Goal: Information Seeking & Learning: Learn about a topic

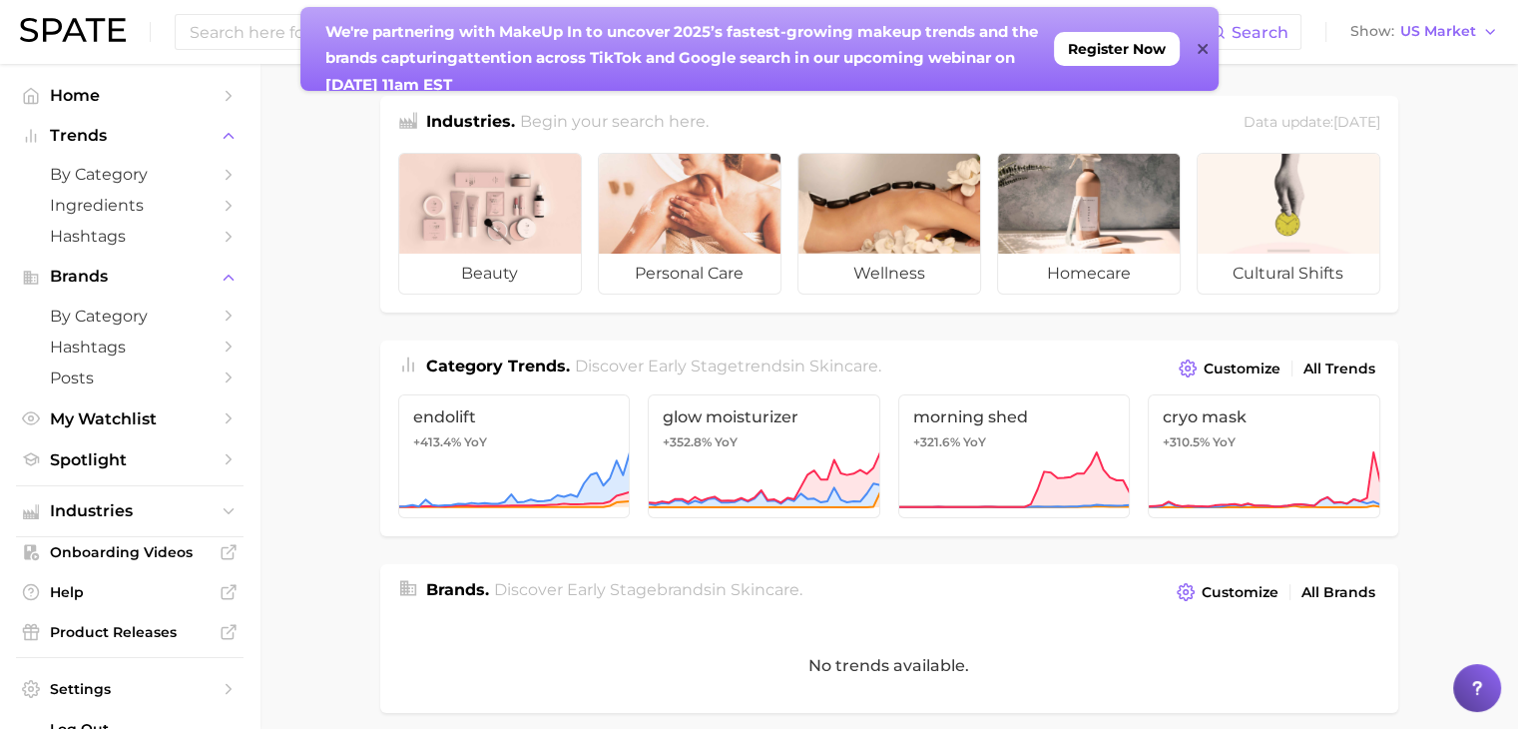
click at [1203, 53] on icon at bounding box center [1203, 49] width 10 height 16
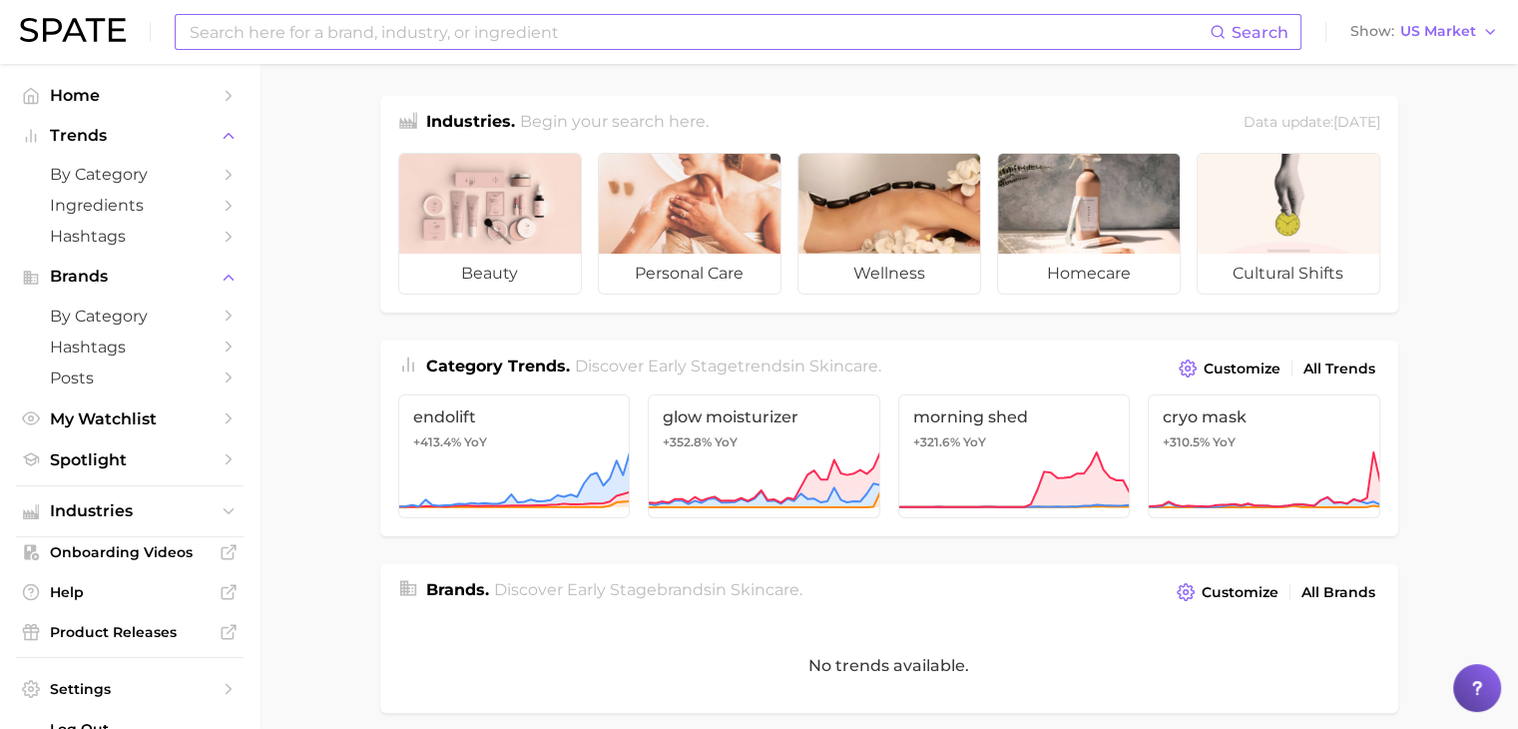
click at [859, 37] on input at bounding box center [699, 32] width 1022 height 34
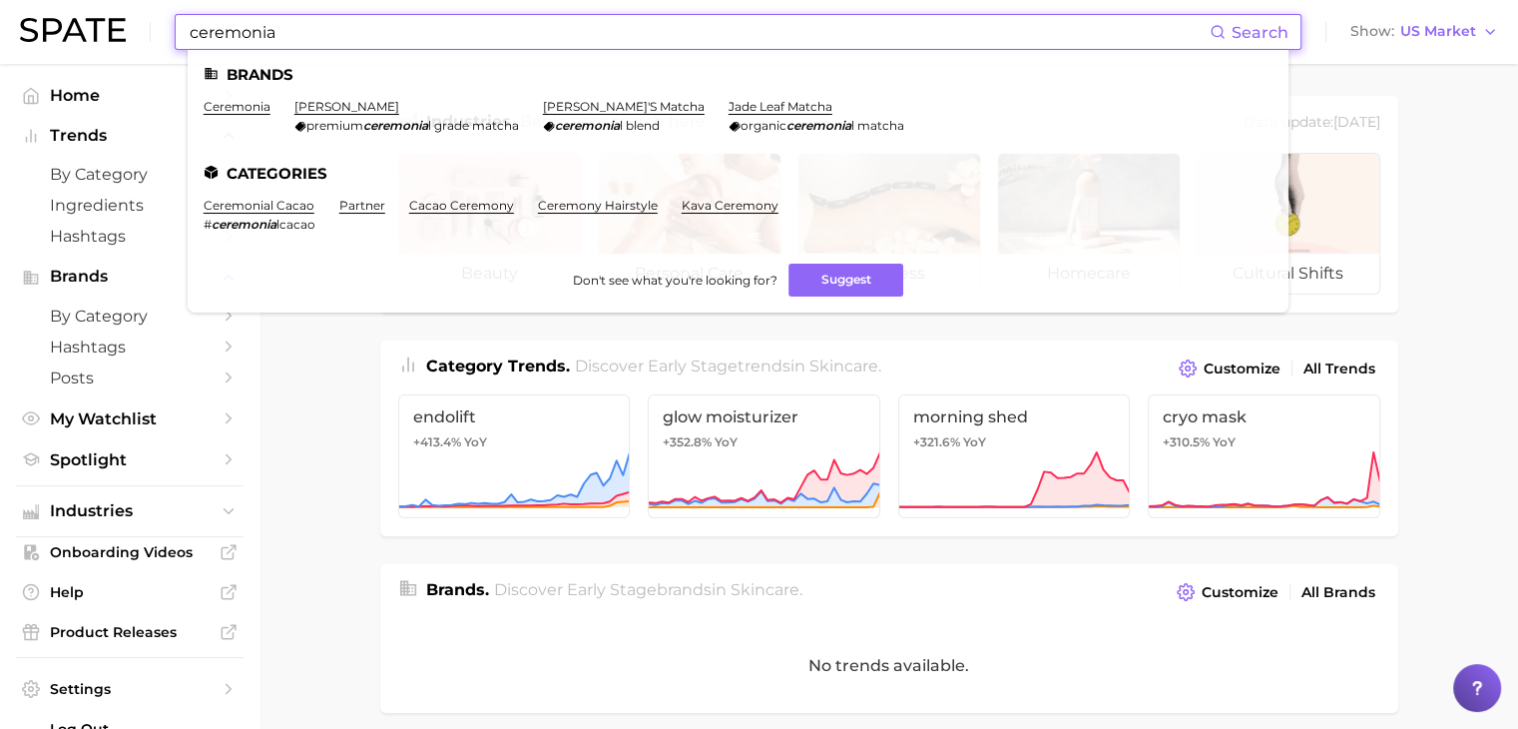
type input "ceremonia"
click at [256, 119] on li "ceremonia" at bounding box center [237, 116] width 67 height 34
click at [257, 112] on link "ceremonia" at bounding box center [237, 106] width 67 height 15
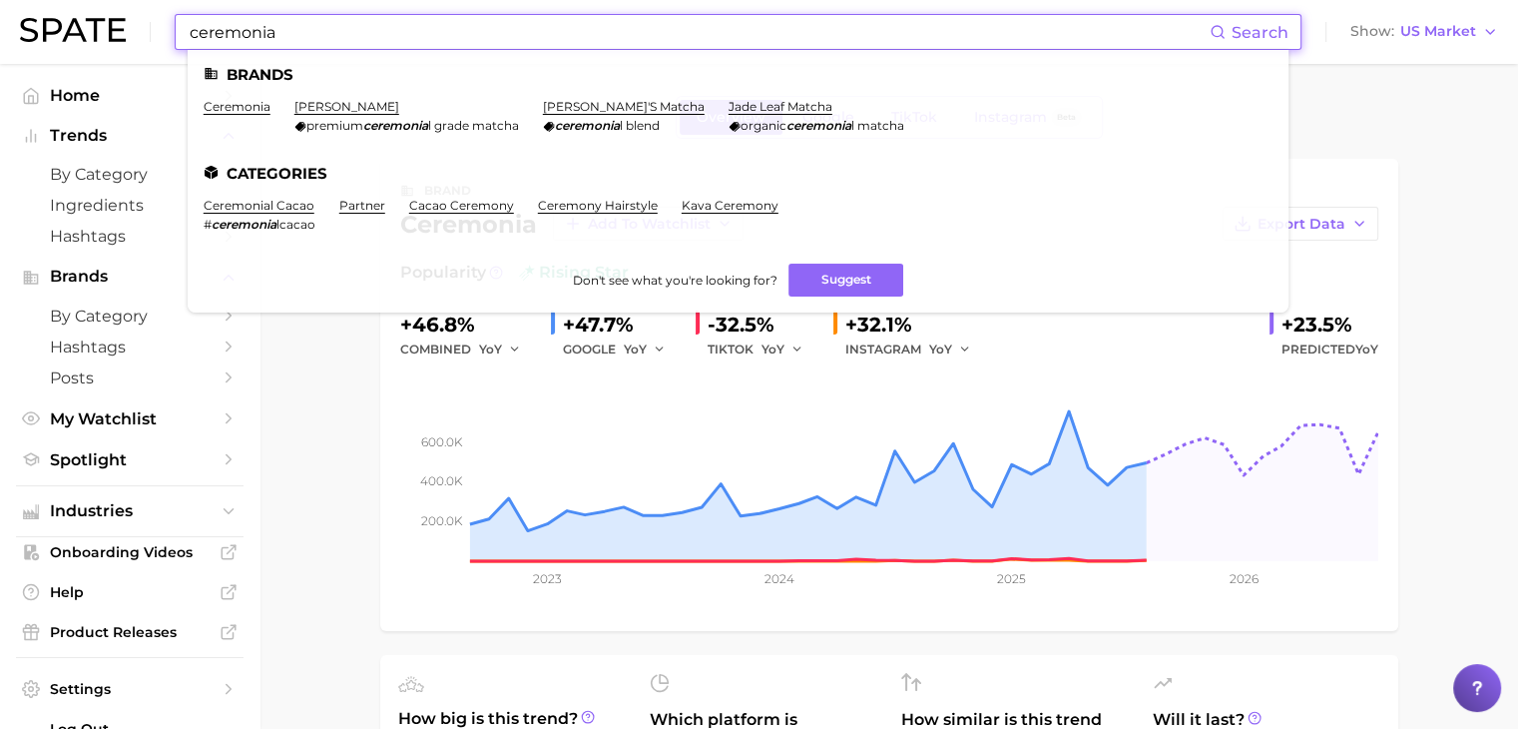
drag, startPoint x: 492, startPoint y: 25, endPoint x: 166, endPoint y: 50, distance: 327.3
click at [166, 50] on div "ceremonia Search Brands ceremonia [PERSON_NAME] premium ceremonia l grade match…" at bounding box center [759, 32] width 1478 height 64
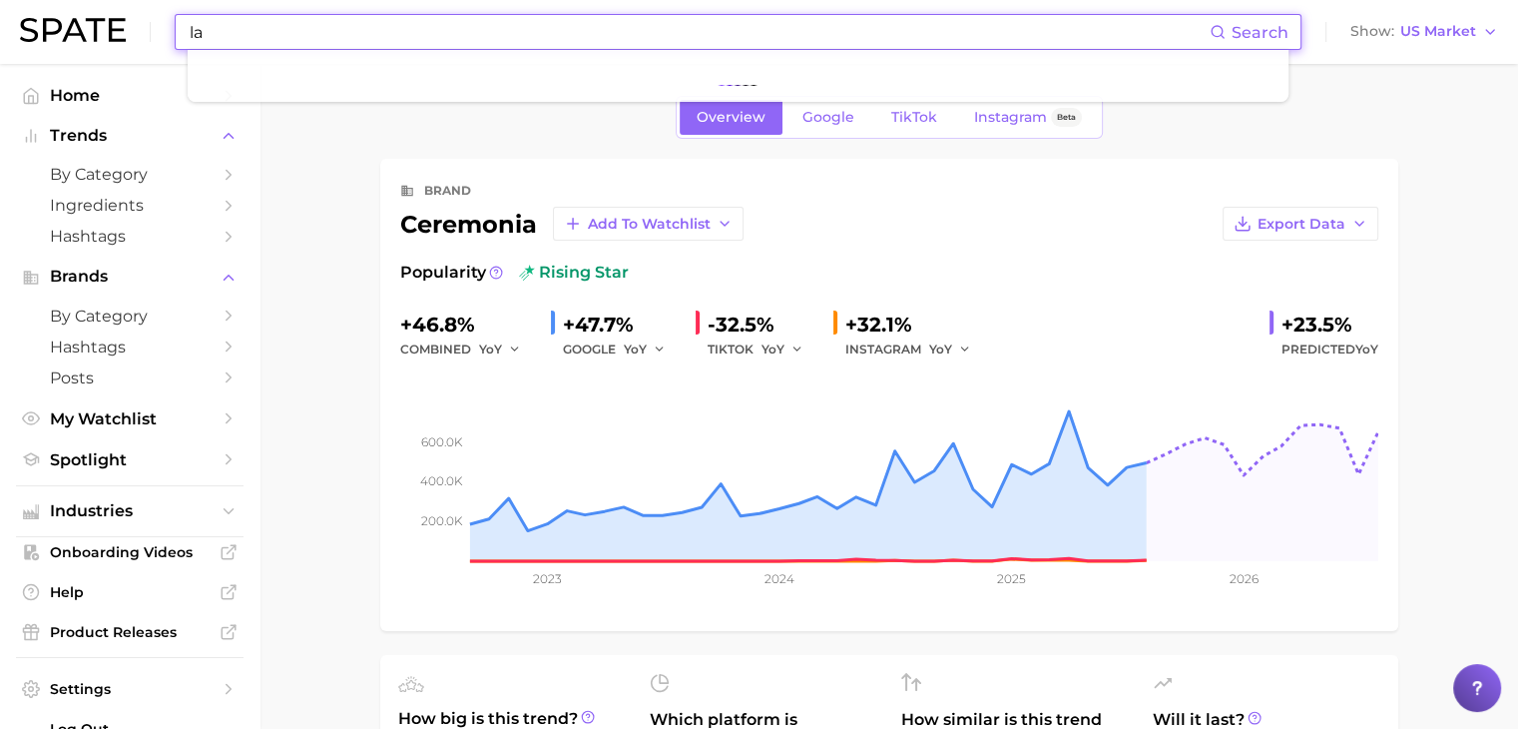
type input "l"
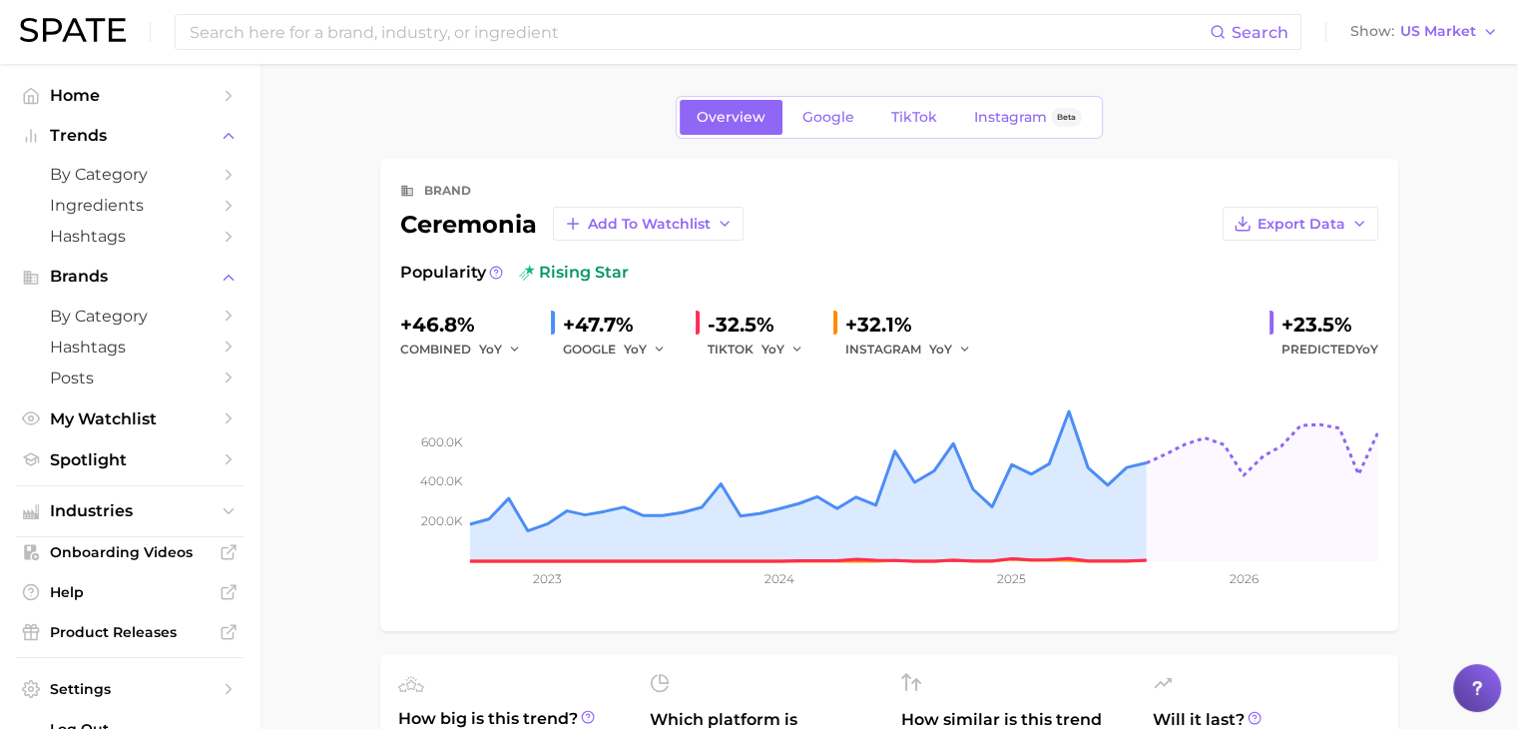
click at [558, 112] on div "Overview Google TikTok Instagram Beta" at bounding box center [889, 117] width 1018 height 43
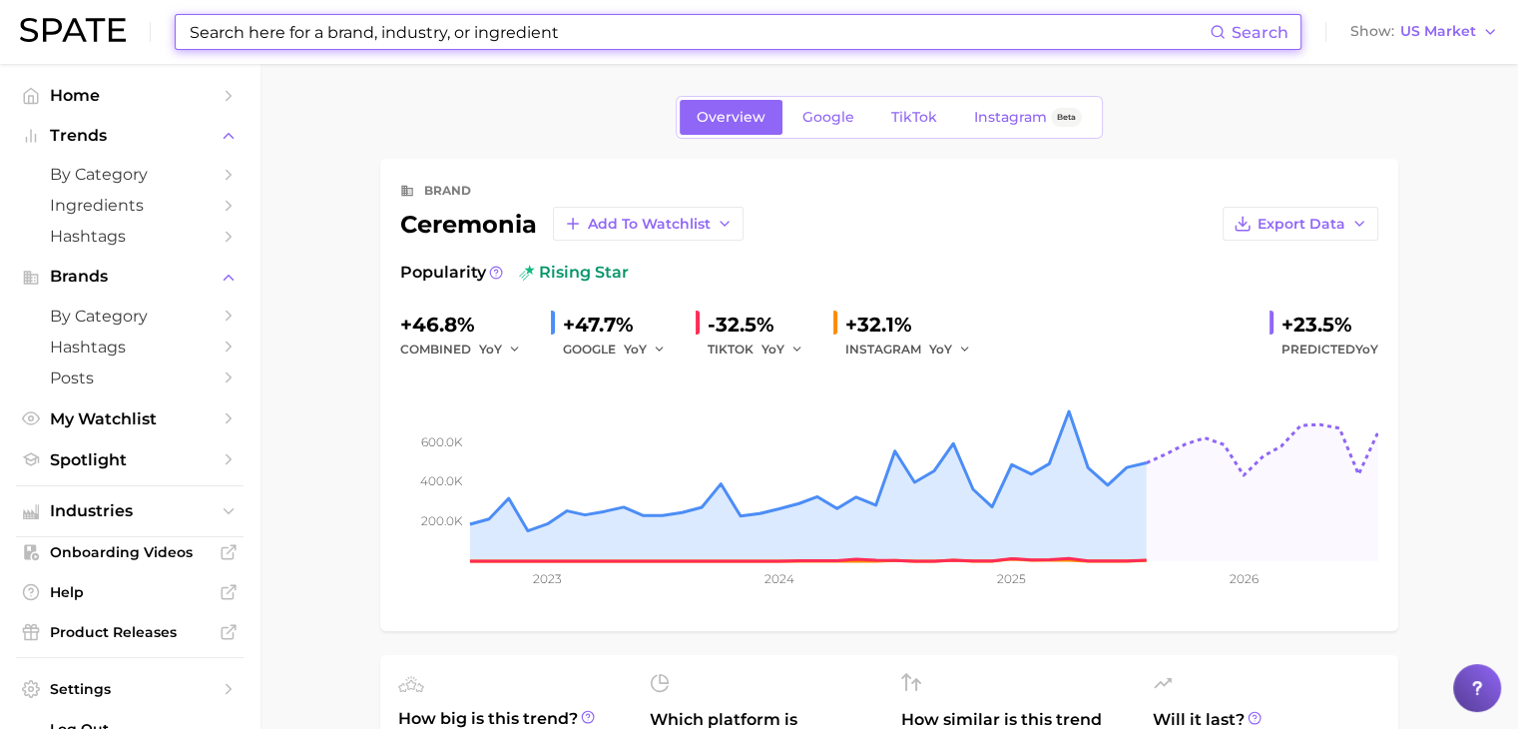
click at [745, 32] on input at bounding box center [699, 32] width 1022 height 34
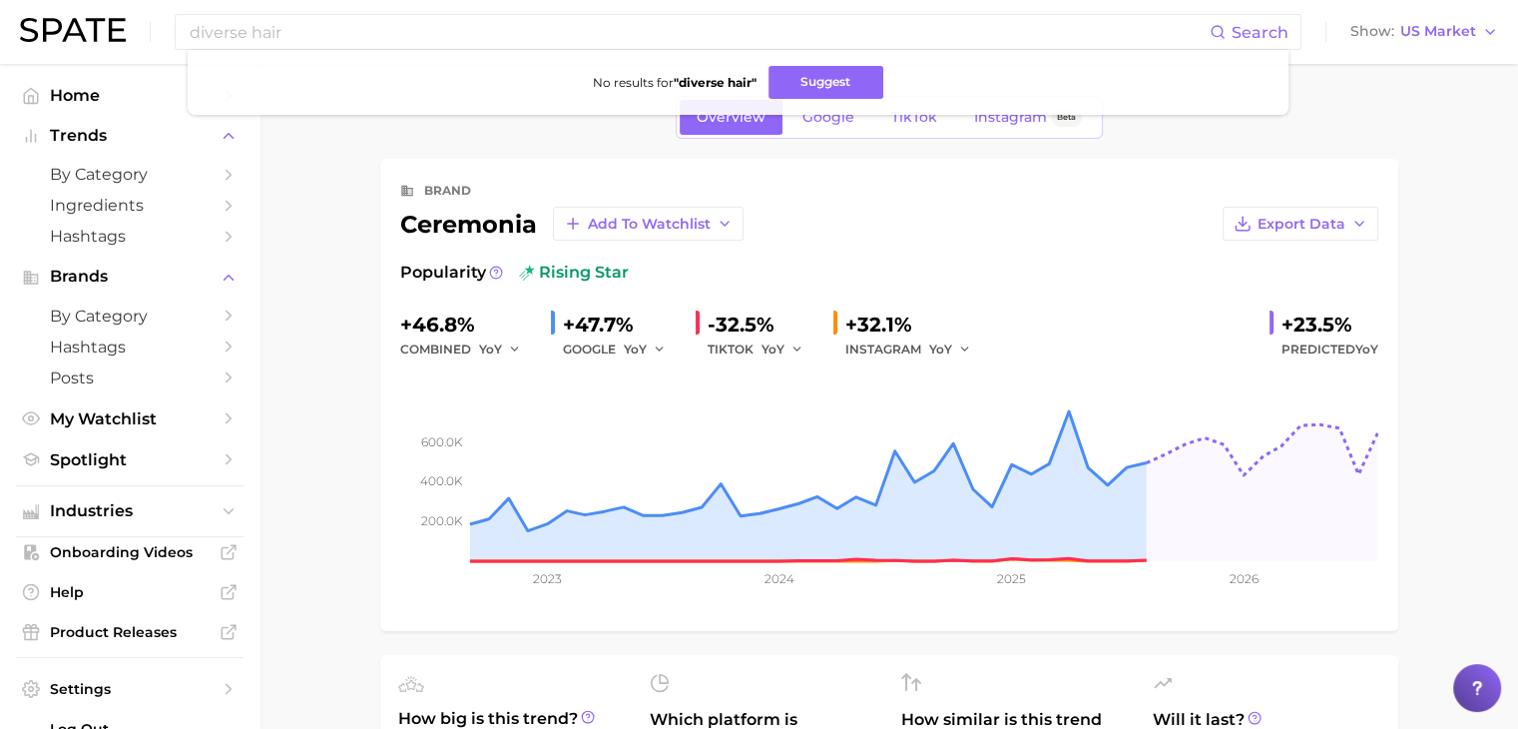
click at [543, 126] on div "Overview Google TikTok Instagram Beta" at bounding box center [889, 117] width 1018 height 43
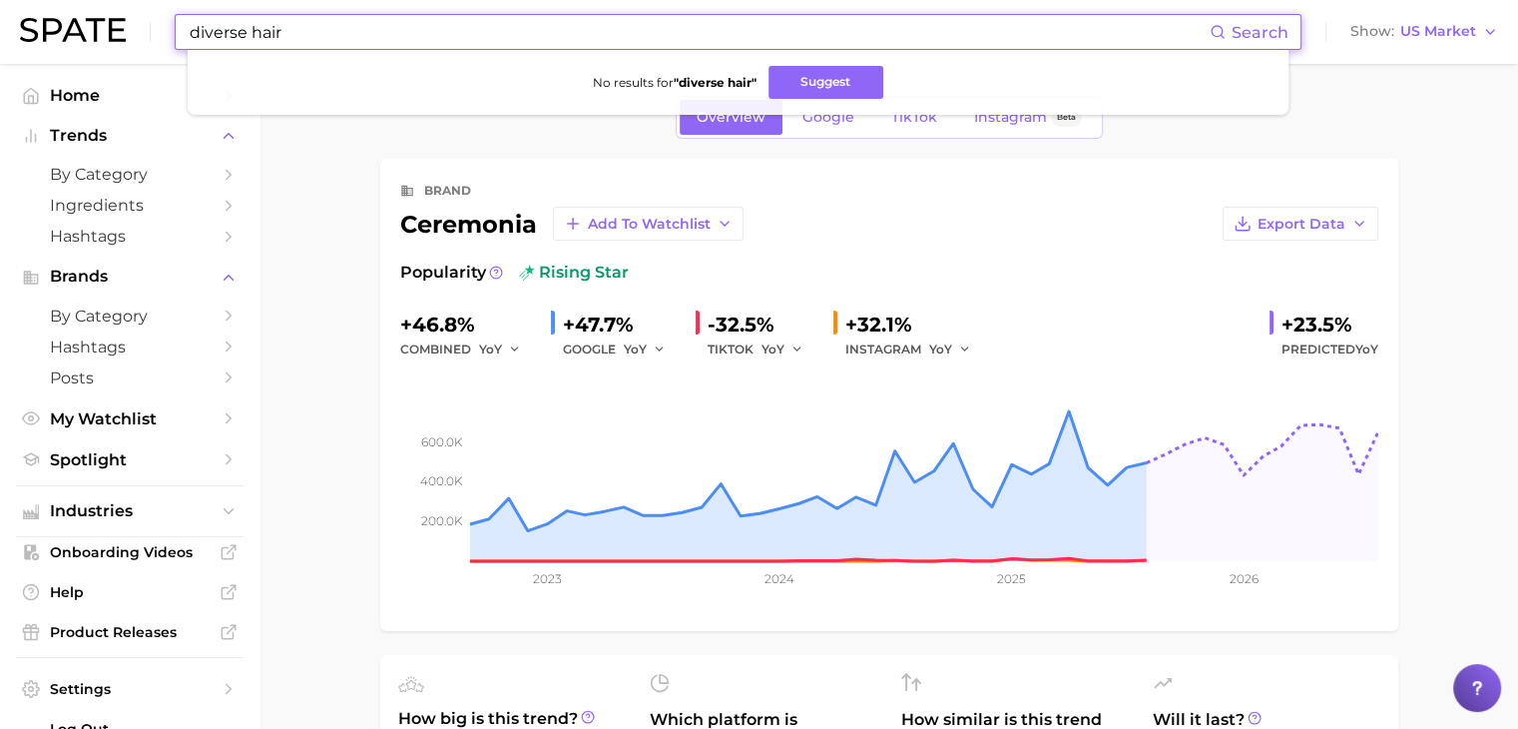
click at [492, 17] on input "diverse hair" at bounding box center [699, 32] width 1022 height 34
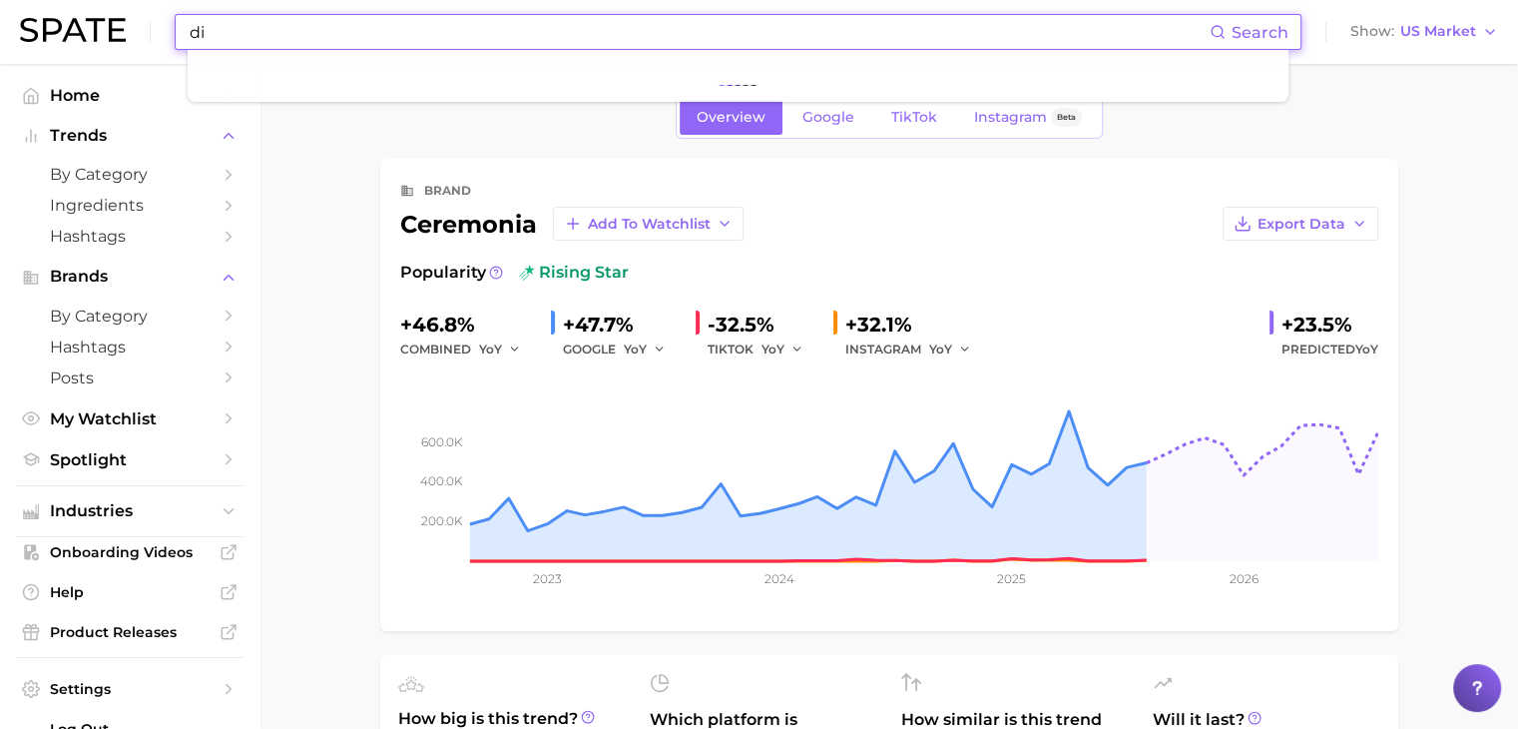
type input "d"
type input "c"
type input "cultural"
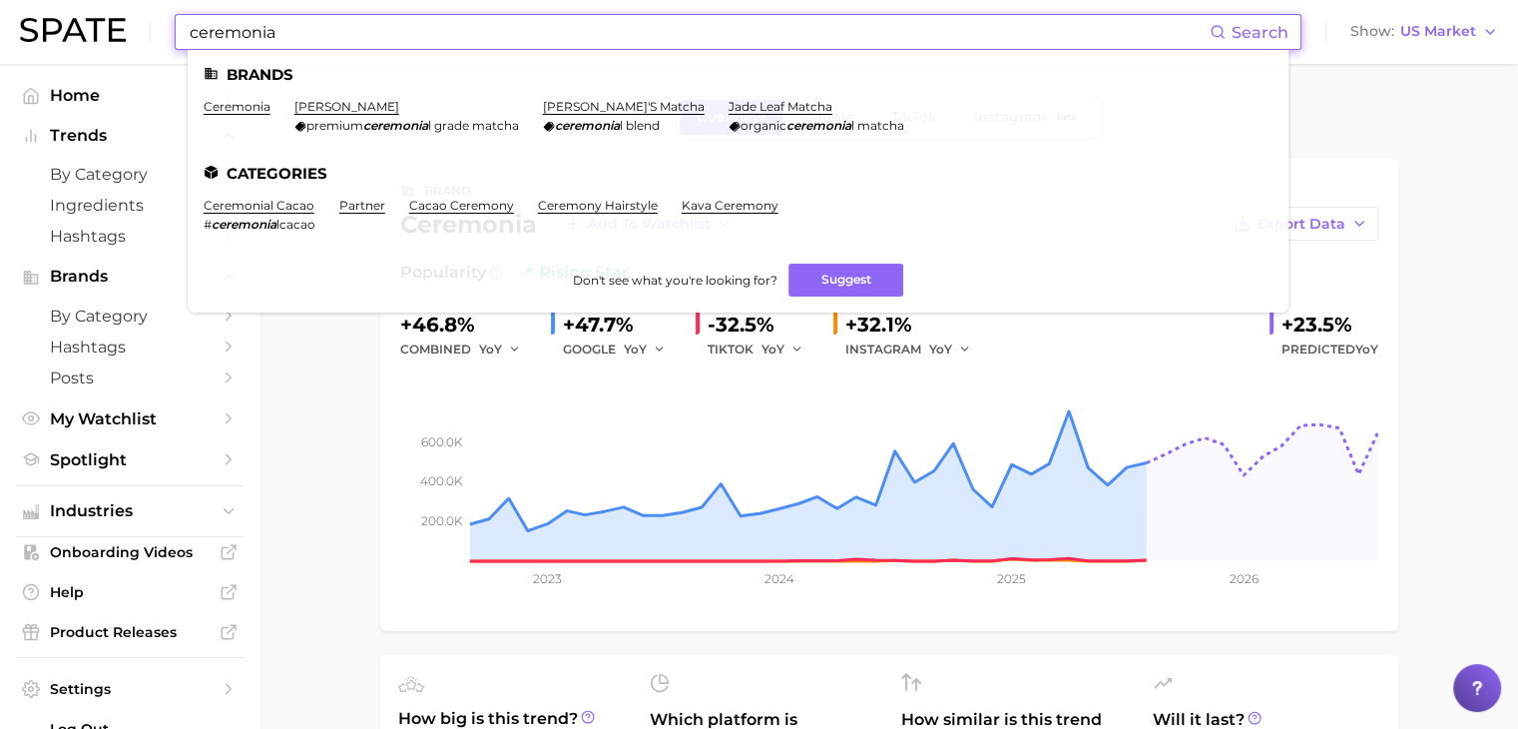
drag, startPoint x: 310, startPoint y: 27, endPoint x: 155, endPoint y: 41, distance: 156.3
click at [155, 41] on div "ceremonia Search Brands ceremonia [PERSON_NAME] premium ceremonia l grade match…" at bounding box center [759, 32] width 1478 height 64
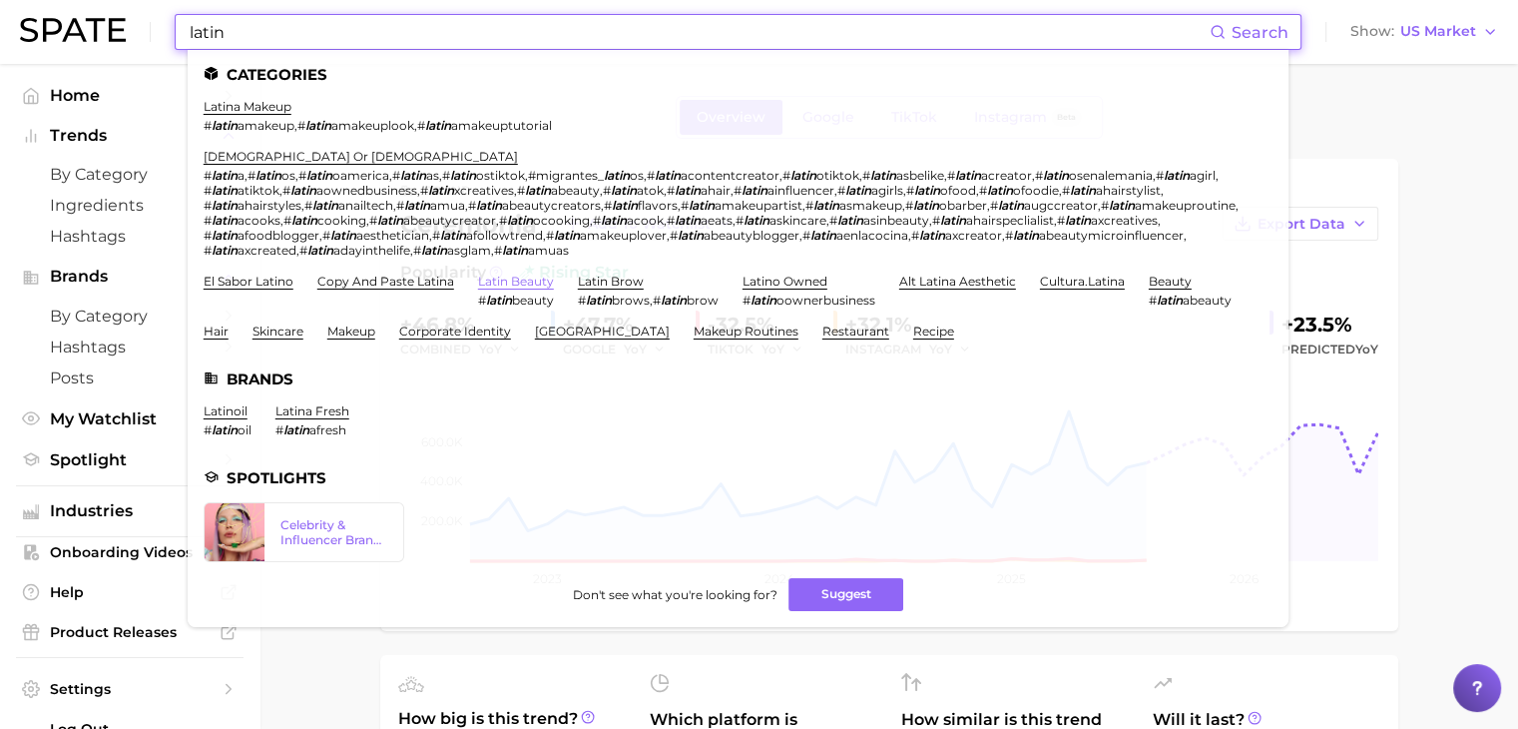
type input "latin"
click at [539, 288] on link "latin beauty" at bounding box center [516, 280] width 76 height 15
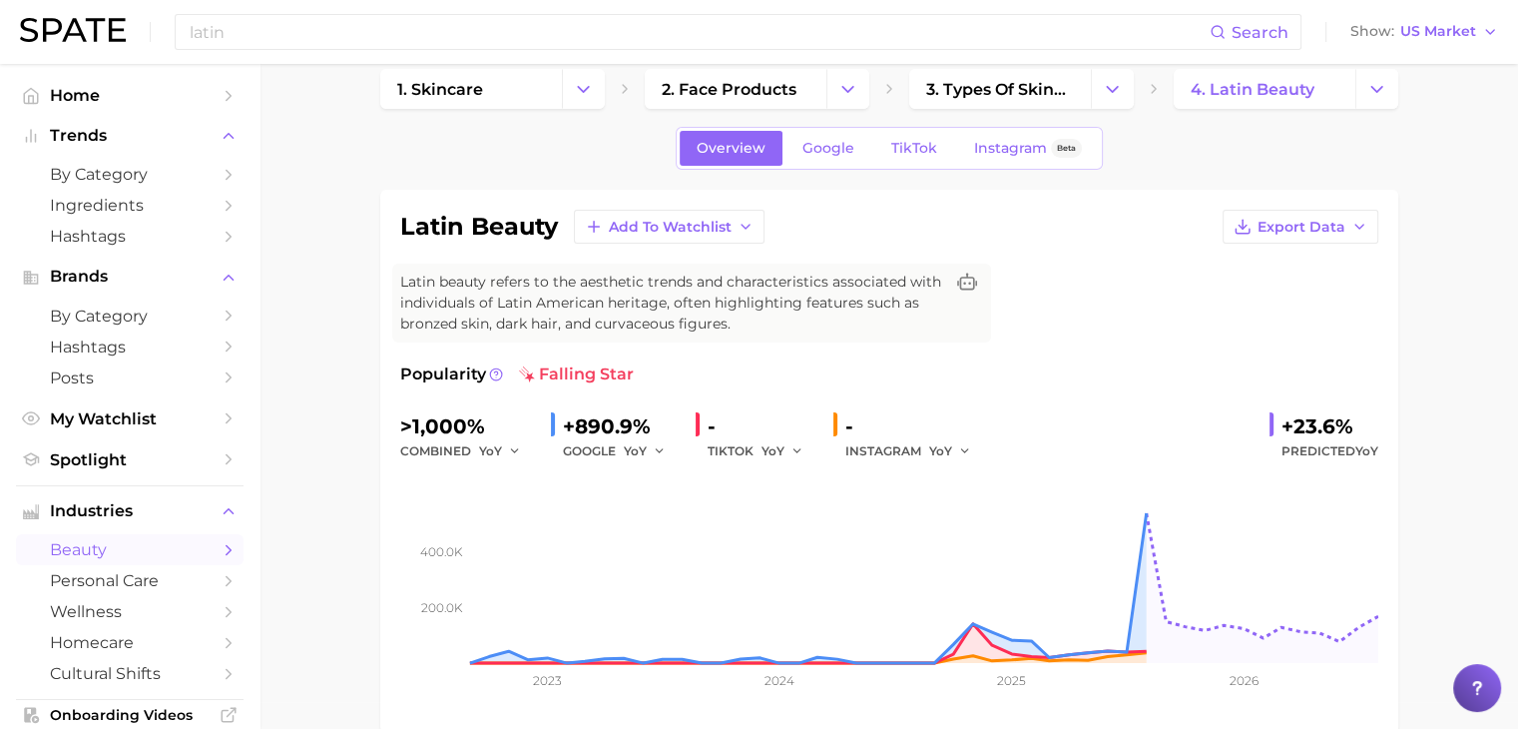
scroll to position [28, 0]
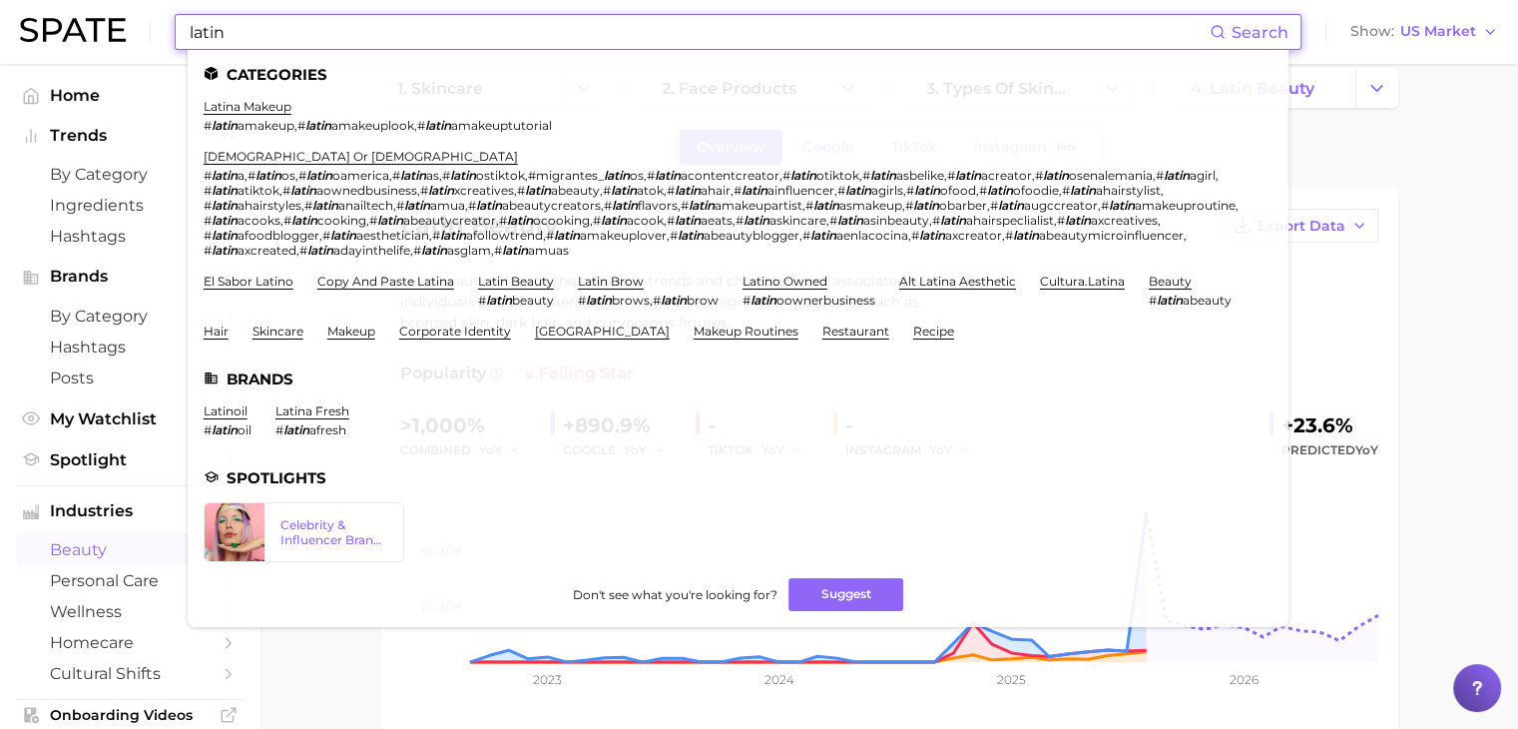
drag, startPoint x: 635, startPoint y: 25, endPoint x: 143, endPoint y: 45, distance: 492.5
click at [143, 45] on div "latin Search Categories latina makeup # latin amakeup , # latin amakeuplook , #…" at bounding box center [759, 32] width 1478 height 64
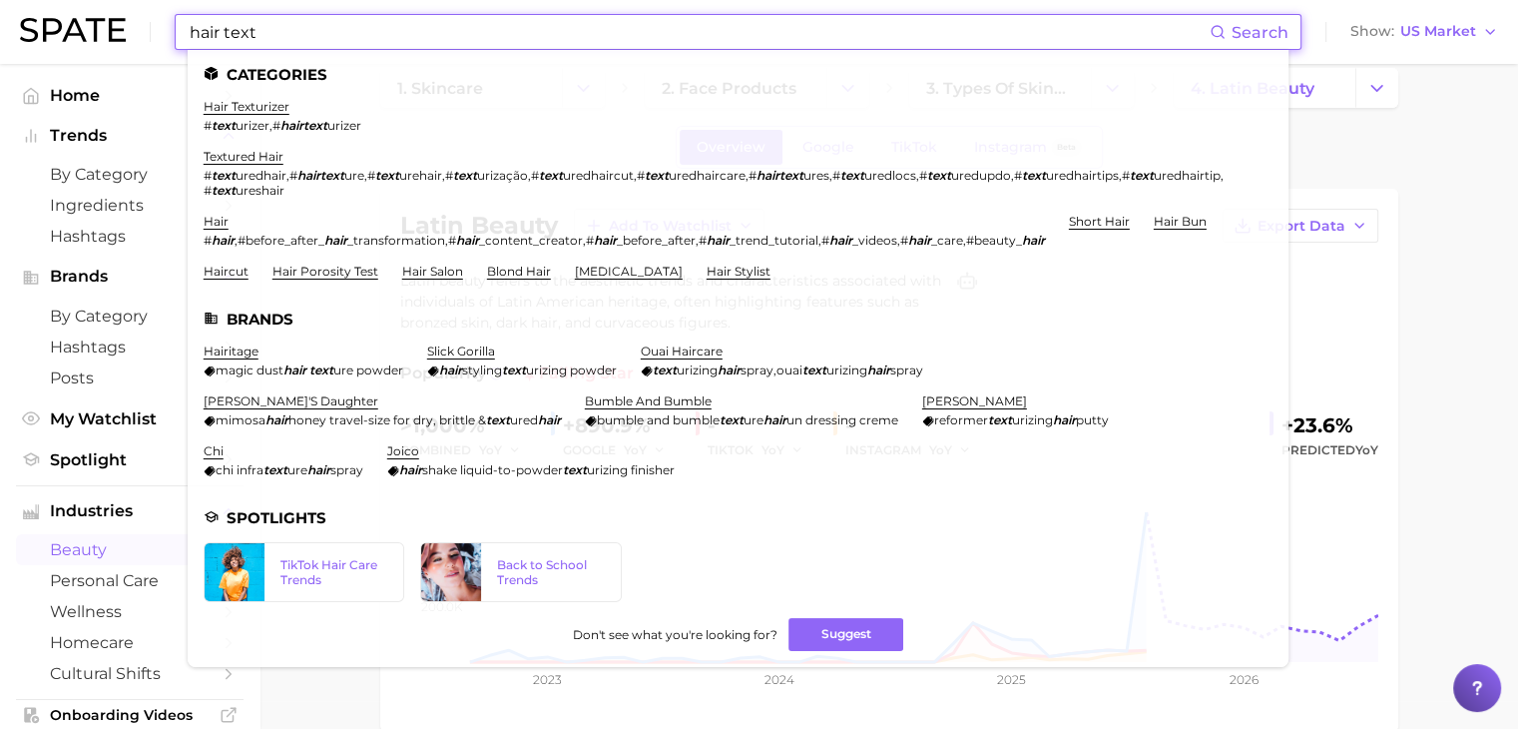
type input "hair text"
click at [257, 149] on ul "hair texturizer # text urizer , # hairtext urizer textured hair # text uredhair…" at bounding box center [738, 197] width 1069 height 196
click at [256, 157] on link "textured hair" at bounding box center [244, 156] width 80 height 15
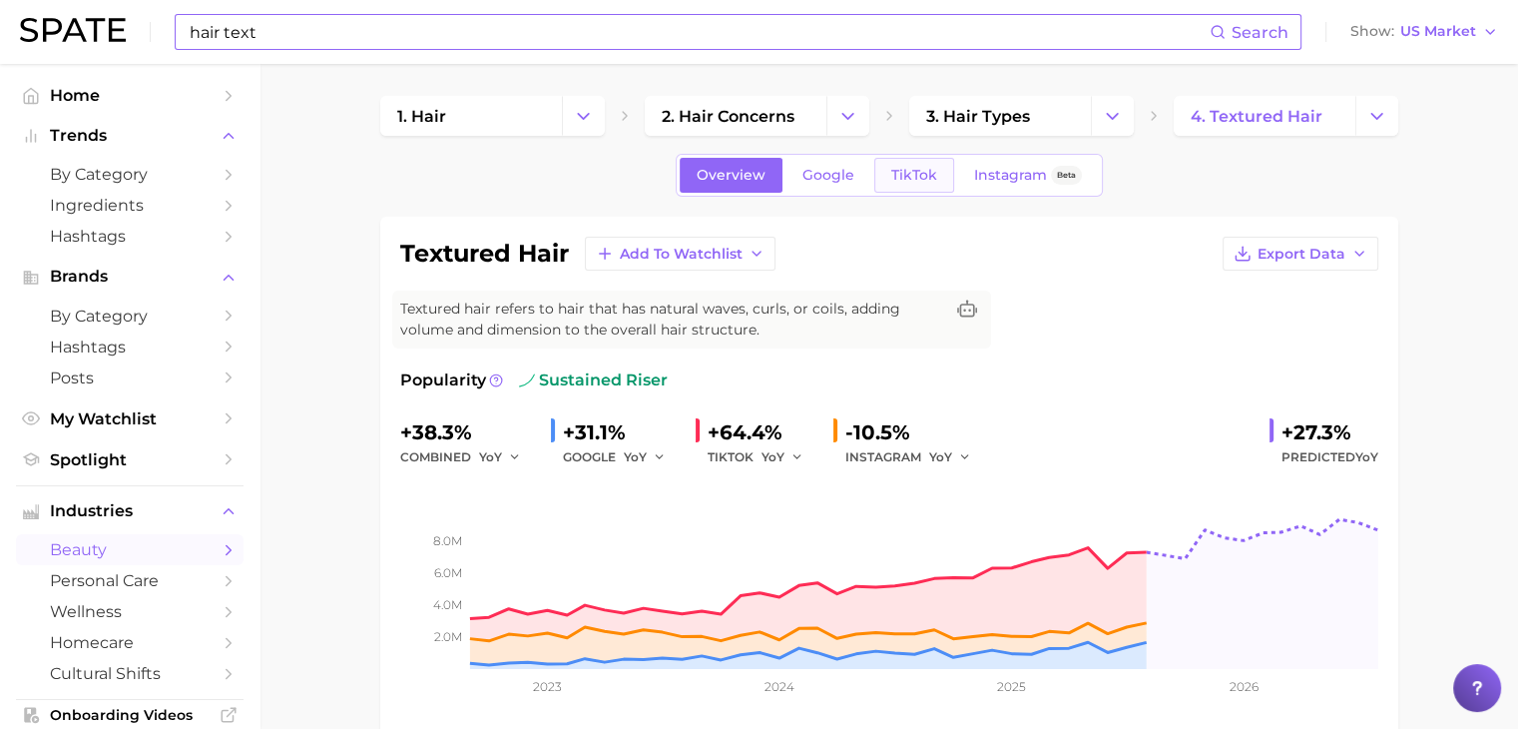
click at [918, 187] on link "TikTok" at bounding box center [914, 175] width 80 height 35
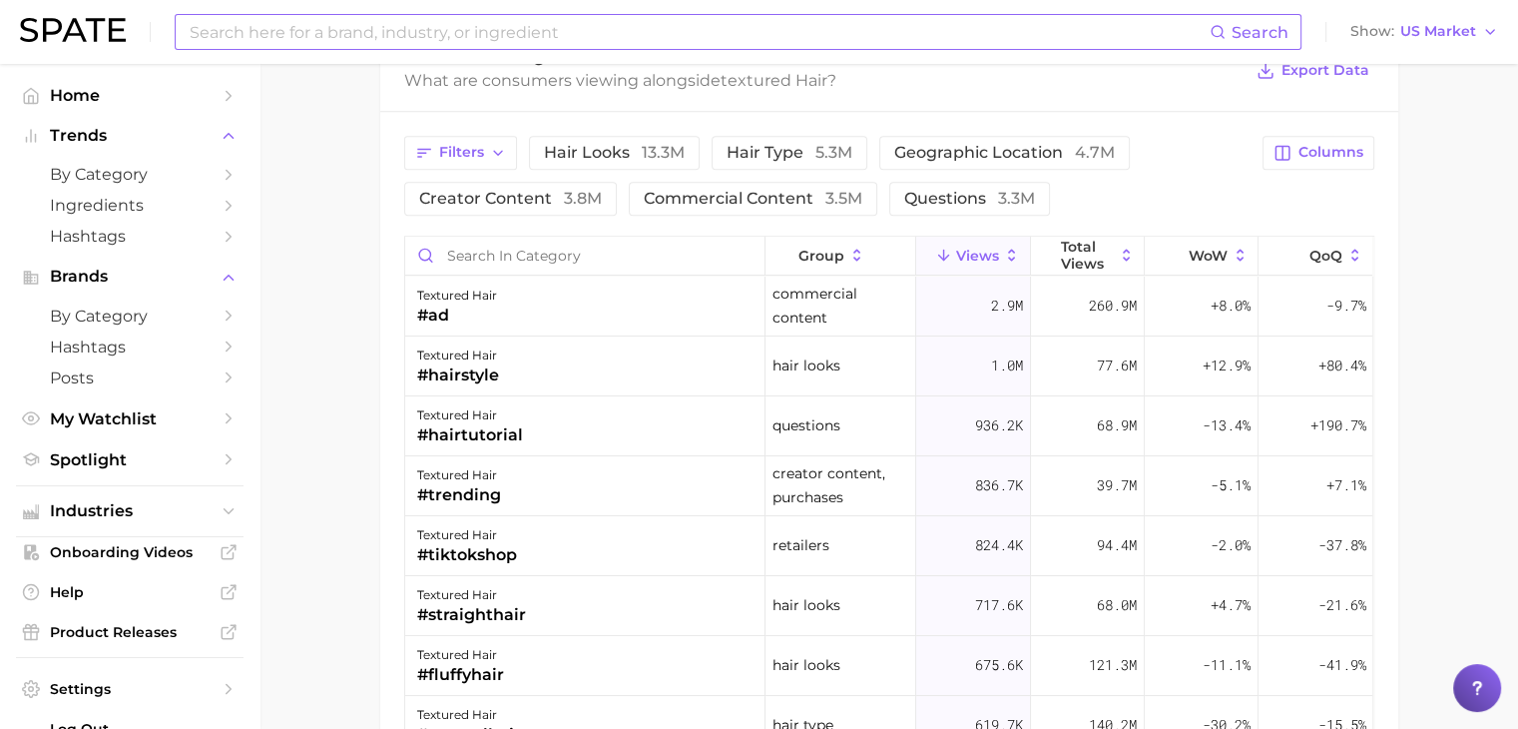
scroll to position [1636, 0]
click at [519, 245] on input "Search in category" at bounding box center [584, 255] width 359 height 38
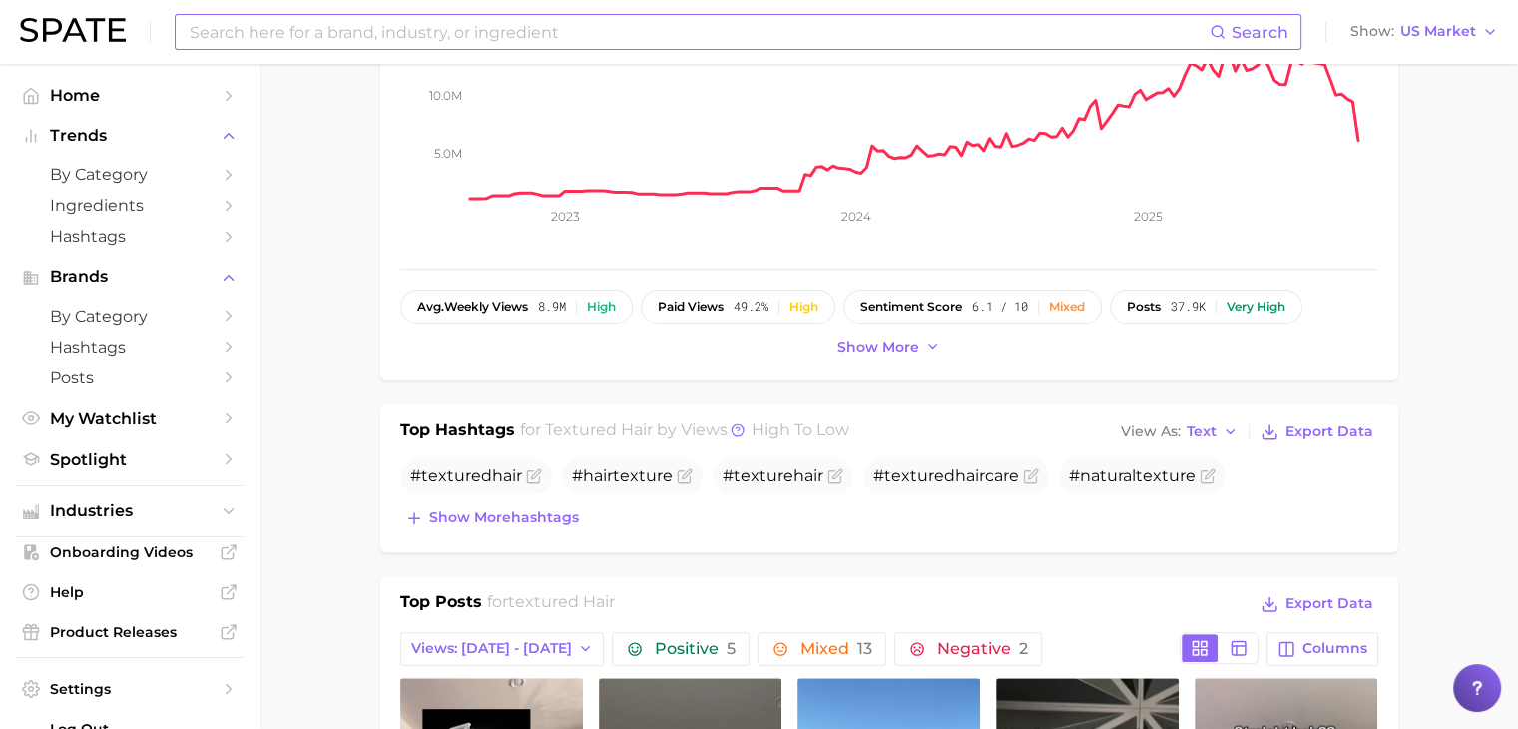
scroll to position [0, 0]
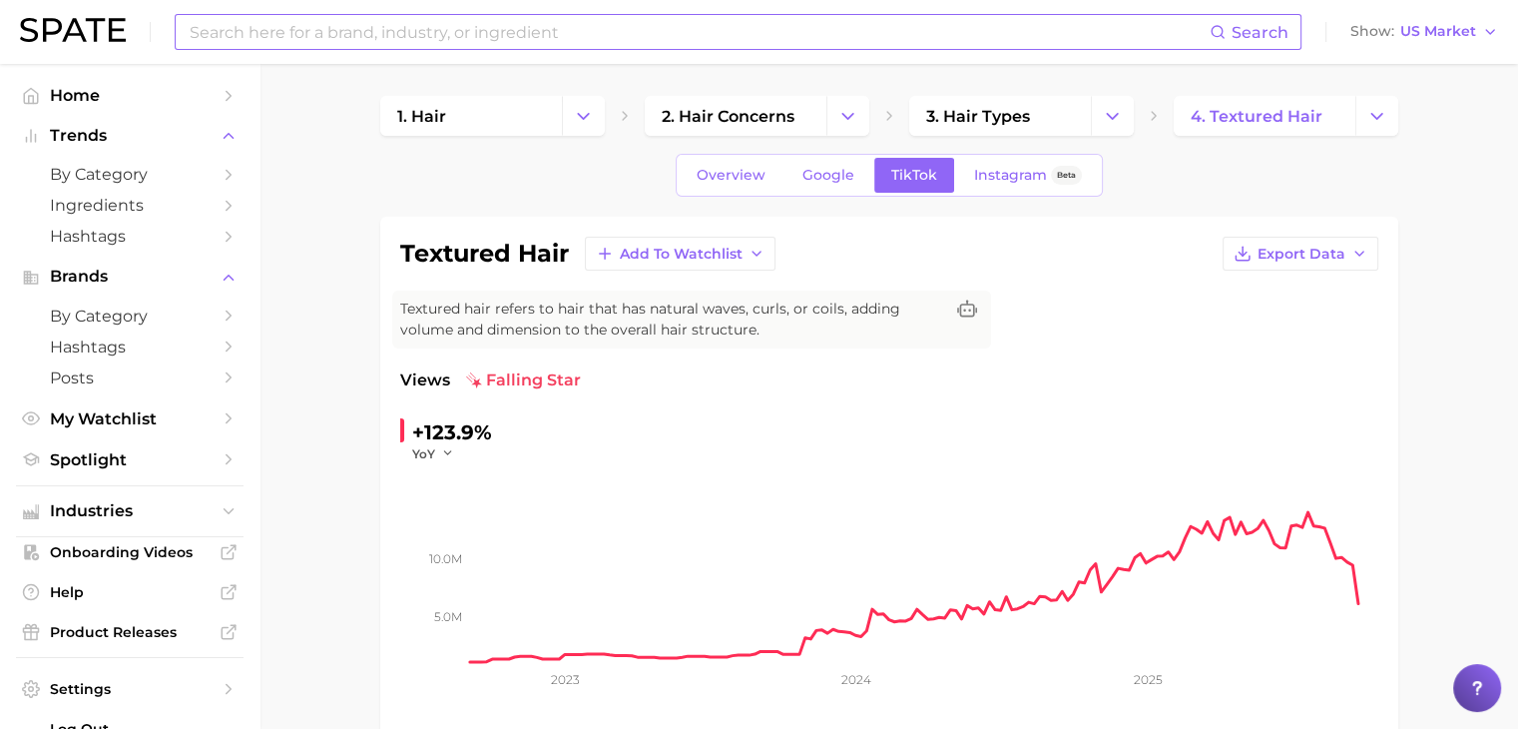
type input "lat"
click at [683, 33] on input at bounding box center [699, 32] width 1022 height 34
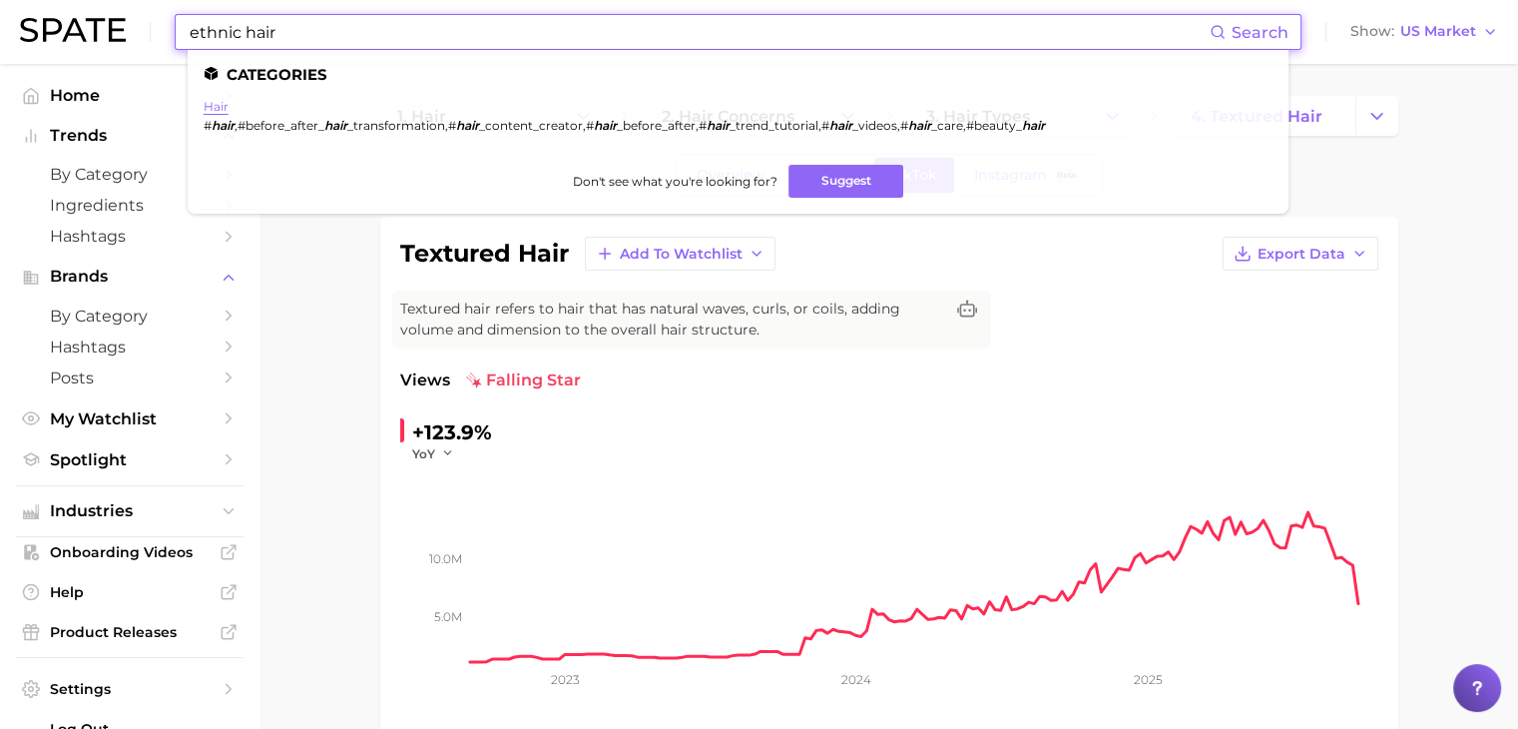
type input "ethnic hair"
click at [224, 108] on link "hair" at bounding box center [216, 106] width 25 height 15
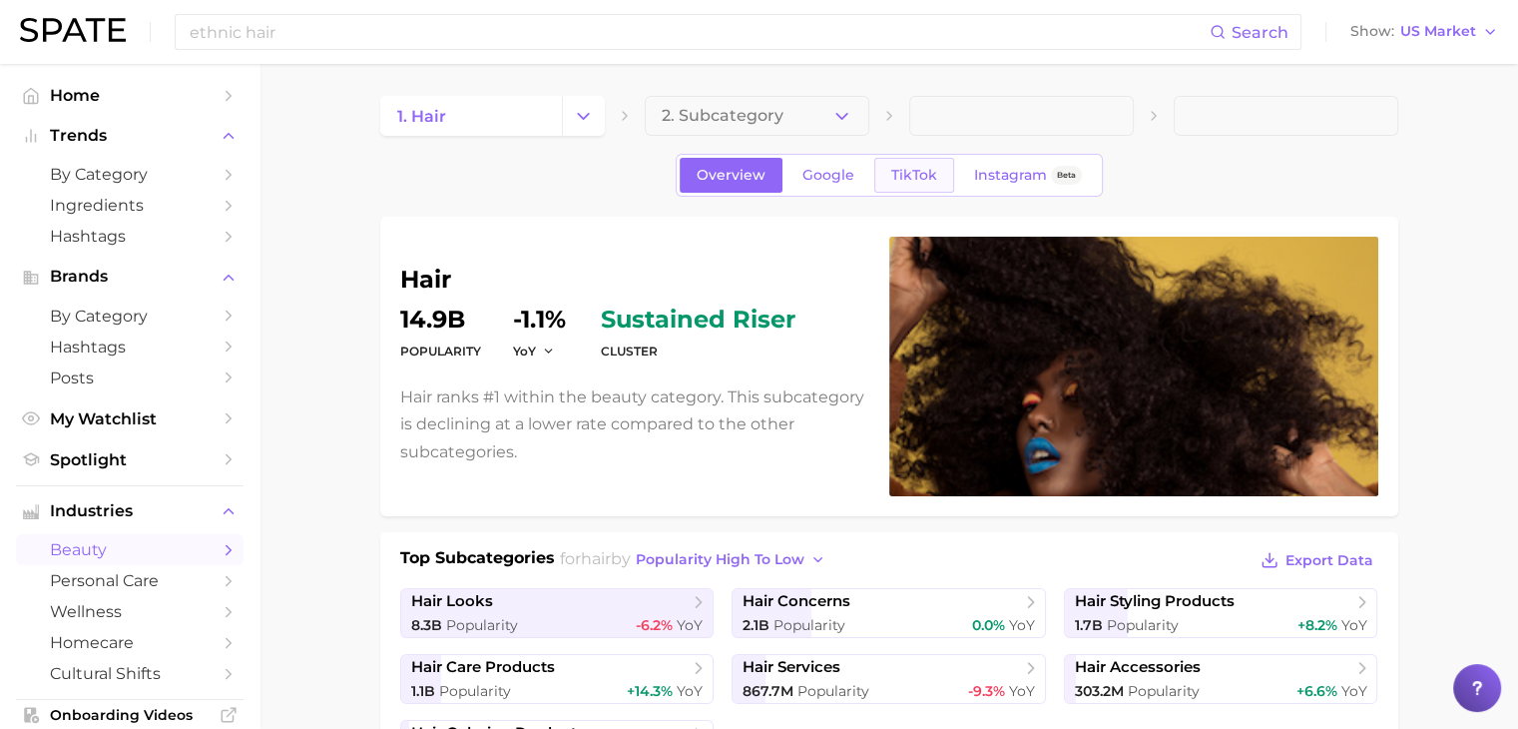
click at [914, 177] on span "TikTok" at bounding box center [914, 175] width 46 height 17
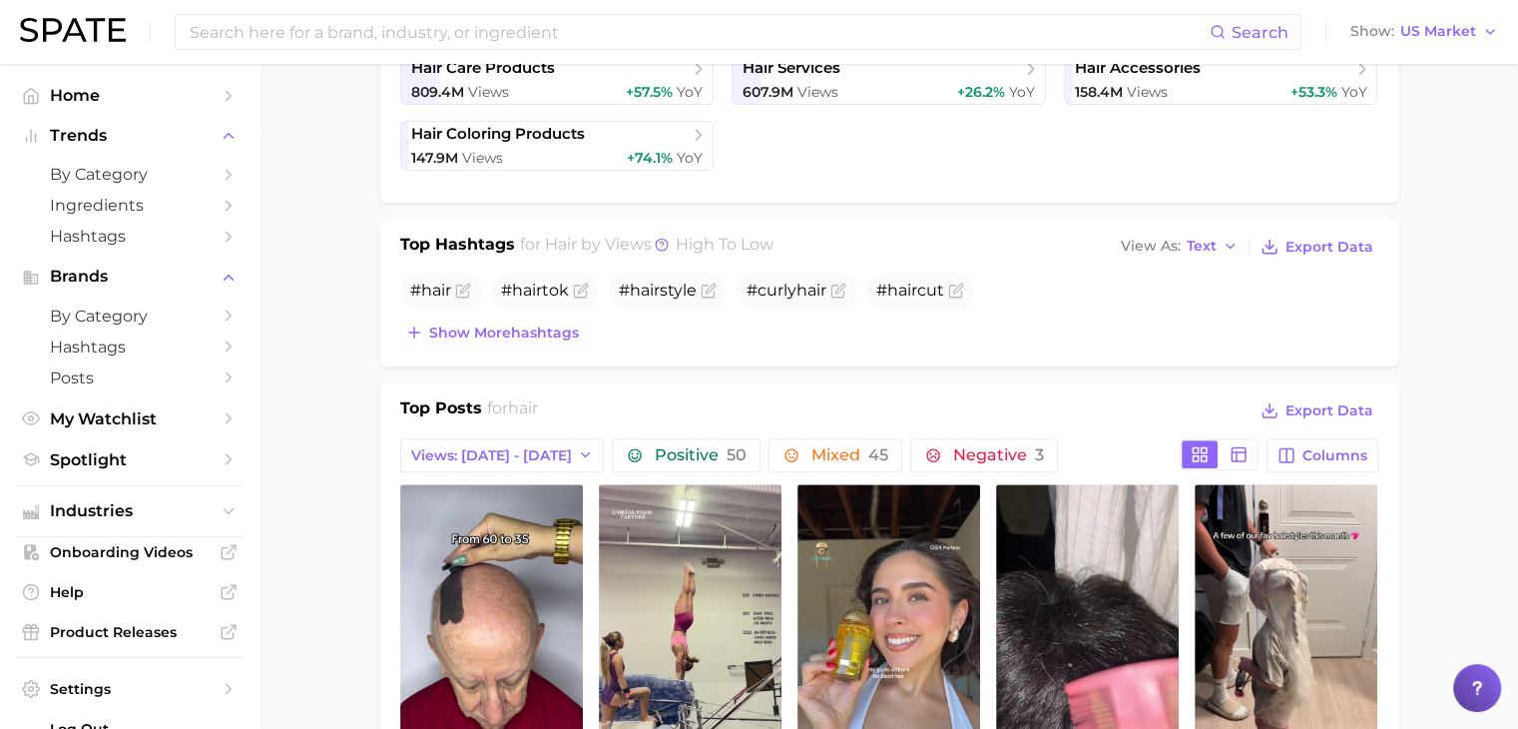
scroll to position [617, 0]
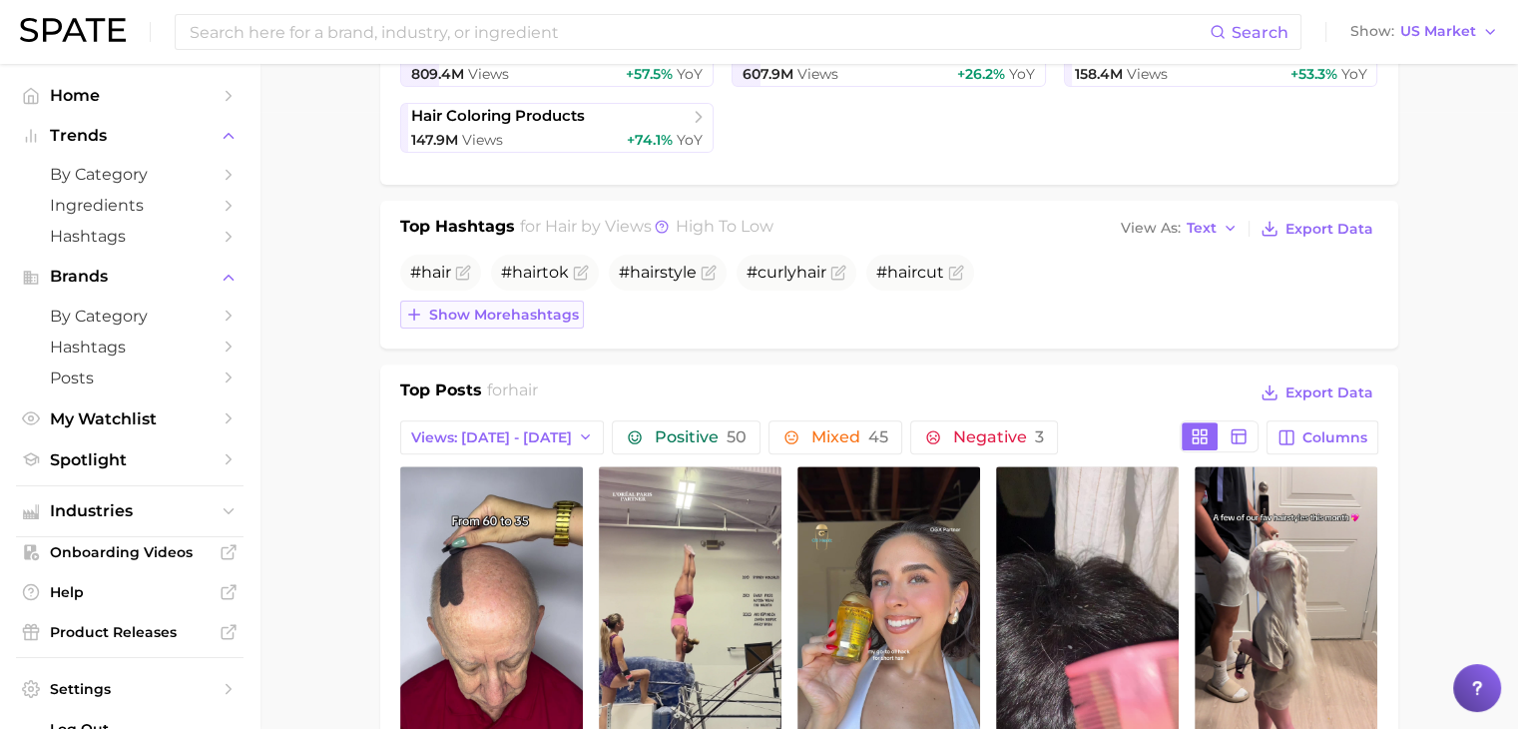
click at [532, 312] on span "Show more hashtags" at bounding box center [504, 314] width 150 height 17
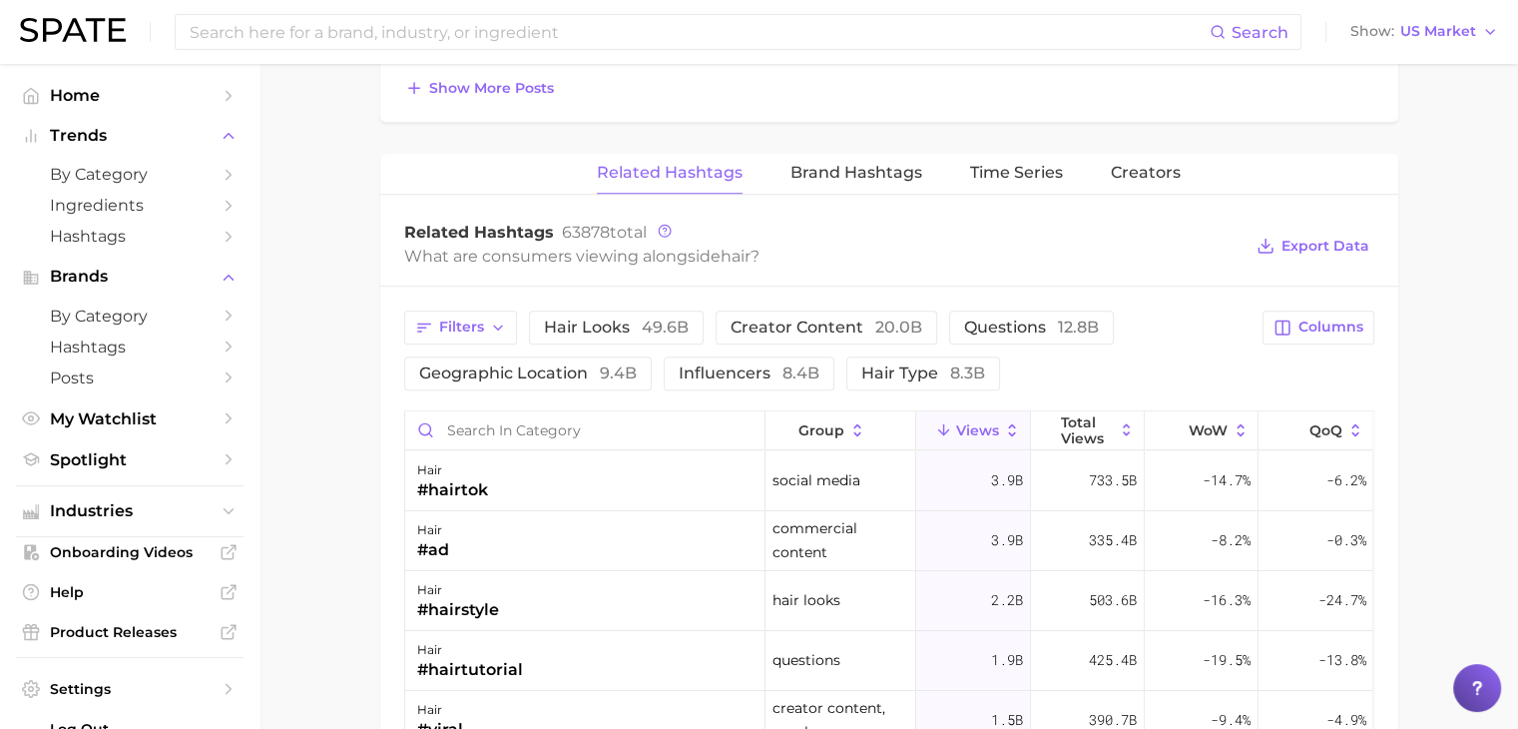
scroll to position [1664, 0]
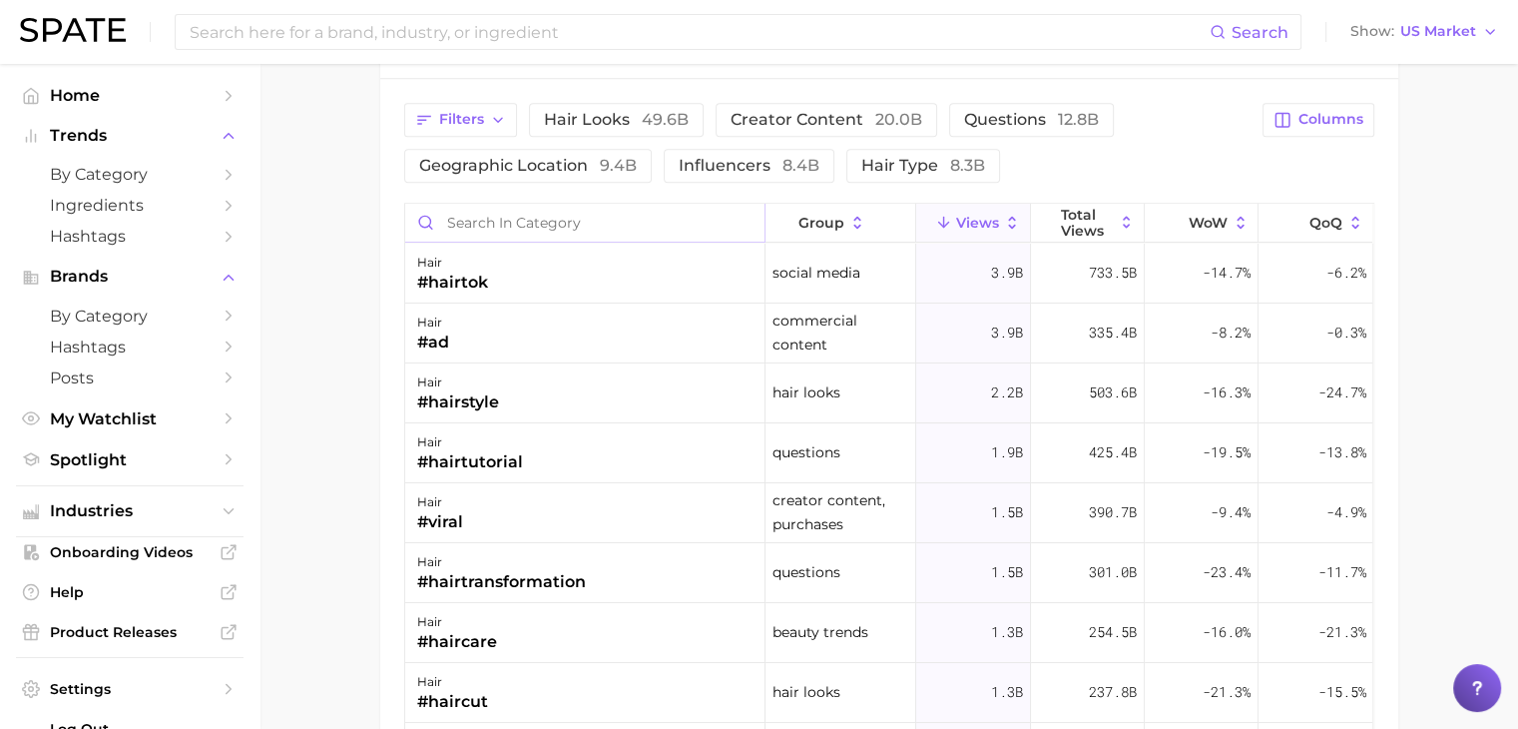
click at [556, 213] on input "Search in category" at bounding box center [584, 223] width 359 height 38
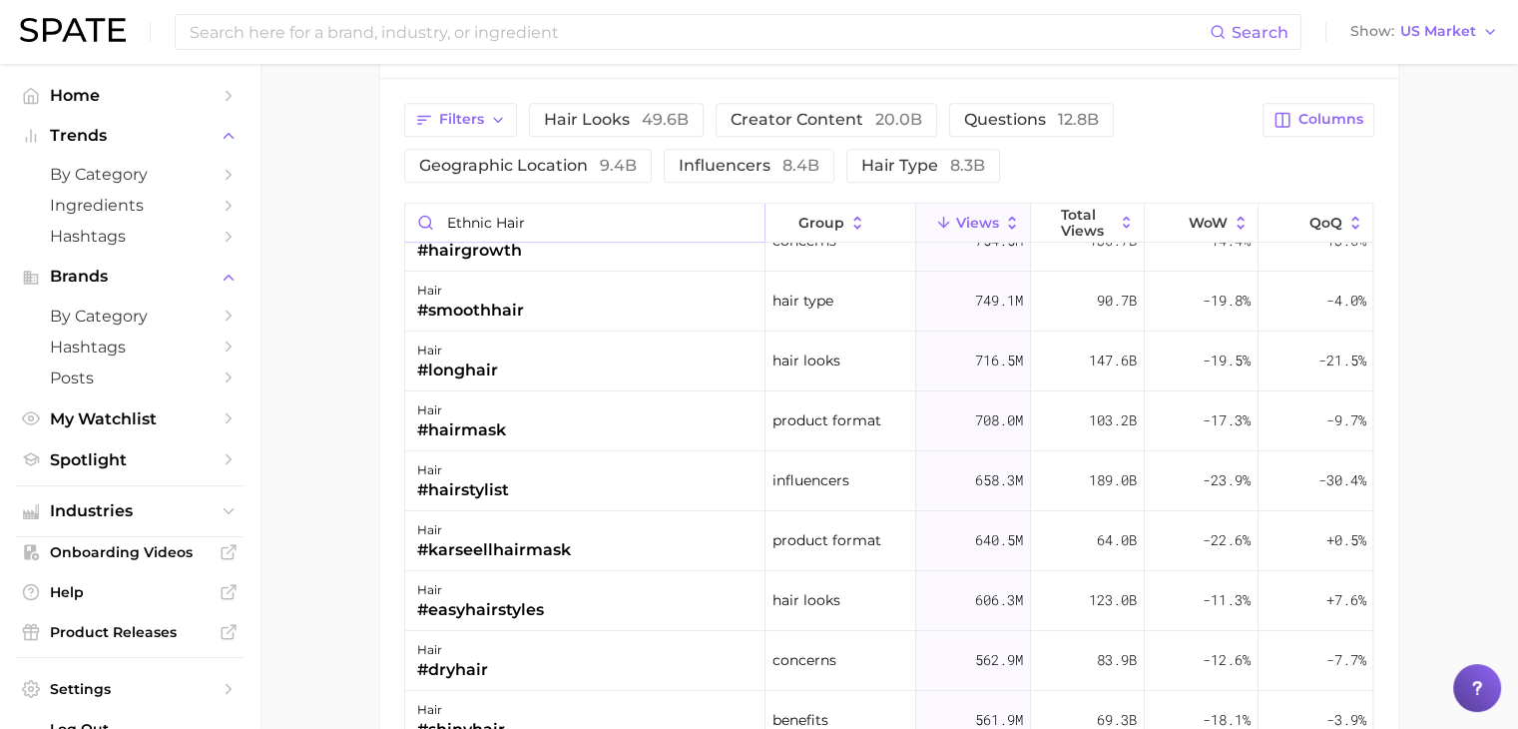
scroll to position [0, 0]
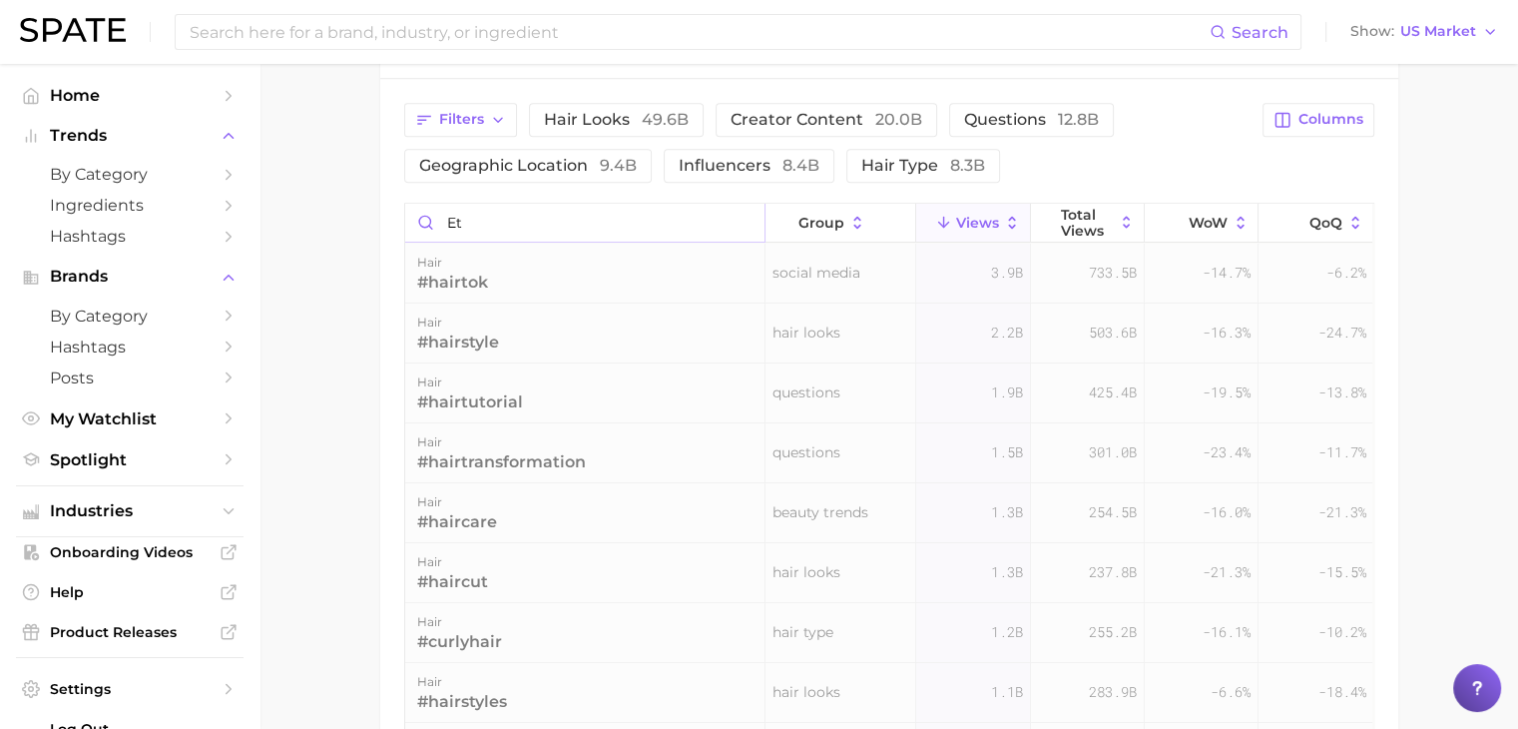
type input "e"
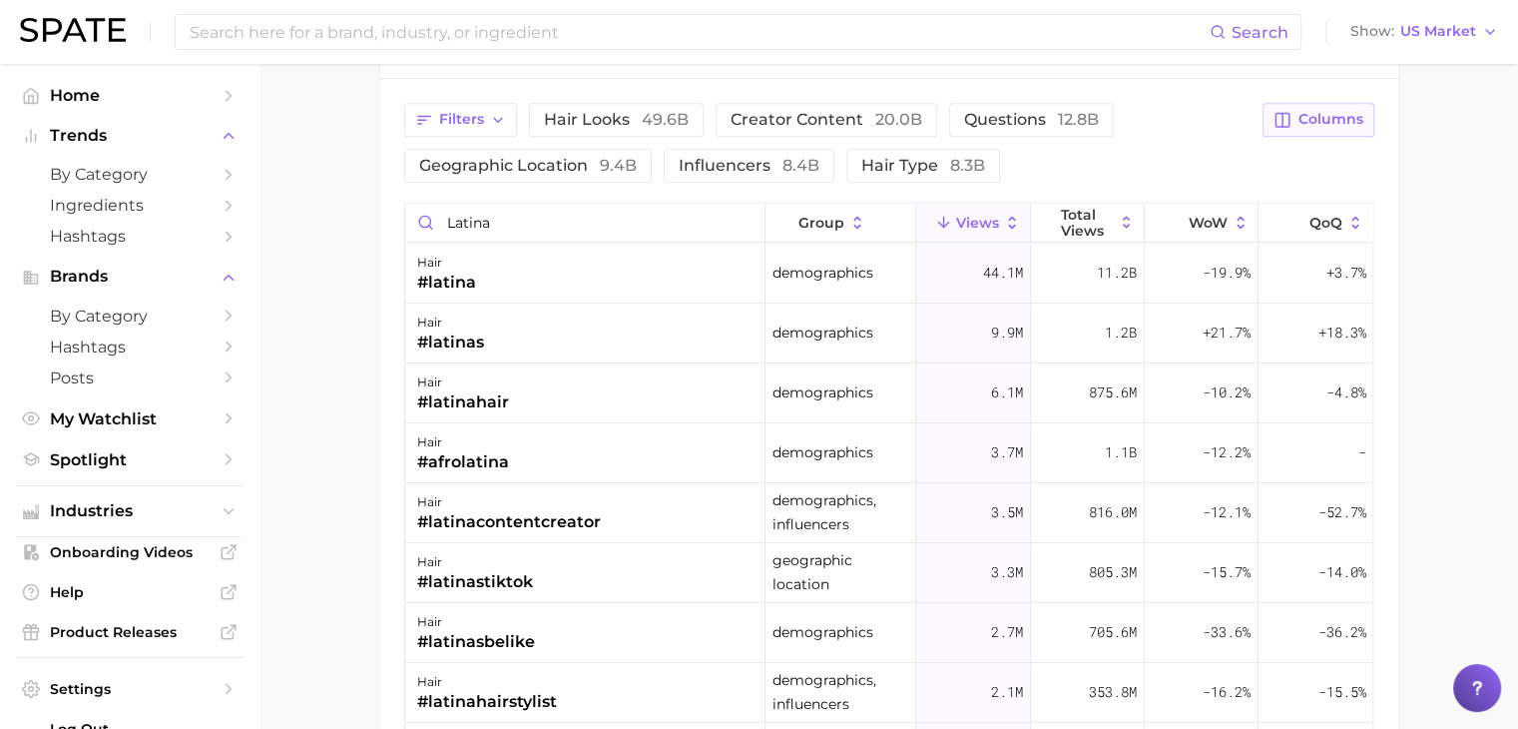
click at [1343, 113] on span "Columns" at bounding box center [1331, 119] width 65 height 17
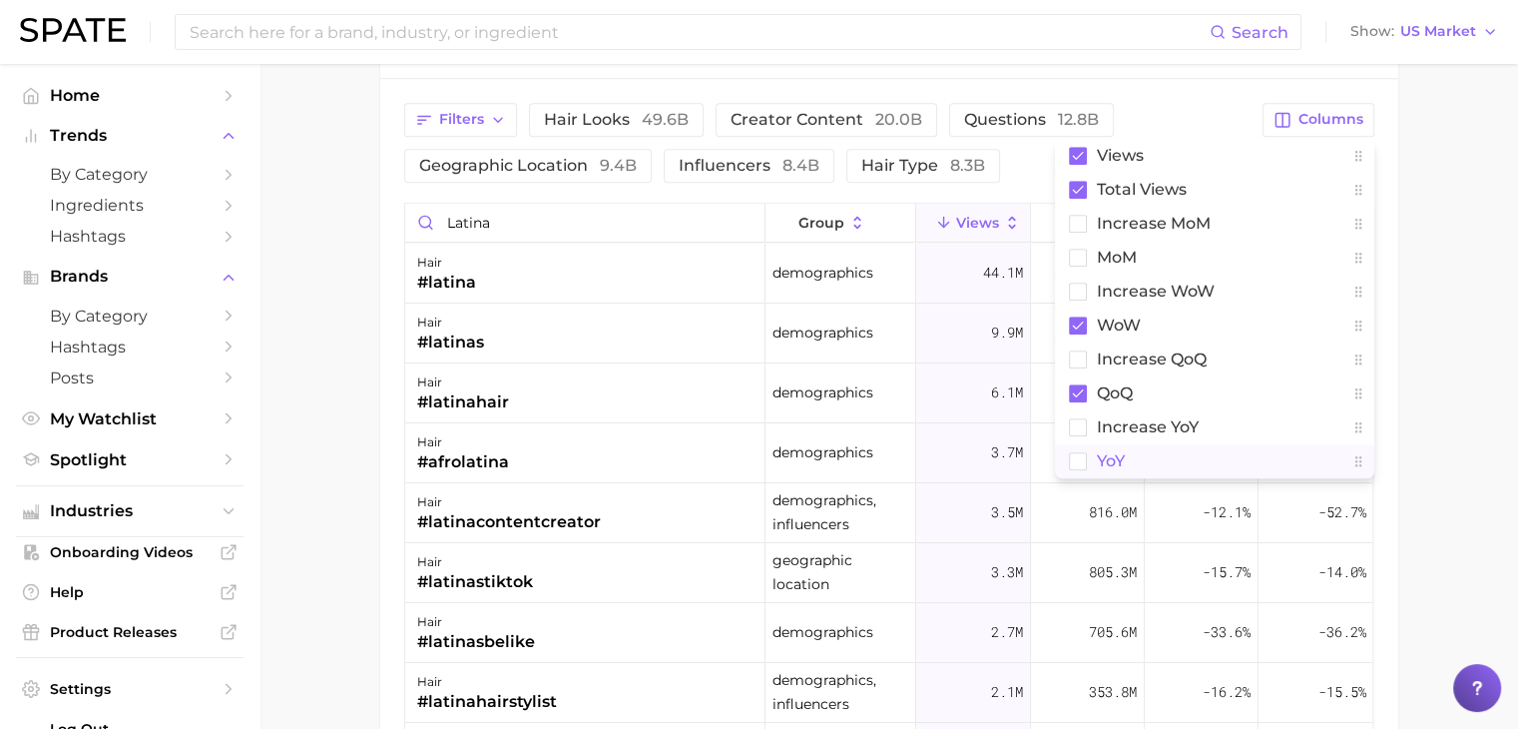
click at [1165, 449] on button "YoY" at bounding box center [1214, 461] width 319 height 34
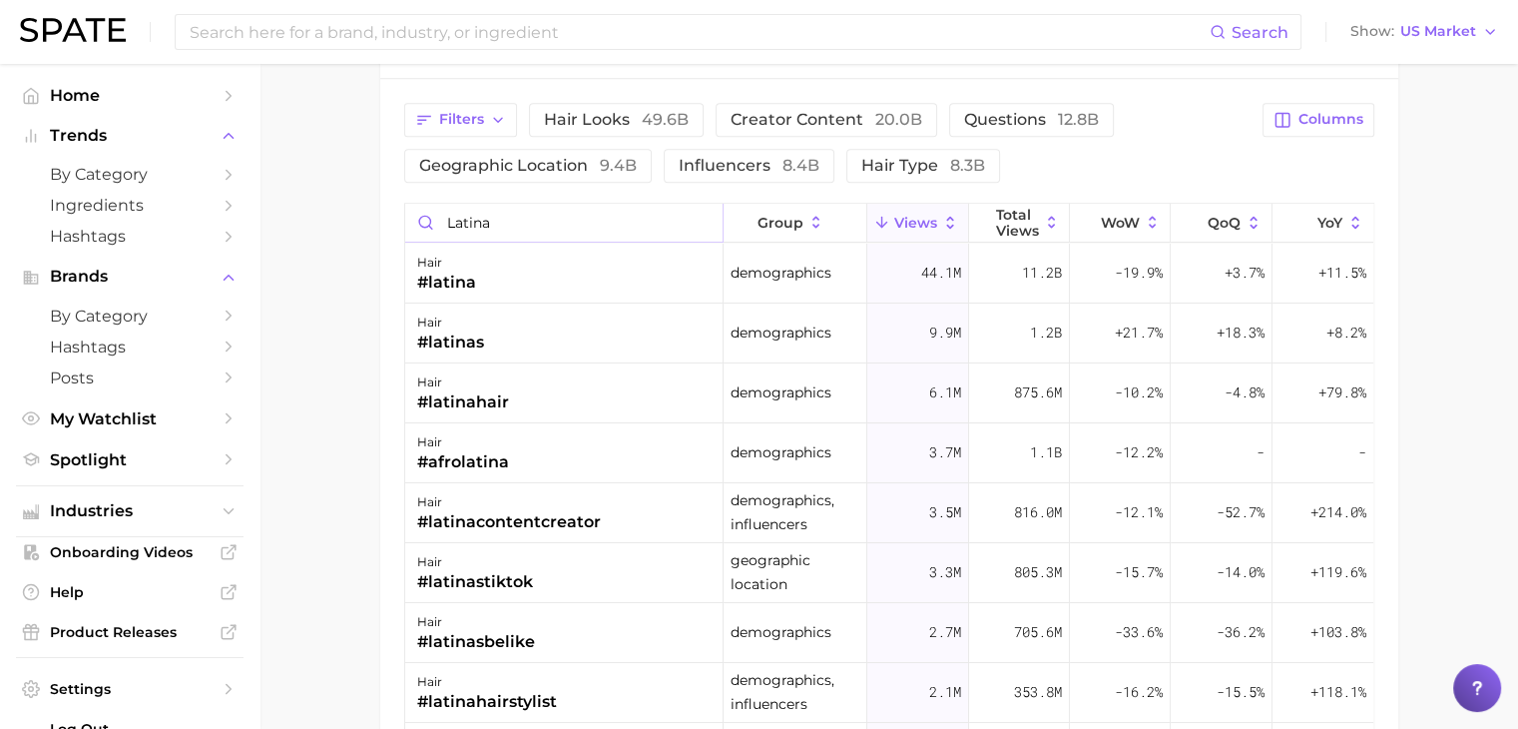
drag, startPoint x: 559, startPoint y: 217, endPoint x: 395, endPoint y: 208, distance: 163.9
click at [395, 208] on div "Filters hair looks 49.6b creator content 20.0b questions 12.8b geographic locat…" at bounding box center [889, 517] width 1018 height 876
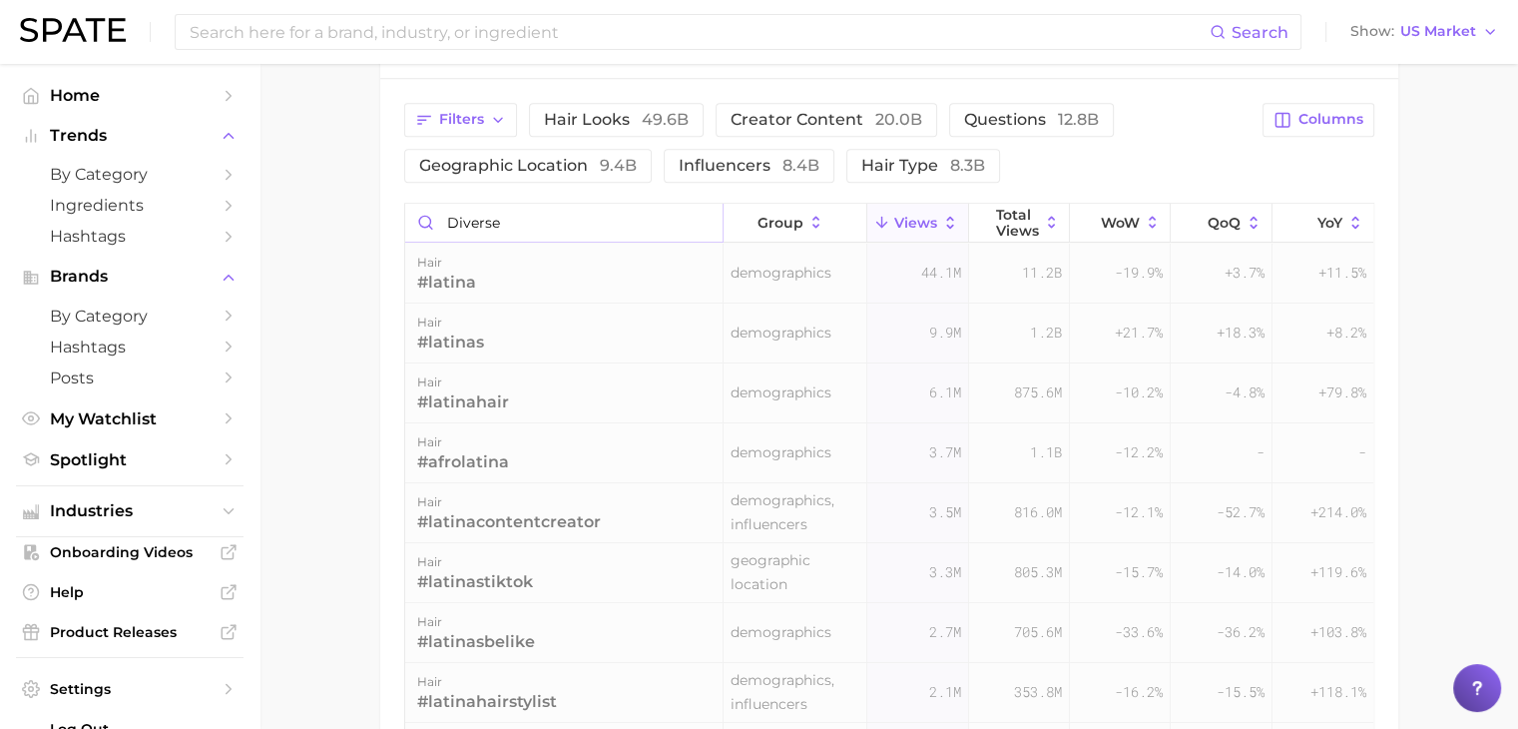
scroll to position [1578, 0]
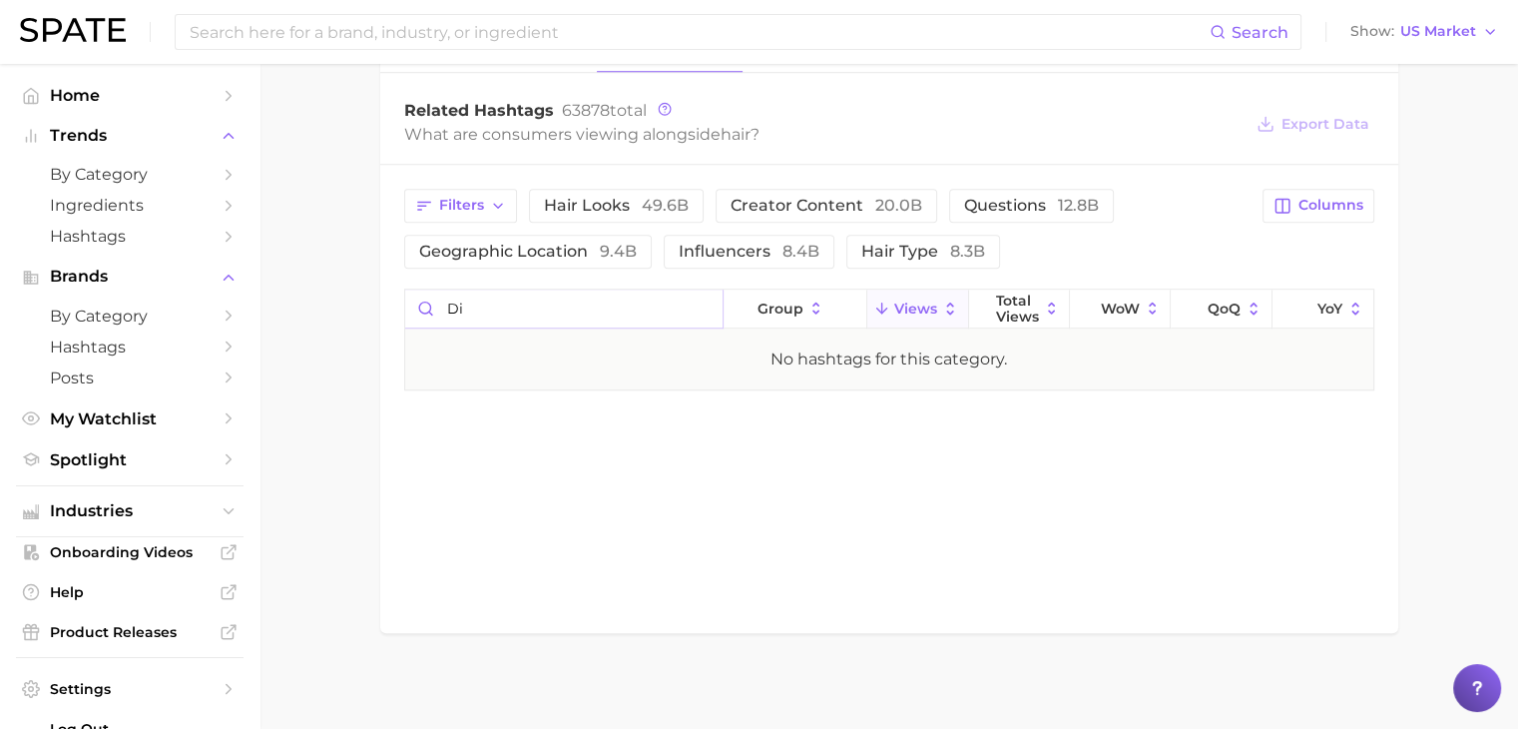
type input "d"
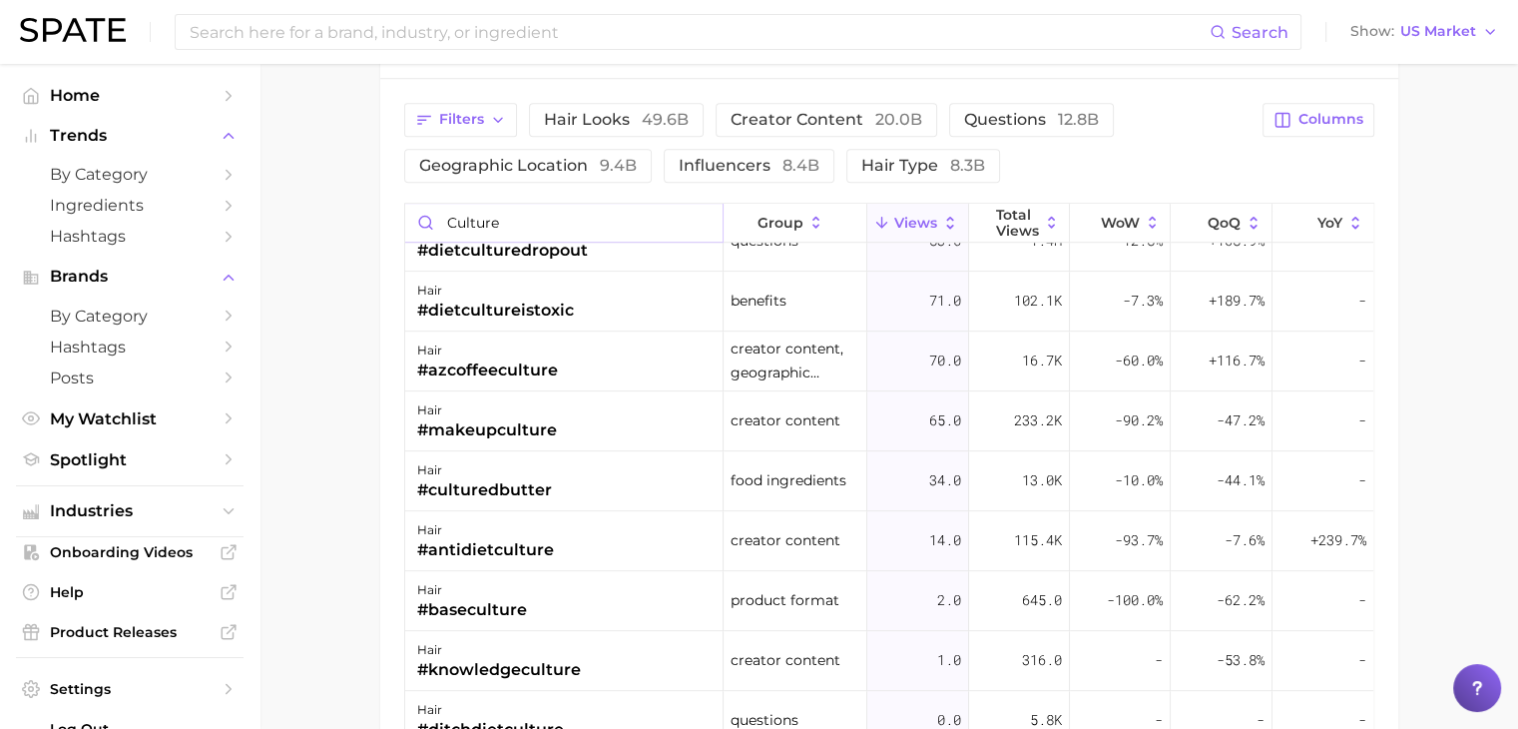
scroll to position [1408, 0]
drag, startPoint x: 510, startPoint y: 217, endPoint x: 427, endPoint y: 219, distance: 82.9
click at [427, 219] on input "culture" at bounding box center [564, 223] width 318 height 38
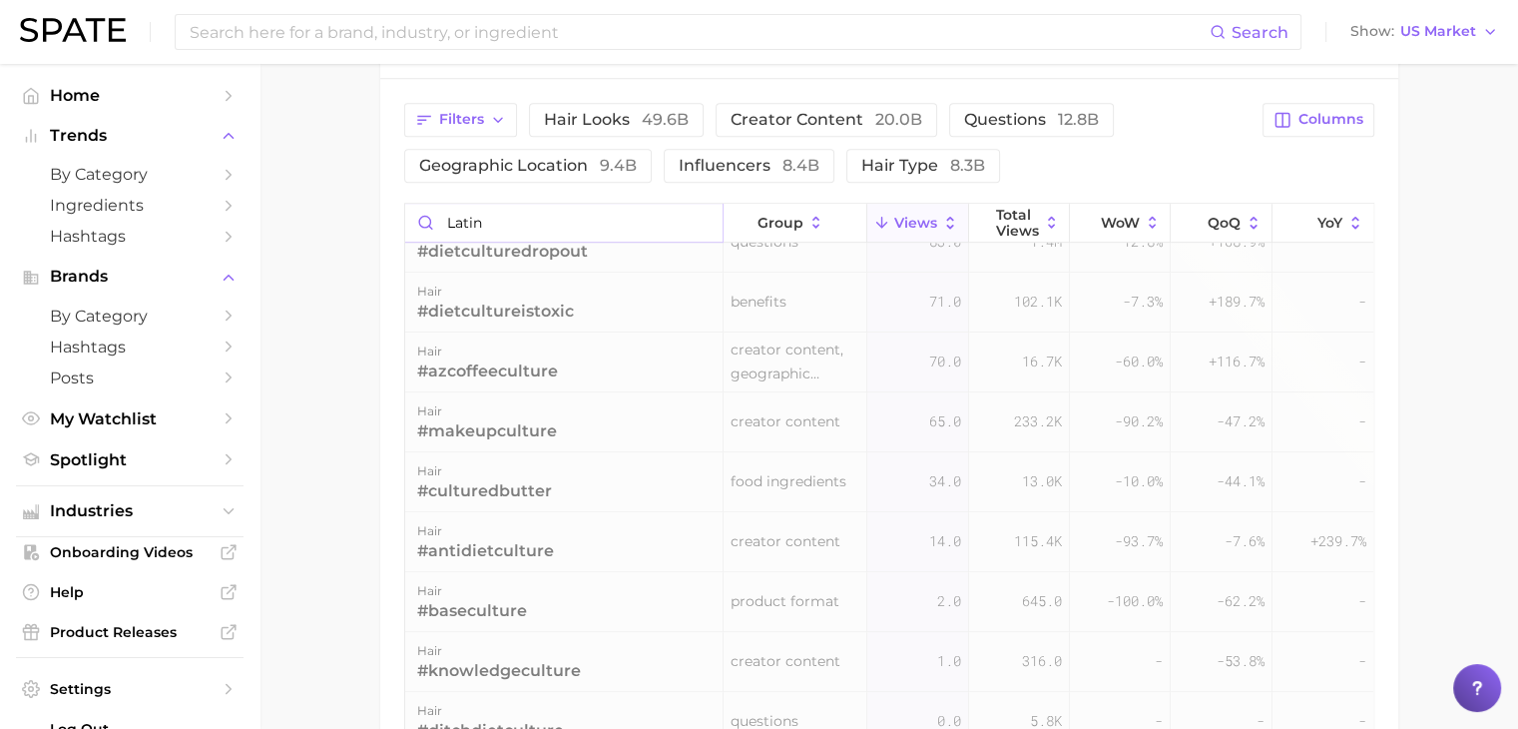
scroll to position [0, 0]
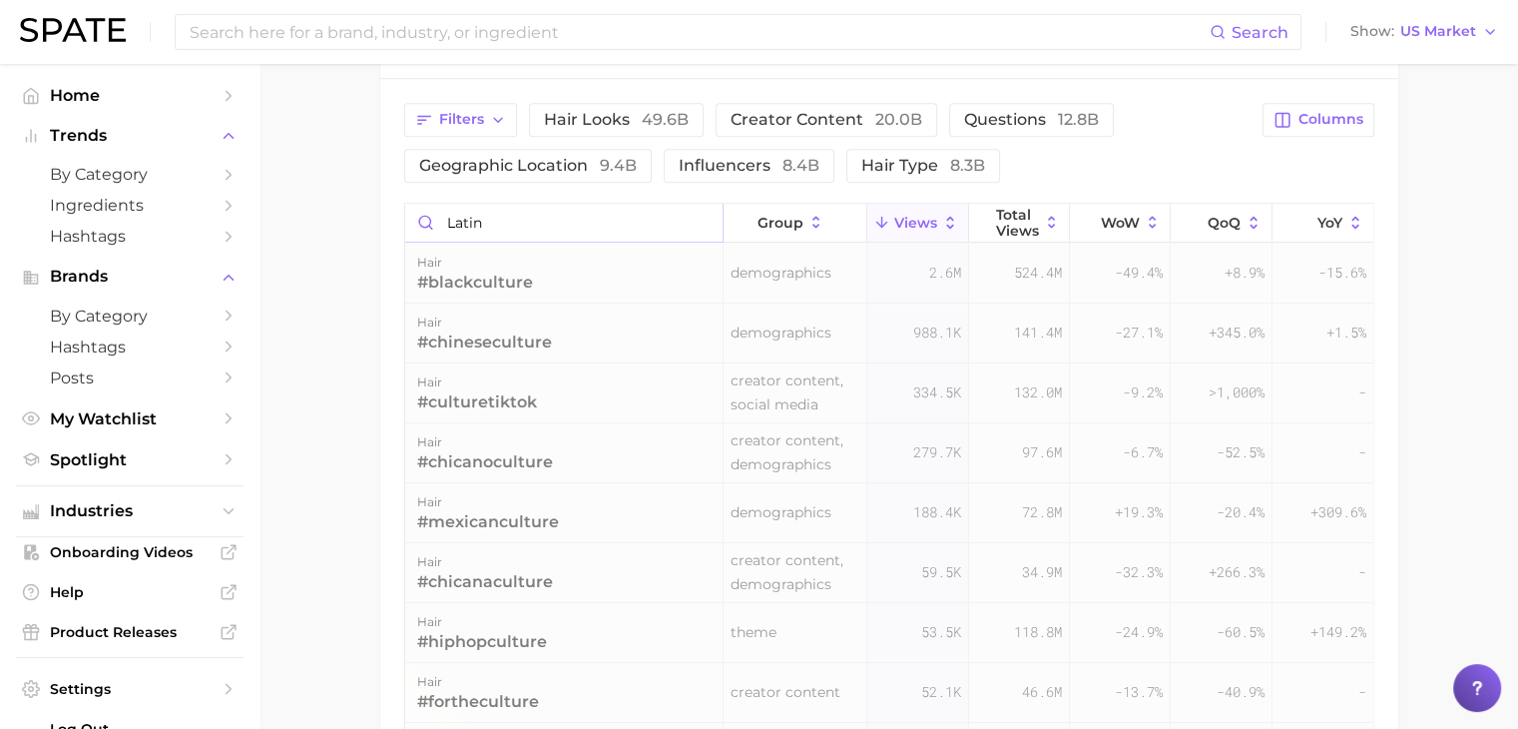
type input "latina"
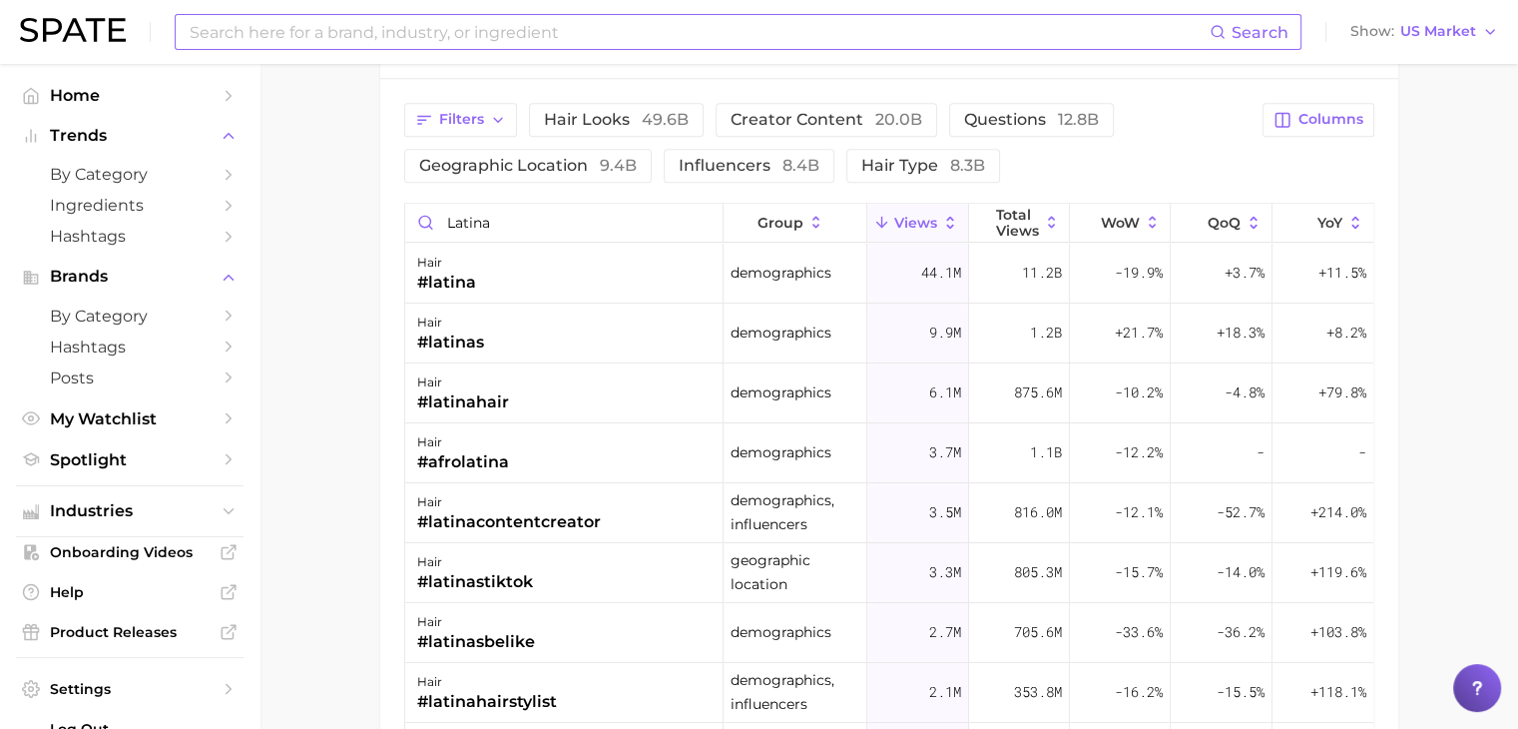
click at [767, 20] on input at bounding box center [699, 32] width 1022 height 34
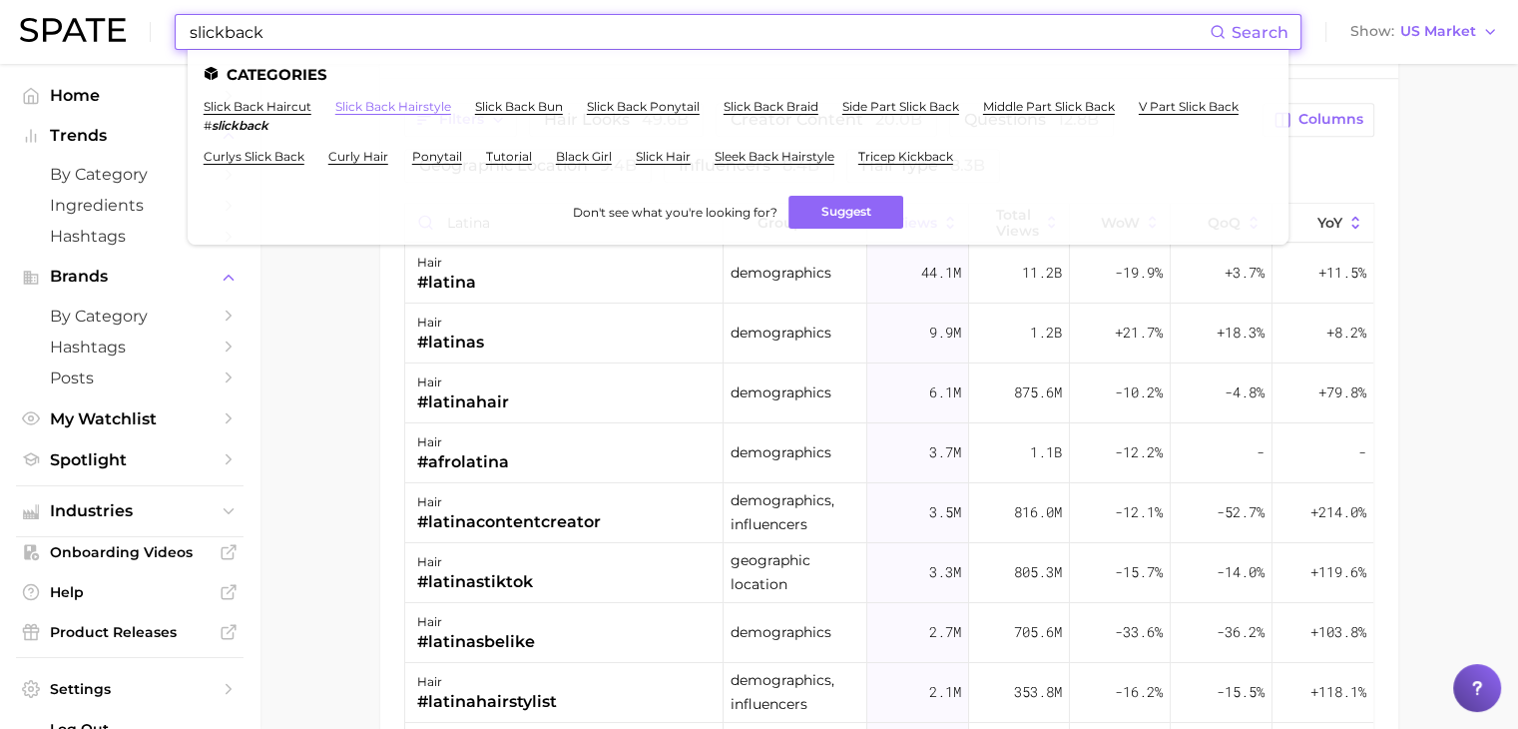
type input "slickback"
click at [347, 106] on link "slick back hairstyle" at bounding box center [393, 106] width 116 height 15
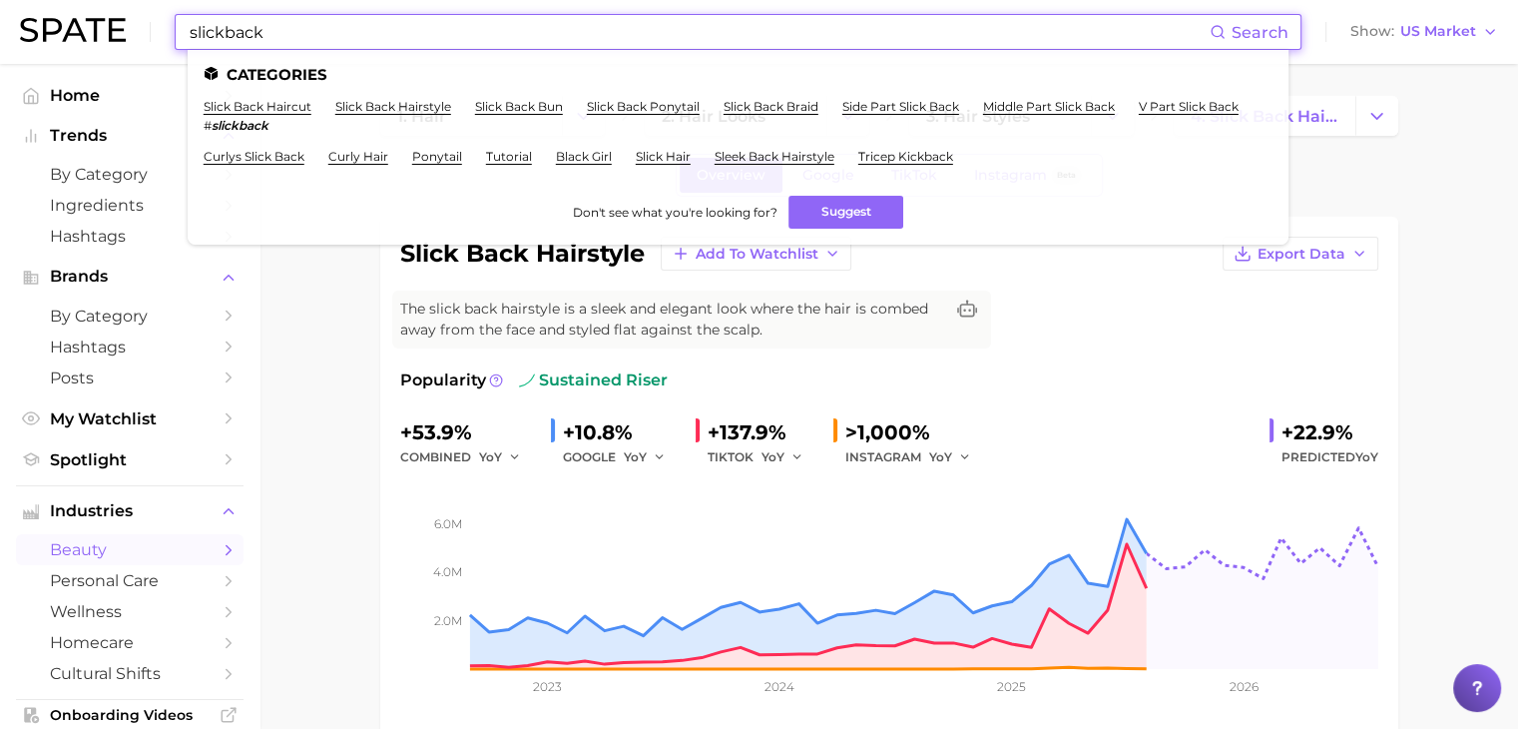
drag, startPoint x: 781, startPoint y: 29, endPoint x: 166, endPoint y: 37, distance: 614.9
click at [166, 37] on div "slickback Search Categories slick back haircut # slickback slick back hairstyle…" at bounding box center [759, 32] width 1478 height 64
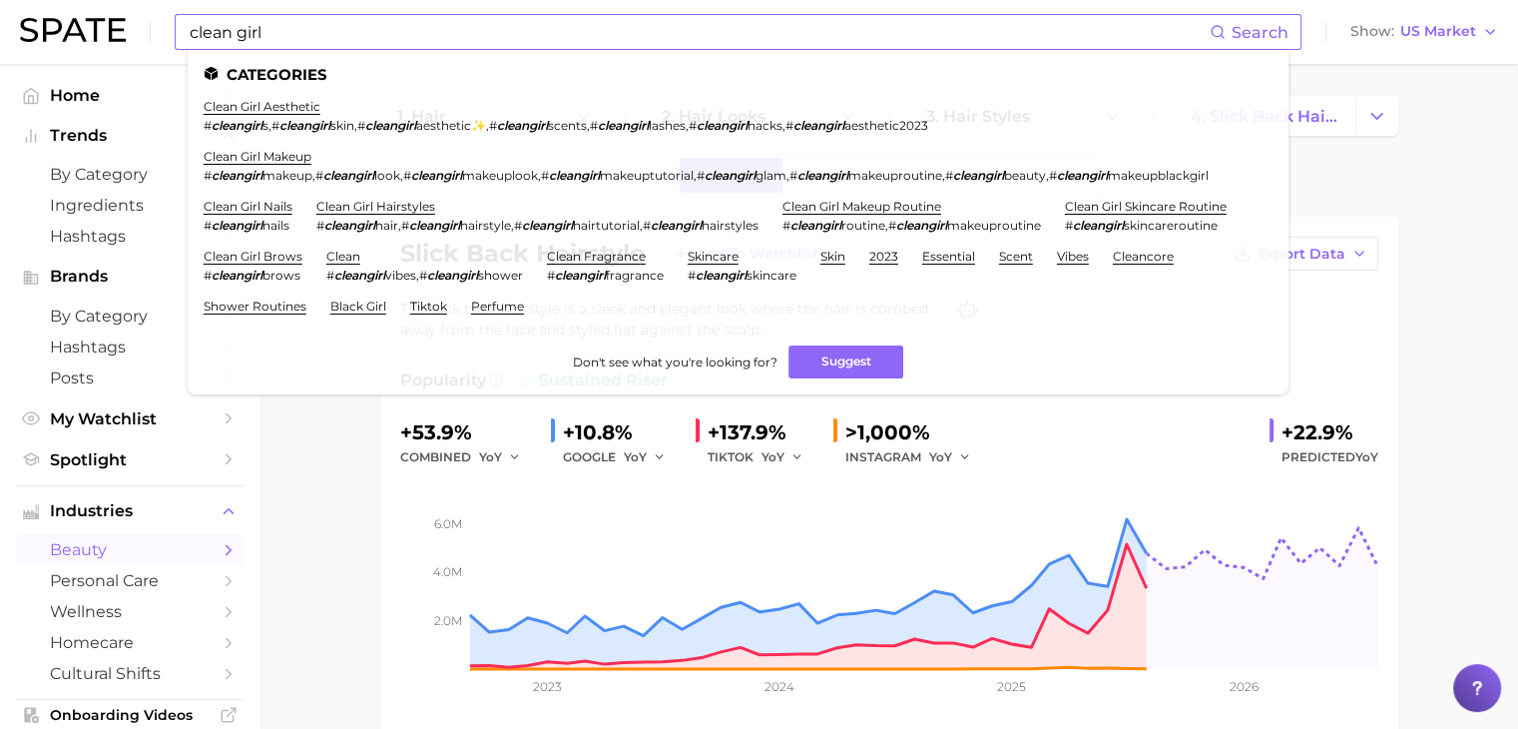
click at [373, 233] on li "clean girl hairstyles # cleangirl hair , # cleangirl hairstyle , # cleangirl ha…" at bounding box center [537, 216] width 442 height 34
click at [379, 214] on link "clean girl hairstyles" at bounding box center [375, 206] width 119 height 15
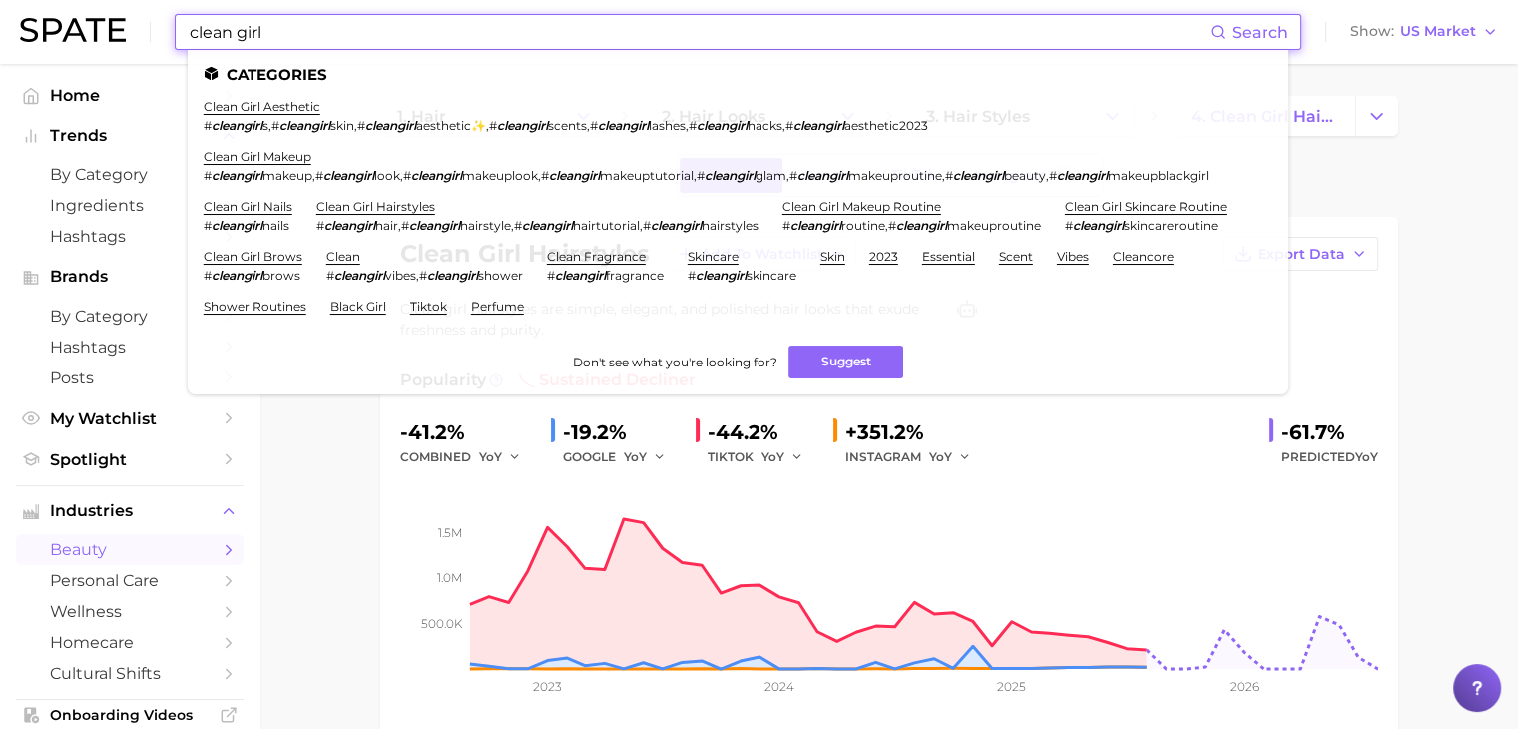
drag, startPoint x: 465, startPoint y: 43, endPoint x: 156, endPoint y: -16, distance: 315.0
click at [156, 0] on html "clean girl Search Categories clean girl aesthetic # cleangirl s , # cleangirl s…" at bounding box center [759, 364] width 1518 height 729
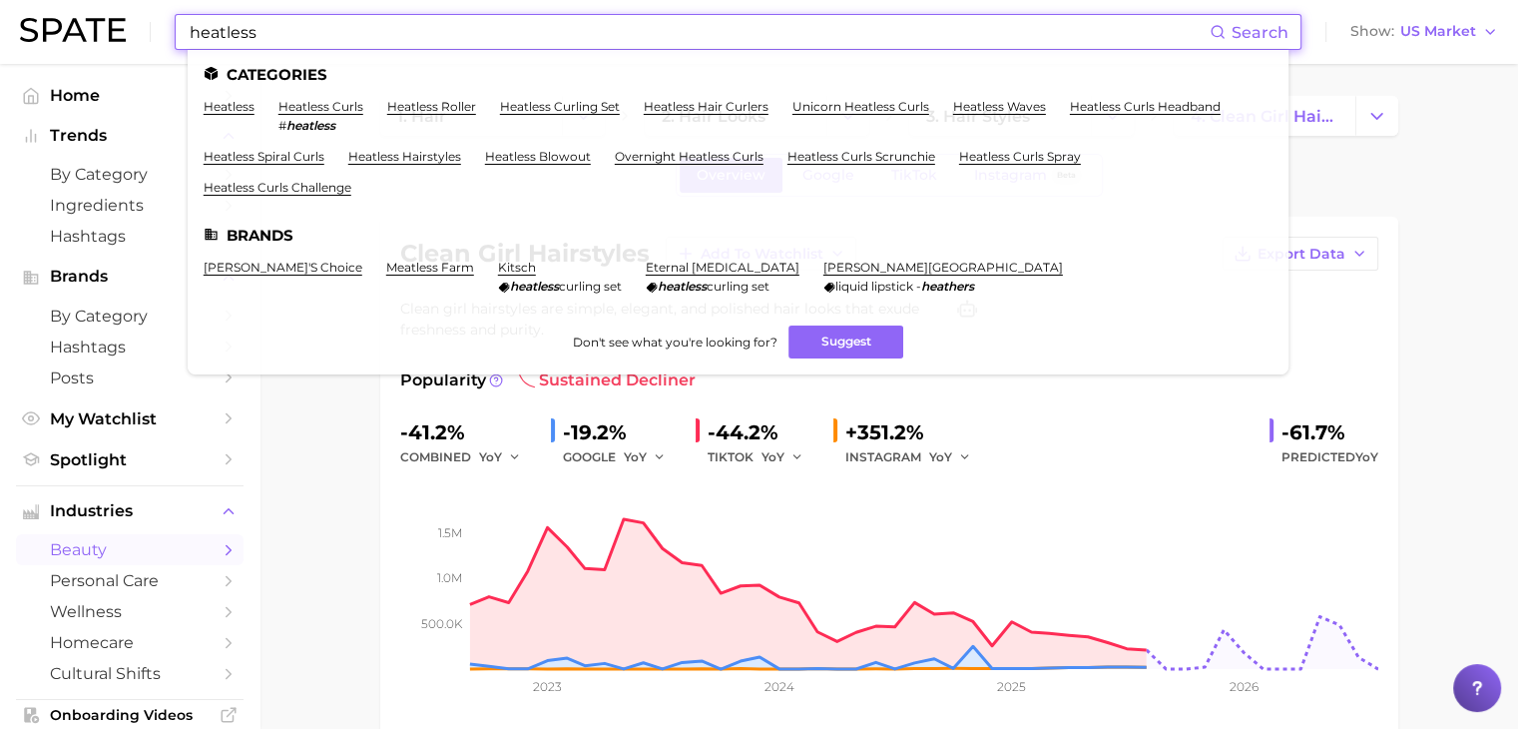
type input "heatless"
click at [304, 115] on li "heatless curls # heatless" at bounding box center [320, 116] width 85 height 34
click at [308, 113] on link "heatless curls" at bounding box center [320, 106] width 85 height 15
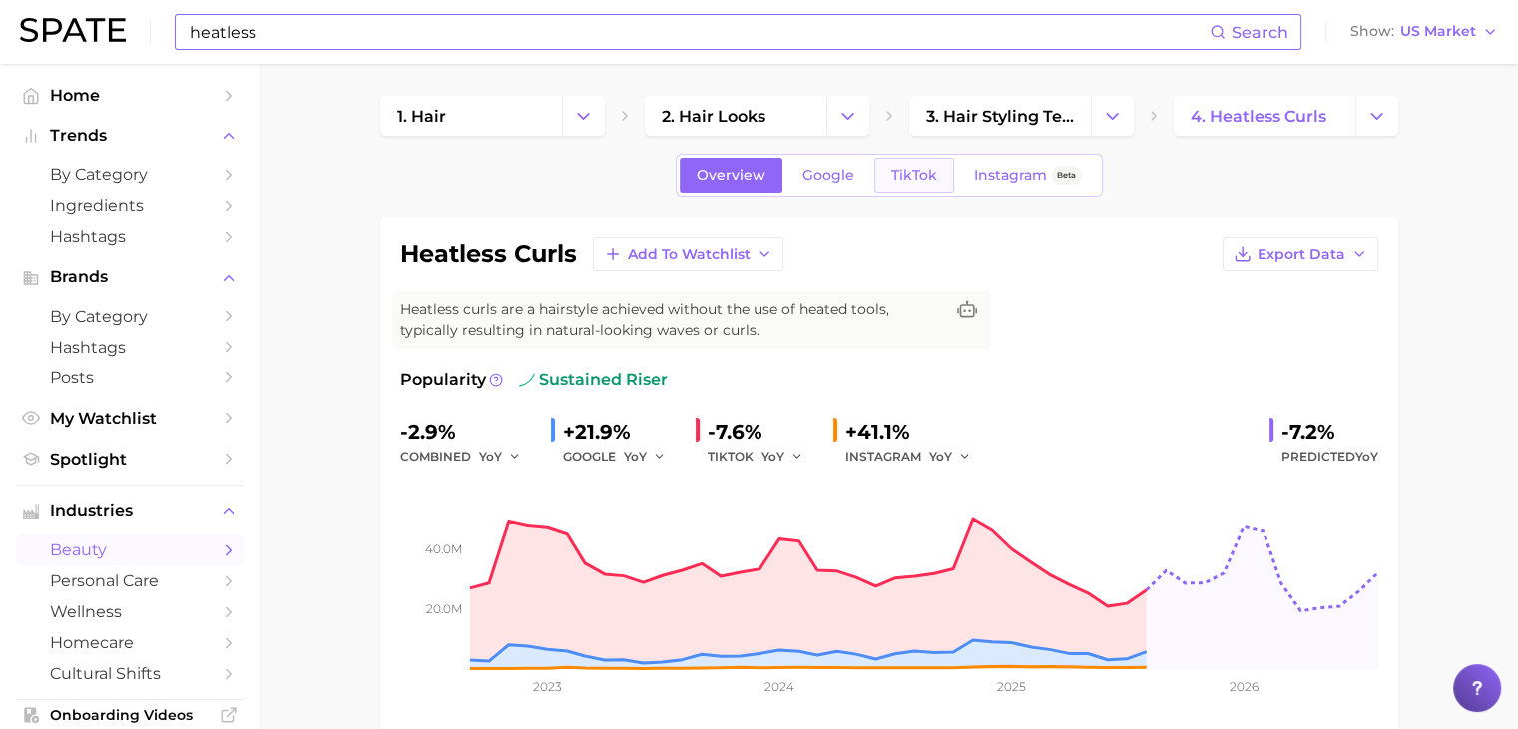
click at [921, 179] on span "TikTok" at bounding box center [914, 175] width 46 height 17
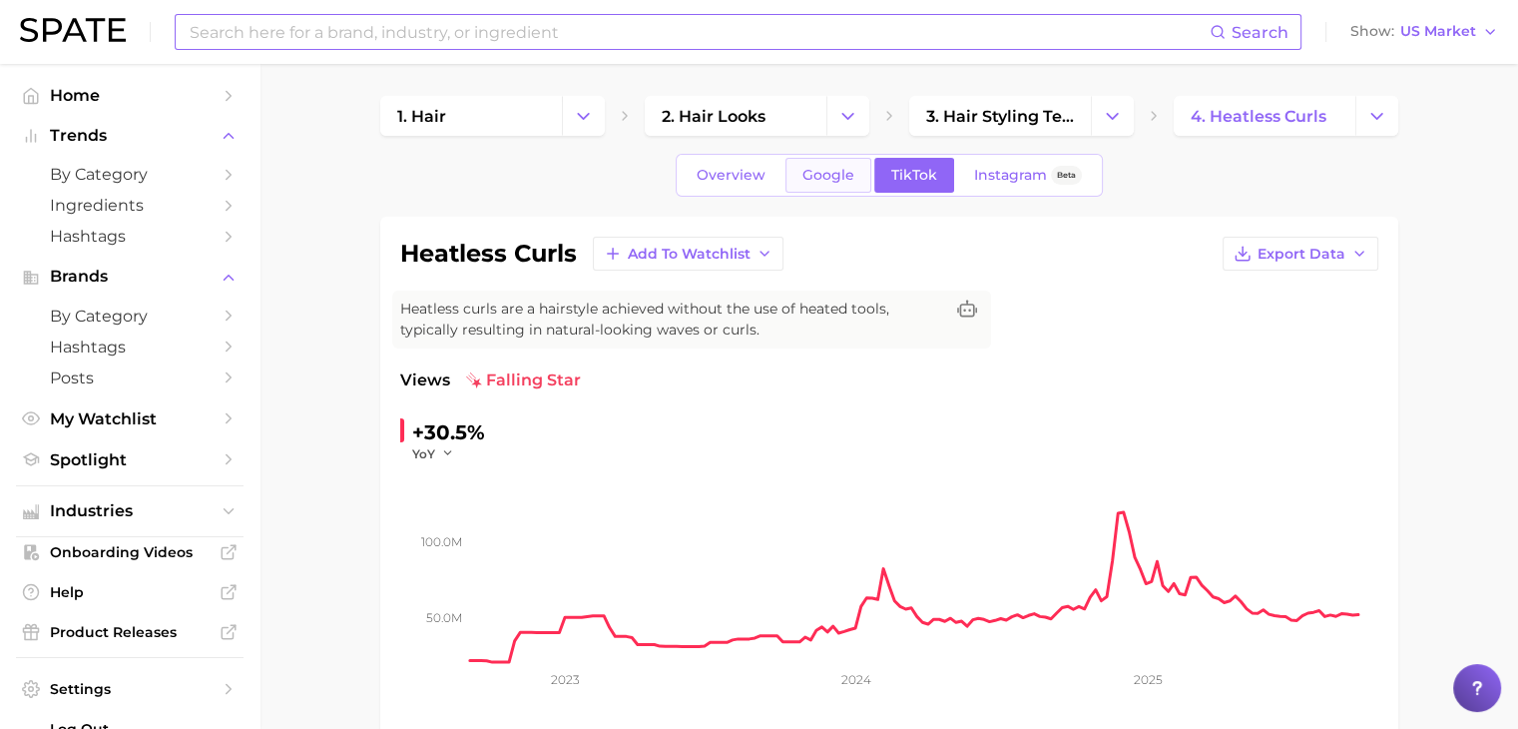
click at [840, 170] on span "Google" at bounding box center [828, 175] width 52 height 17
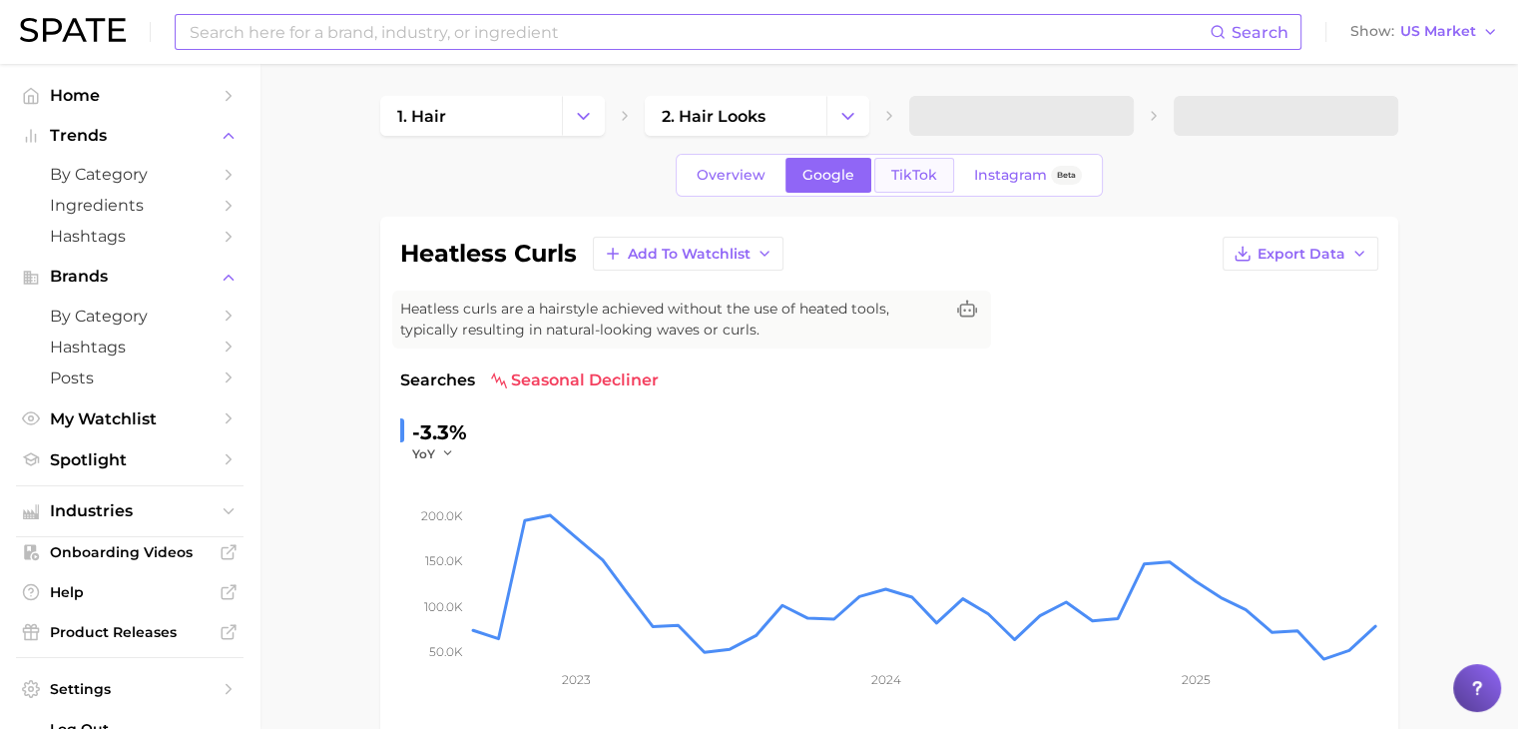
click at [902, 177] on span "TikTok" at bounding box center [914, 175] width 46 height 17
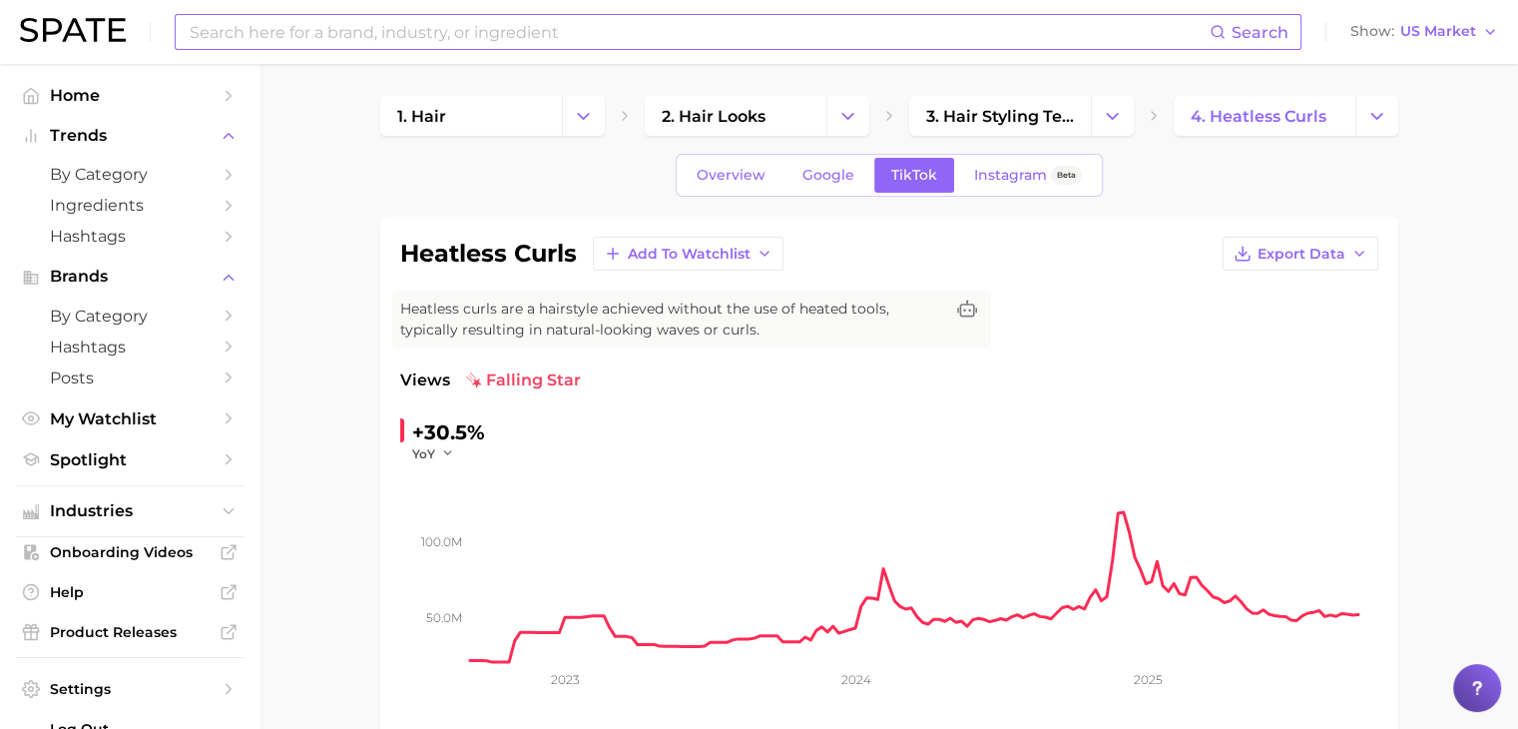
click at [750, 30] on input at bounding box center [699, 32] width 1022 height 34
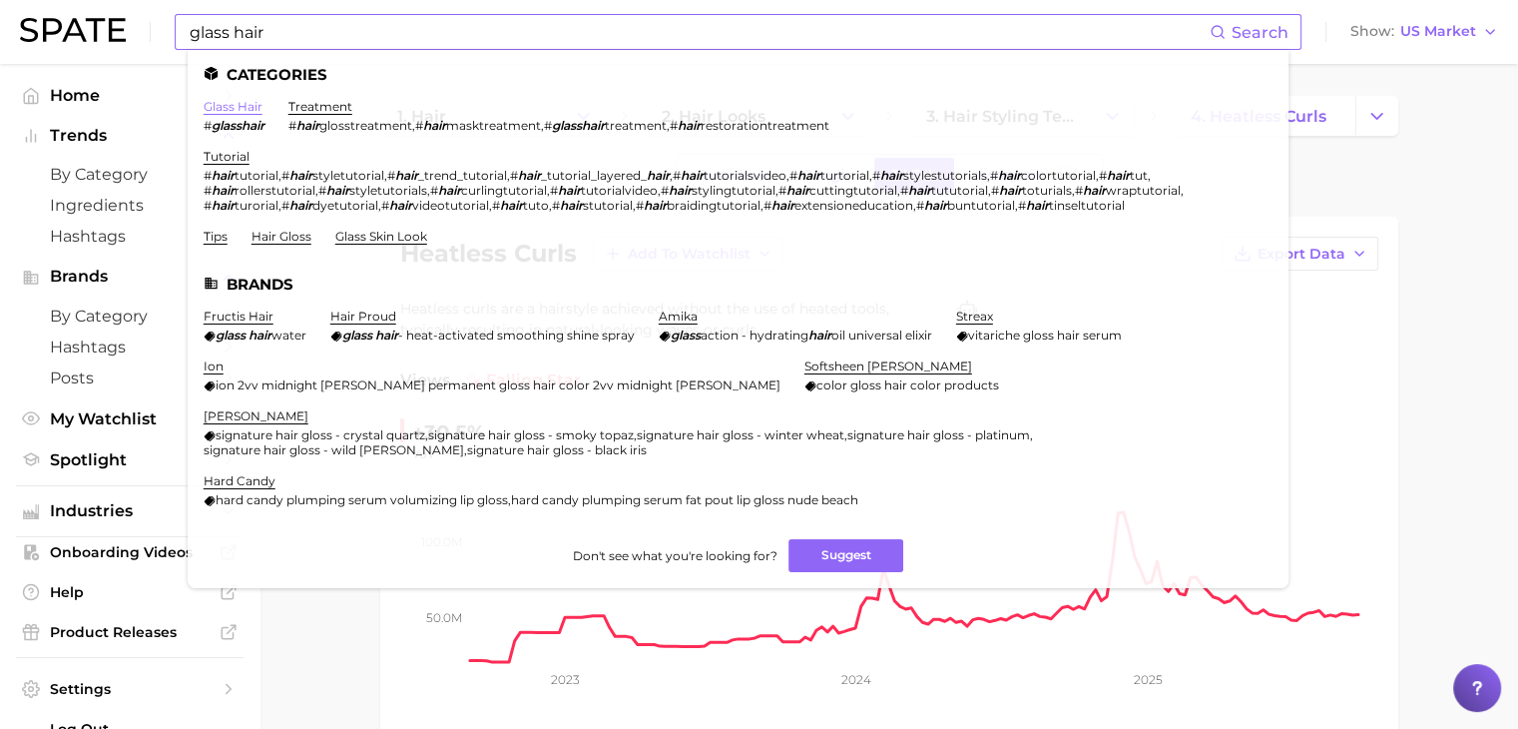
click at [231, 100] on link "glass hair" at bounding box center [233, 106] width 59 height 15
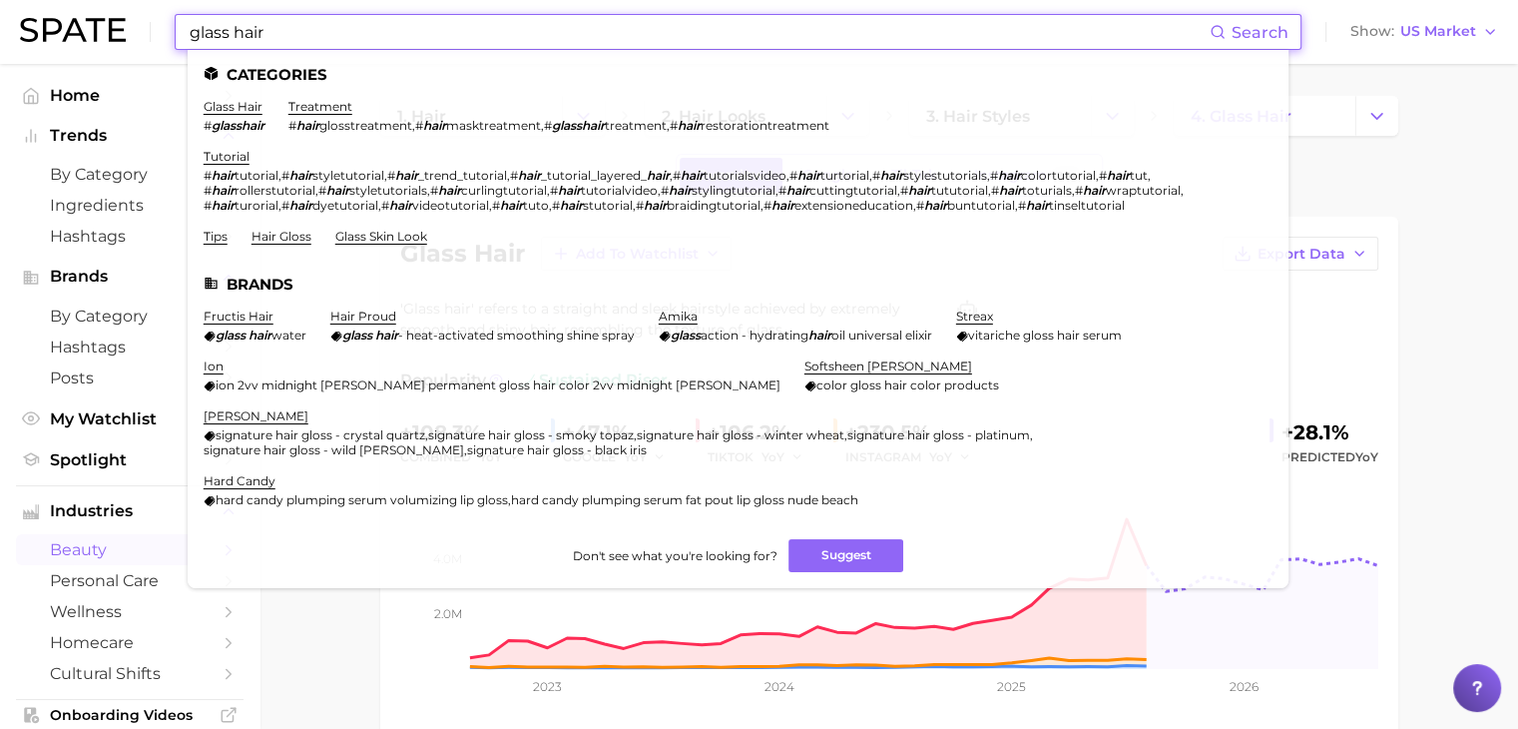
drag, startPoint x: 745, startPoint y: 36, endPoint x: 170, endPoint y: 15, distance: 575.3
click at [170, 15] on div "glass hair Search Categories glass hair # glasshair treatment # hair glosstreat…" at bounding box center [759, 32] width 1478 height 64
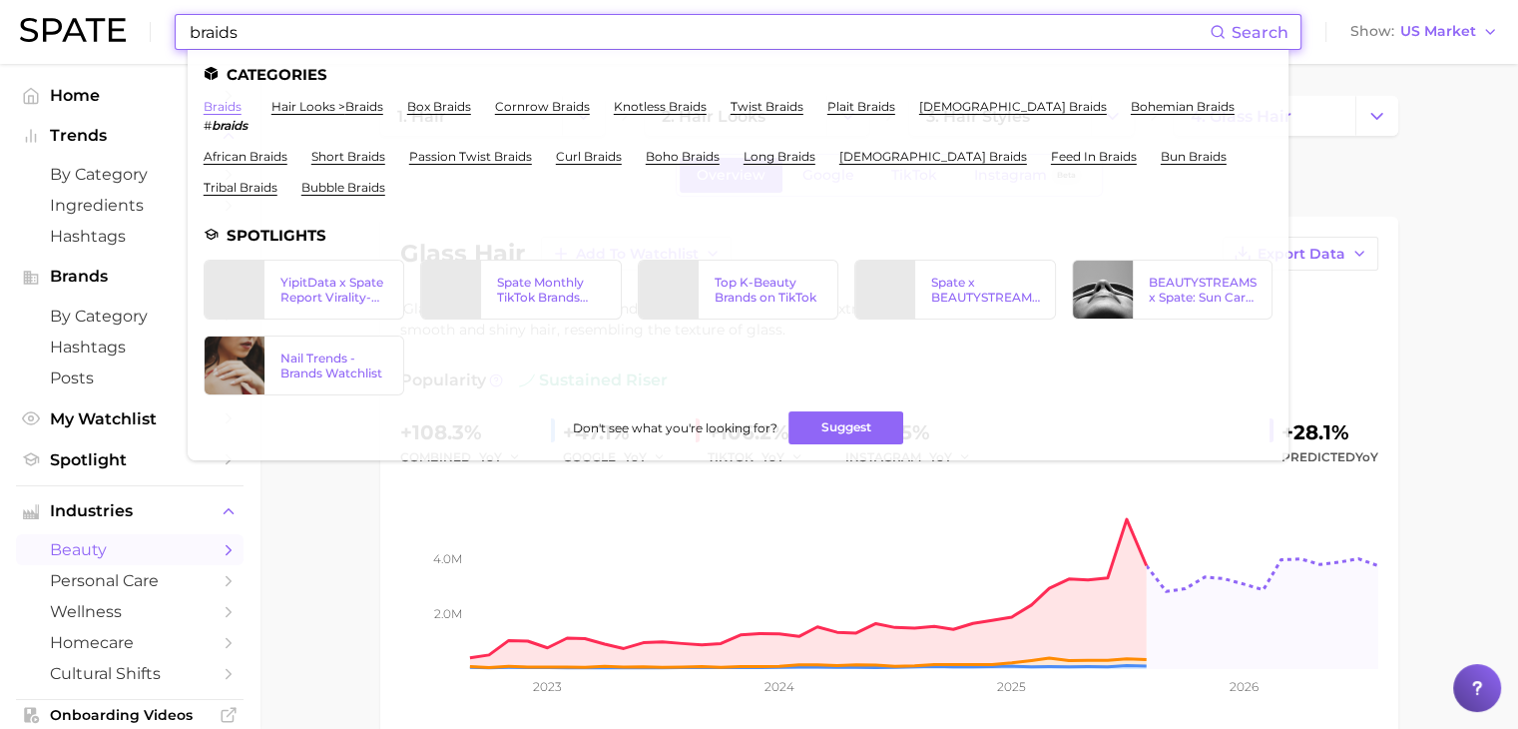
click at [222, 105] on link "braids" at bounding box center [223, 106] width 38 height 15
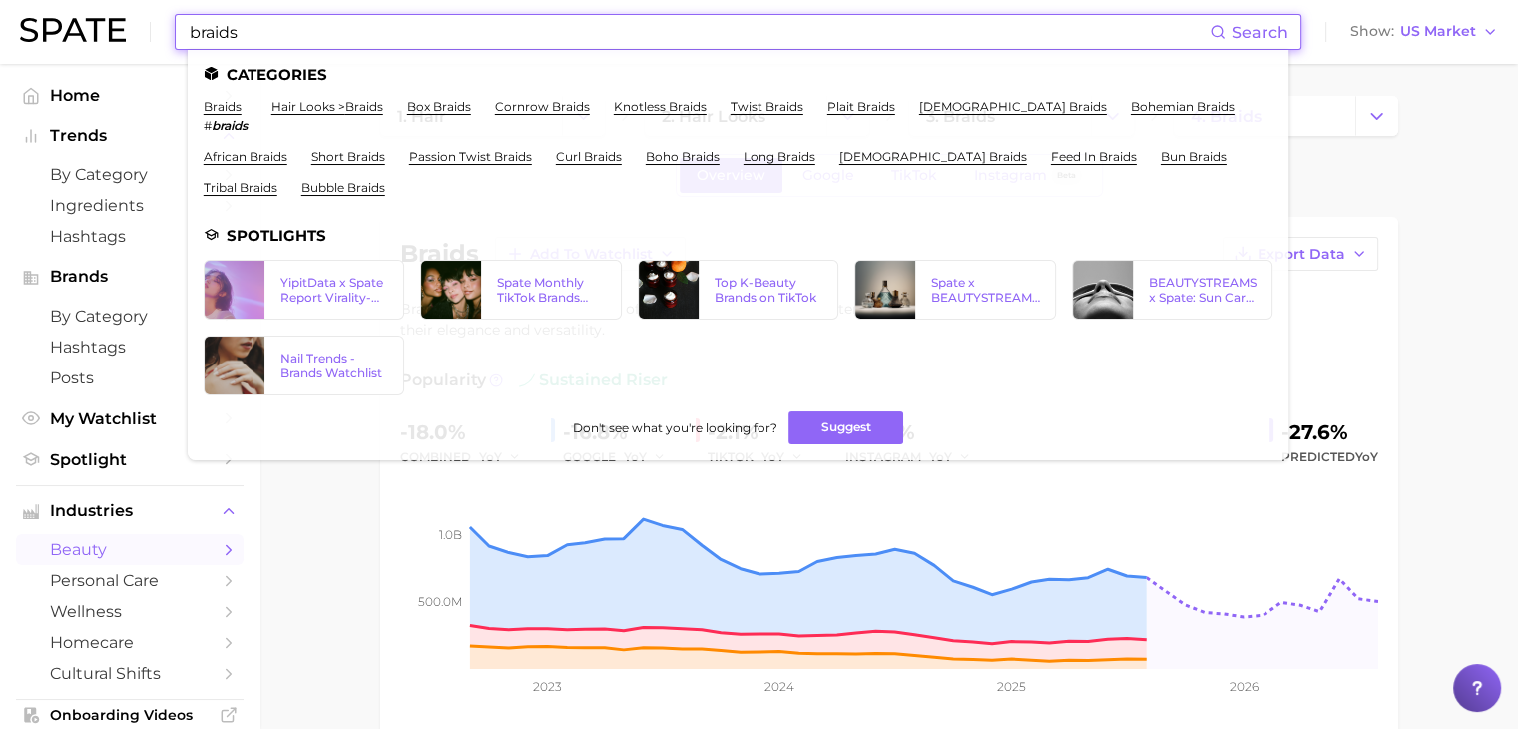
drag, startPoint x: 950, startPoint y: 20, endPoint x: 168, endPoint y: 25, distance: 782.5
click at [168, 25] on div "braids Search Categories braids # braids hair looks > braids box braids cornrow…" at bounding box center [759, 32] width 1478 height 64
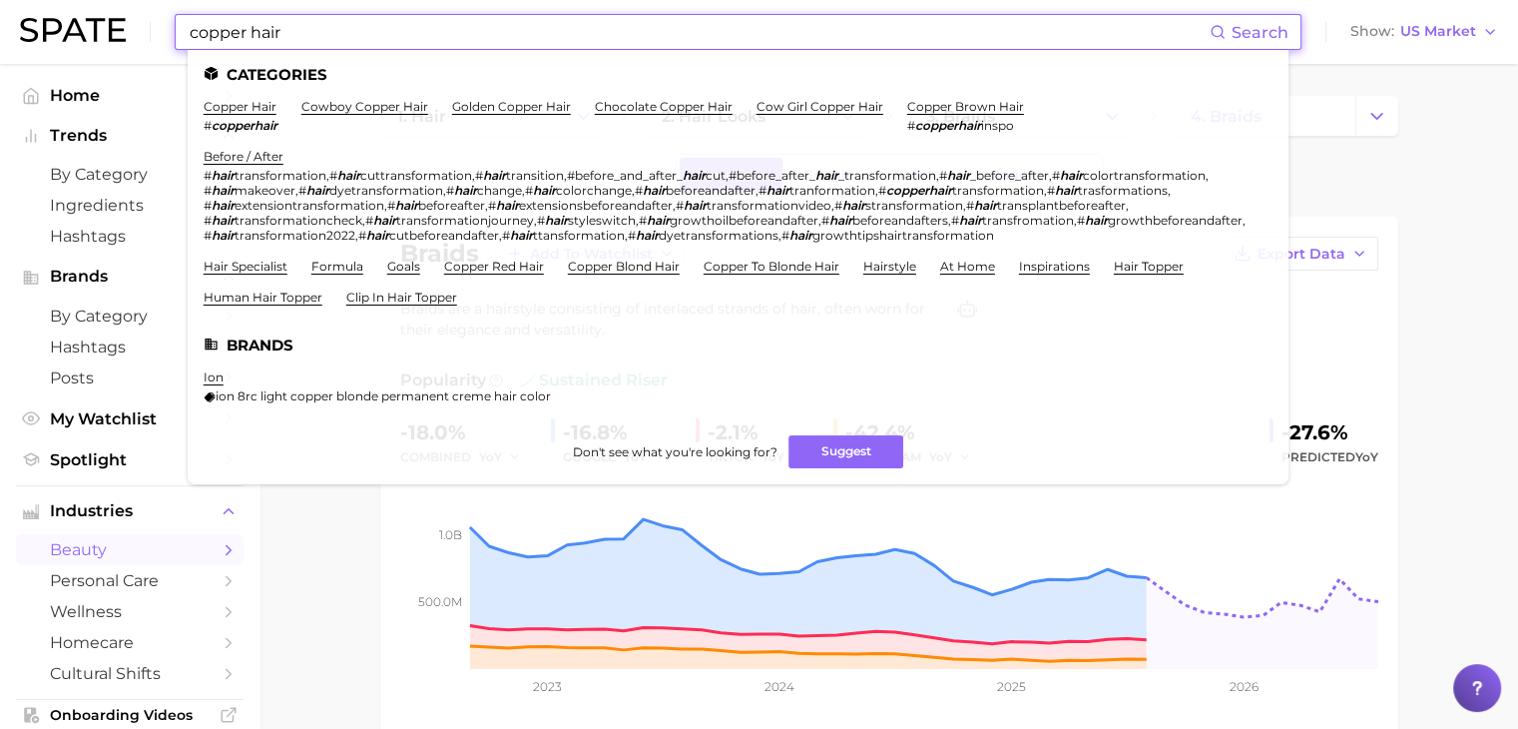
type input "copper hair"
click at [225, 116] on li "copper hair # copperhair" at bounding box center [241, 116] width 74 height 34
click at [235, 111] on link "copper hair" at bounding box center [240, 106] width 73 height 15
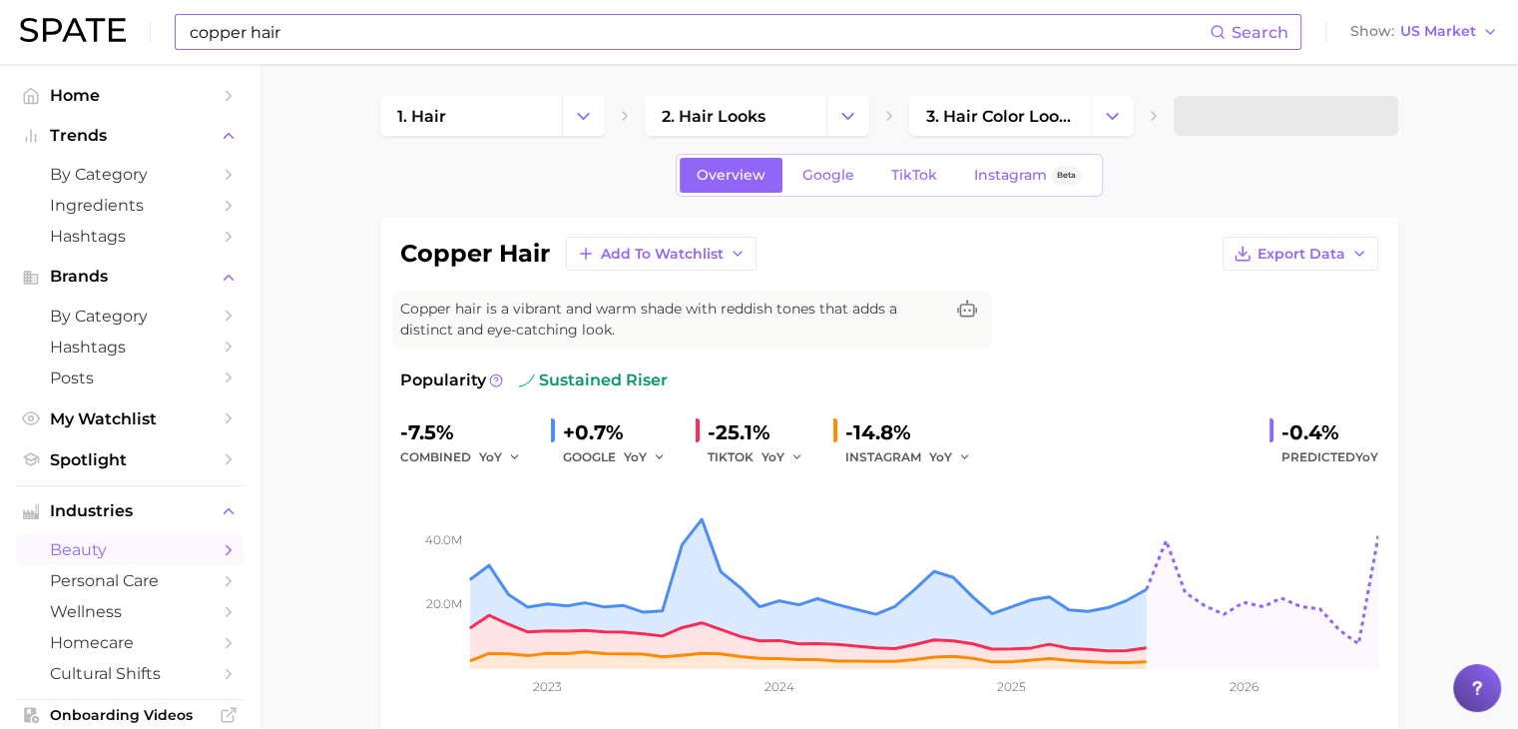
click at [402, 52] on div "copper hair Search Show US Market" at bounding box center [759, 32] width 1478 height 64
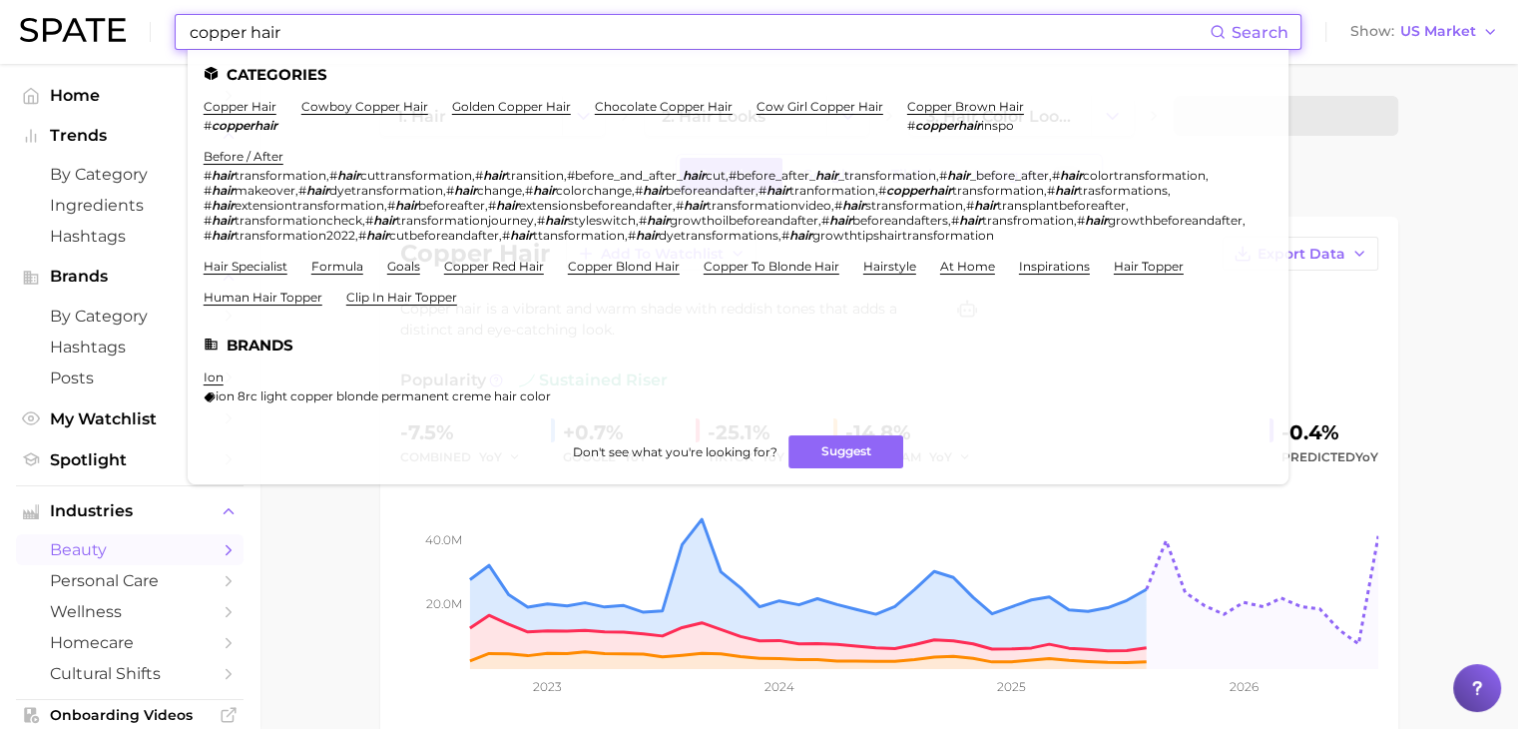
click at [421, 41] on input "copper hair" at bounding box center [699, 32] width 1022 height 34
click at [359, 104] on link "cowboy copper hair" at bounding box center [364, 106] width 127 height 15
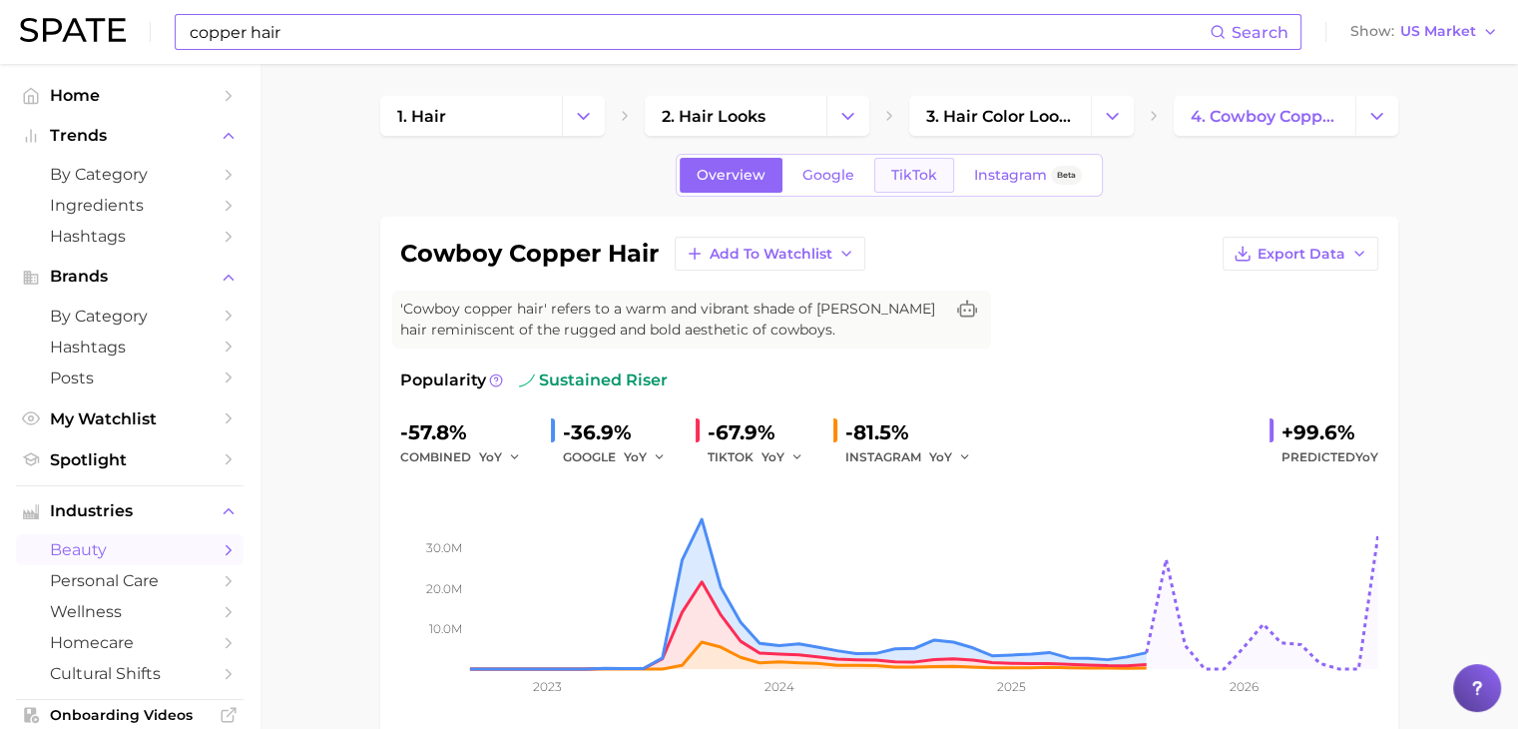
click at [893, 169] on span "TikTok" at bounding box center [914, 175] width 46 height 17
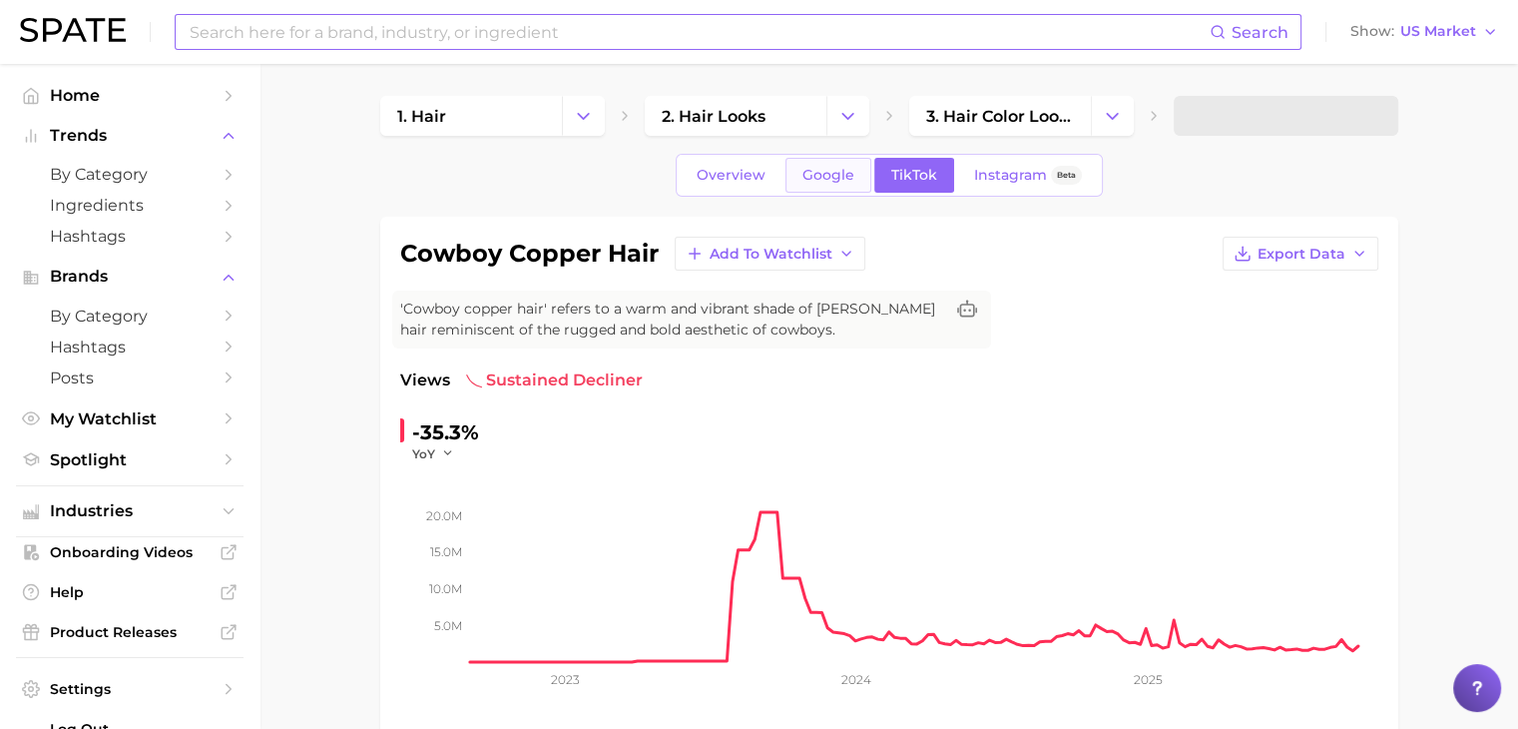
click at [817, 180] on span "Google" at bounding box center [828, 175] width 52 height 17
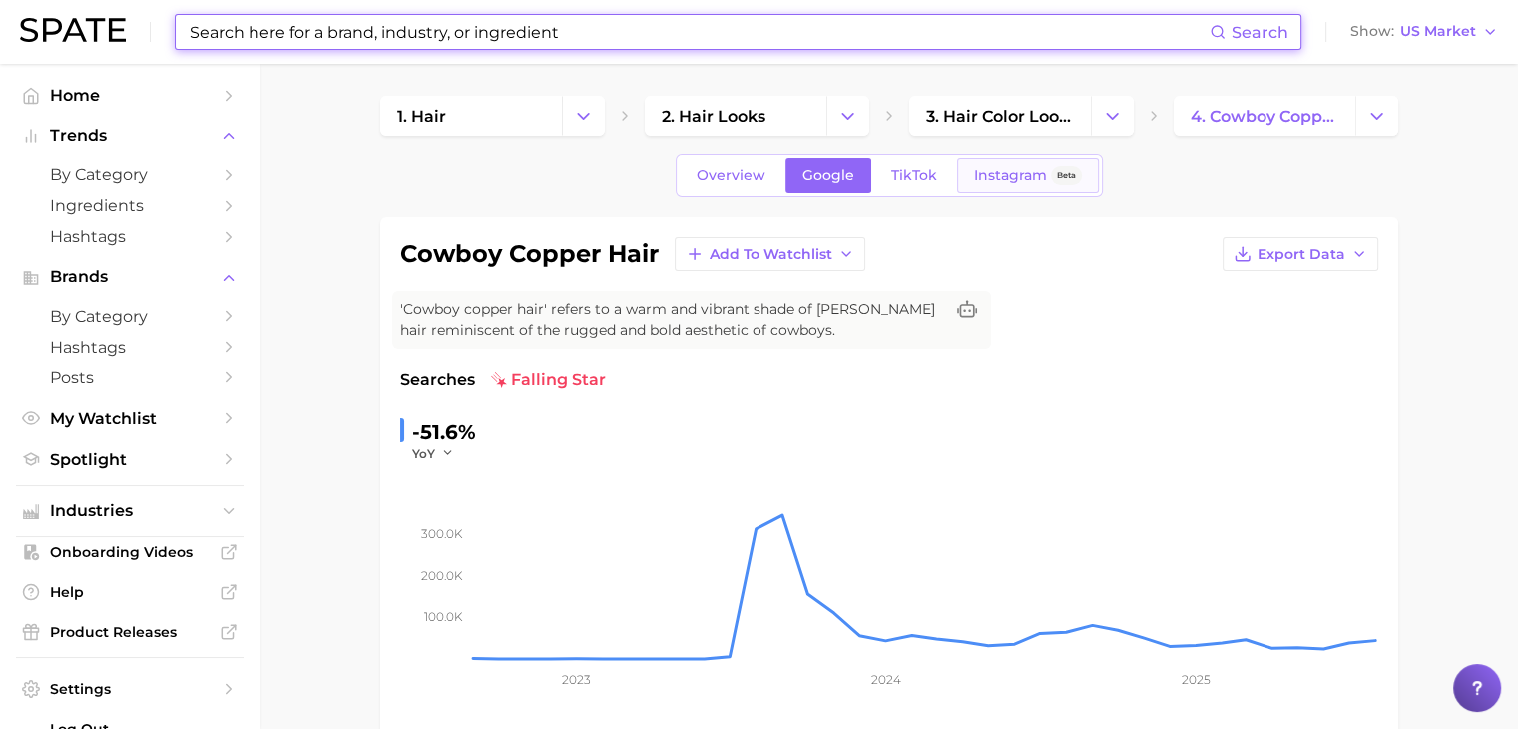
click at [958, 181] on link "Instagram Beta" at bounding box center [1028, 175] width 142 height 35
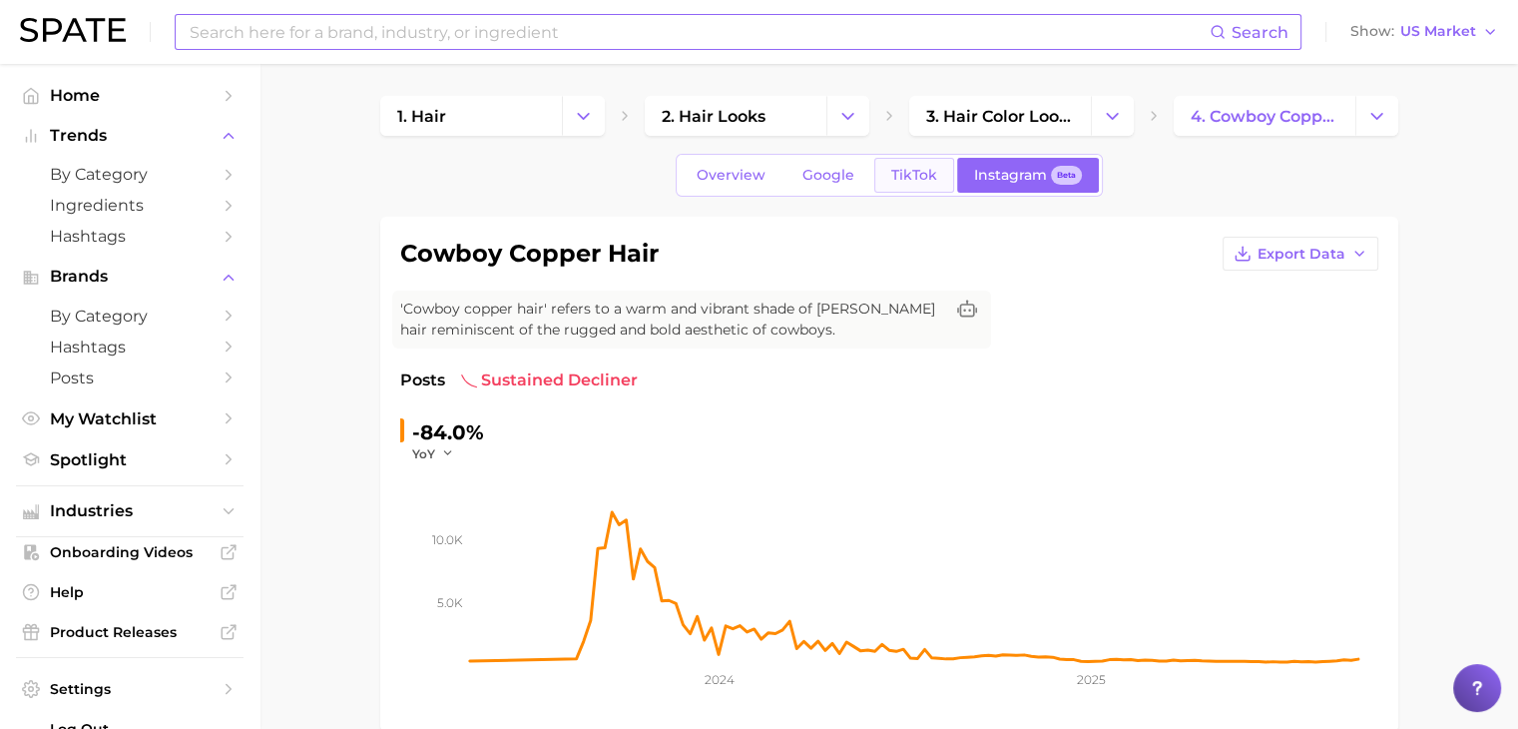
click at [917, 175] on span "TikTok" at bounding box center [914, 175] width 46 height 17
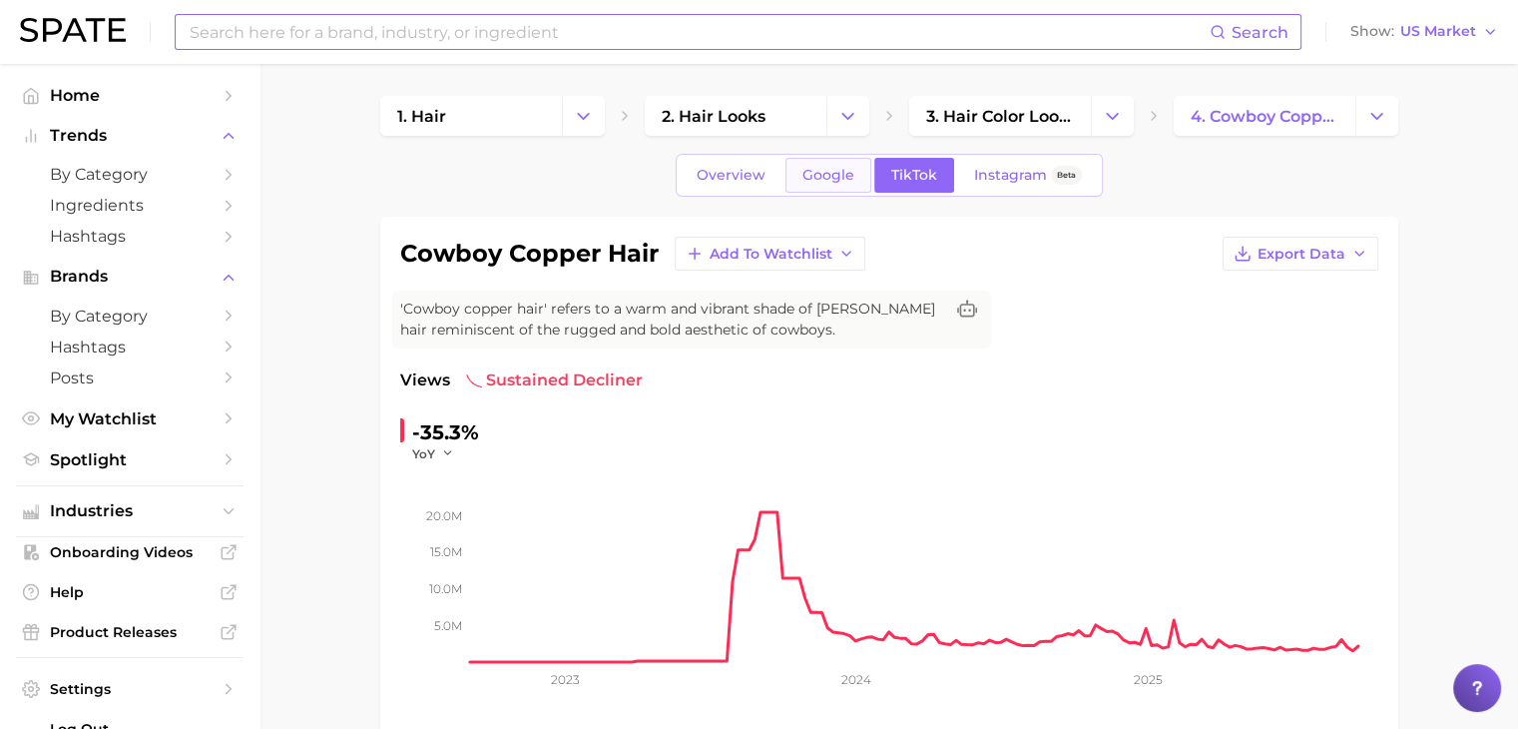
click at [819, 181] on span "Google" at bounding box center [828, 175] width 52 height 17
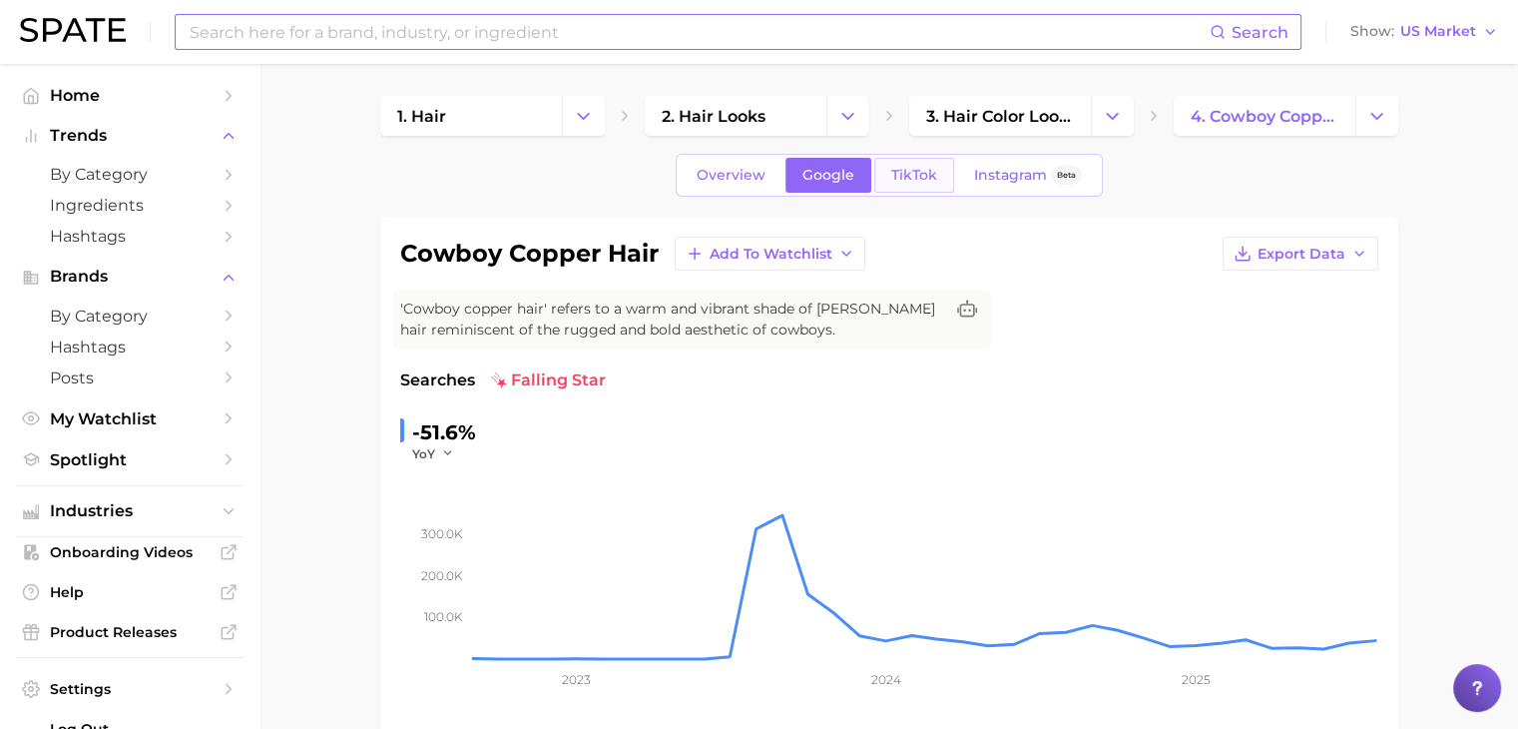
click at [902, 180] on span "TikTok" at bounding box center [914, 175] width 46 height 17
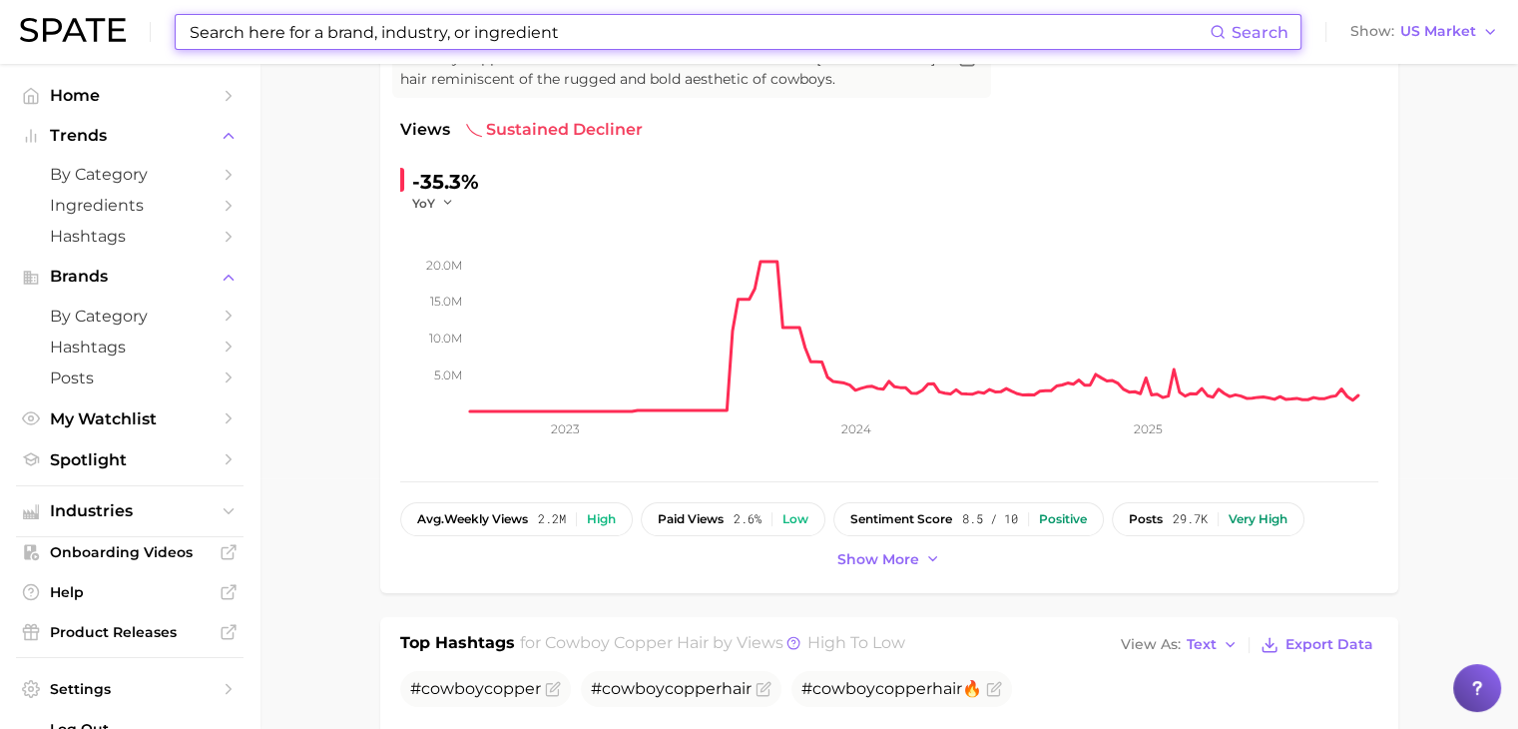
scroll to position [56, 0]
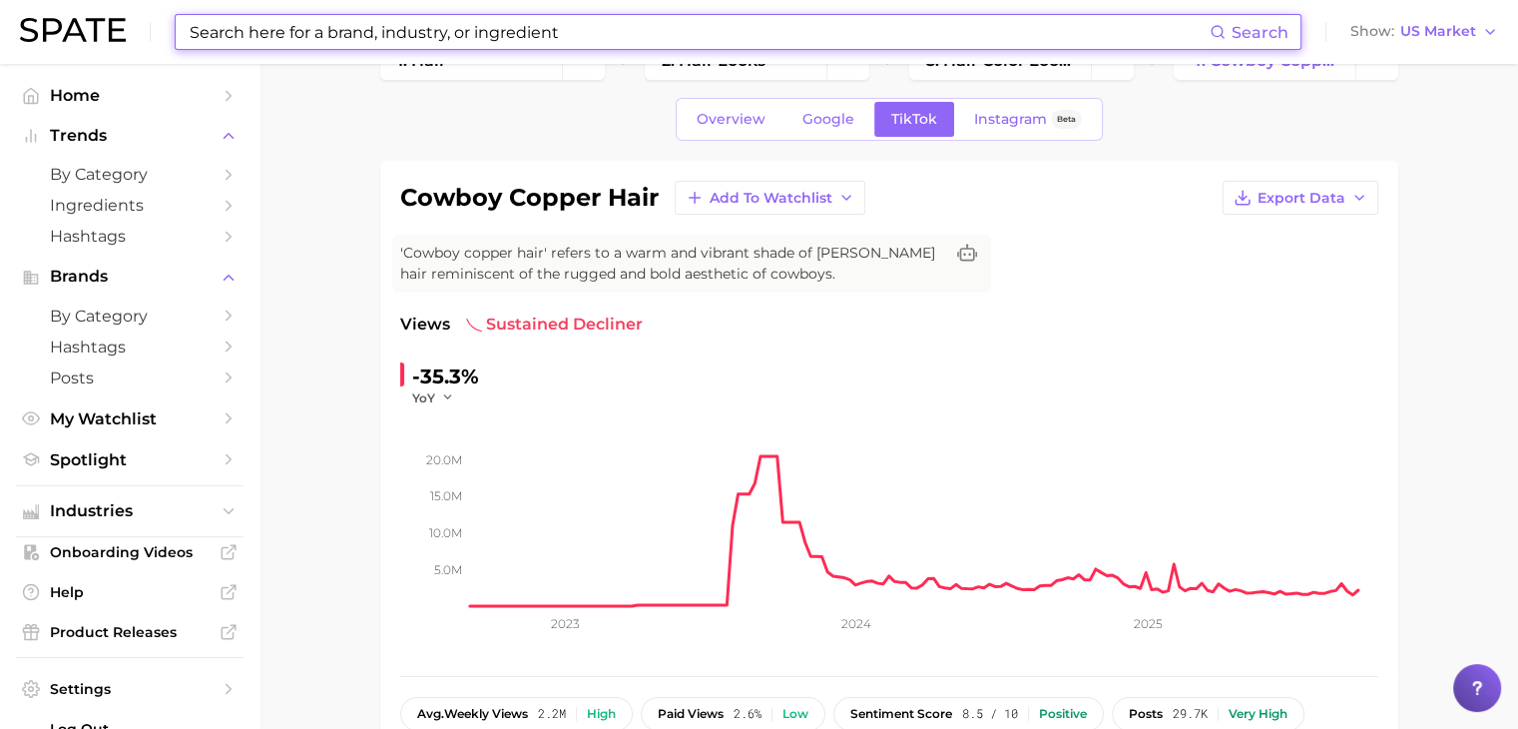
click at [1047, 26] on input at bounding box center [699, 32] width 1022 height 34
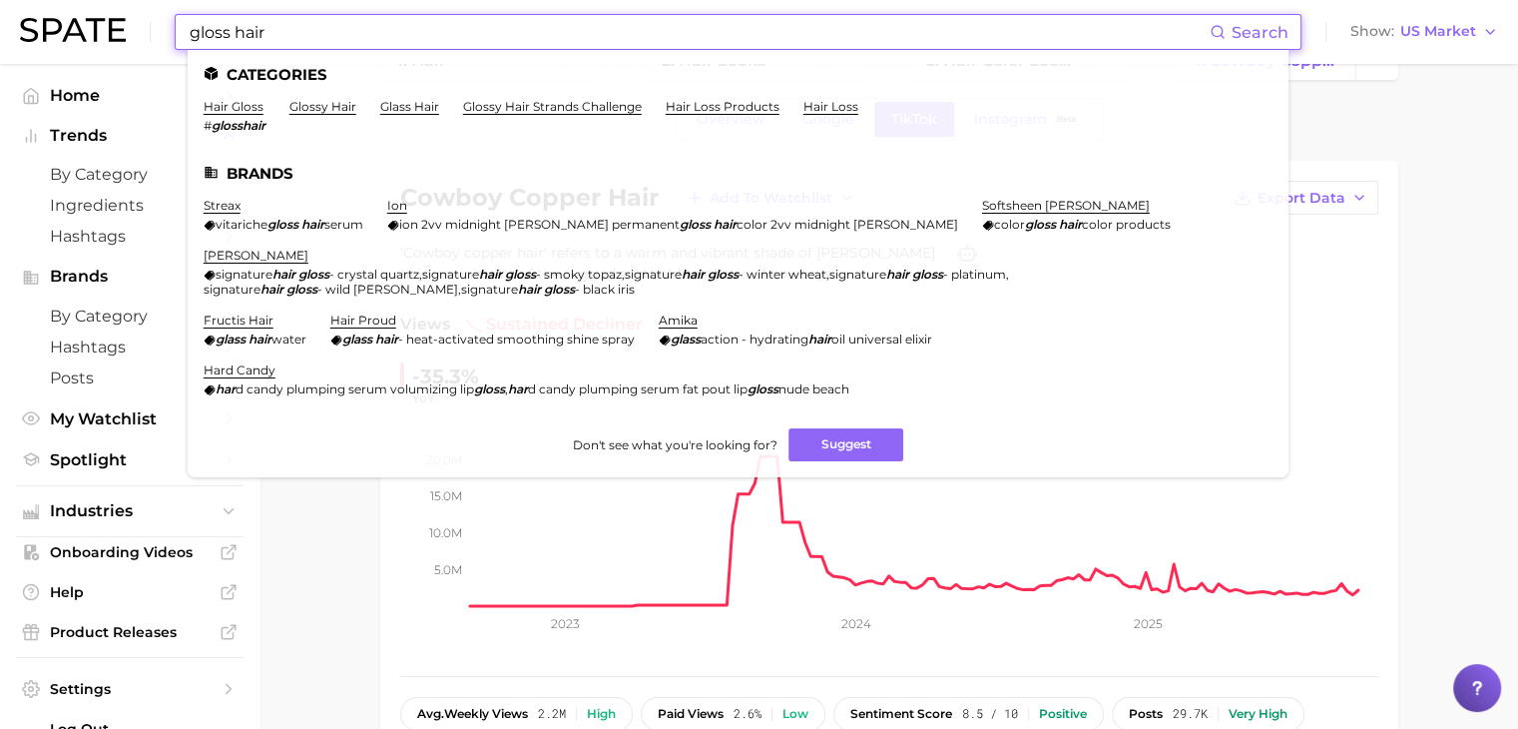
click at [321, 99] on ul "Categories hair gloss # glosshair glossy hair glass hair glossy hair strands ch…" at bounding box center [738, 263] width 1101 height 427
click at [323, 109] on link "glossy hair" at bounding box center [322, 106] width 67 height 15
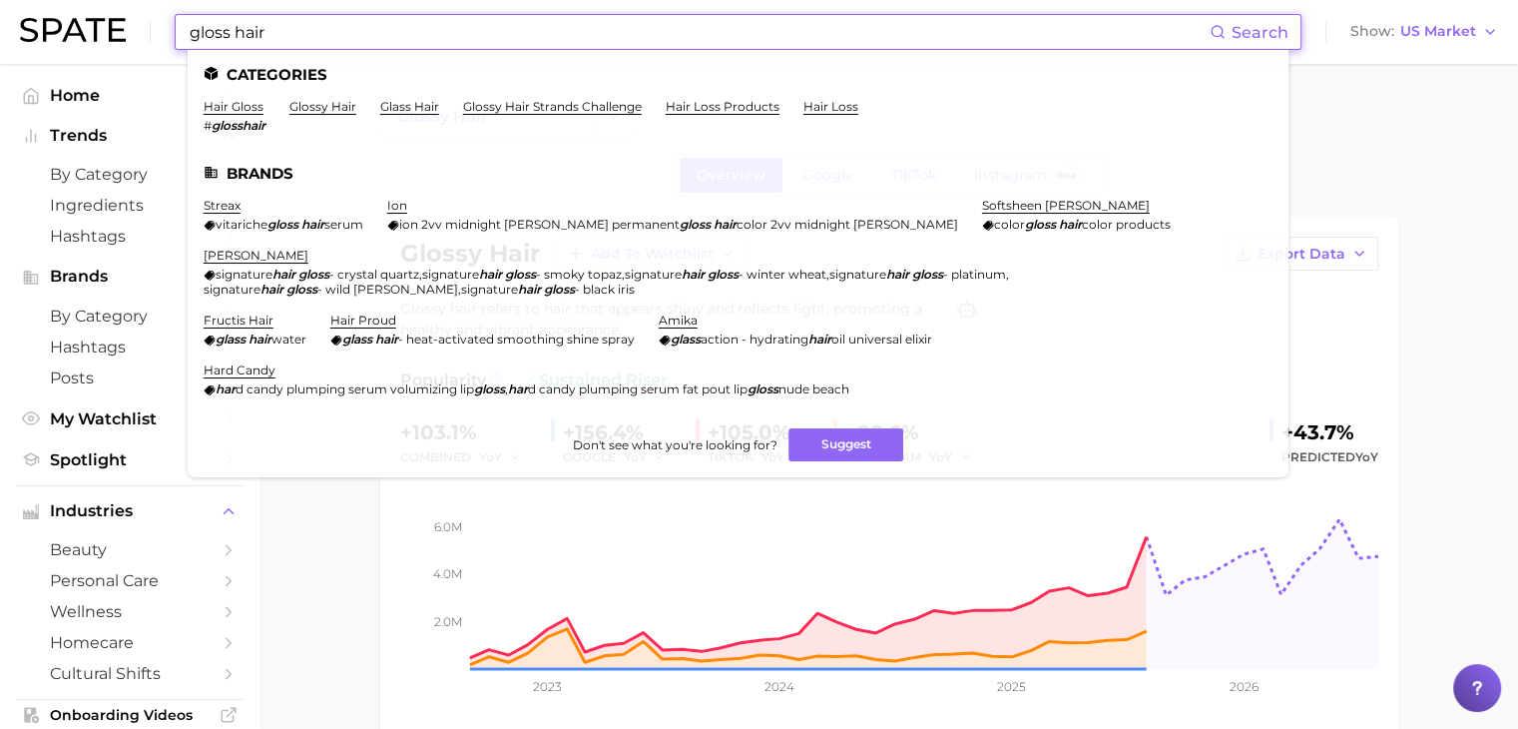
drag, startPoint x: 552, startPoint y: 42, endPoint x: 64, endPoint y: 5, distance: 489.5
click at [64, 5] on div "gloss hair Search Categories hair gloss # glosshair glossy hair glass hair glos…" at bounding box center [759, 32] width 1478 height 64
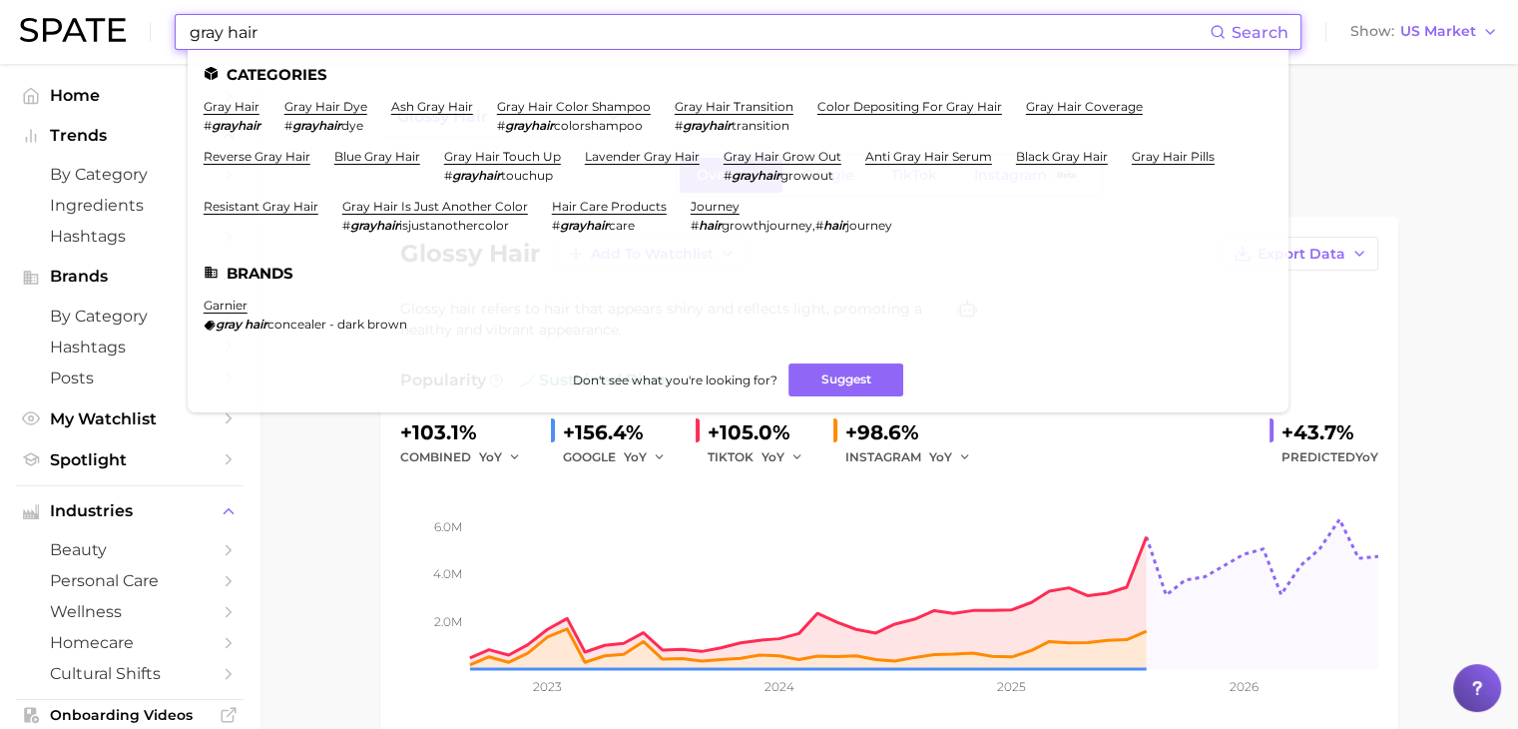
click at [760, 98] on ul "Categories gray hair # grayhair gray hair dye # grayhair dye ash gray hair gray…" at bounding box center [738, 231] width 1101 height 362
click at [761, 106] on link "gray hair transition" at bounding box center [734, 106] width 119 height 15
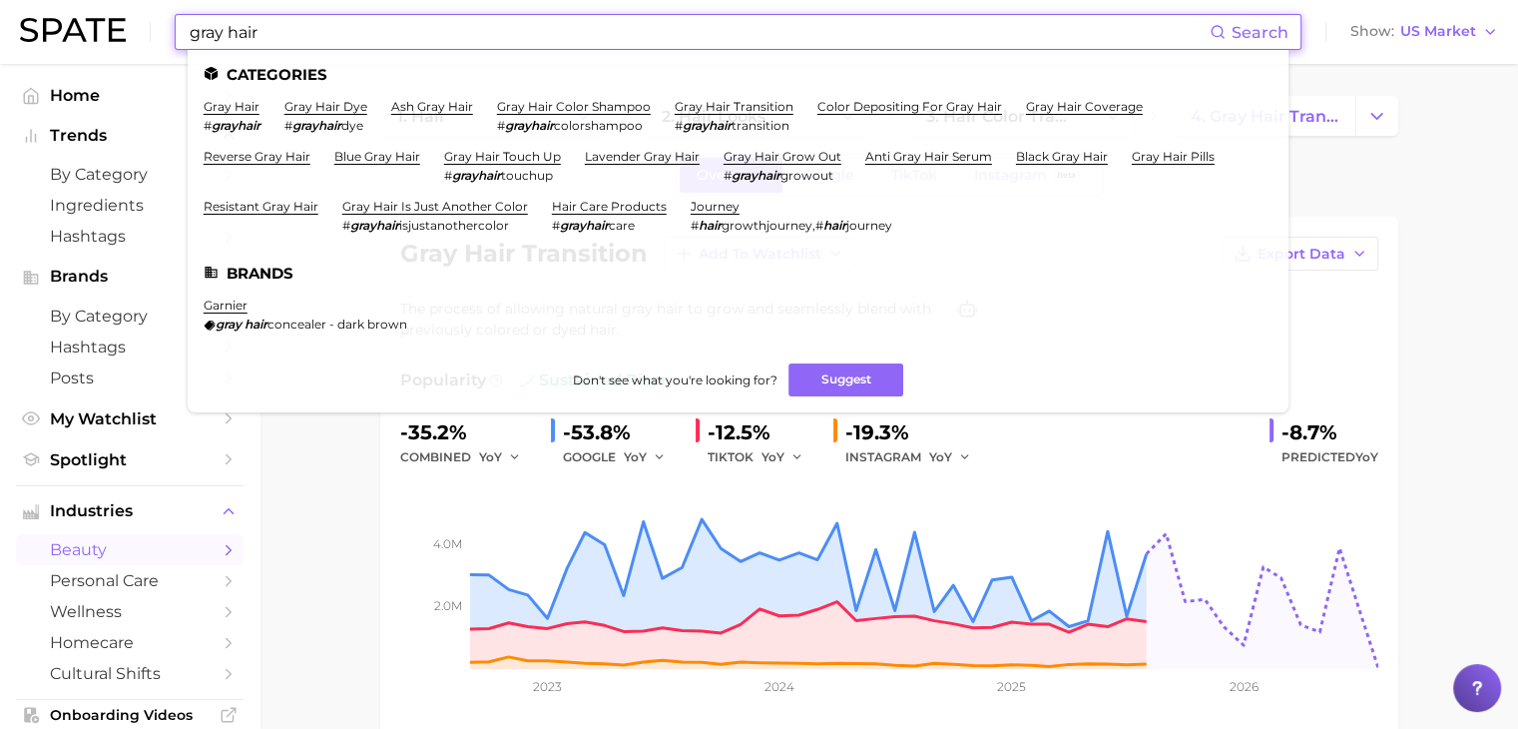
drag, startPoint x: 727, startPoint y: 35, endPoint x: 160, endPoint y: 40, distance: 567.0
click at [160, 40] on div "gray hair Search Categories gray hair # grayhair gray hair dye # grayhair dye a…" at bounding box center [759, 32] width 1478 height 64
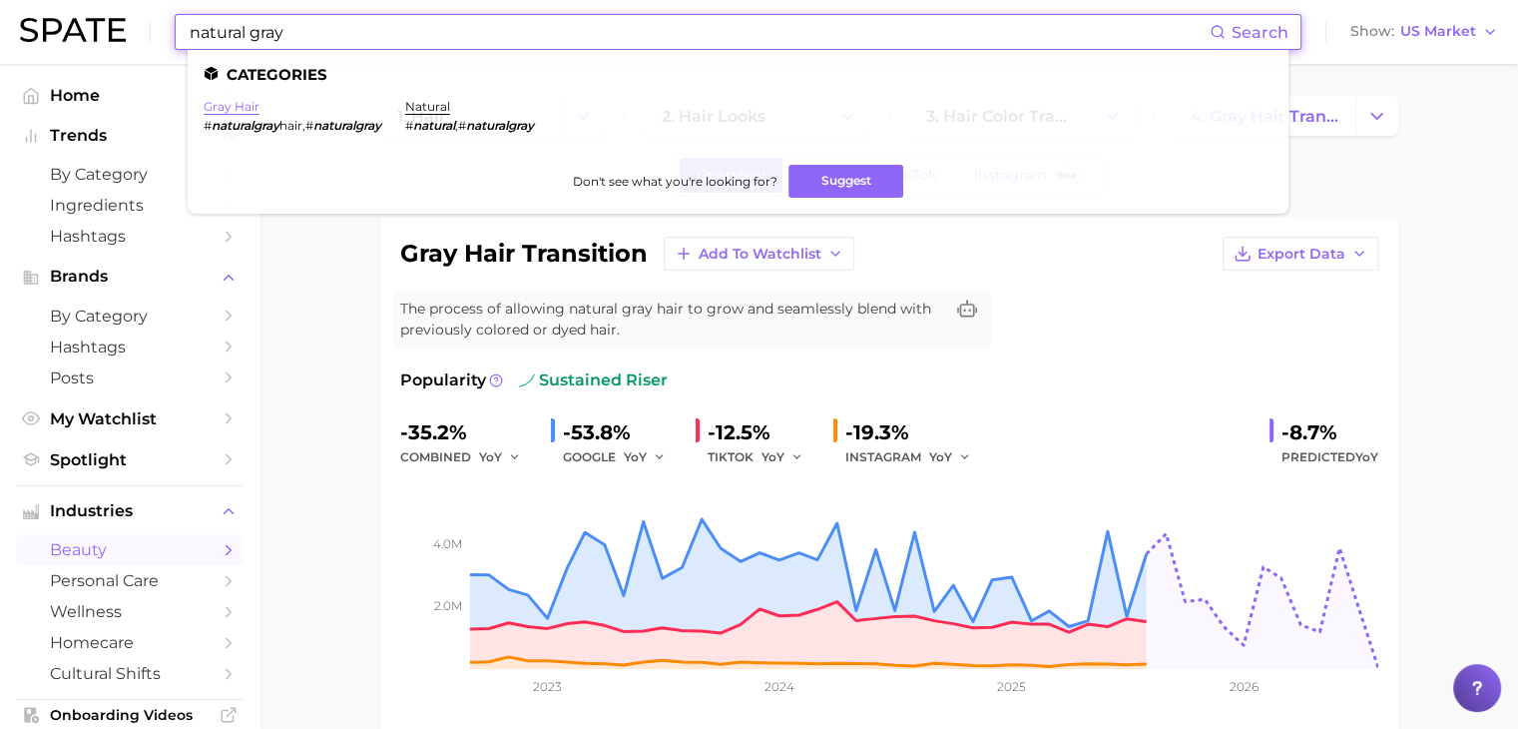
click at [240, 113] on link "gray hair" at bounding box center [232, 106] width 56 height 15
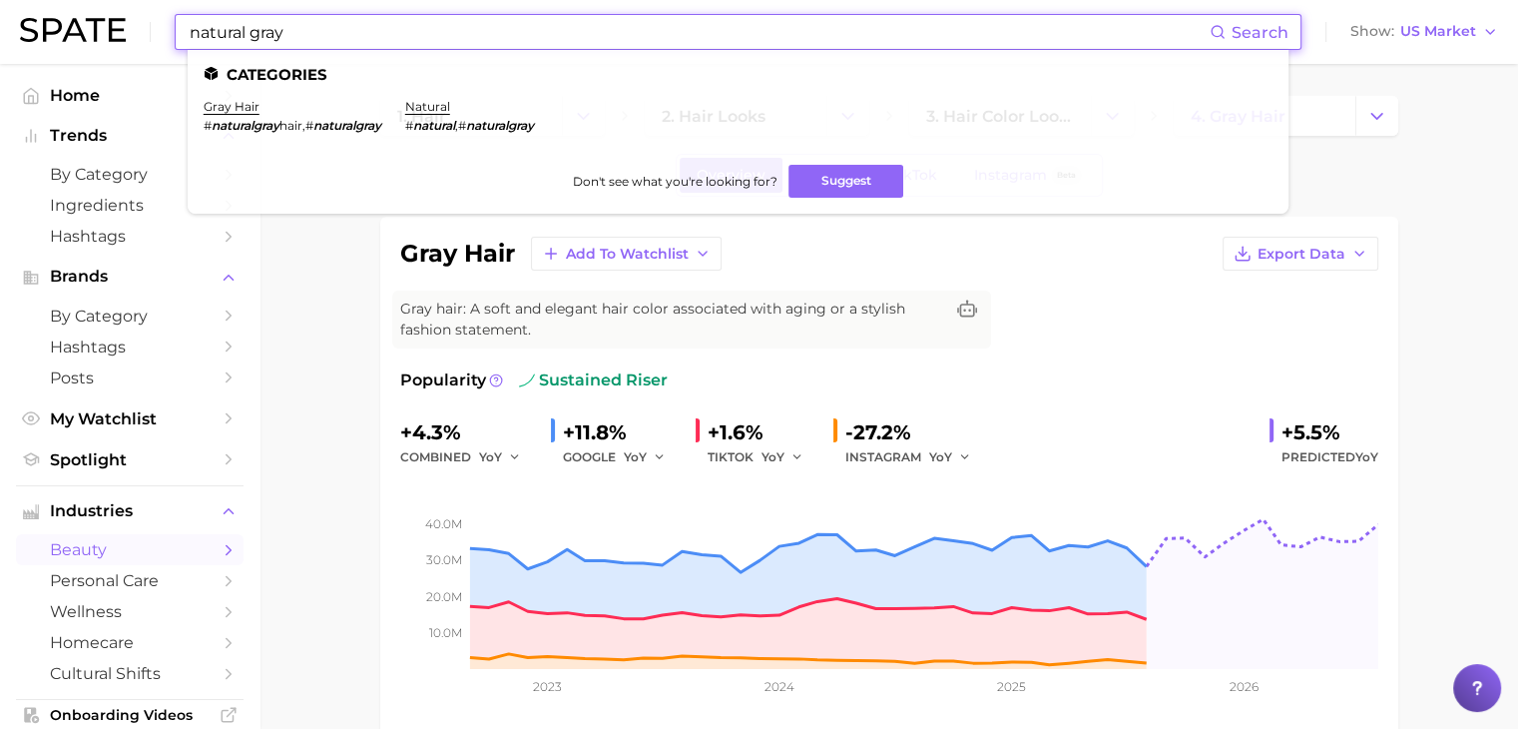
drag, startPoint x: 834, startPoint y: 40, endPoint x: 149, endPoint y: 11, distance: 686.3
click at [149, 11] on div "natural gray Search Categories gray hair # naturalgray hair , # naturalgray nat…" at bounding box center [759, 32] width 1478 height 64
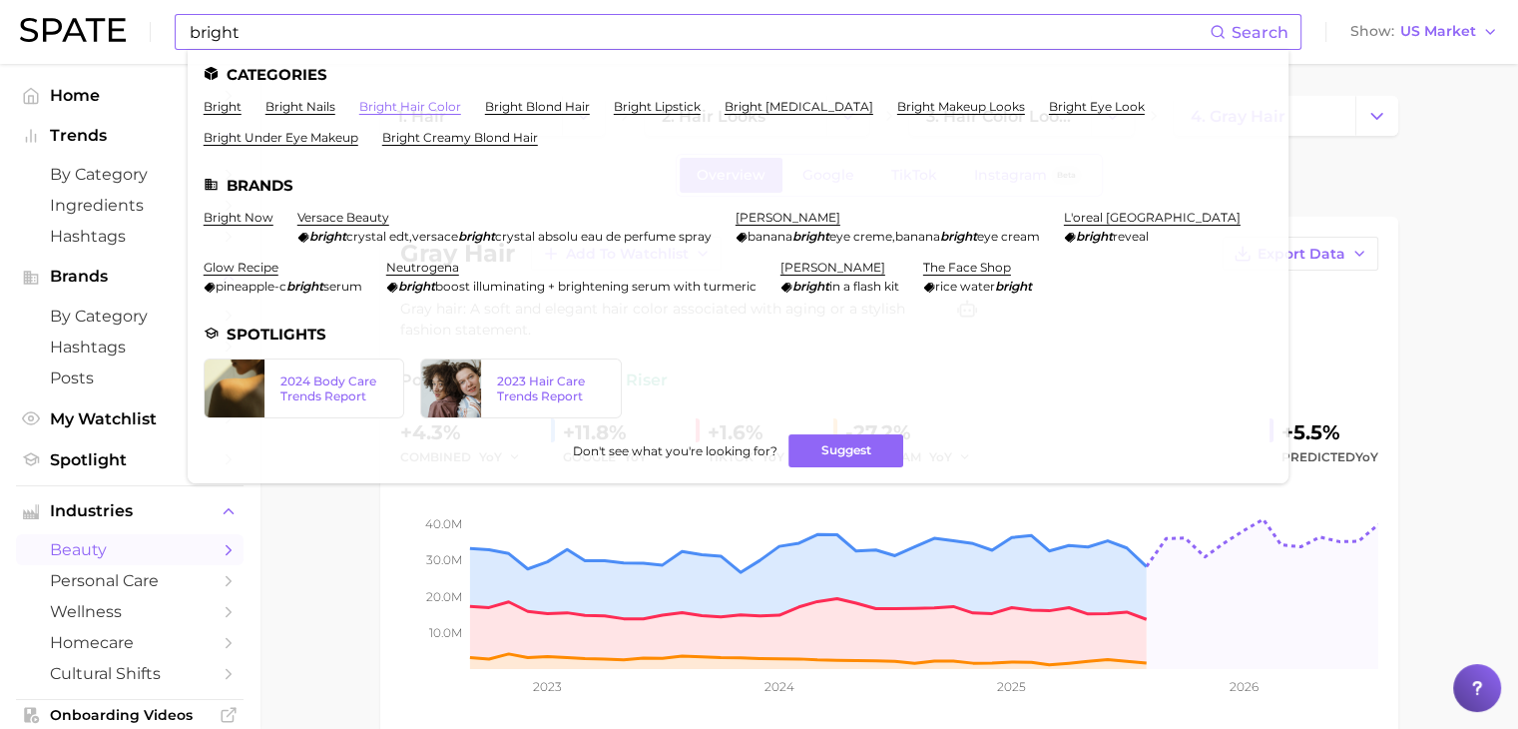
click at [383, 110] on link "bright hair color" at bounding box center [410, 106] width 102 height 15
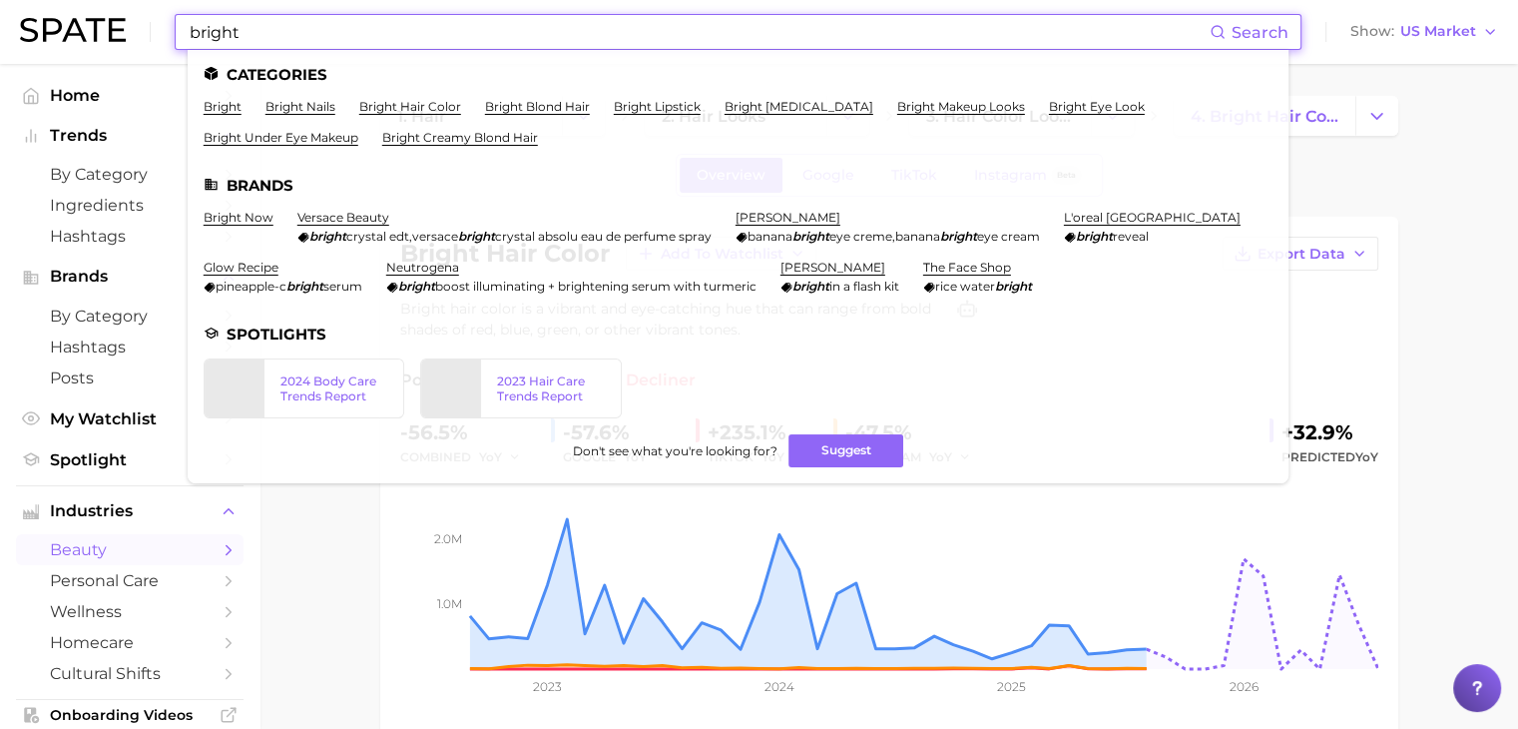
click at [403, 40] on input "bright" at bounding box center [699, 32] width 1022 height 34
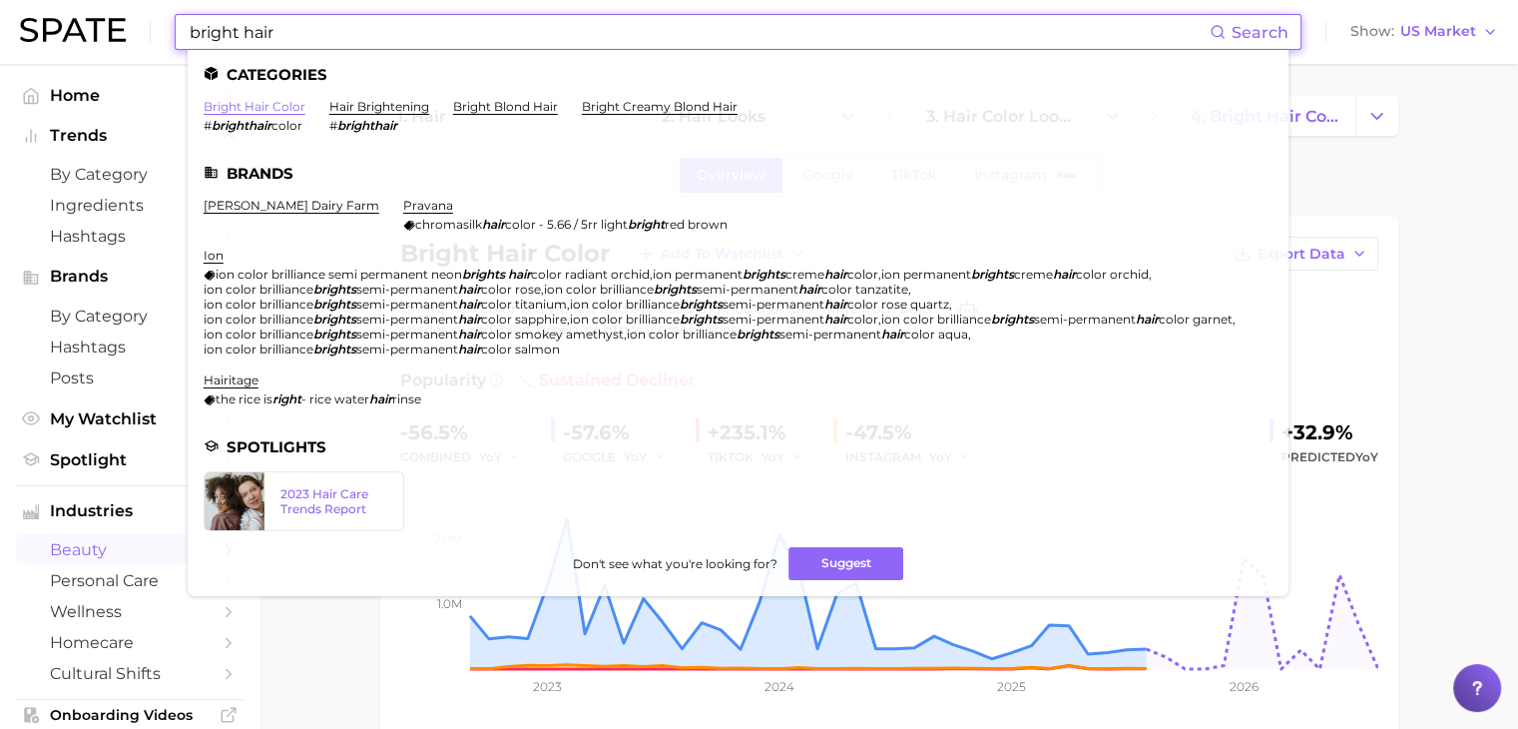
type input "bright hair"
click at [262, 105] on link "bright hair color" at bounding box center [255, 106] width 102 height 15
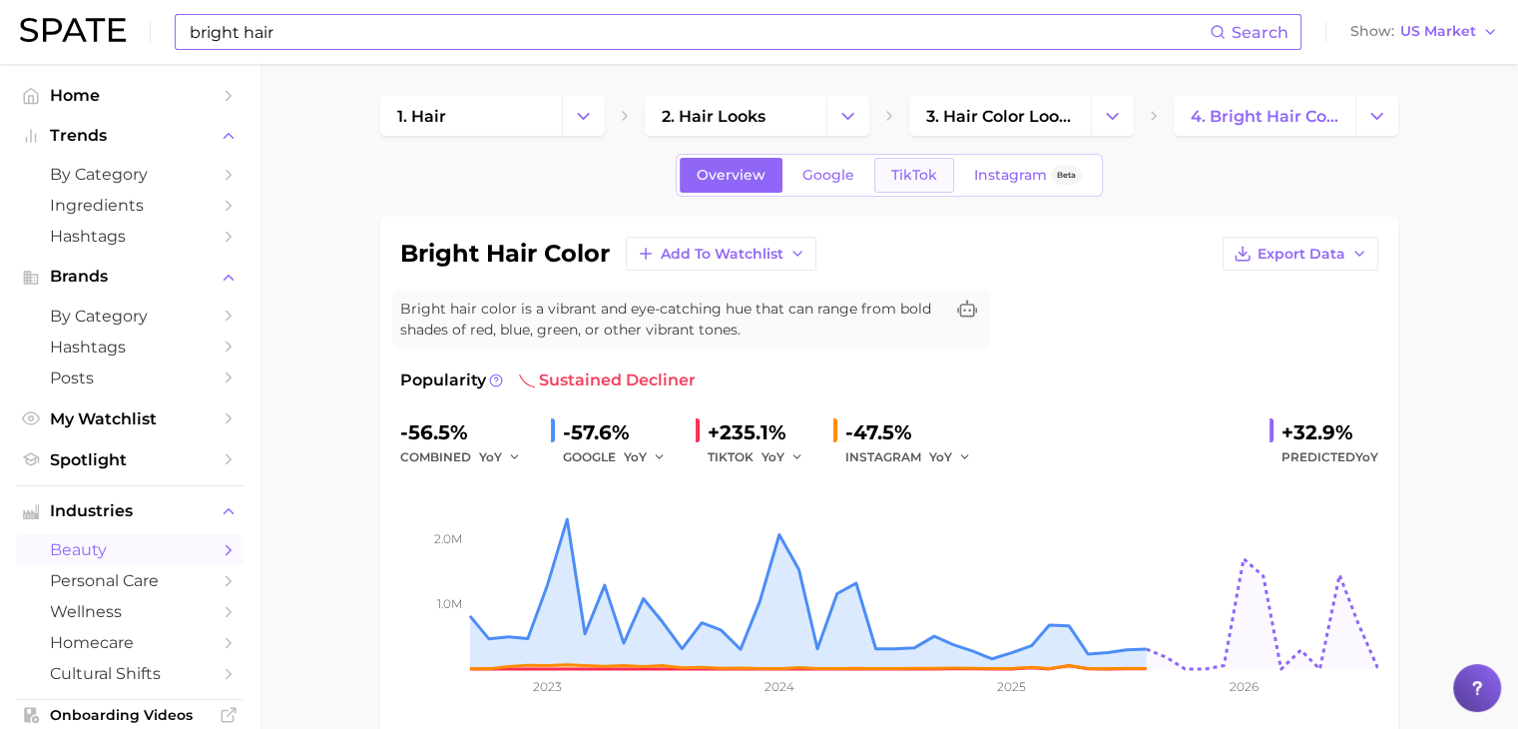
click at [934, 177] on span "TikTok" at bounding box center [914, 175] width 46 height 17
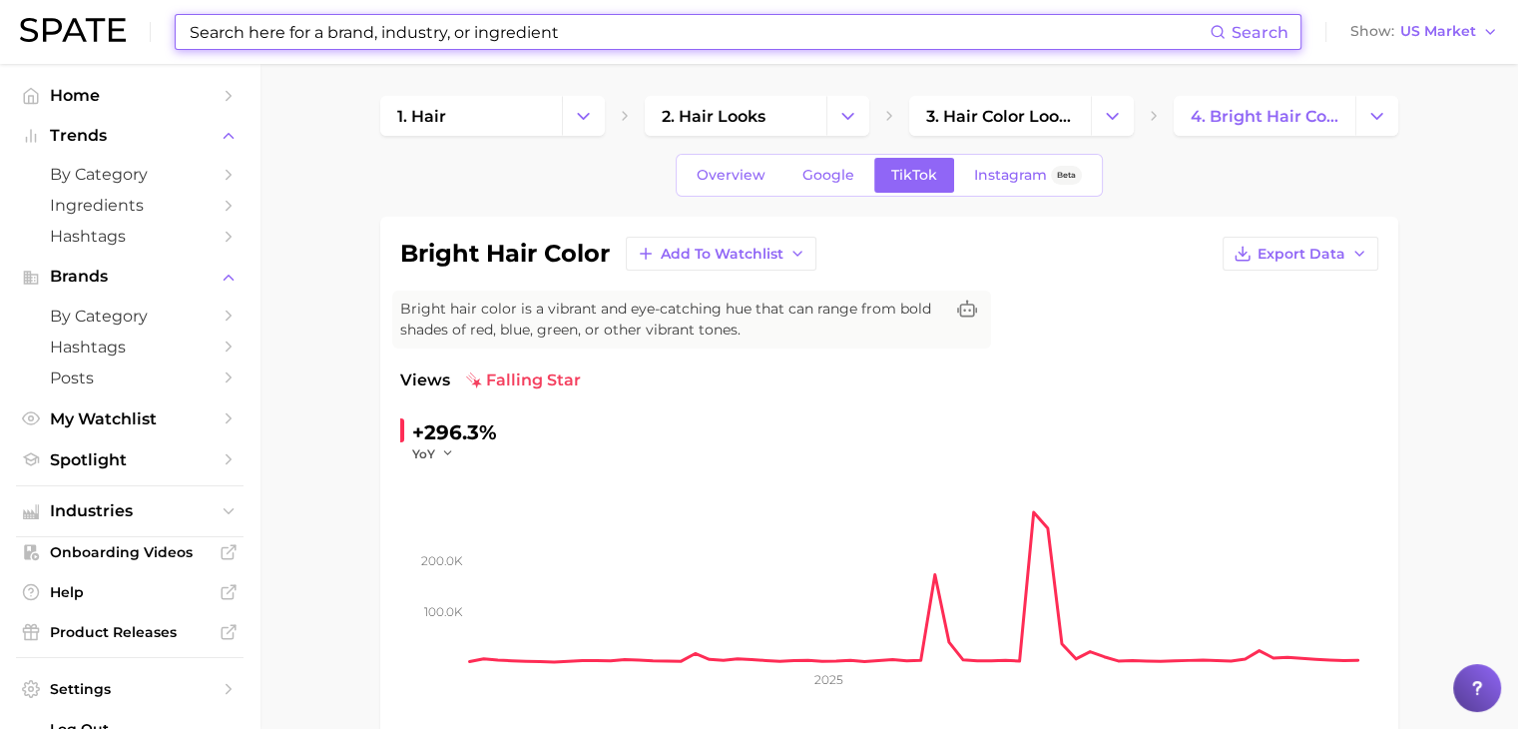
click at [837, 34] on input at bounding box center [699, 32] width 1022 height 34
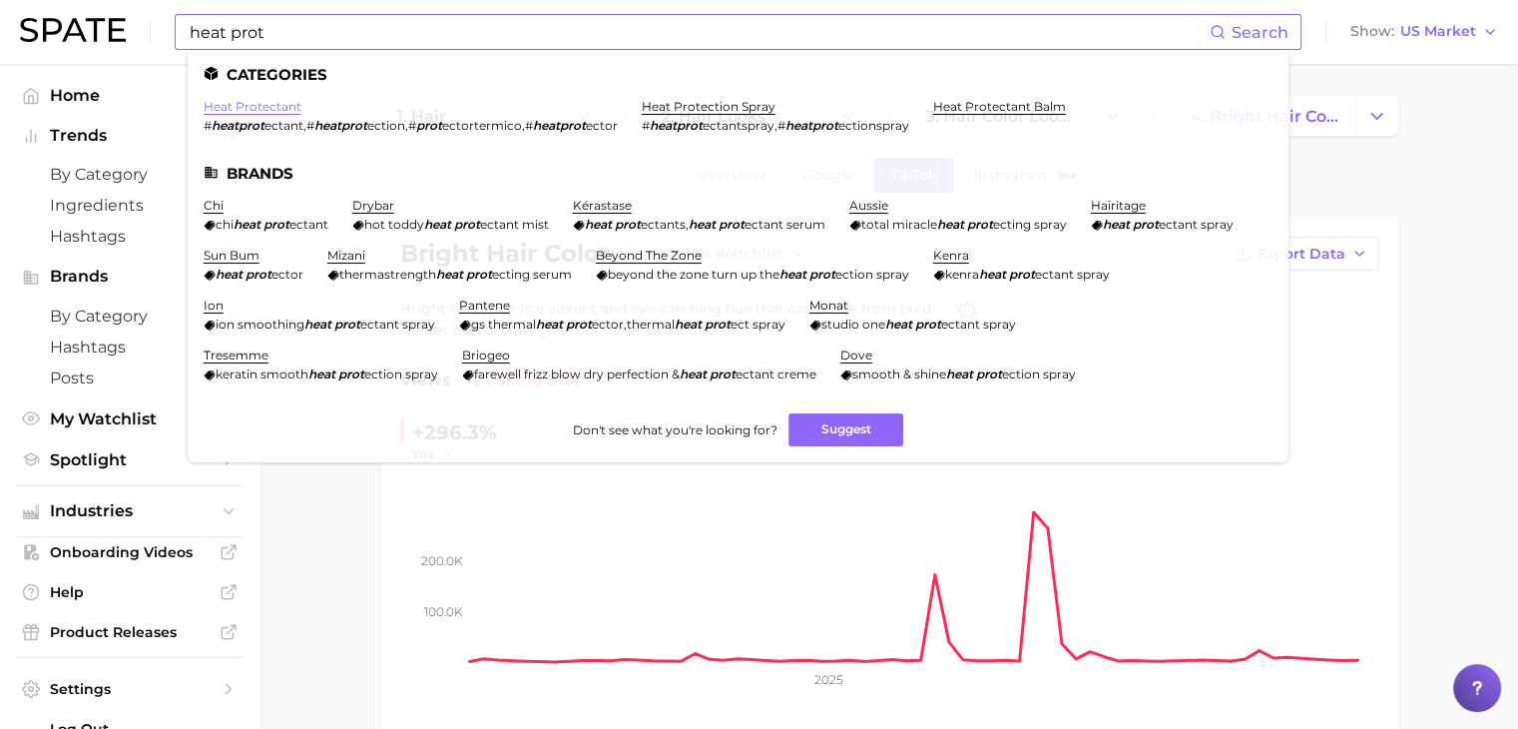
click at [263, 105] on link "heat protectant" at bounding box center [253, 106] width 98 height 15
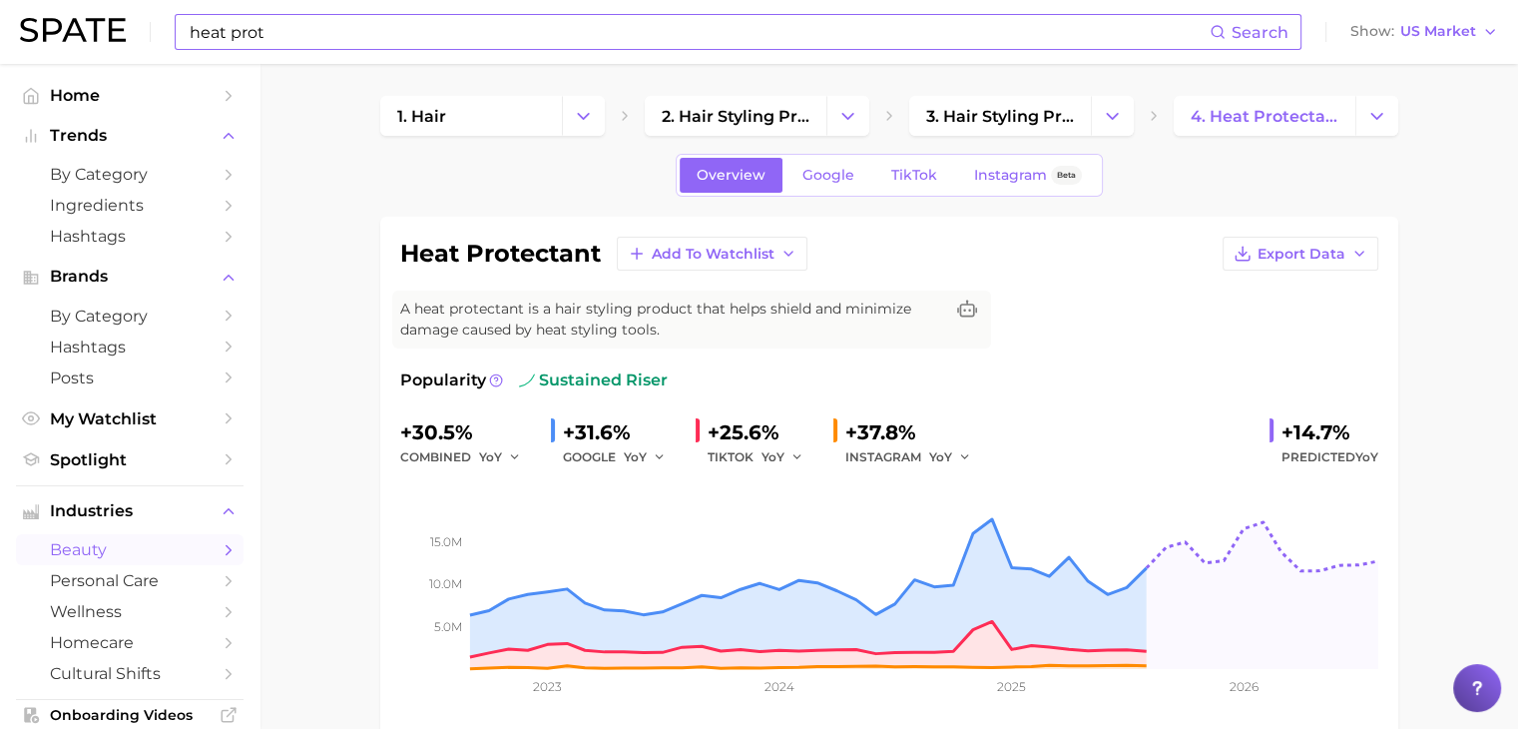
click at [862, 31] on input "heat prot" at bounding box center [699, 32] width 1022 height 34
type input "h"
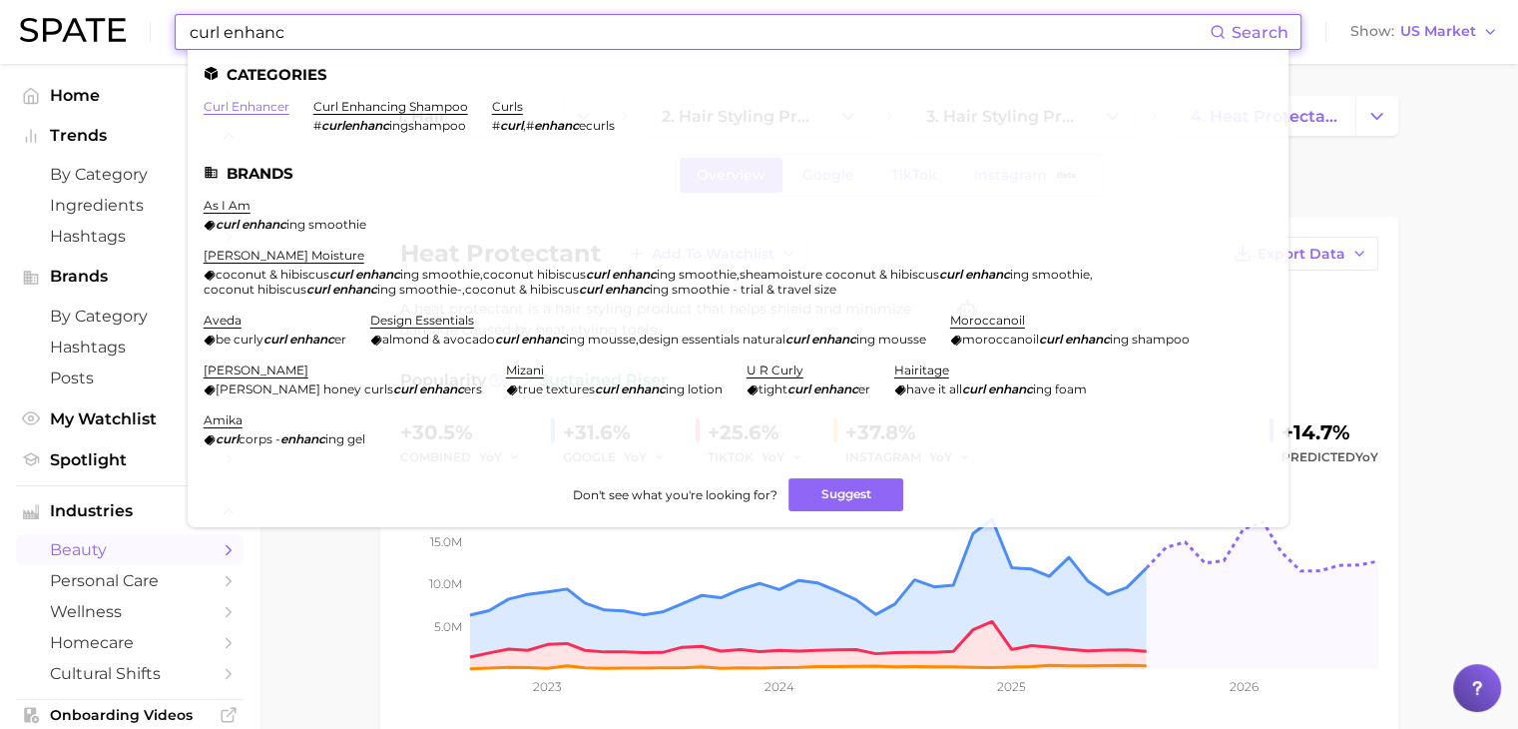
type input "curl enhanc"
click at [273, 104] on link "curl enhancer" at bounding box center [247, 106] width 86 height 15
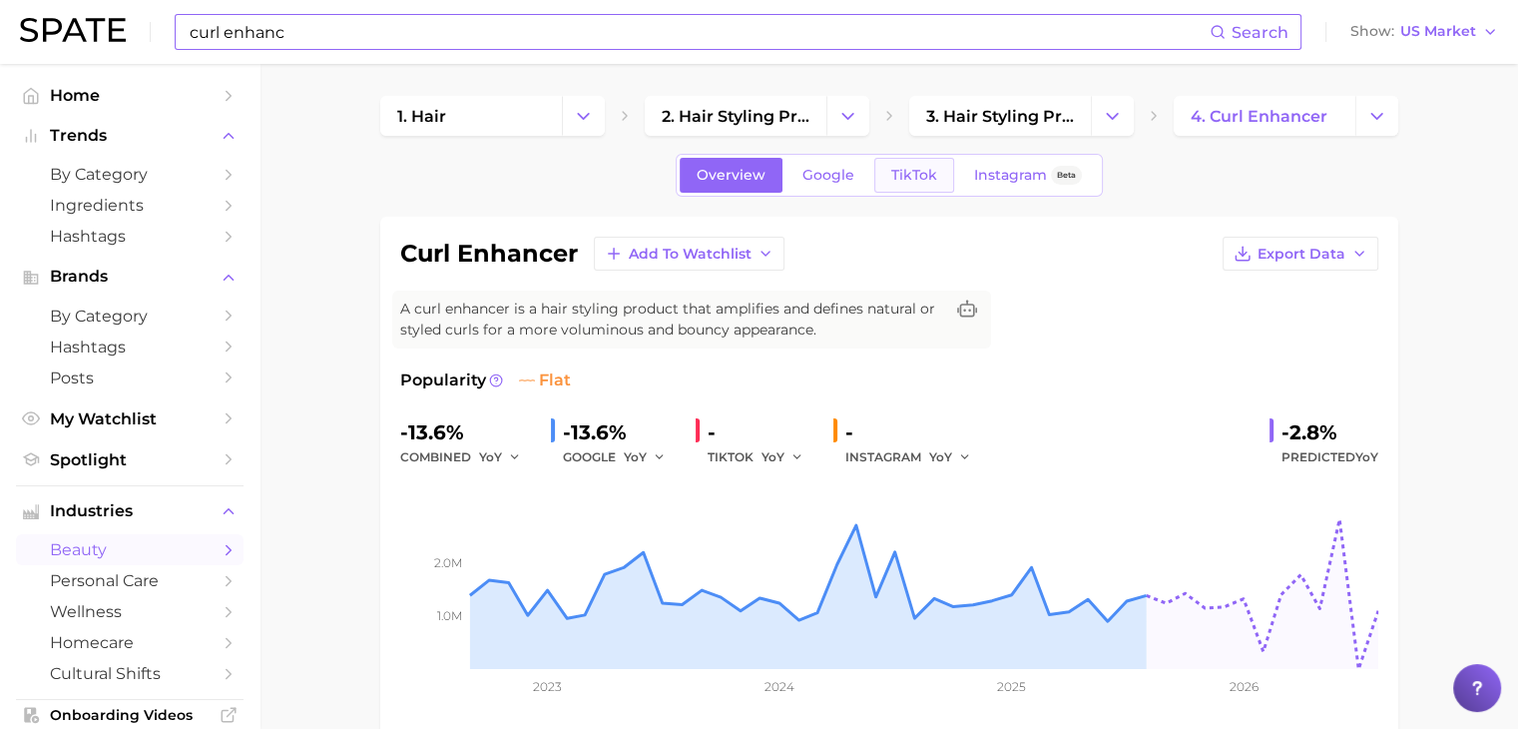
click at [922, 181] on span "TikTok" at bounding box center [914, 175] width 46 height 17
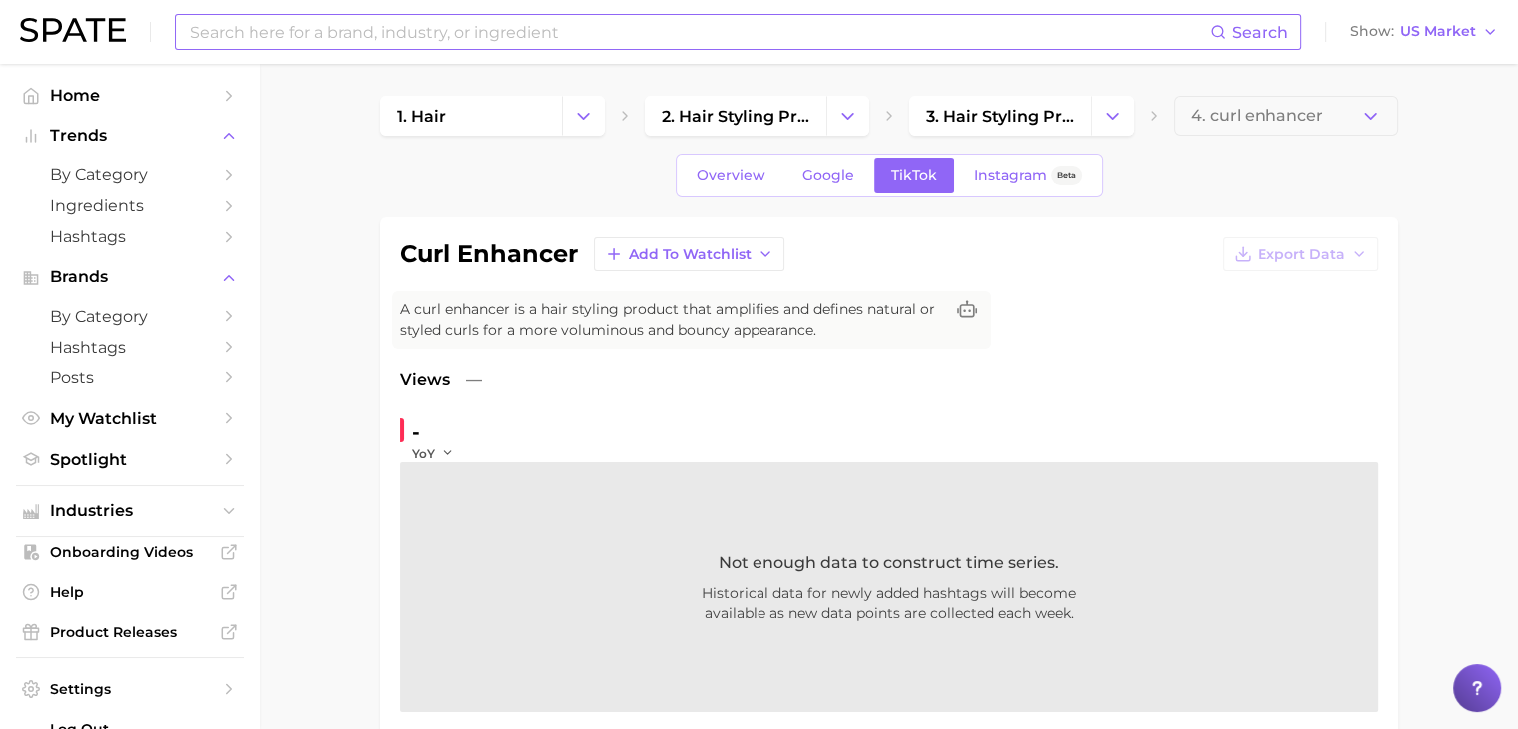
click at [815, 193] on div "Overview Google TikTok Instagram Beta" at bounding box center [889, 175] width 427 height 43
click at [764, 180] on span "Overview" at bounding box center [731, 175] width 69 height 17
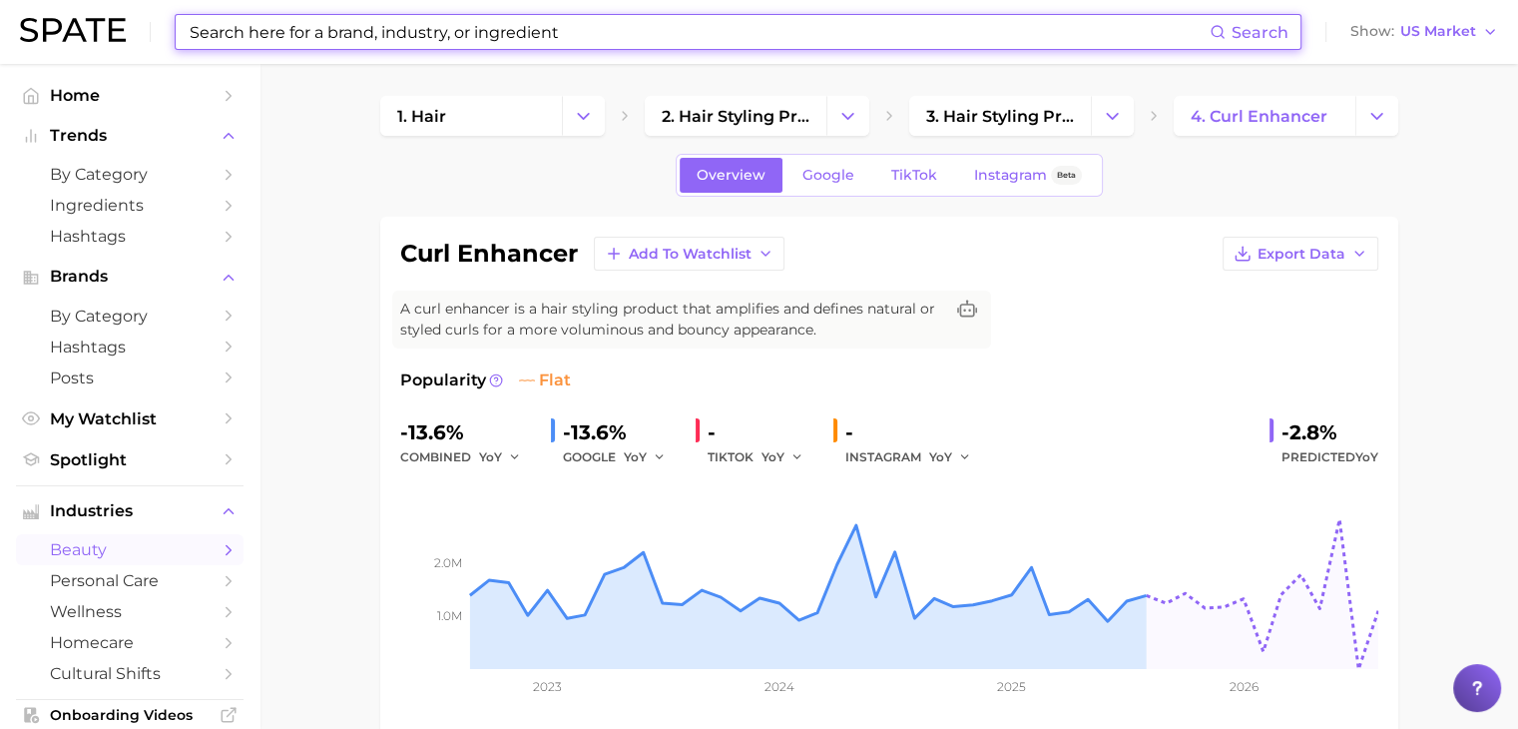
click at [739, 29] on input at bounding box center [699, 32] width 1022 height 34
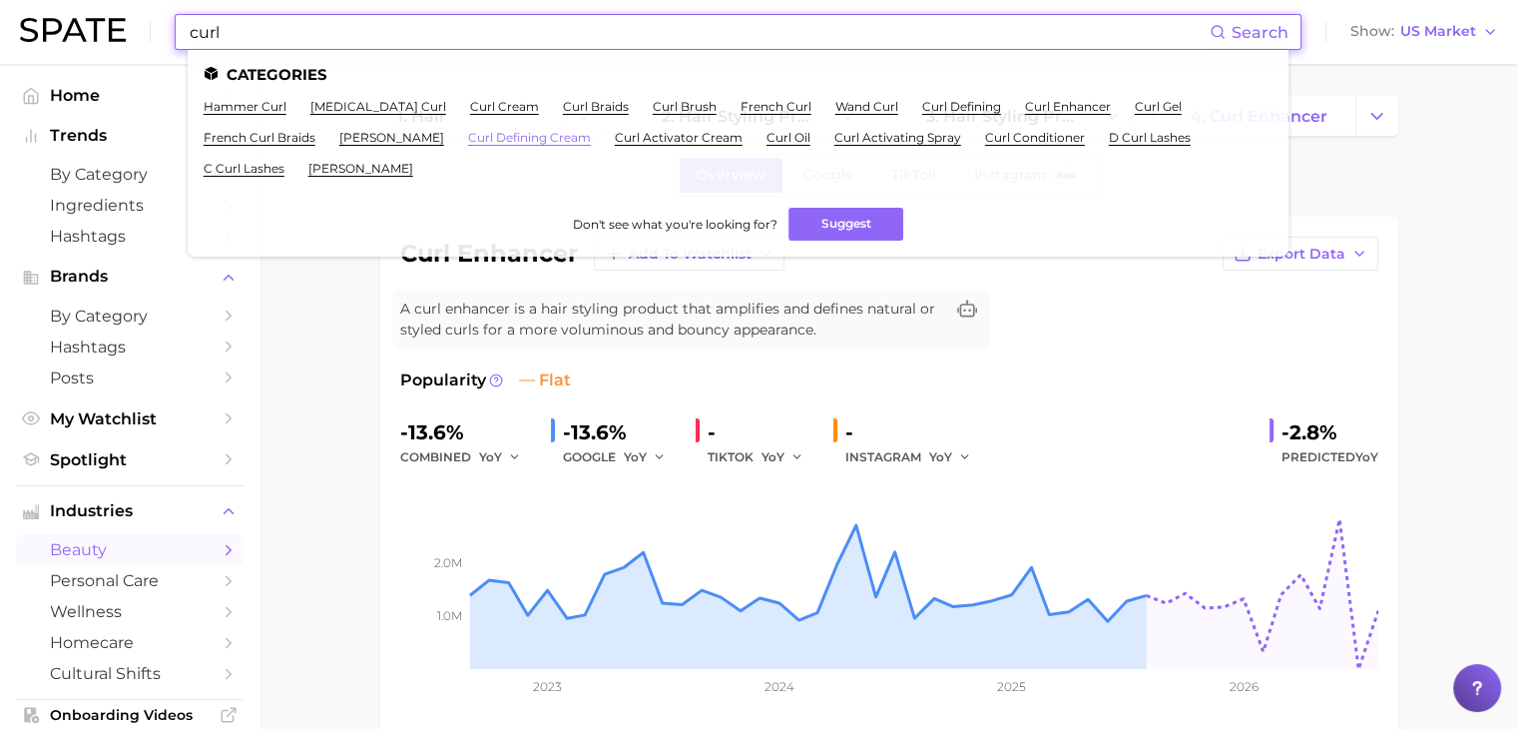
click at [471, 137] on link "curl defining cream" at bounding box center [529, 137] width 123 height 15
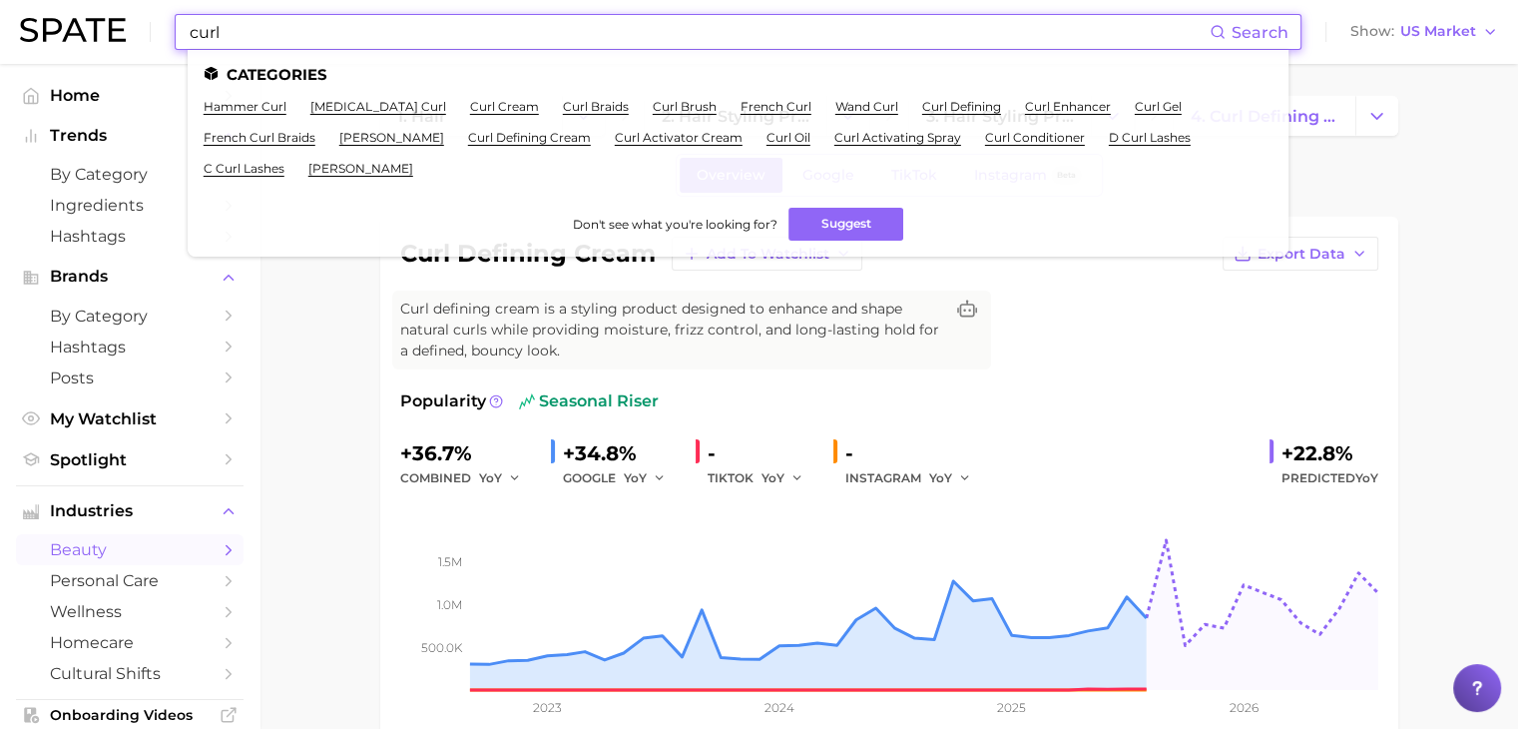
drag, startPoint x: 792, startPoint y: 33, endPoint x: 271, endPoint y: -31, distance: 523.9
click at [271, 0] on html "curl Search Categories hammer curl [MEDICAL_DATA] curl curl cream curl braids c…" at bounding box center [759, 364] width 1518 height 729
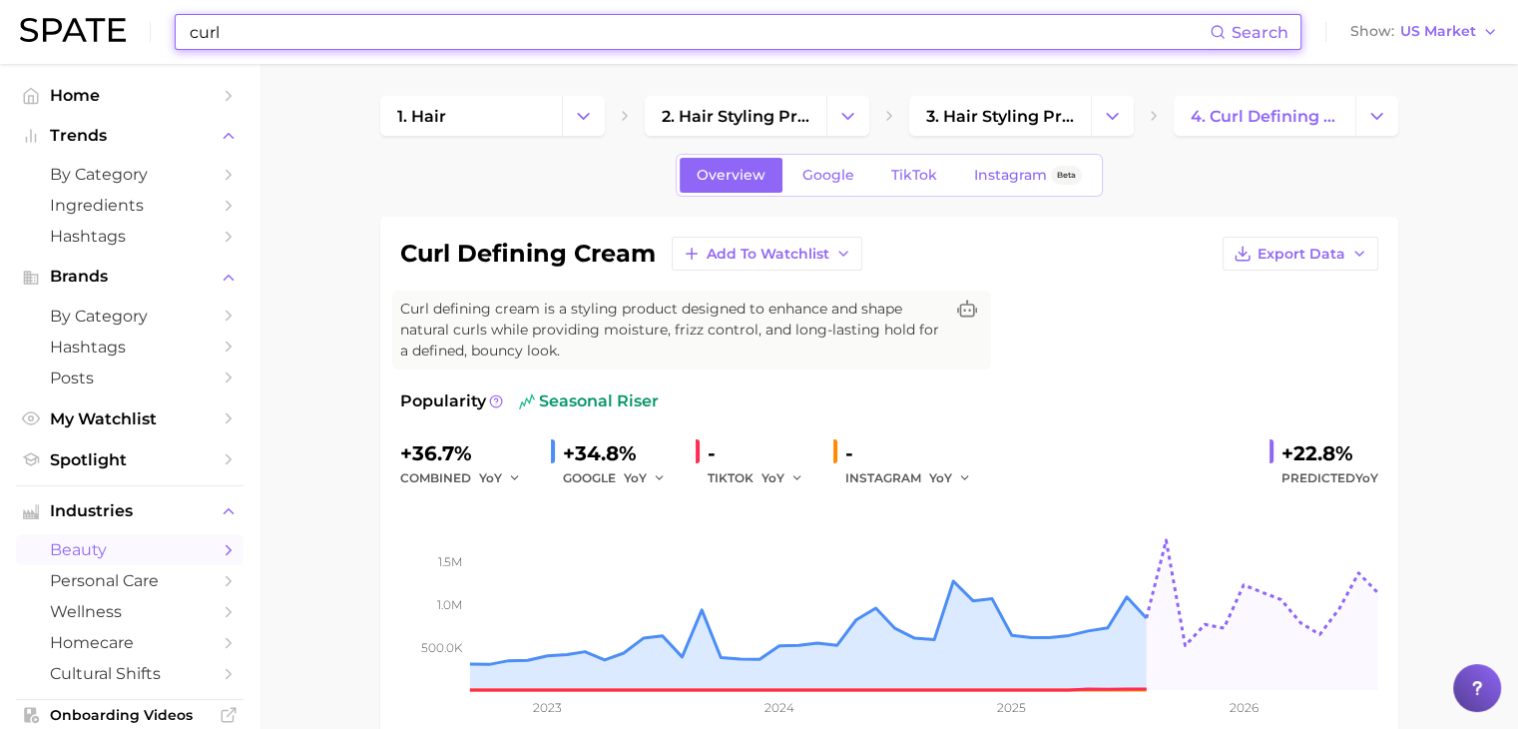
click at [282, 38] on input "curl" at bounding box center [699, 32] width 1022 height 34
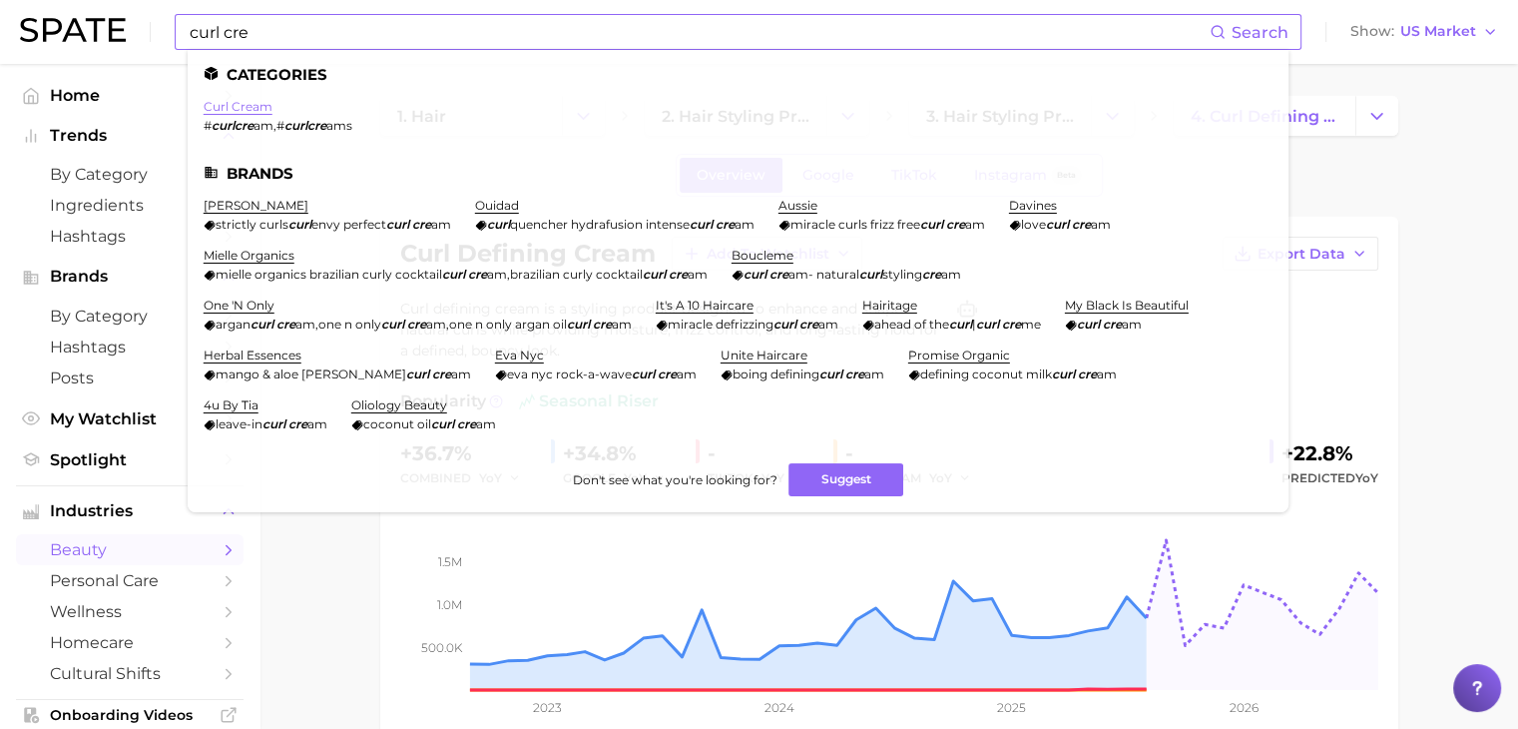
click at [251, 105] on link "curl cream" at bounding box center [238, 106] width 69 height 15
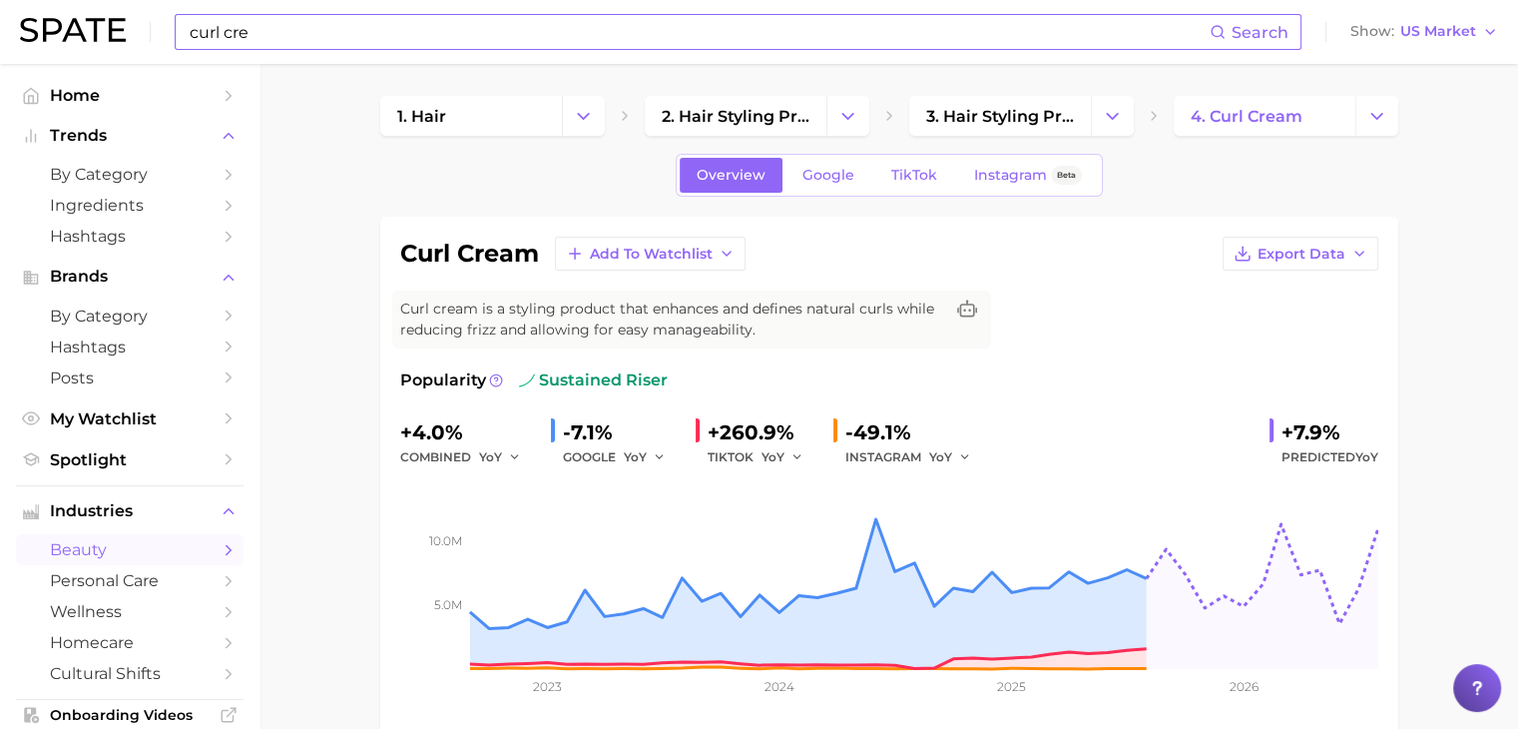
click at [415, 56] on div "curl cre Search Show US Market" at bounding box center [759, 32] width 1478 height 64
click at [426, 47] on input "curl cre" at bounding box center [699, 32] width 1022 height 34
drag, startPoint x: 723, startPoint y: 21, endPoint x: 144, endPoint y: 37, distance: 579.1
click at [144, 37] on div "curl Search Show US Market" at bounding box center [759, 32] width 1478 height 64
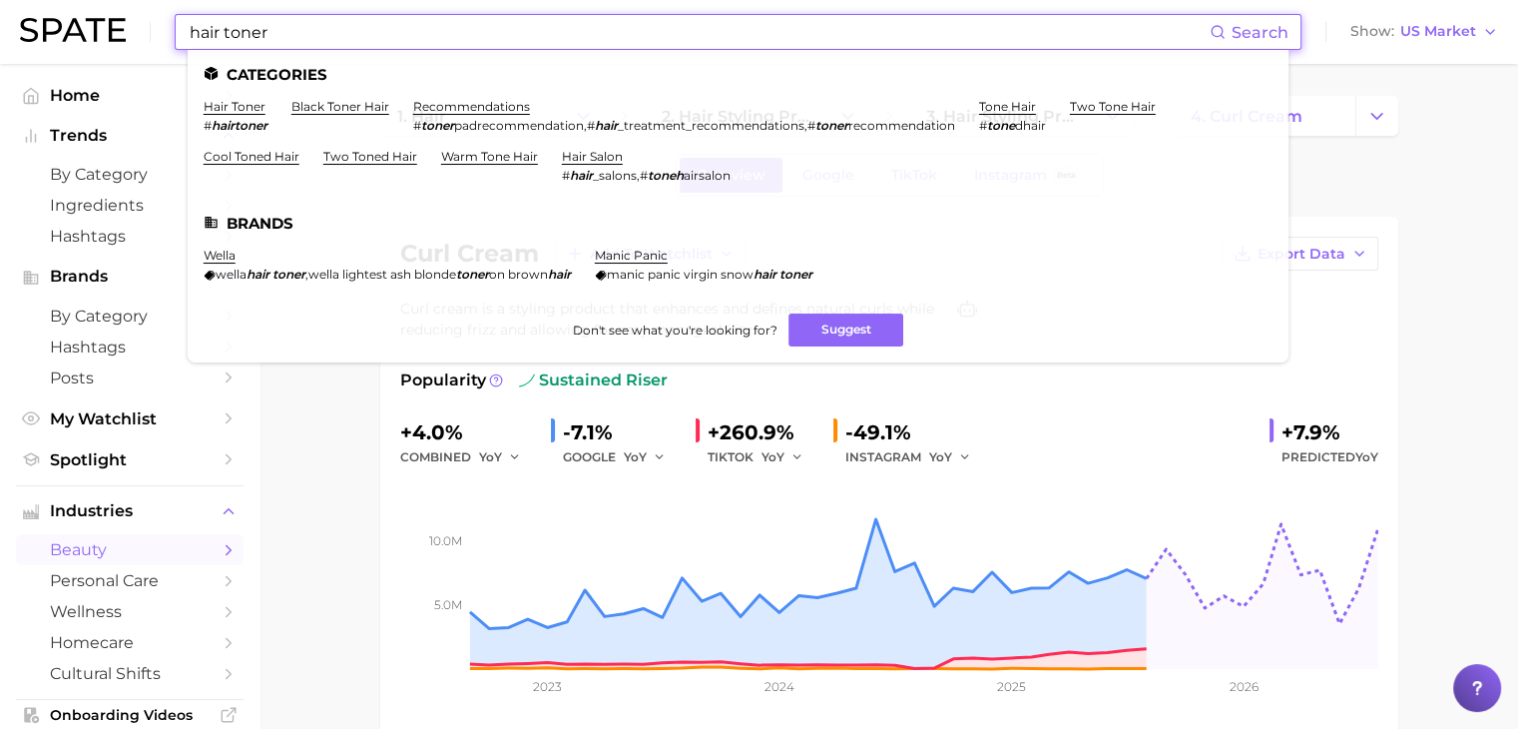
type input "hair toner"
click at [235, 115] on li "hair toner # hairtoner" at bounding box center [236, 116] width 64 height 34
click at [240, 112] on link "hair toner" at bounding box center [235, 106] width 62 height 15
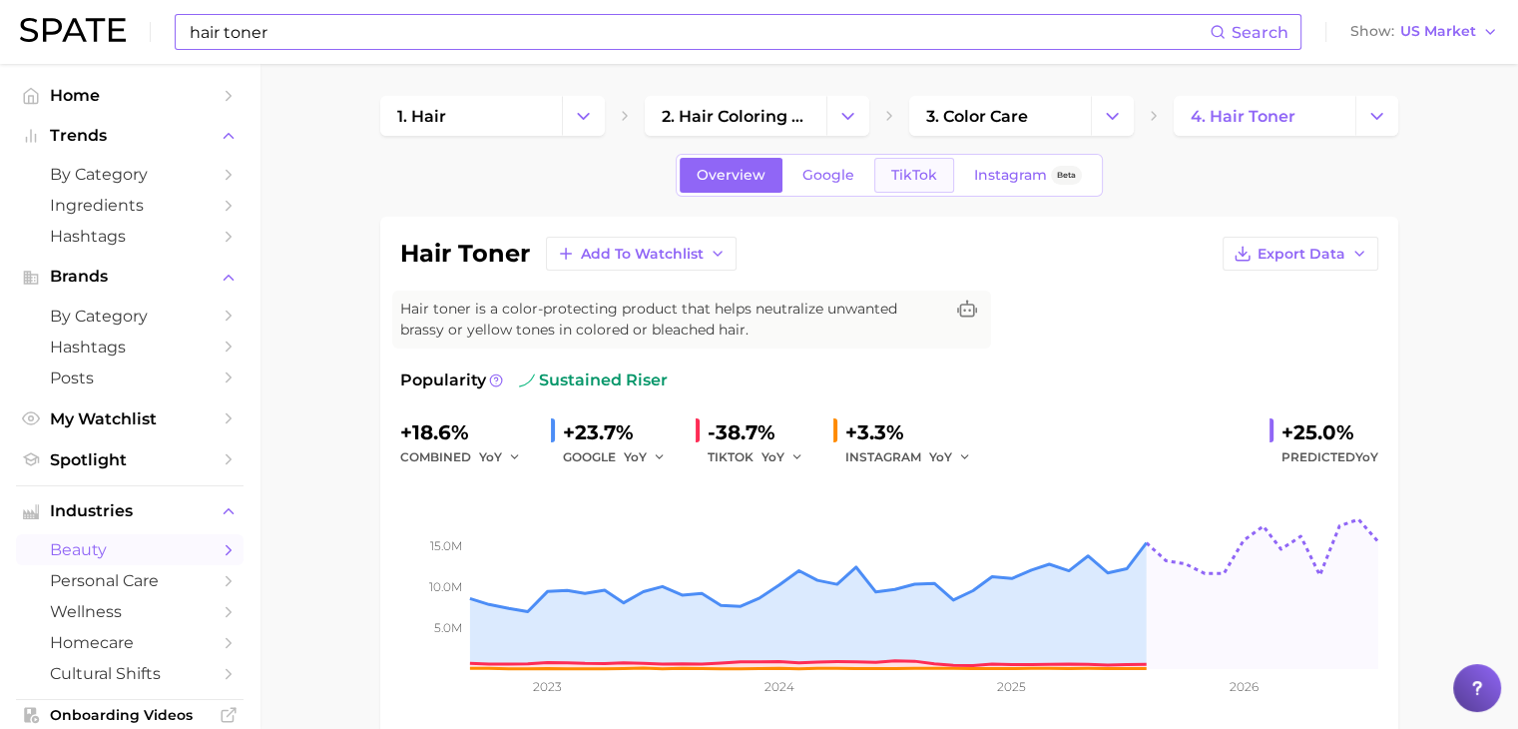
click at [893, 177] on span "TikTok" at bounding box center [914, 175] width 46 height 17
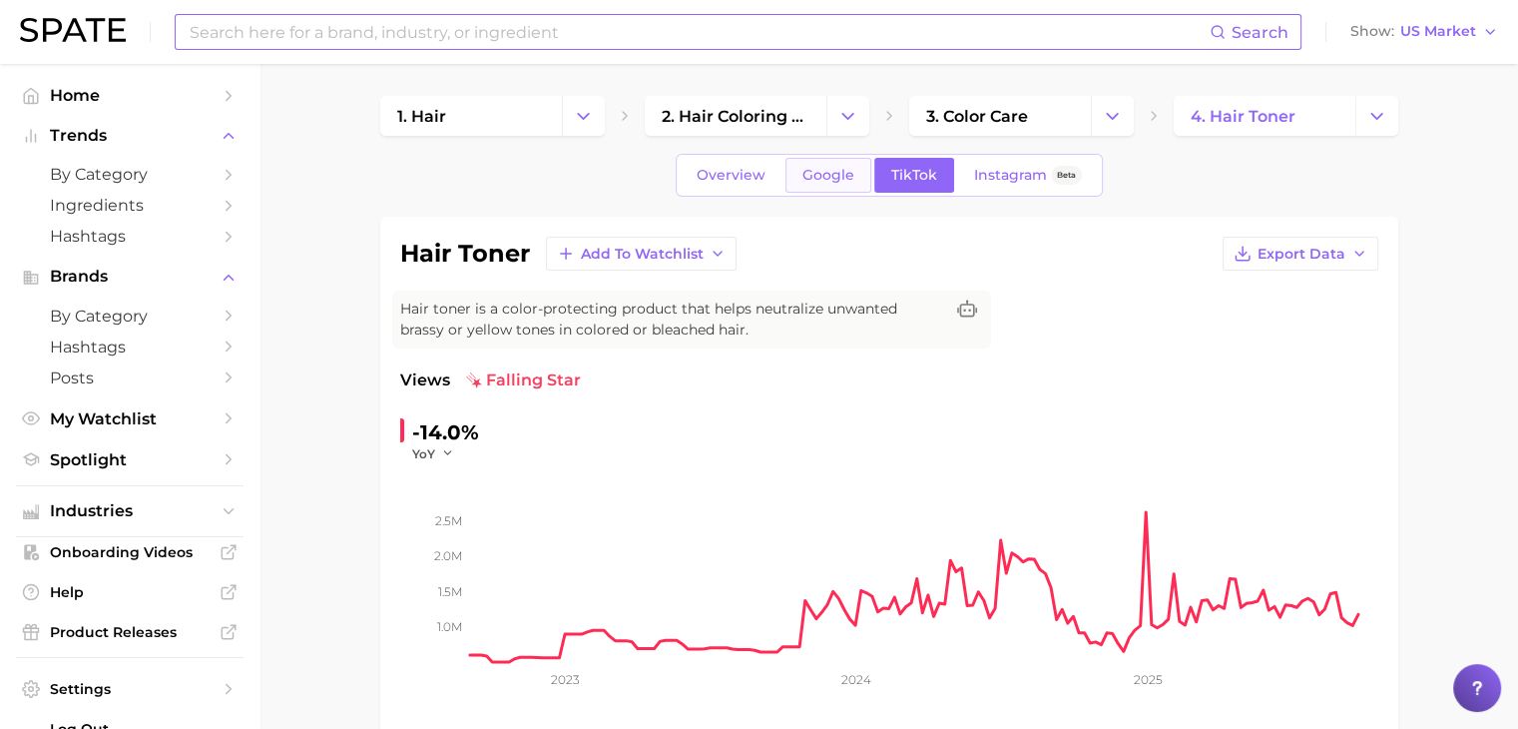
click at [862, 184] on link "Google" at bounding box center [829, 175] width 86 height 35
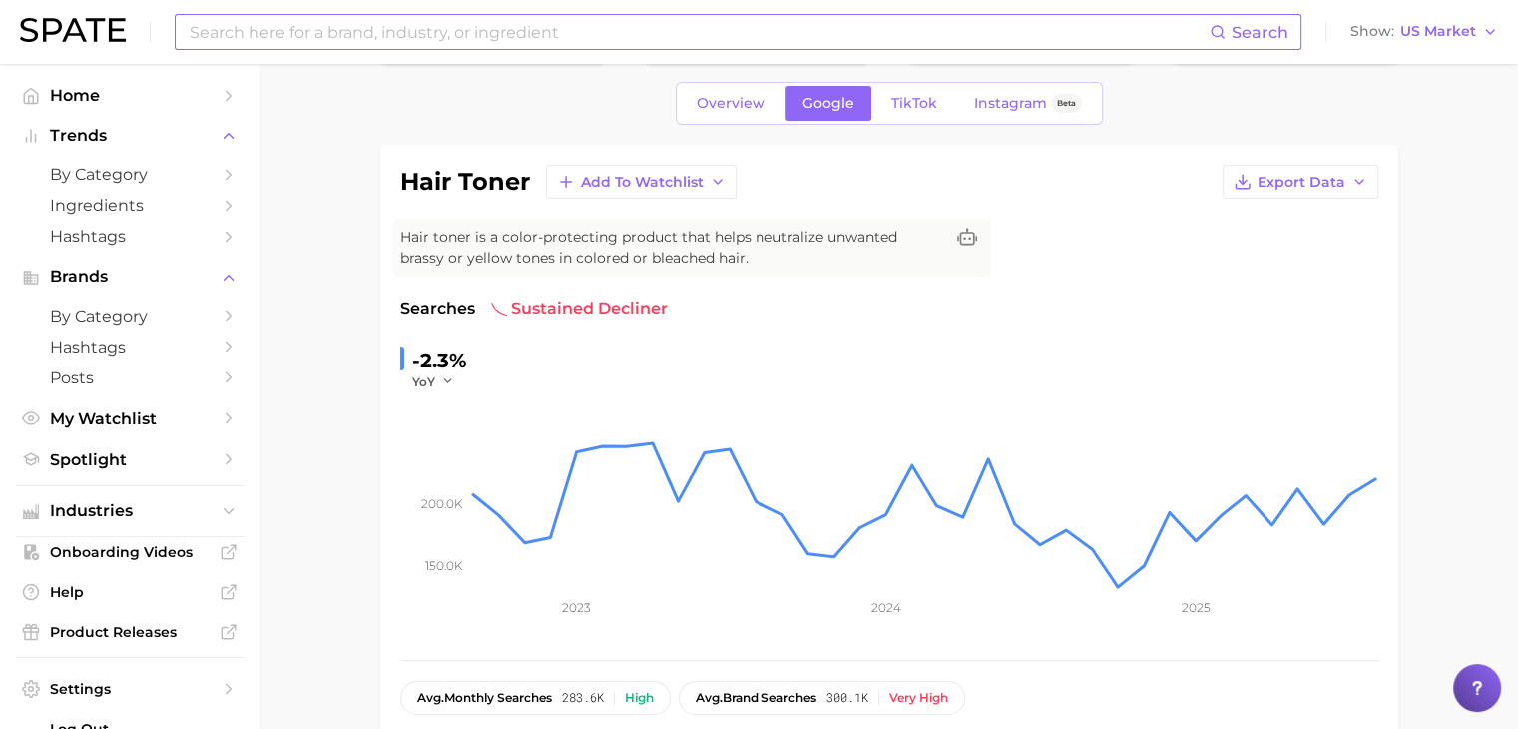
scroll to position [71, 0]
click at [747, 102] on span "Overview" at bounding box center [731, 104] width 69 height 17
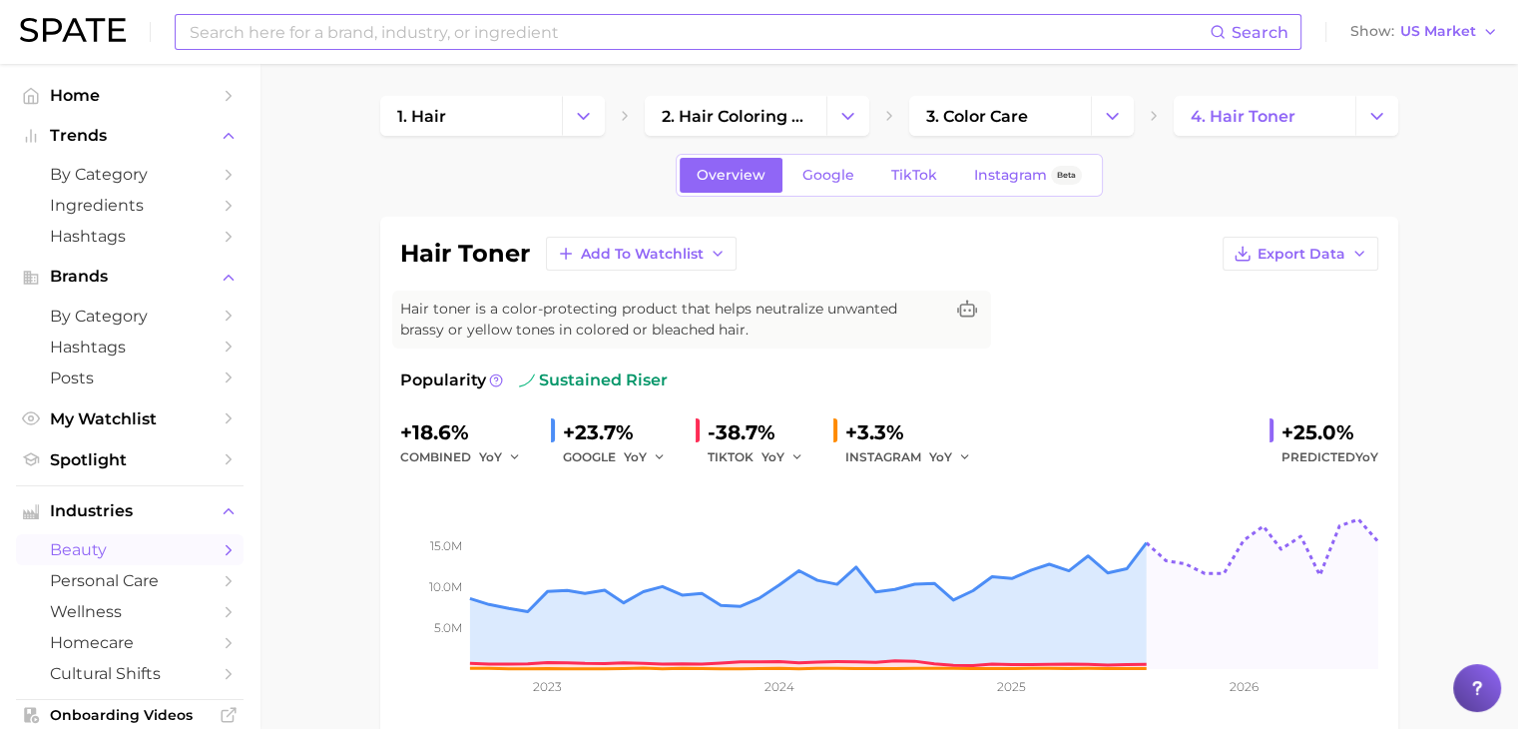
click at [898, 25] on input at bounding box center [699, 32] width 1022 height 34
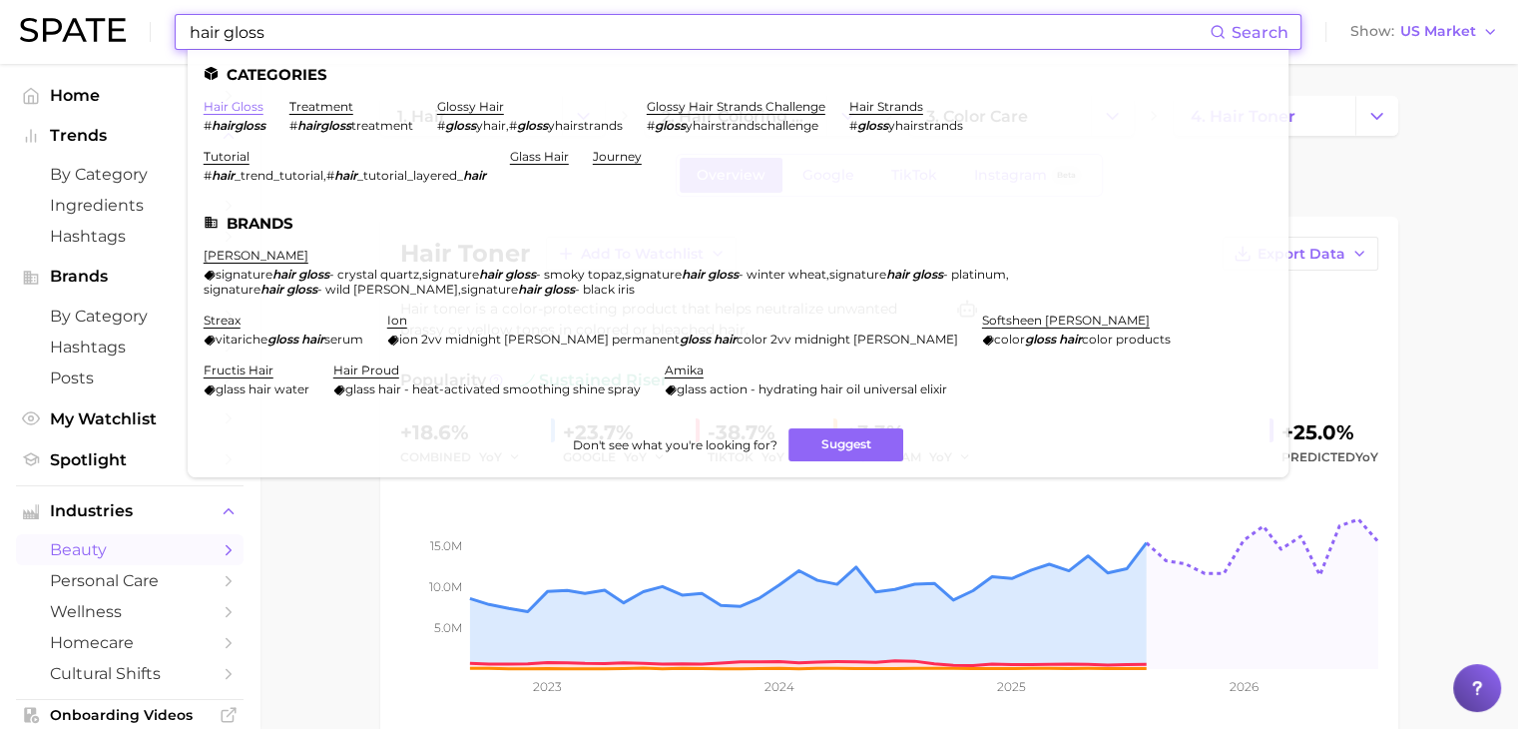
type input "hair gloss"
click at [220, 106] on link "hair gloss" at bounding box center [234, 106] width 60 height 15
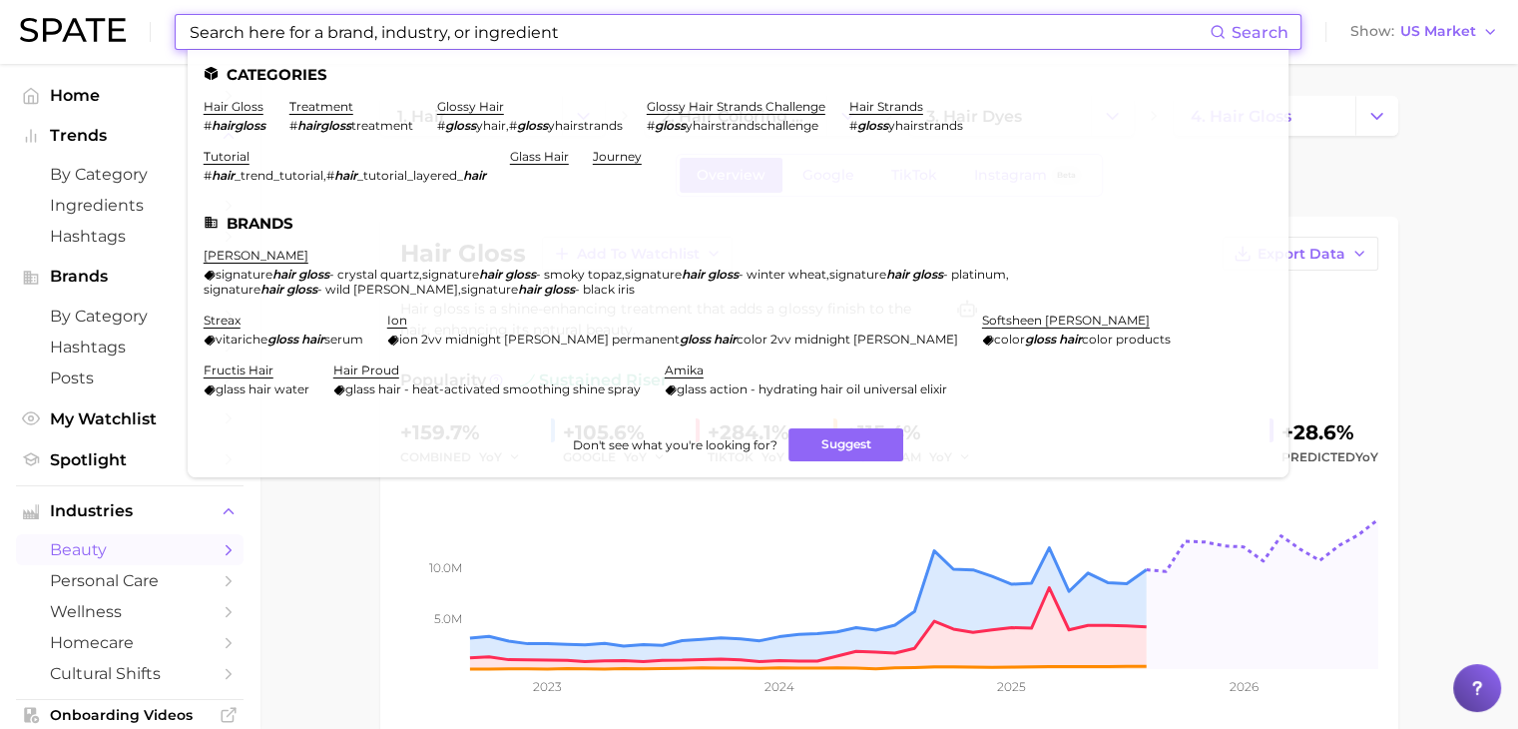
drag, startPoint x: 921, startPoint y: 44, endPoint x: 187, endPoint y: 15, distance: 735.2
click at [188, 15] on input at bounding box center [699, 32] width 1022 height 34
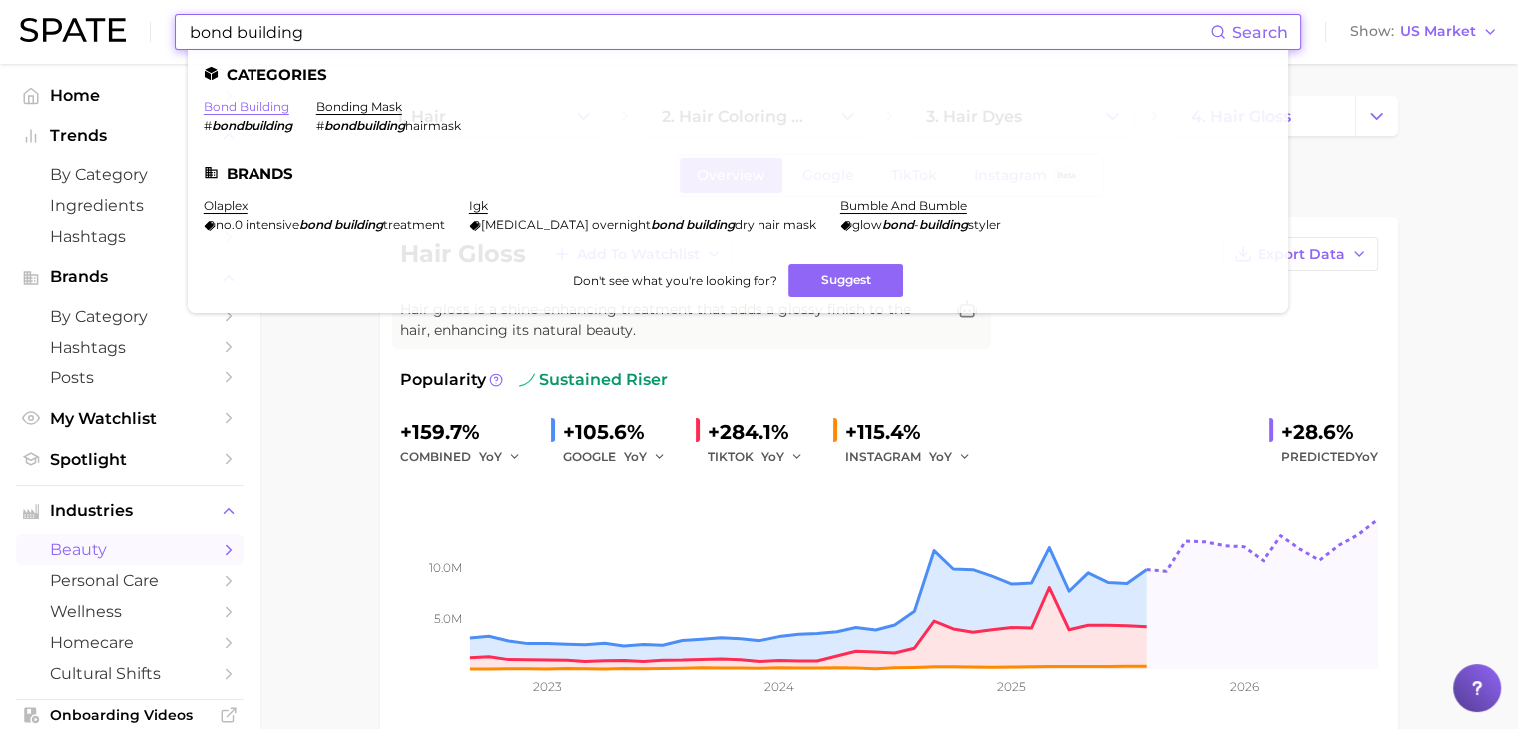
type input "bond building"
click at [239, 113] on link "bond building" at bounding box center [247, 106] width 86 height 15
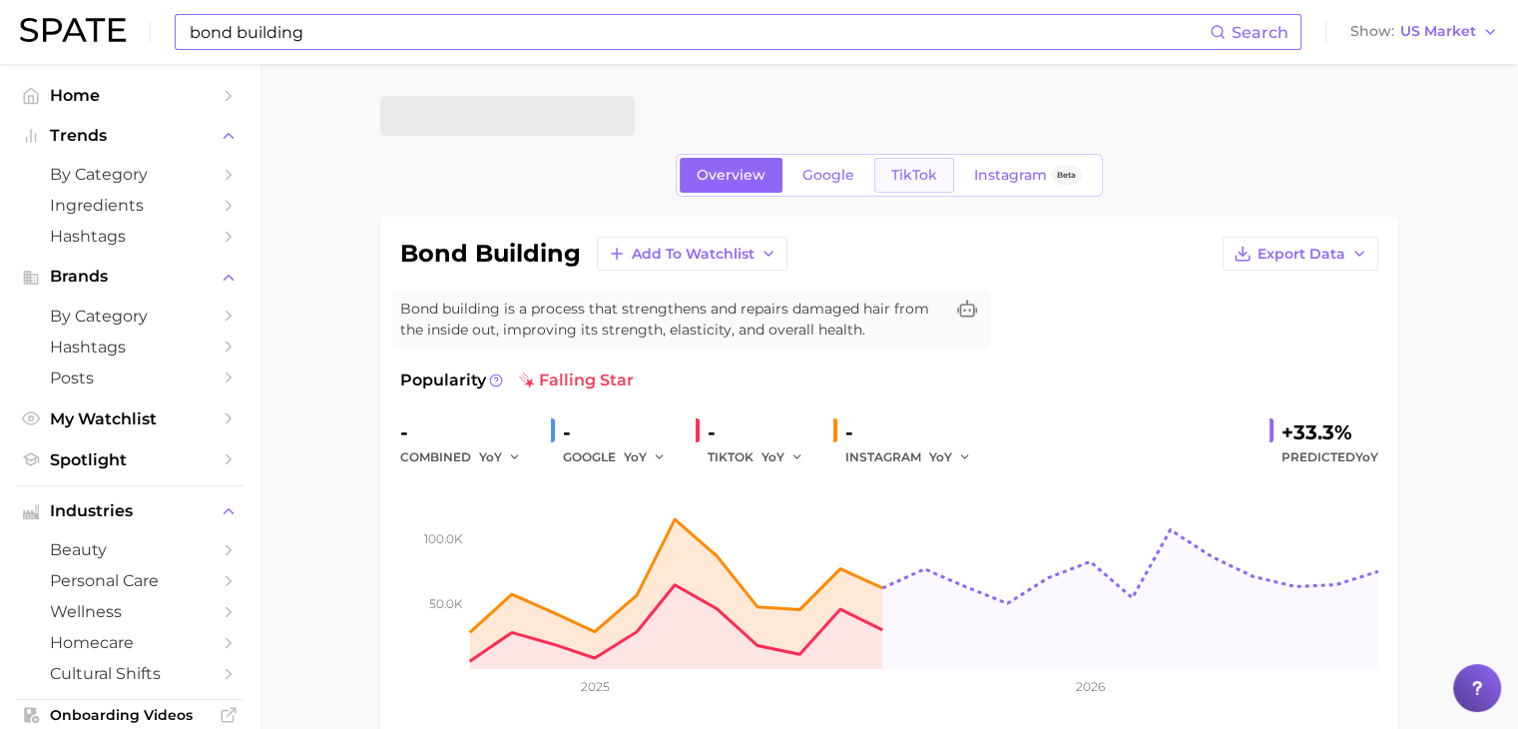
click at [923, 170] on span "TikTok" at bounding box center [914, 175] width 46 height 17
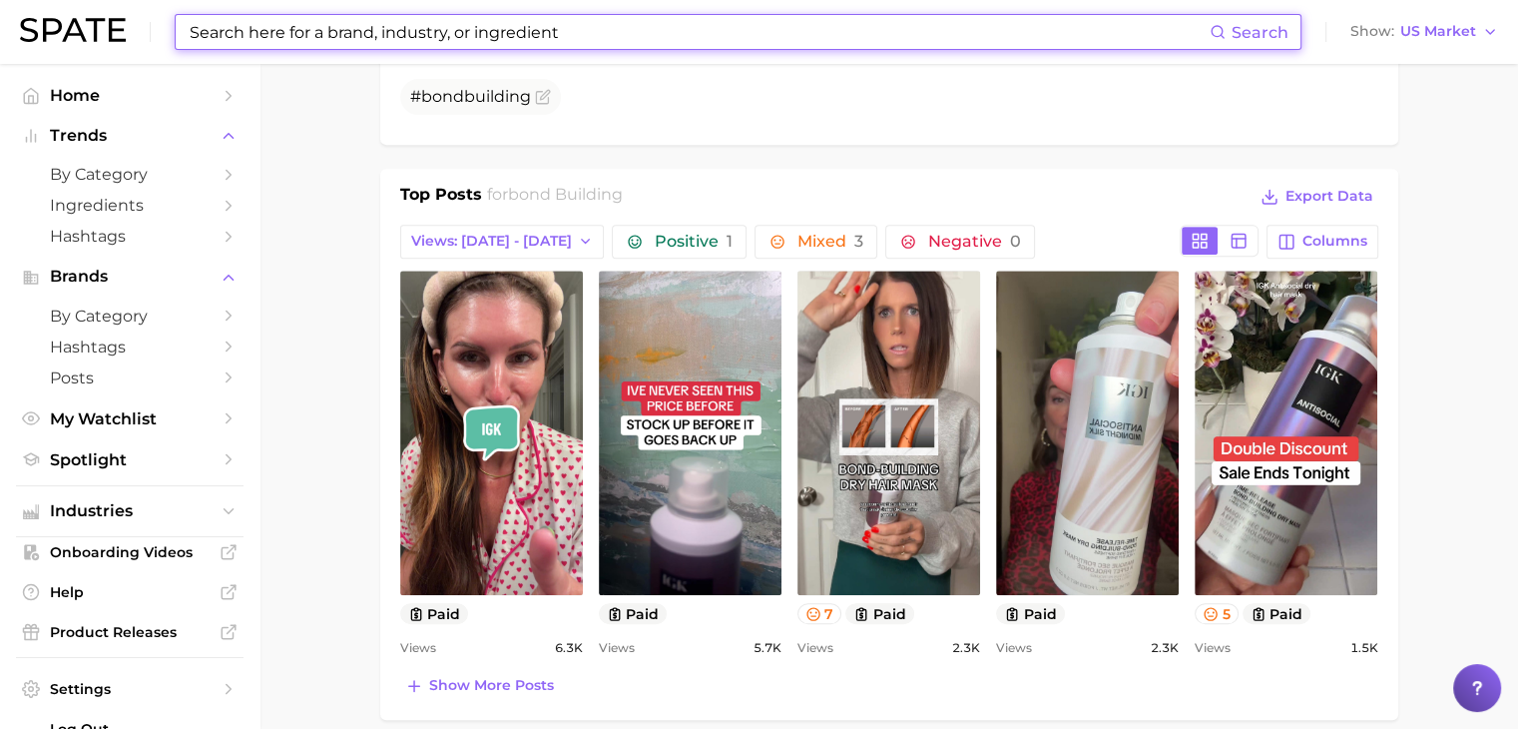
scroll to position [1343, 0]
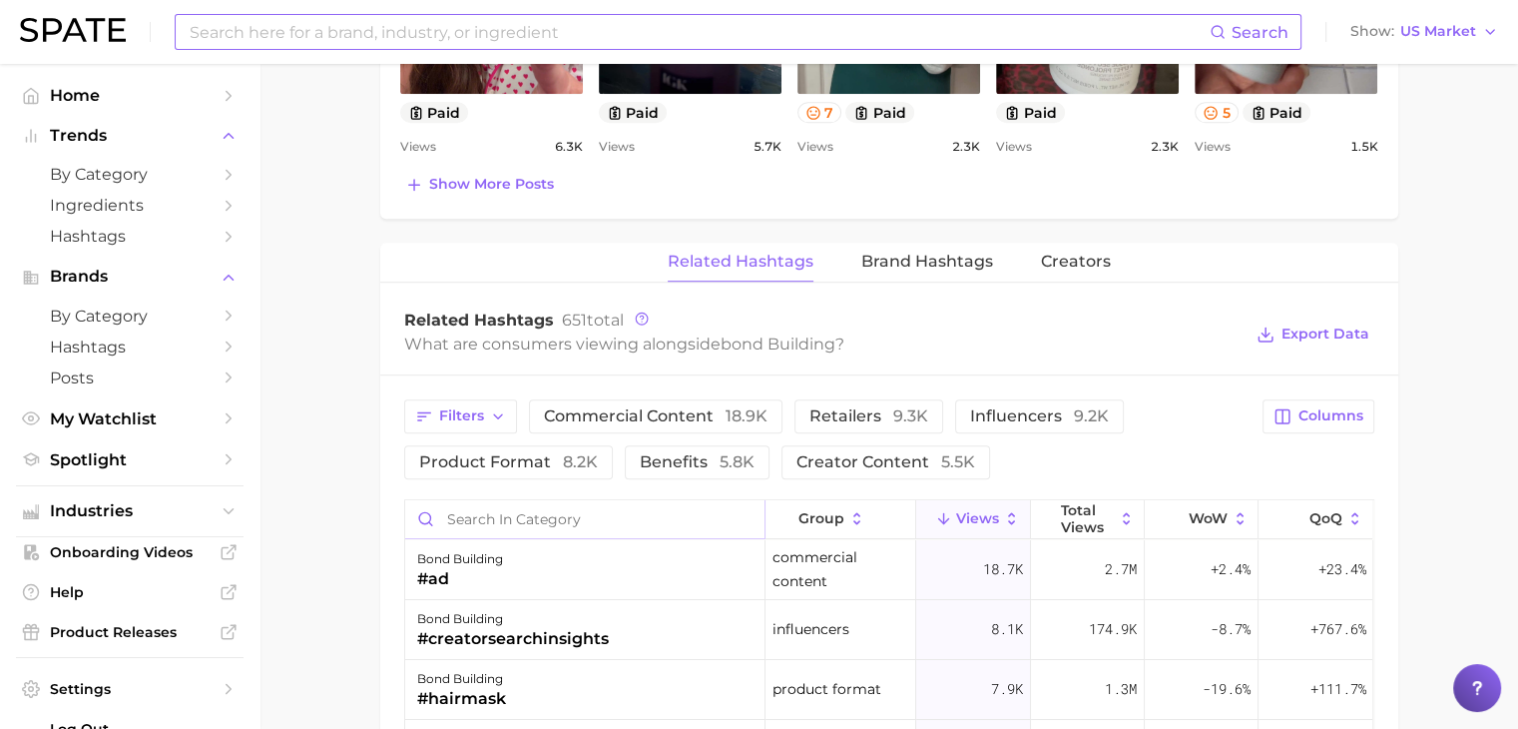
click at [570, 512] on input "Search in category" at bounding box center [584, 519] width 359 height 38
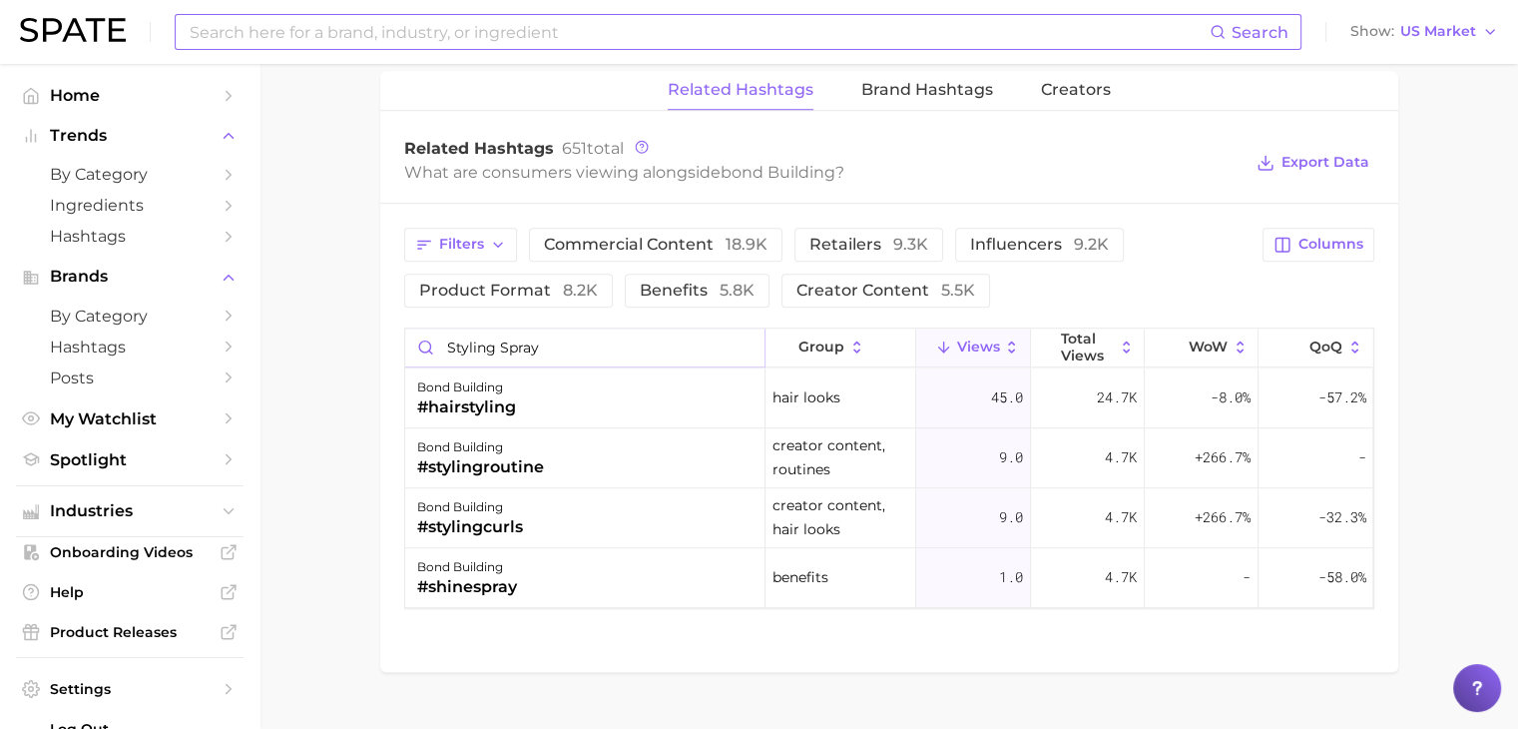
scroll to position [1517, 0]
type input "styling spray"
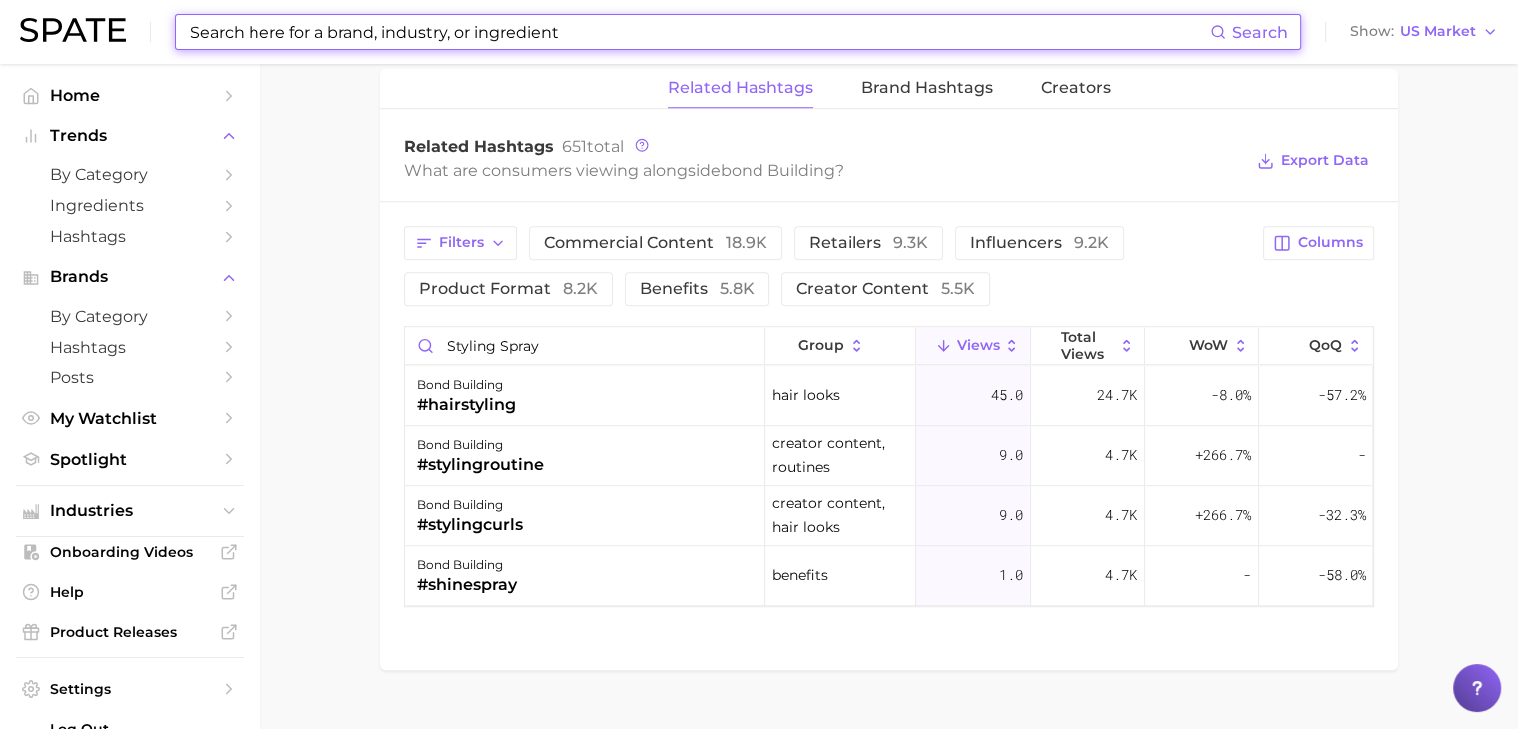
click at [677, 29] on input at bounding box center [699, 32] width 1022 height 34
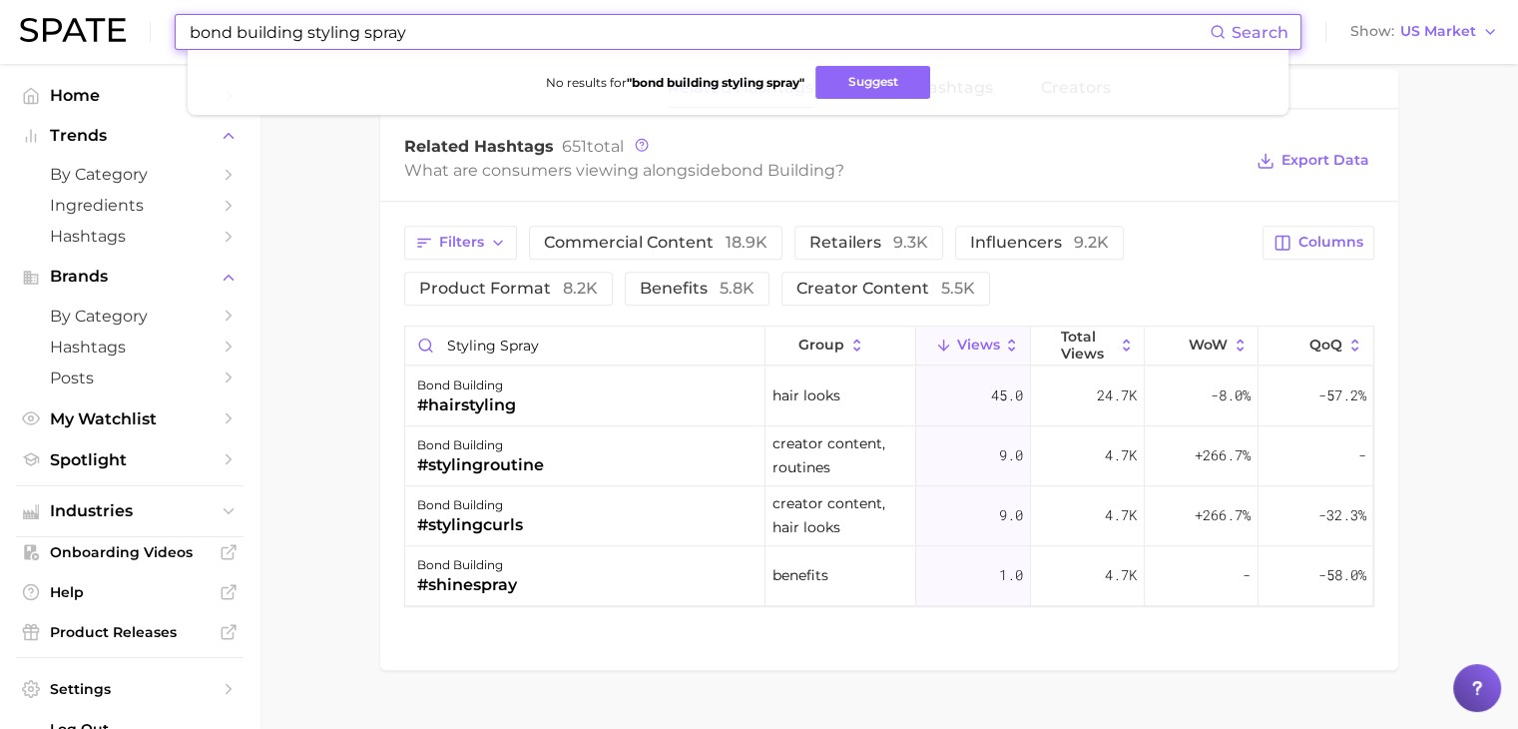
drag, startPoint x: 309, startPoint y: 36, endPoint x: 128, endPoint y: 16, distance: 182.8
click at [128, 16] on div "bond building styling spray Search No results for " bond building styling spray…" at bounding box center [759, 32] width 1478 height 64
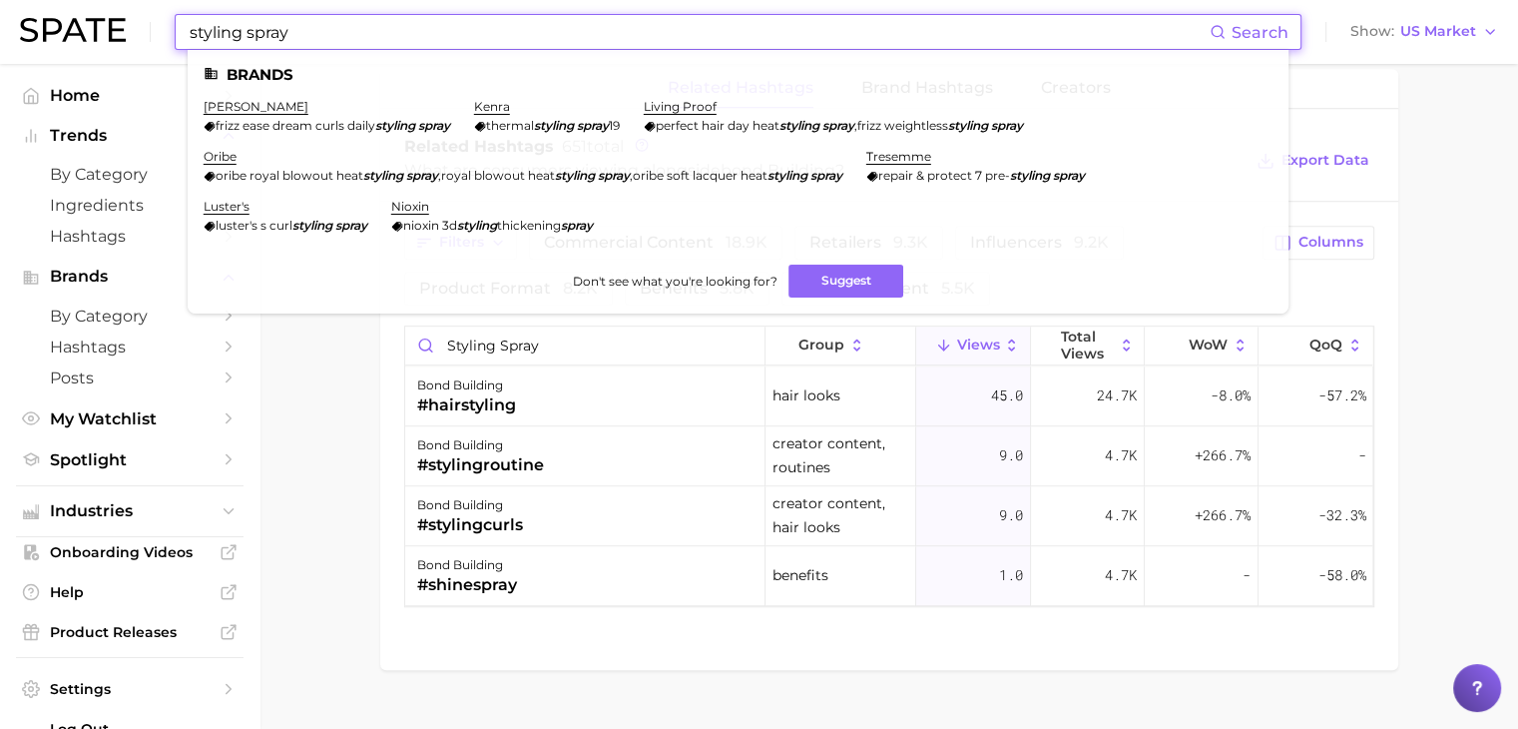
click at [529, 9] on div "styling spray Search Brands [PERSON_NAME] frizz ease dream curls daily styling …" at bounding box center [759, 32] width 1478 height 64
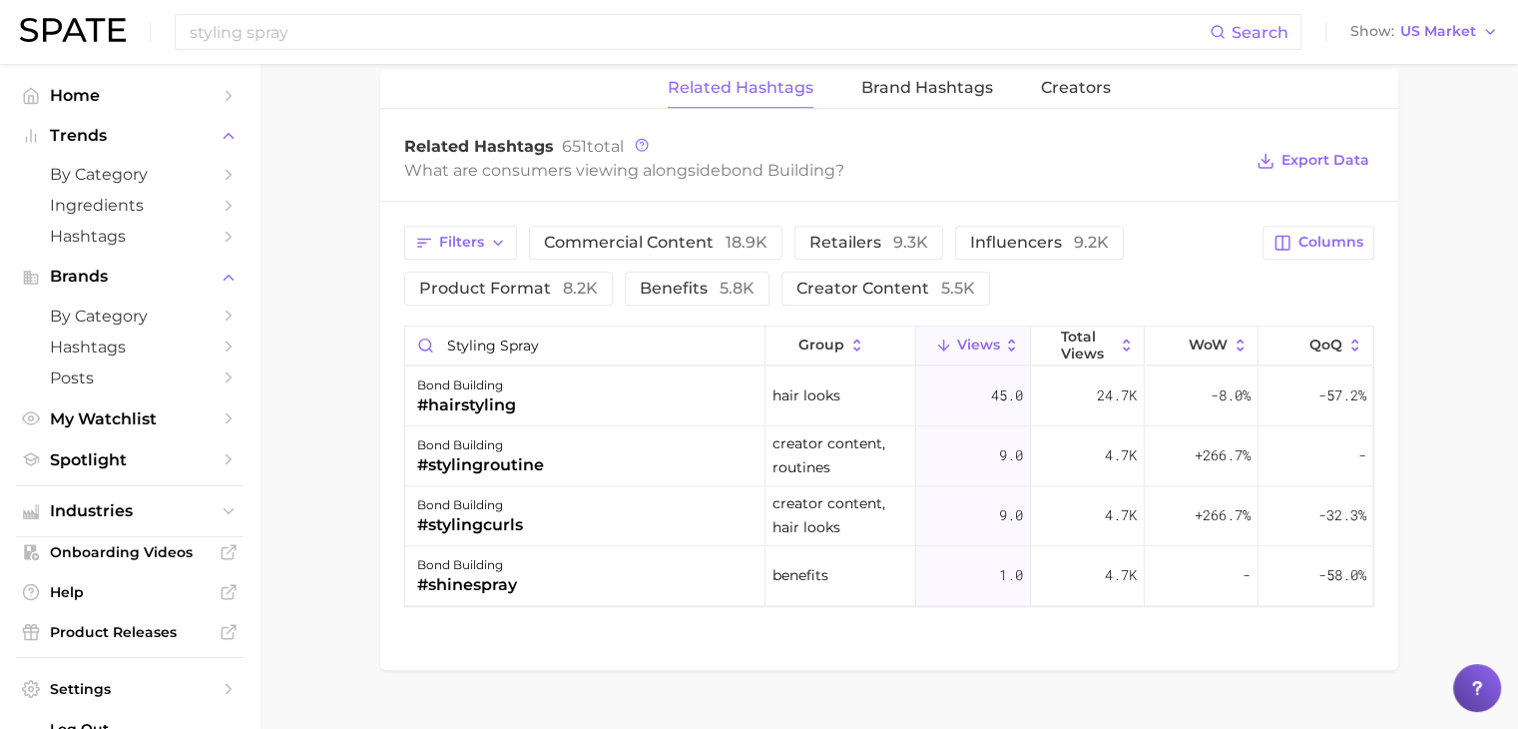
click at [529, 9] on div "styling spray Search Show US Market" at bounding box center [759, 32] width 1478 height 64
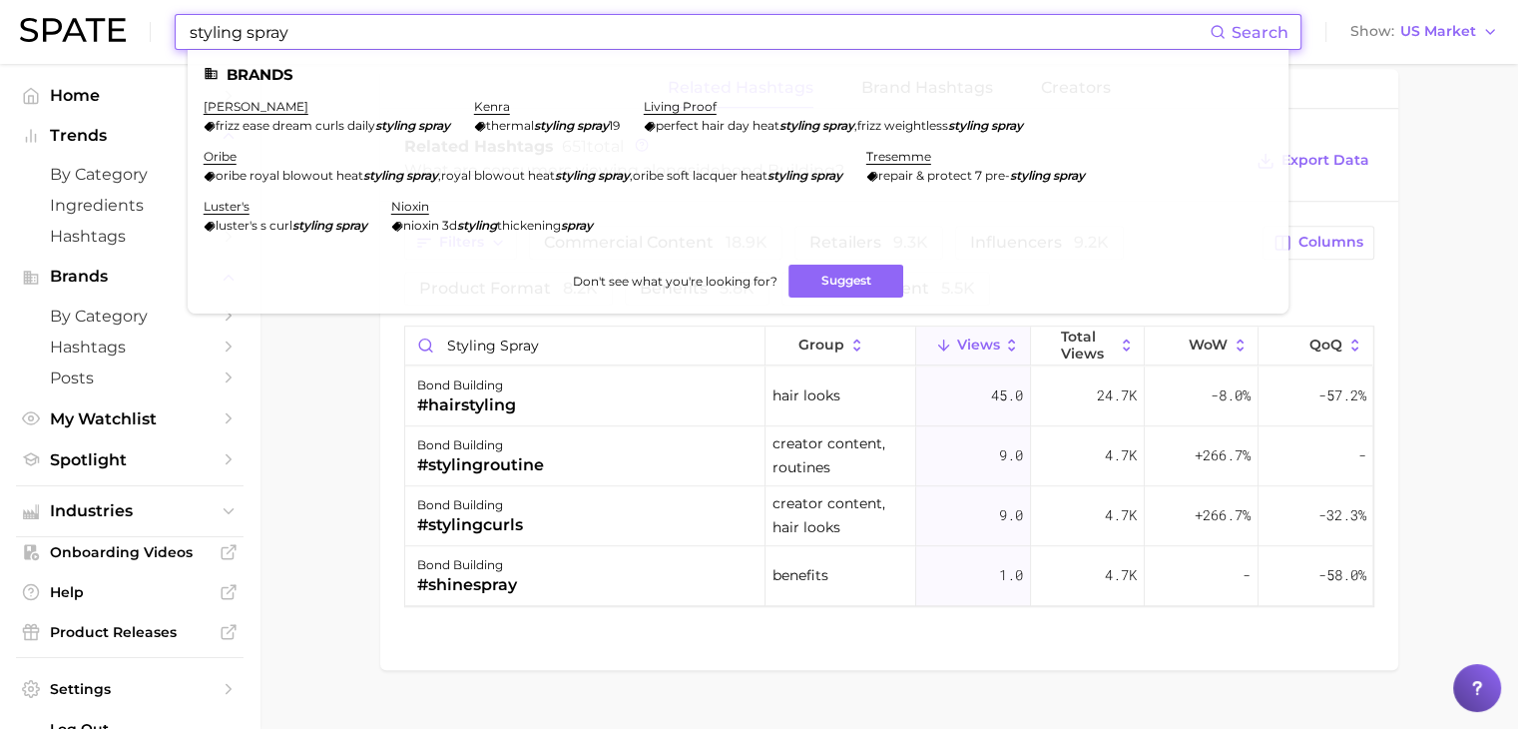
drag, startPoint x: 906, startPoint y: 22, endPoint x: 81, endPoint y: 0, distance: 825.7
click at [80, 0] on div "styling spray Search Brands [PERSON_NAME] frizz ease dream curls daily styling …" at bounding box center [759, 32] width 1478 height 64
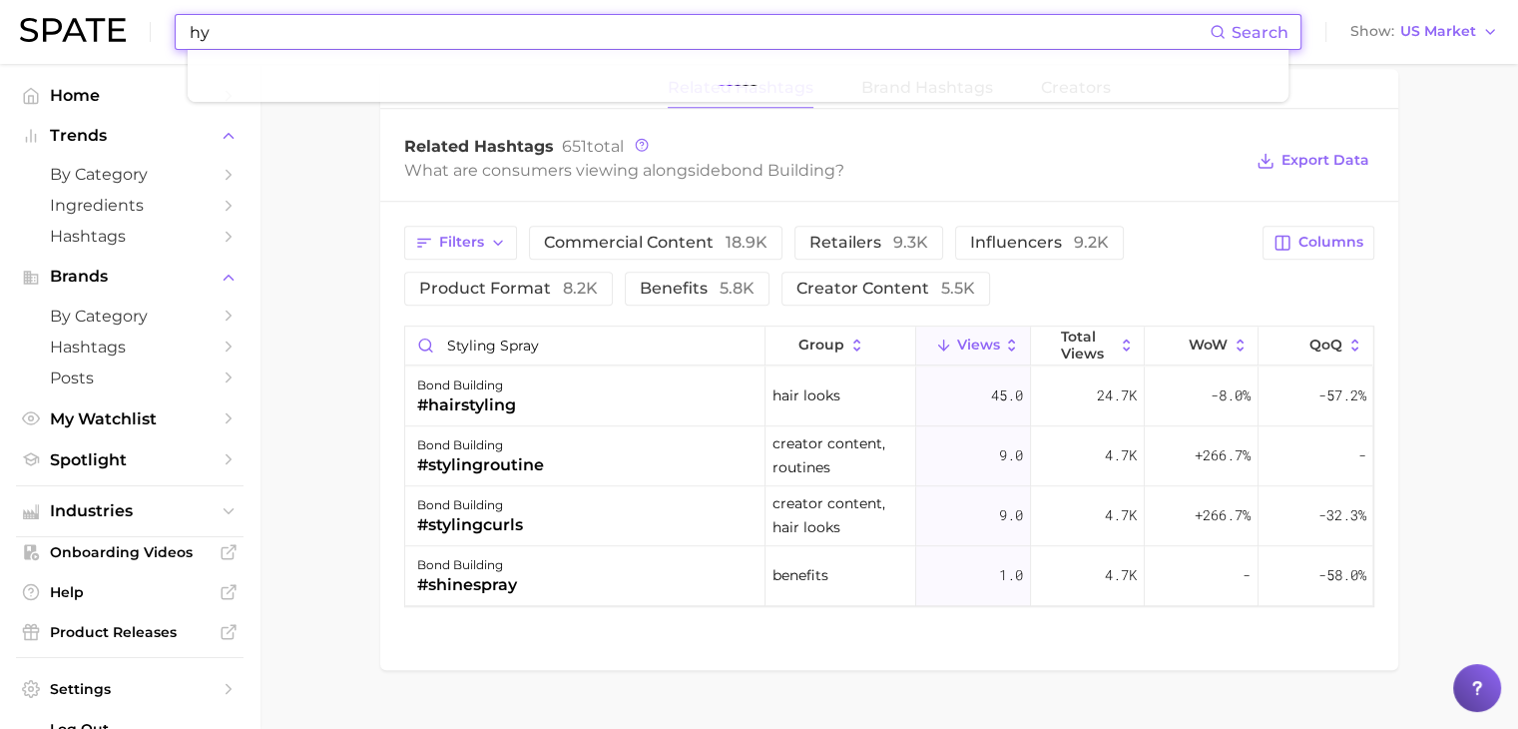
type input "h"
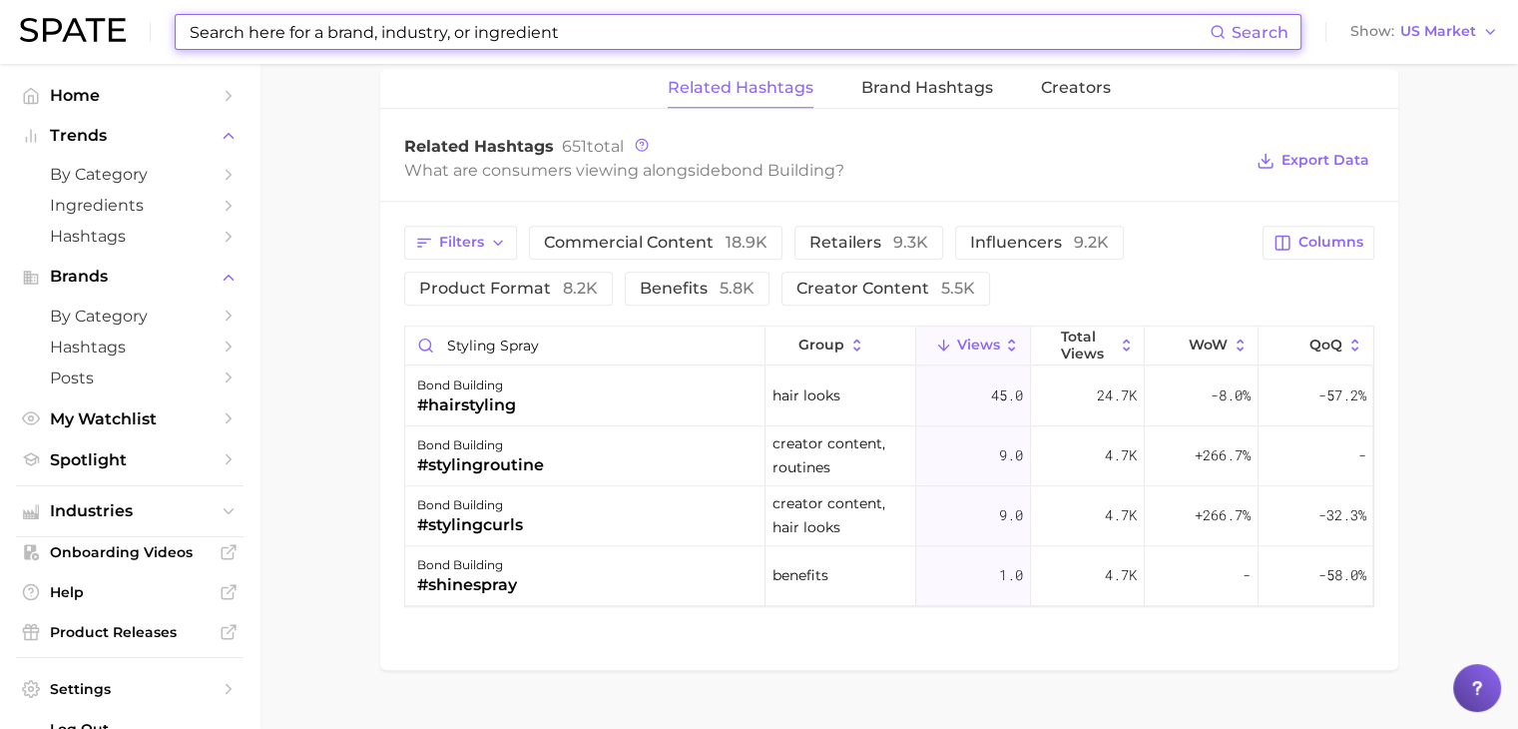
click at [759, 49] on input at bounding box center [699, 32] width 1022 height 34
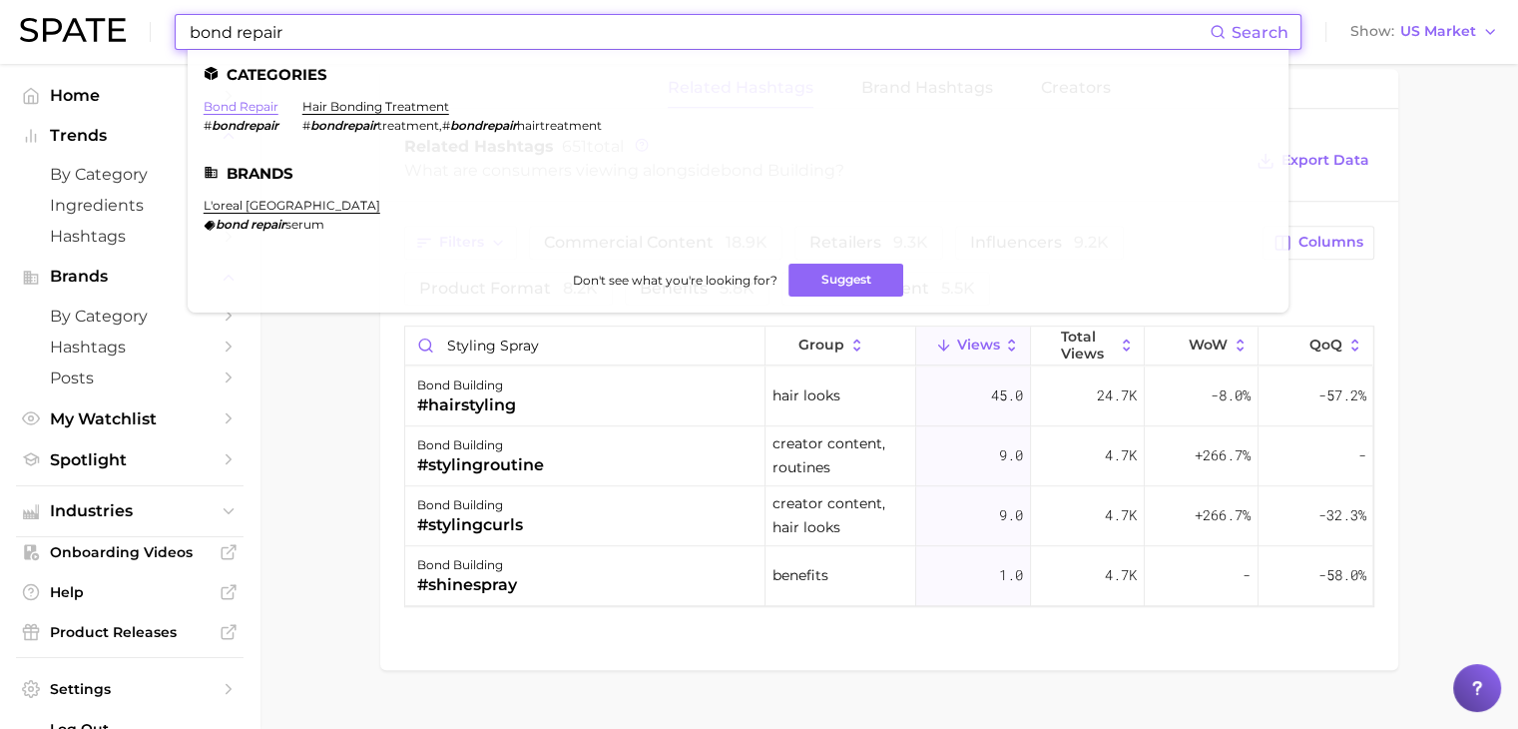
type input "bond repair"
click at [254, 104] on link "bond repair" at bounding box center [241, 106] width 75 height 15
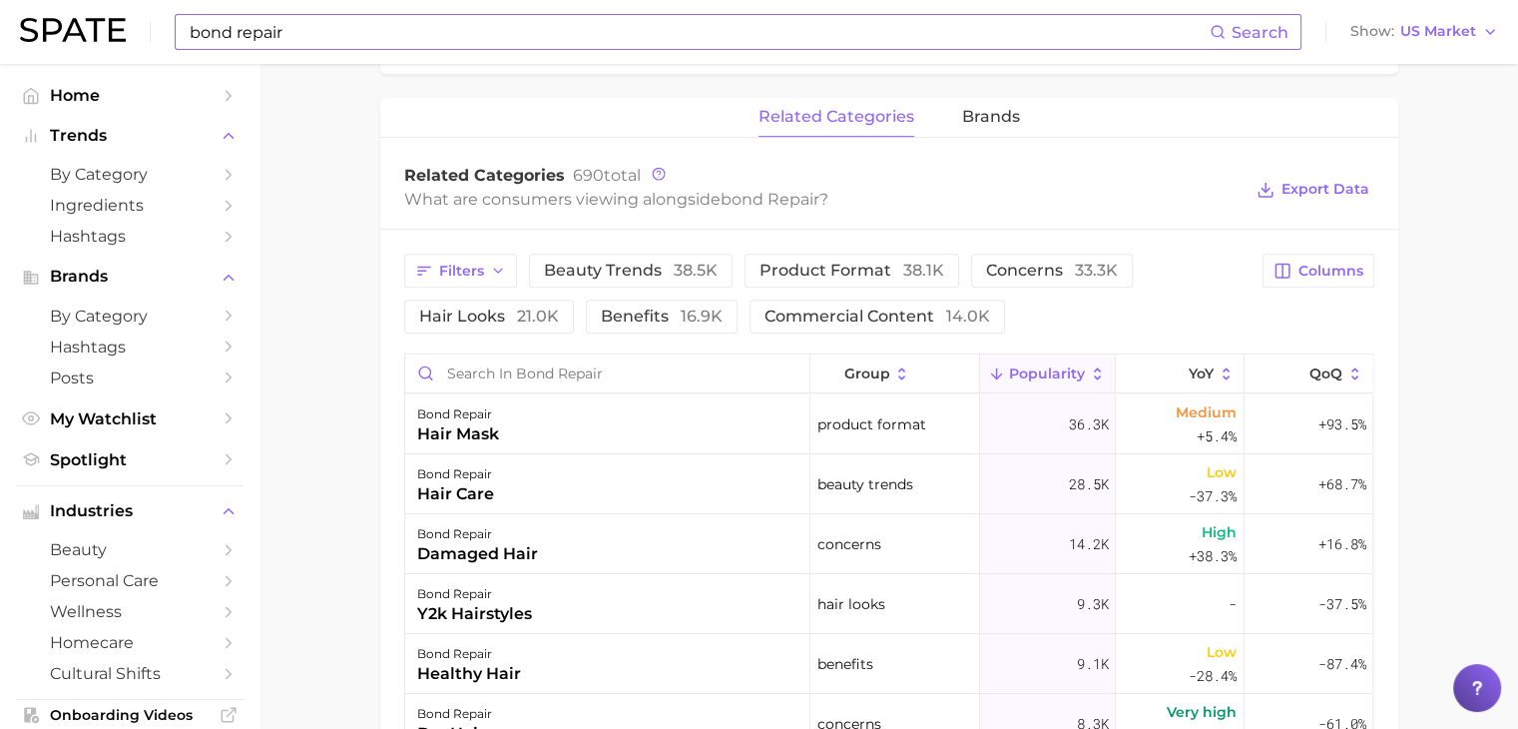
scroll to position [894, 0]
click at [599, 373] on input "Search in bond repair" at bounding box center [607, 372] width 404 height 38
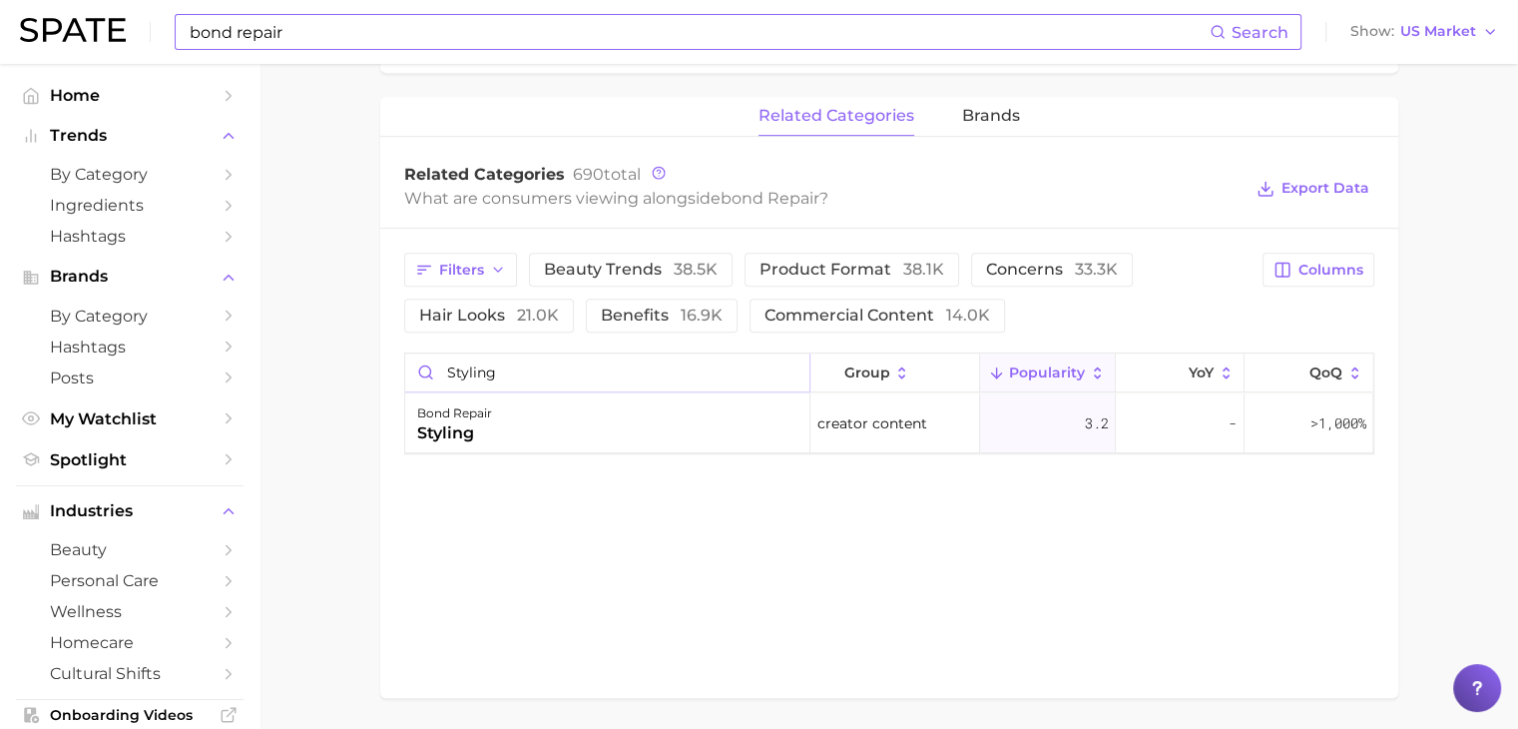
type input "styling"
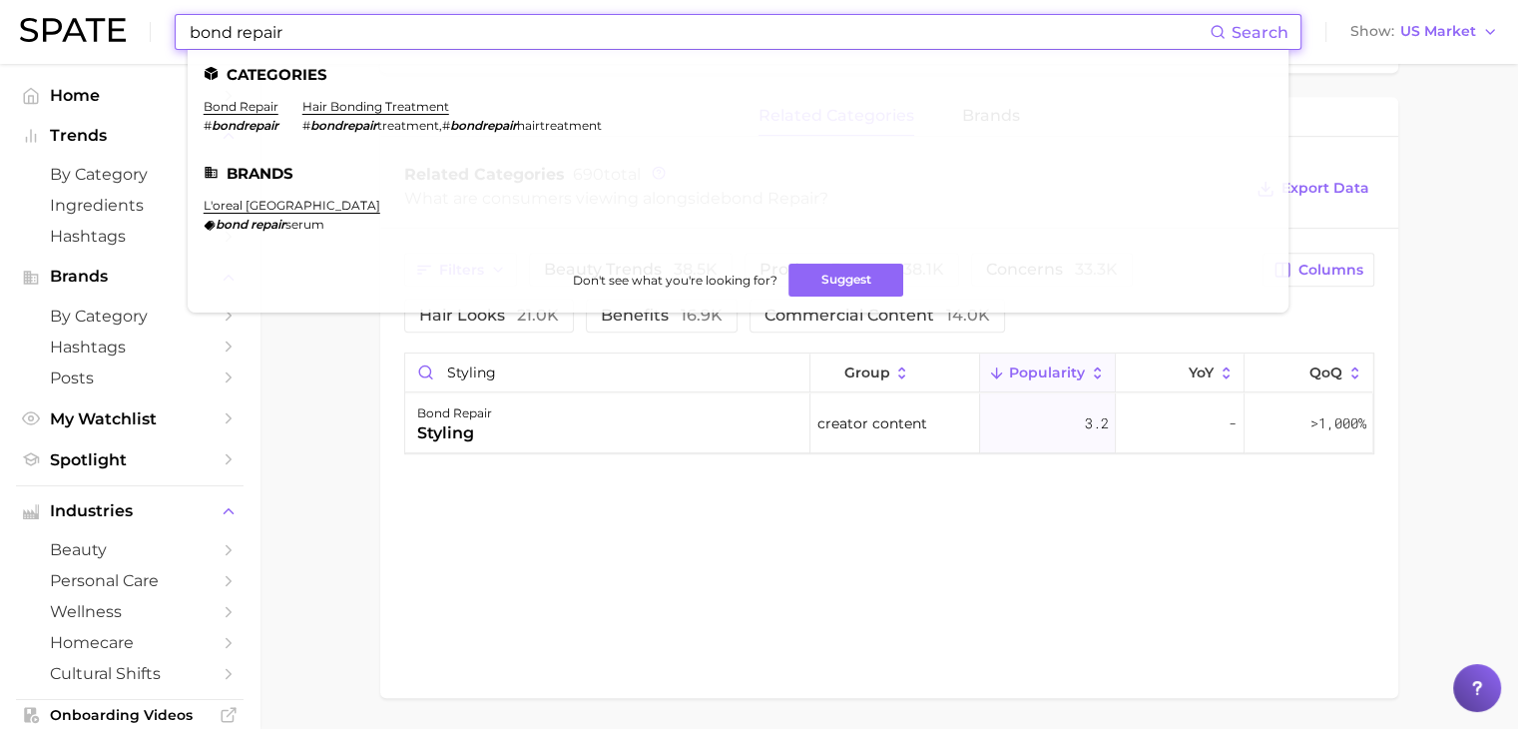
click at [311, 21] on input "bond repair" at bounding box center [699, 32] width 1022 height 34
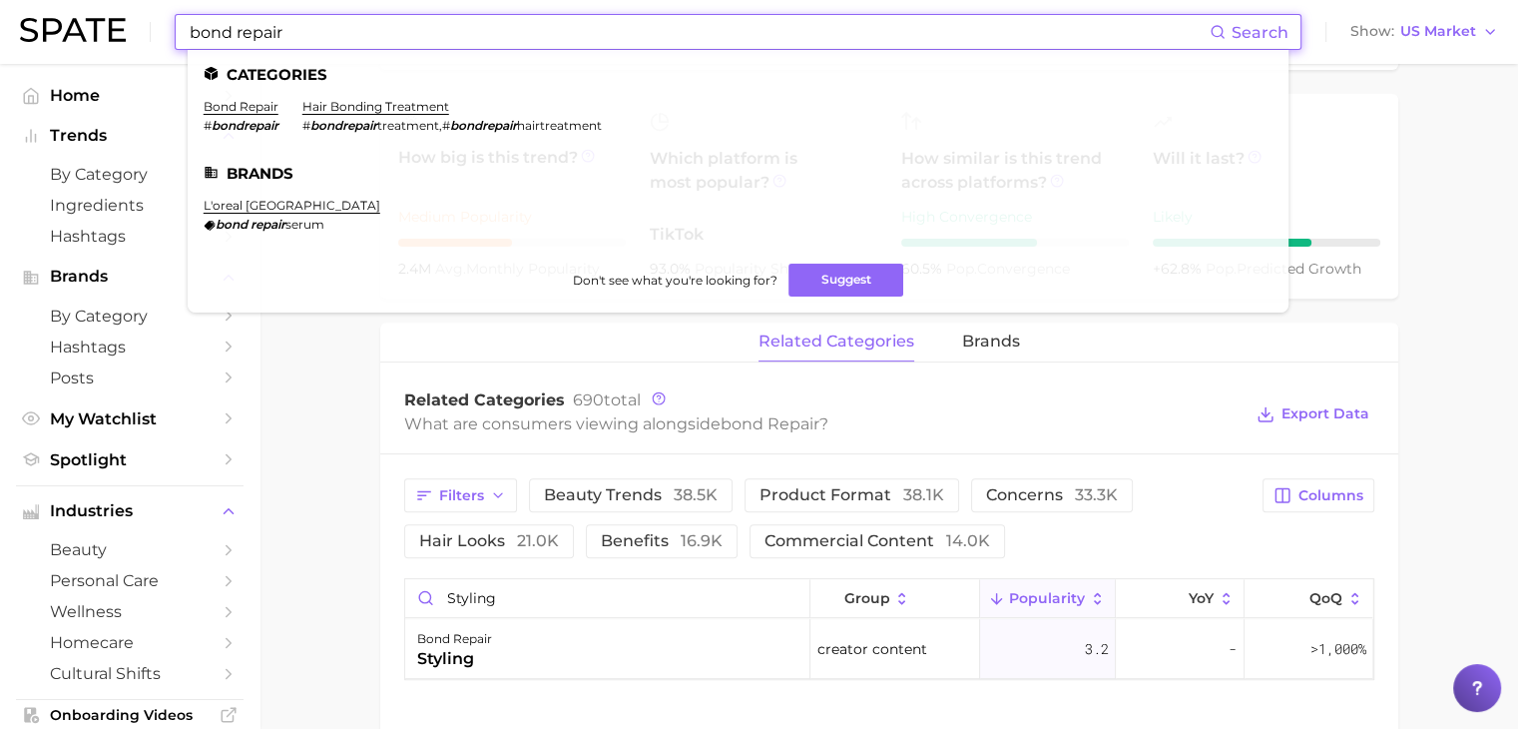
drag, startPoint x: 804, startPoint y: 39, endPoint x: 65, endPoint y: 0, distance: 740.6
click at [65, 0] on div "bond repair Search Categories bond repair # bondrepair hair bonding treatment #…" at bounding box center [759, 32] width 1478 height 64
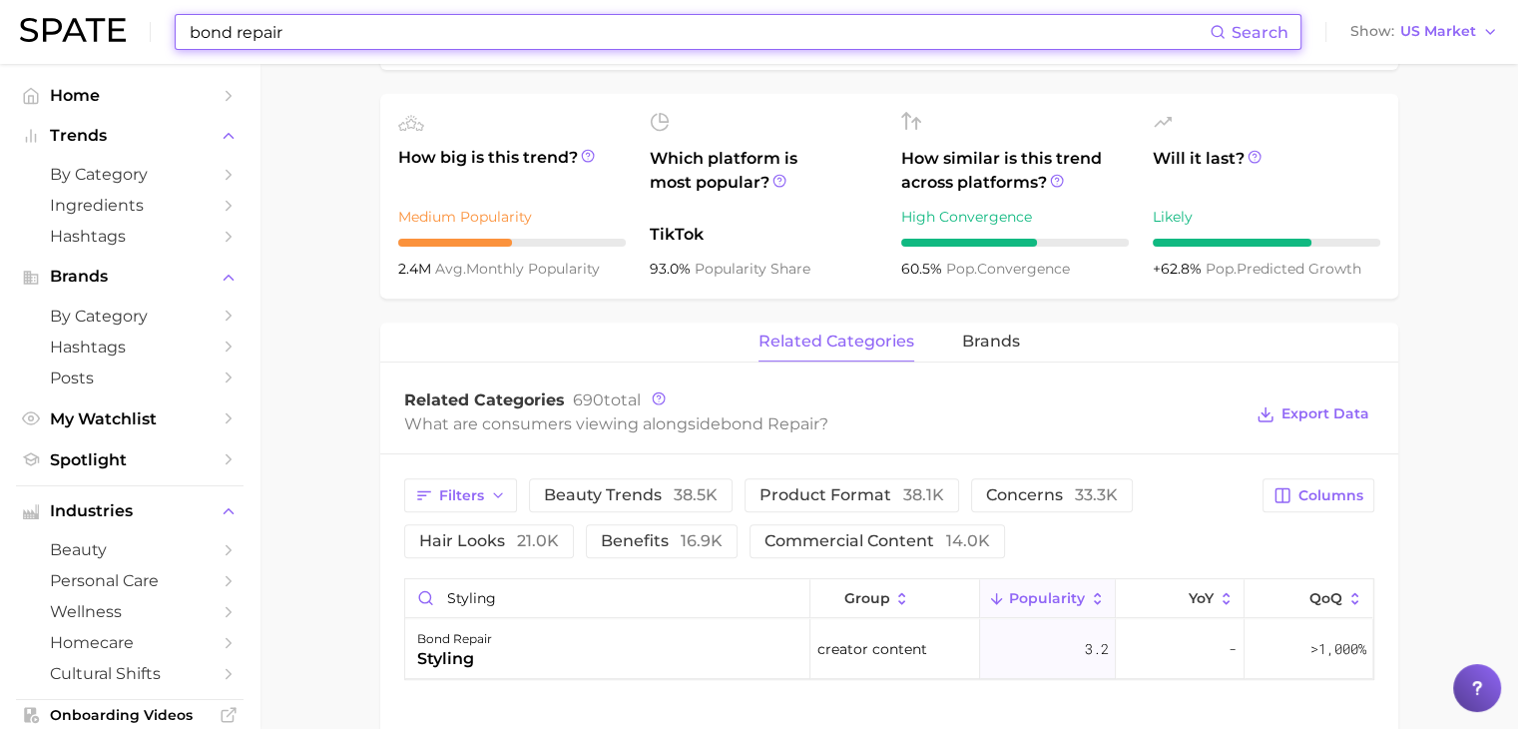
scroll to position [653, 0]
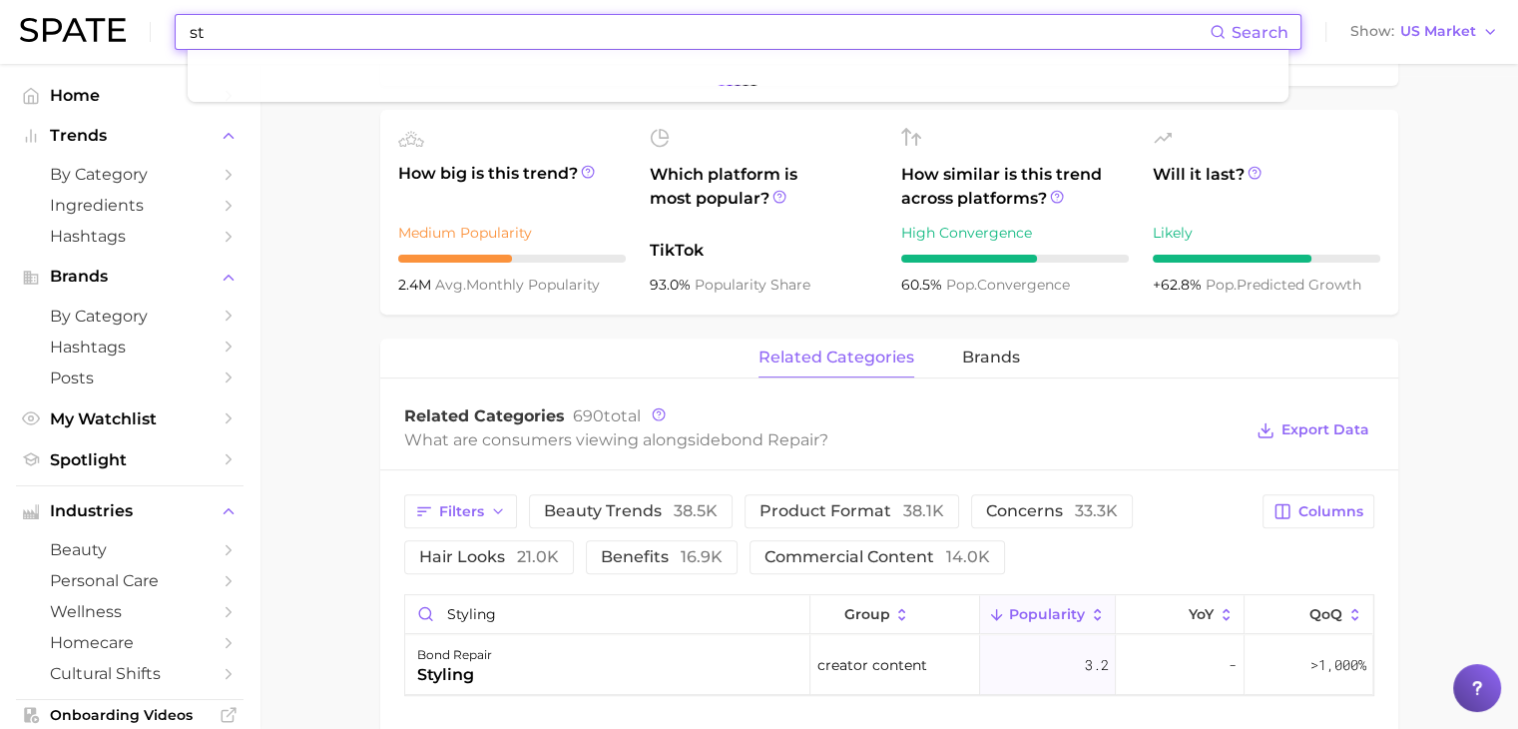
type input "s"
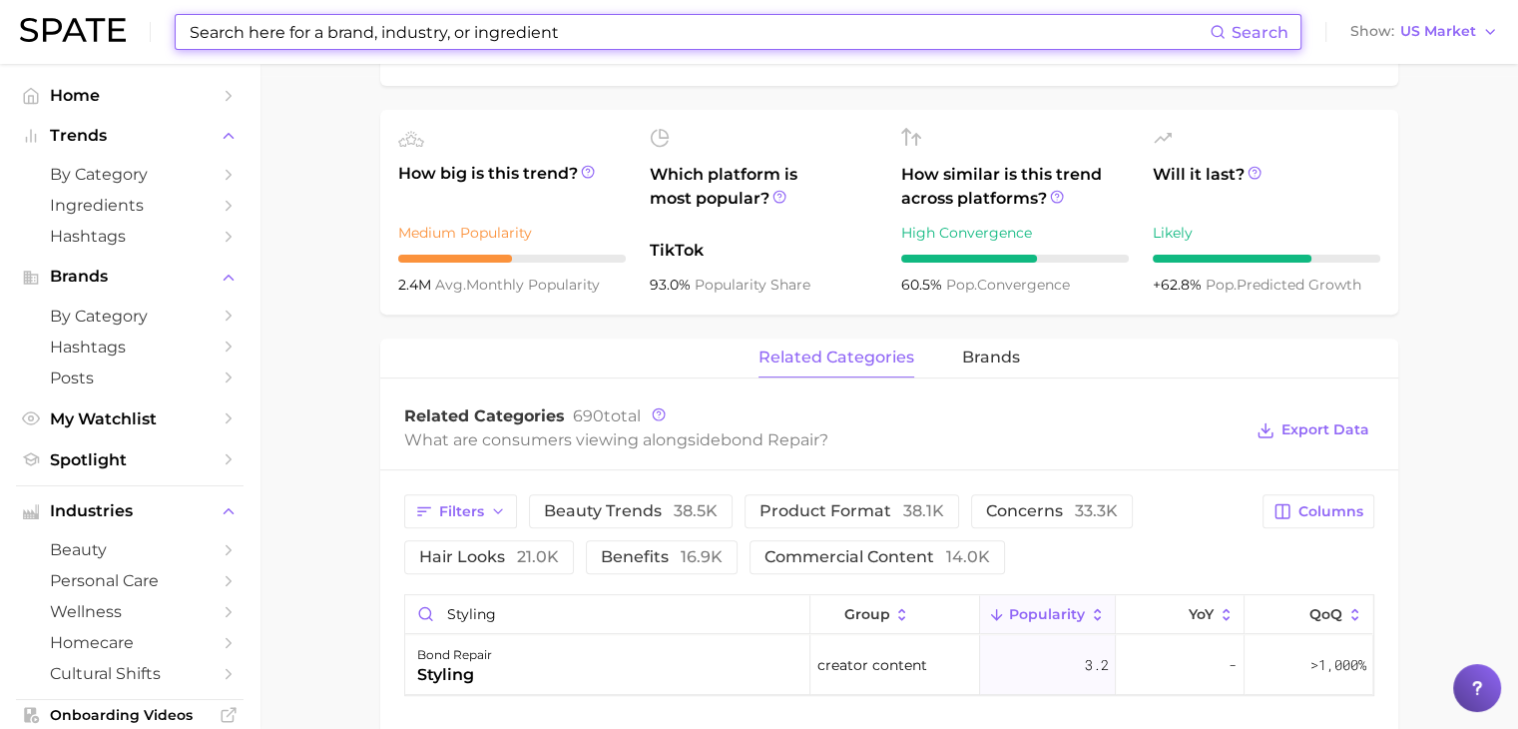
click at [675, 21] on input at bounding box center [699, 32] width 1022 height 34
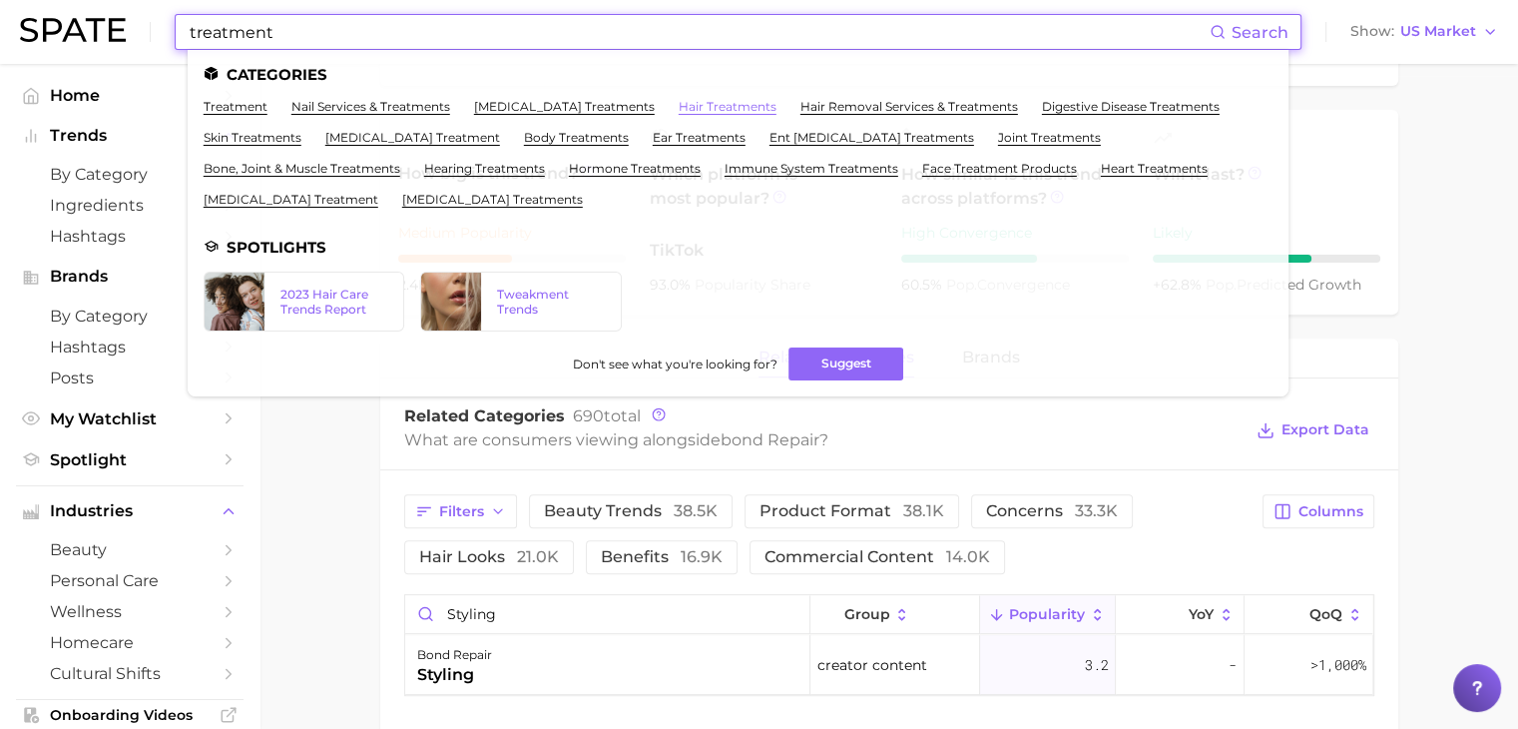
type input "treatment"
click at [727, 109] on link "hair treatments" at bounding box center [728, 106] width 98 height 15
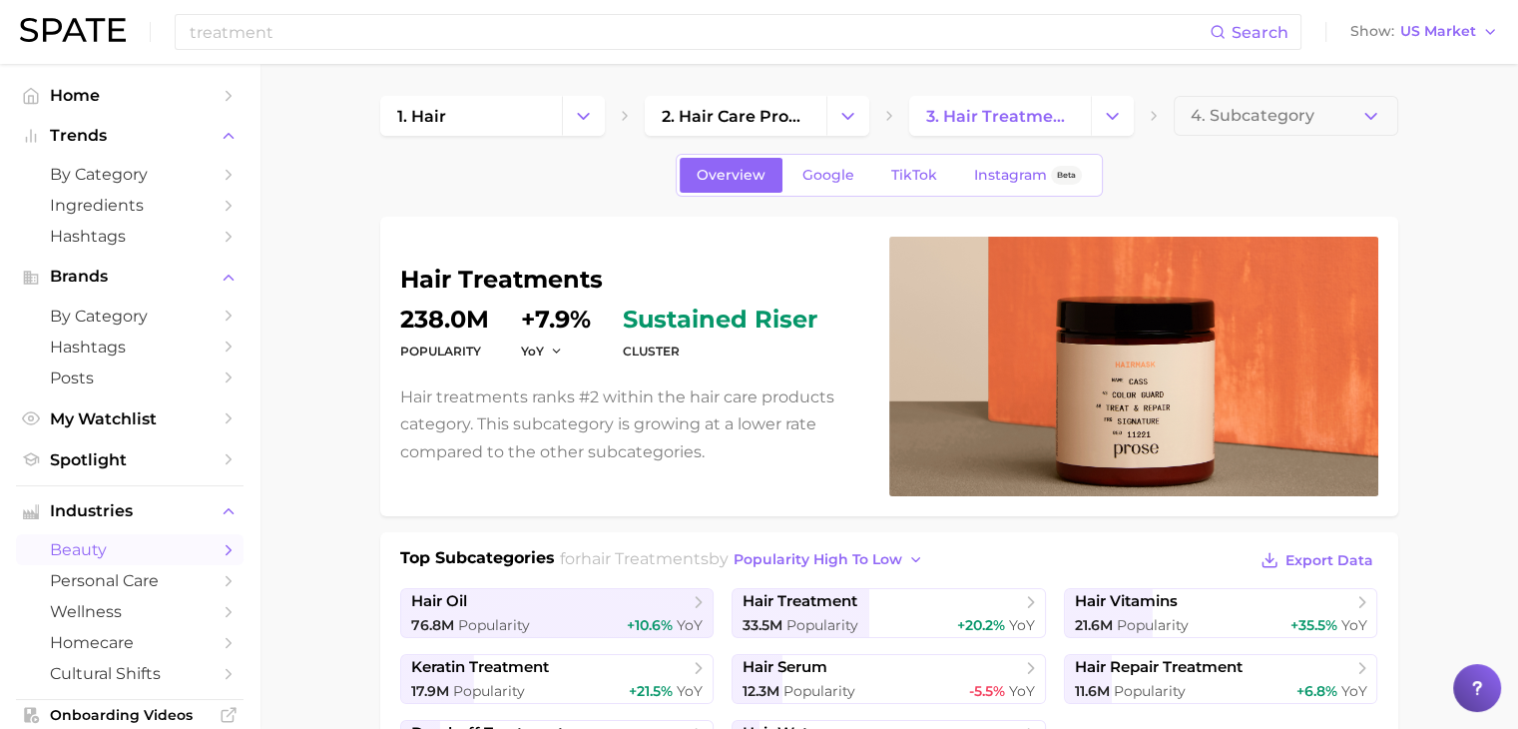
scroll to position [64, 0]
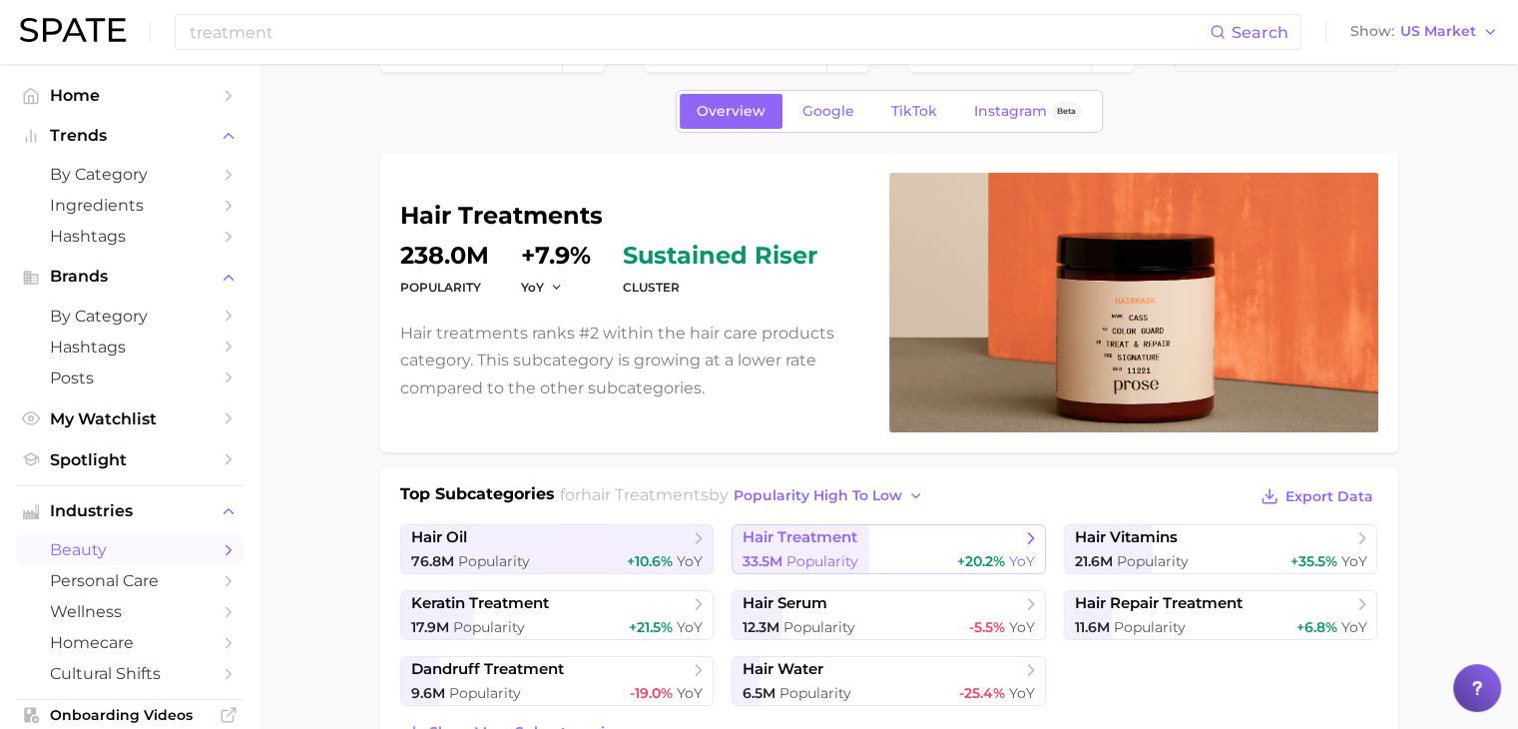
click at [945, 535] on span "hair treatment" at bounding box center [881, 538] width 277 height 20
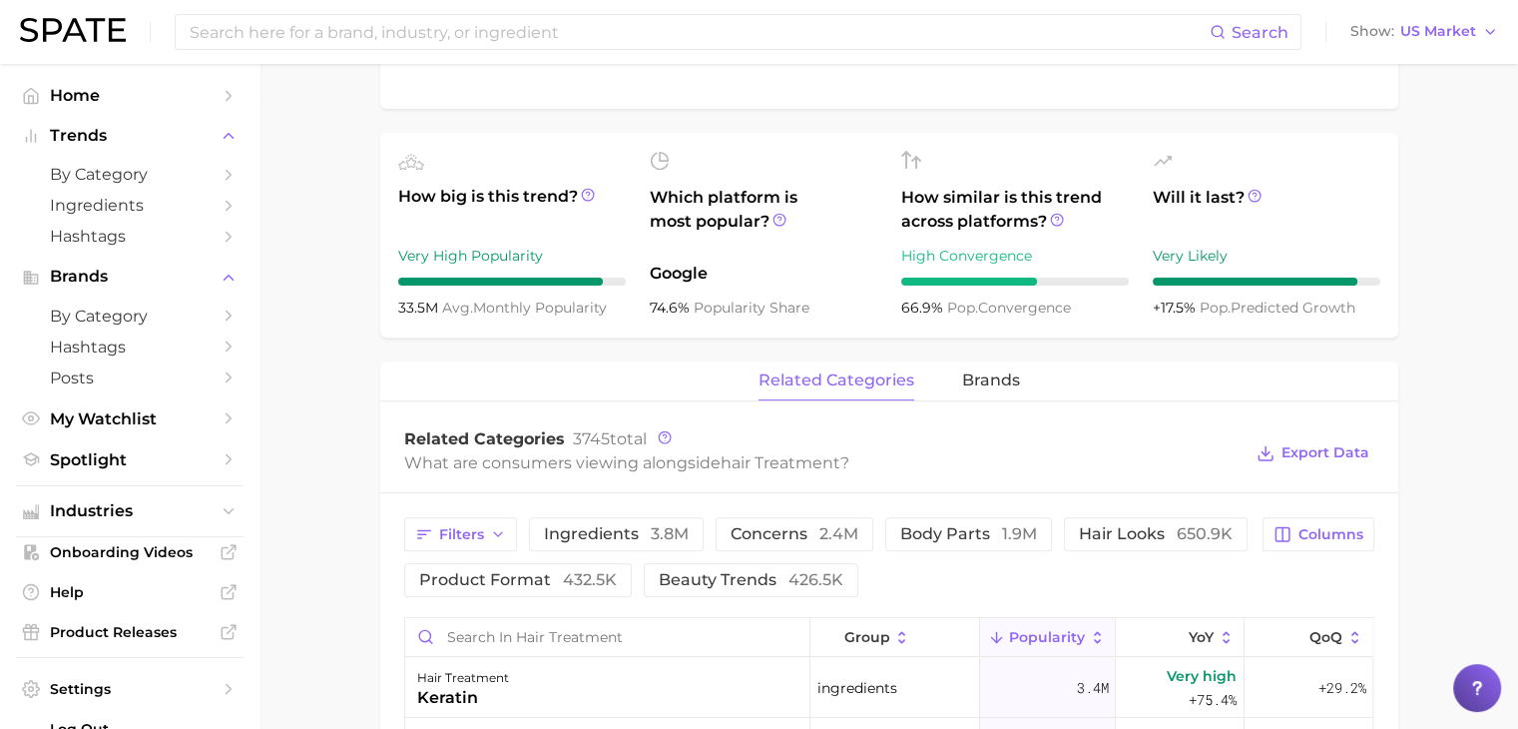
scroll to position [826, 0]
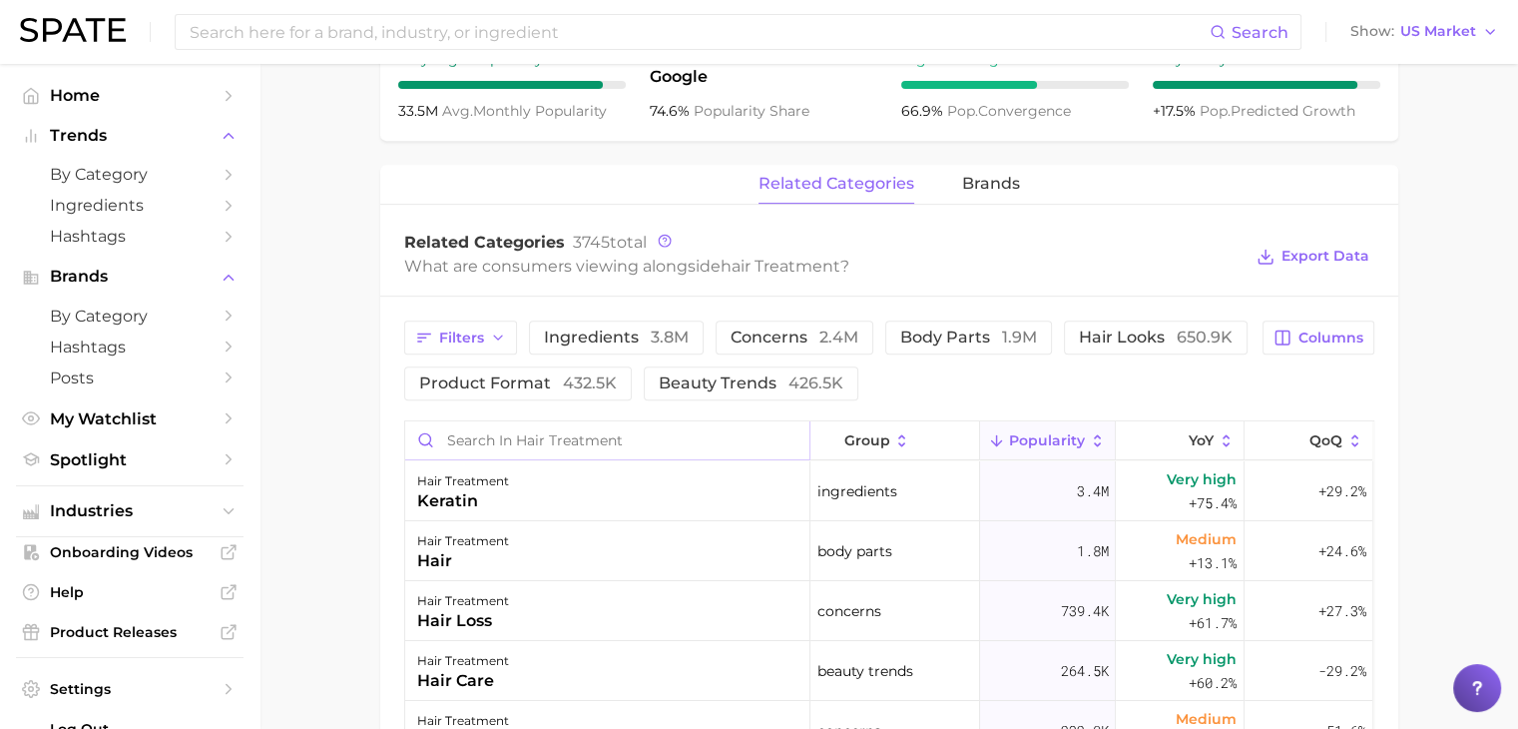
click at [676, 446] on input "Search in hair treatment" at bounding box center [607, 440] width 404 height 38
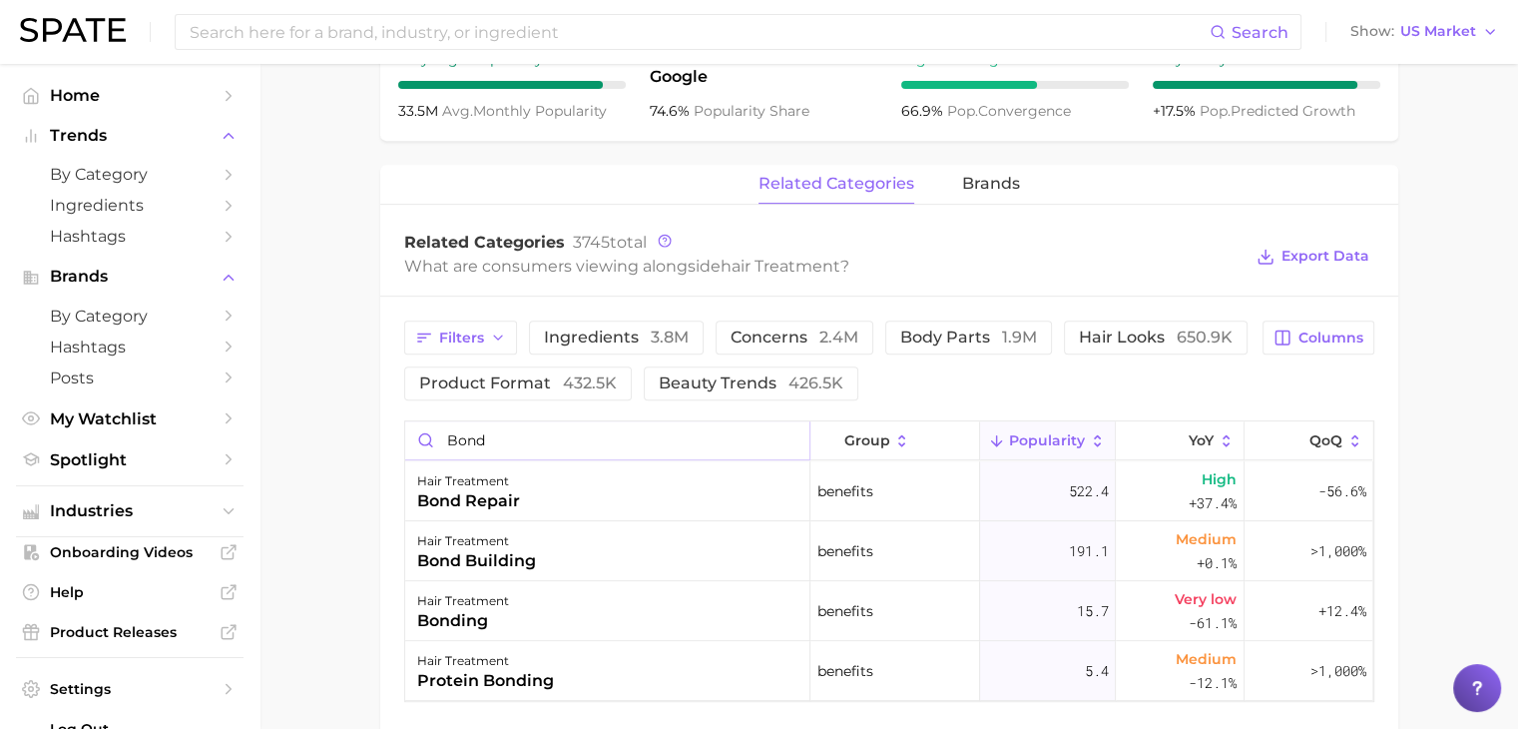
type input "bond"
click at [712, 50] on div "Search Show US Market" at bounding box center [759, 32] width 1478 height 64
click at [720, 38] on input at bounding box center [699, 32] width 1022 height 34
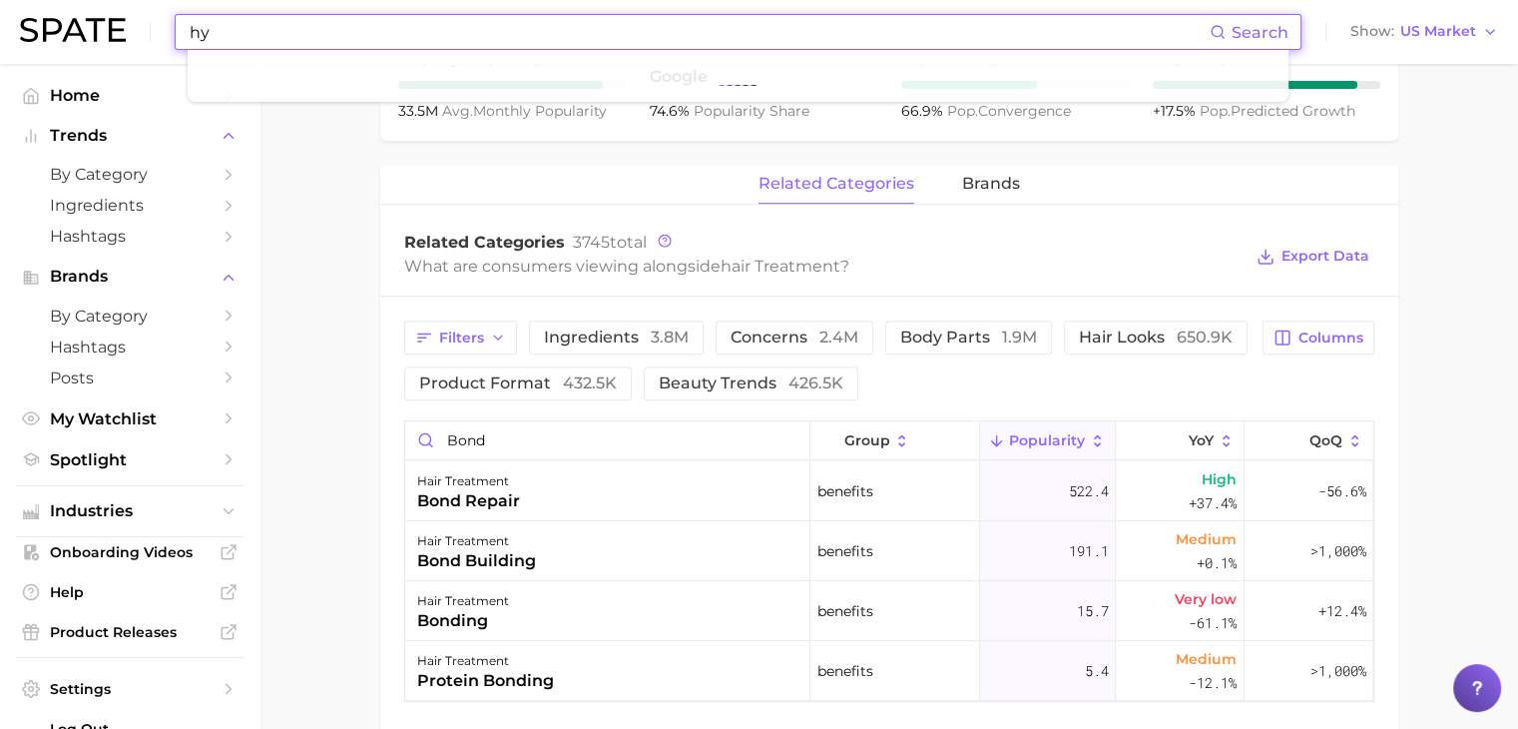
type input "h"
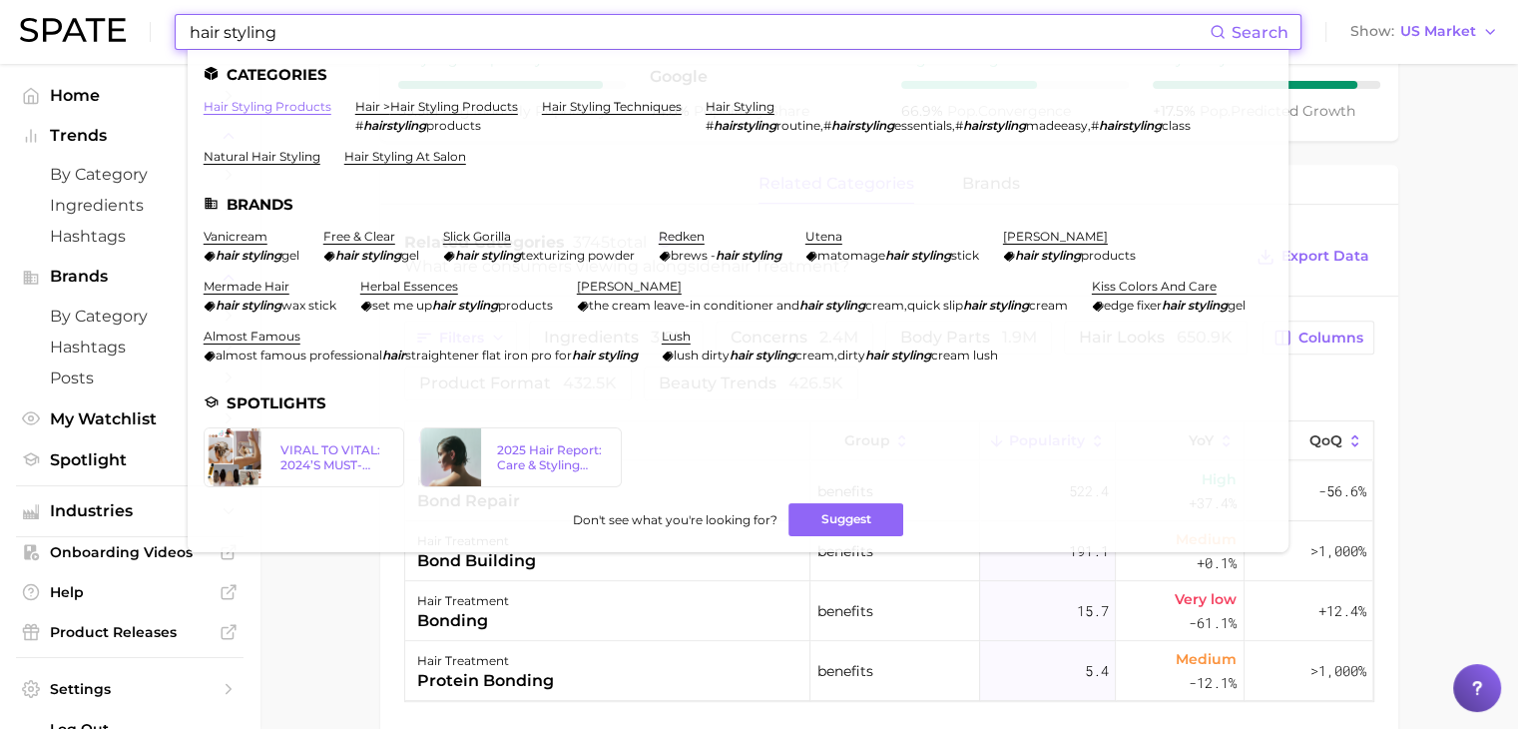
type input "hair styling"
click at [307, 109] on link "hair styling products" at bounding box center [268, 106] width 128 height 15
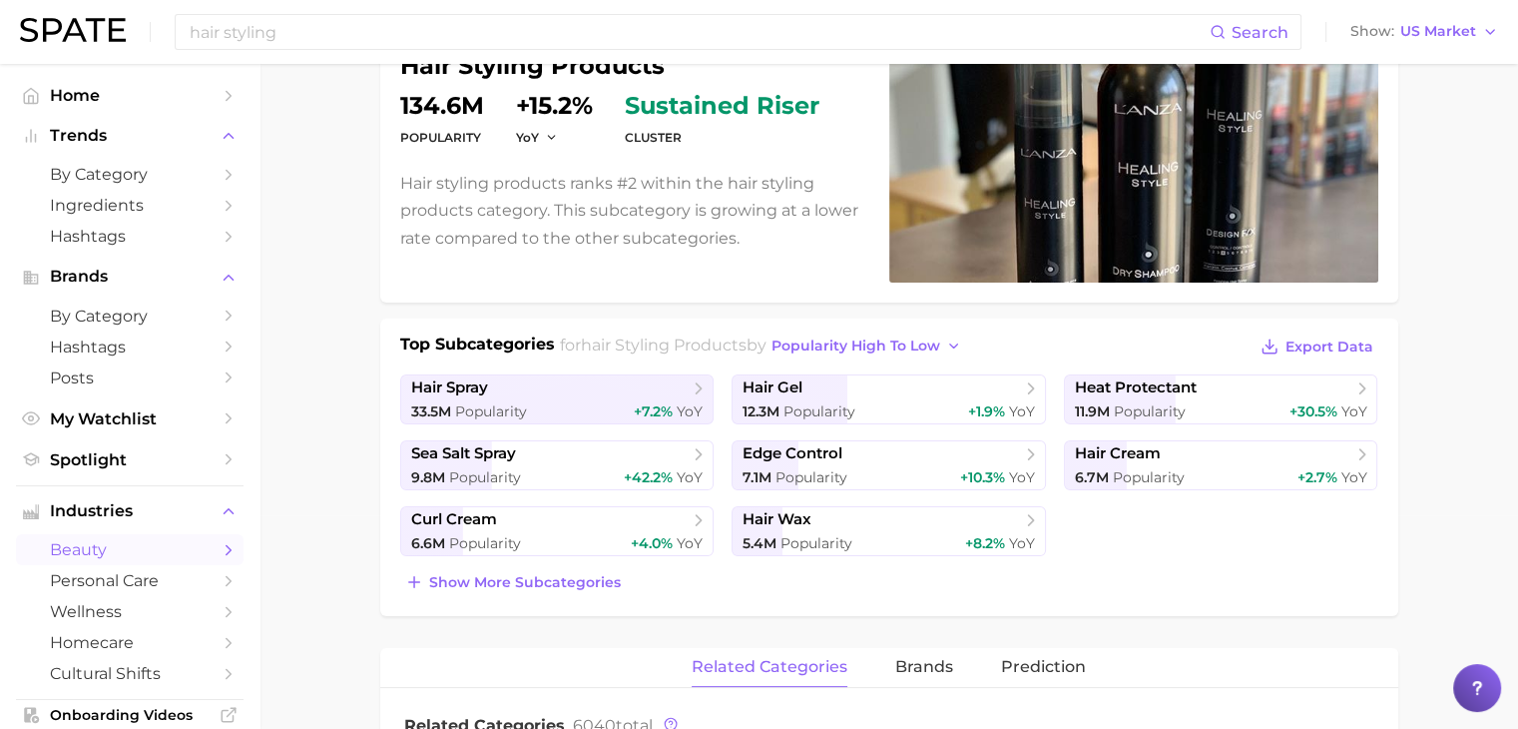
scroll to position [212, 0]
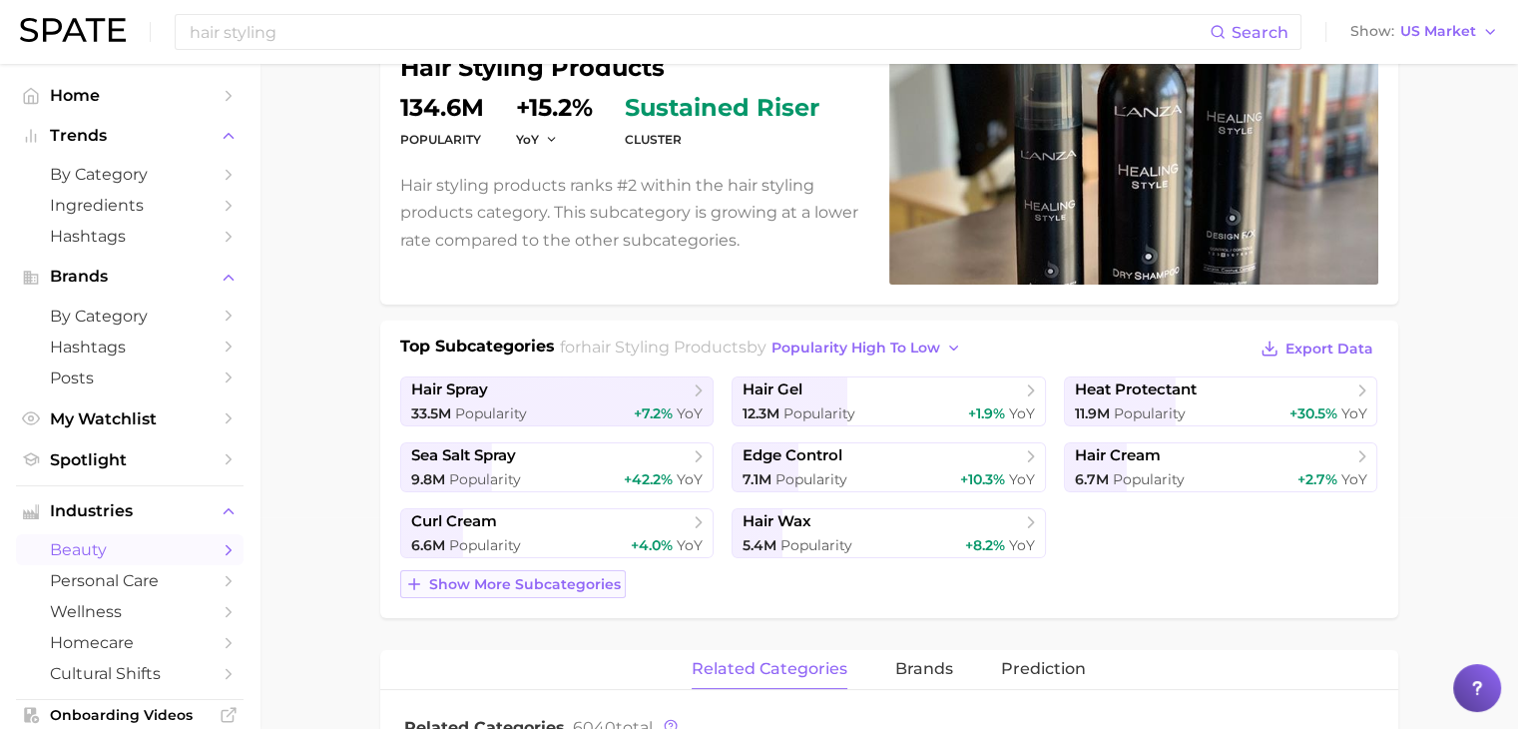
click at [535, 594] on button "Show more subcategories" at bounding box center [513, 584] width 226 height 28
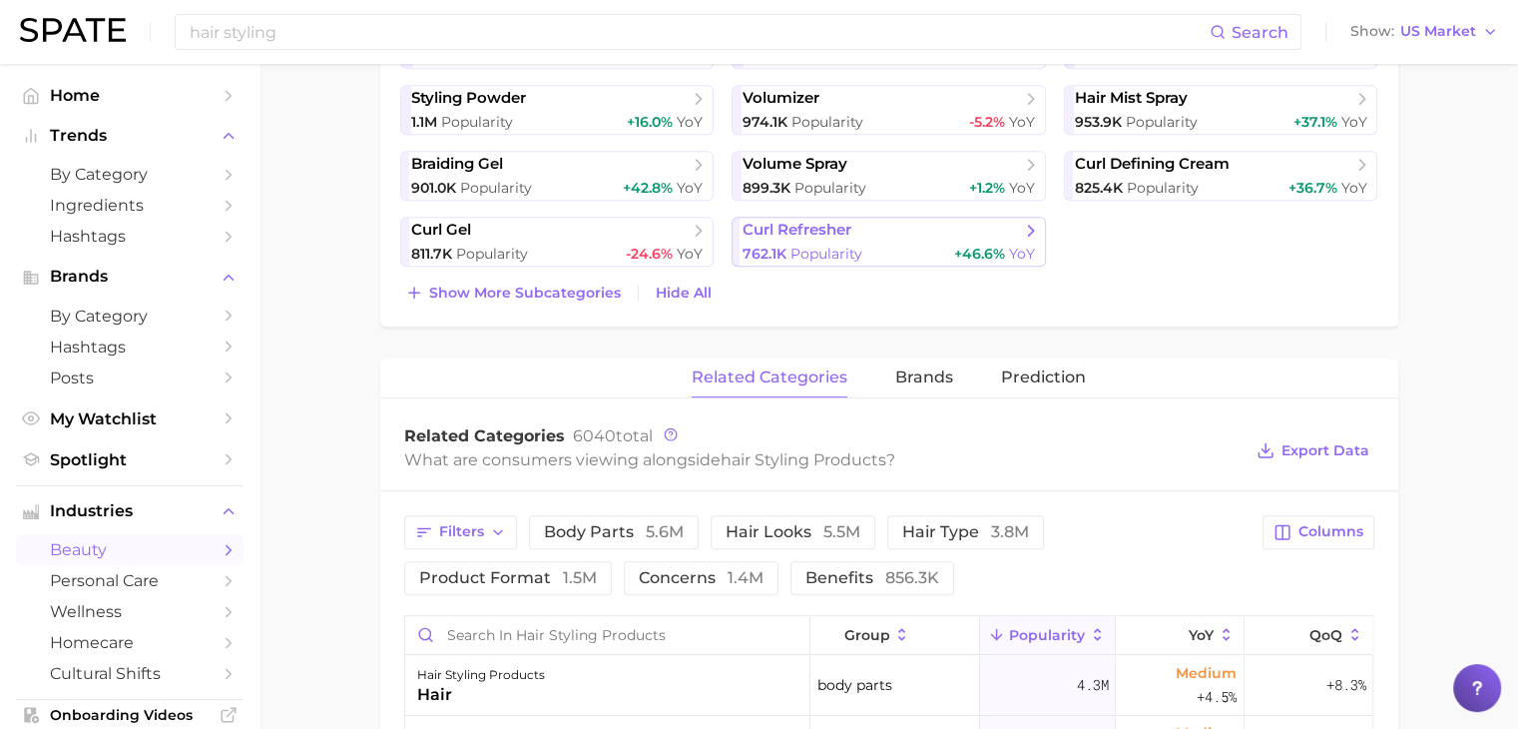
scroll to position [1031, 0]
click at [605, 632] on input "Search in hair styling products" at bounding box center [607, 634] width 404 height 38
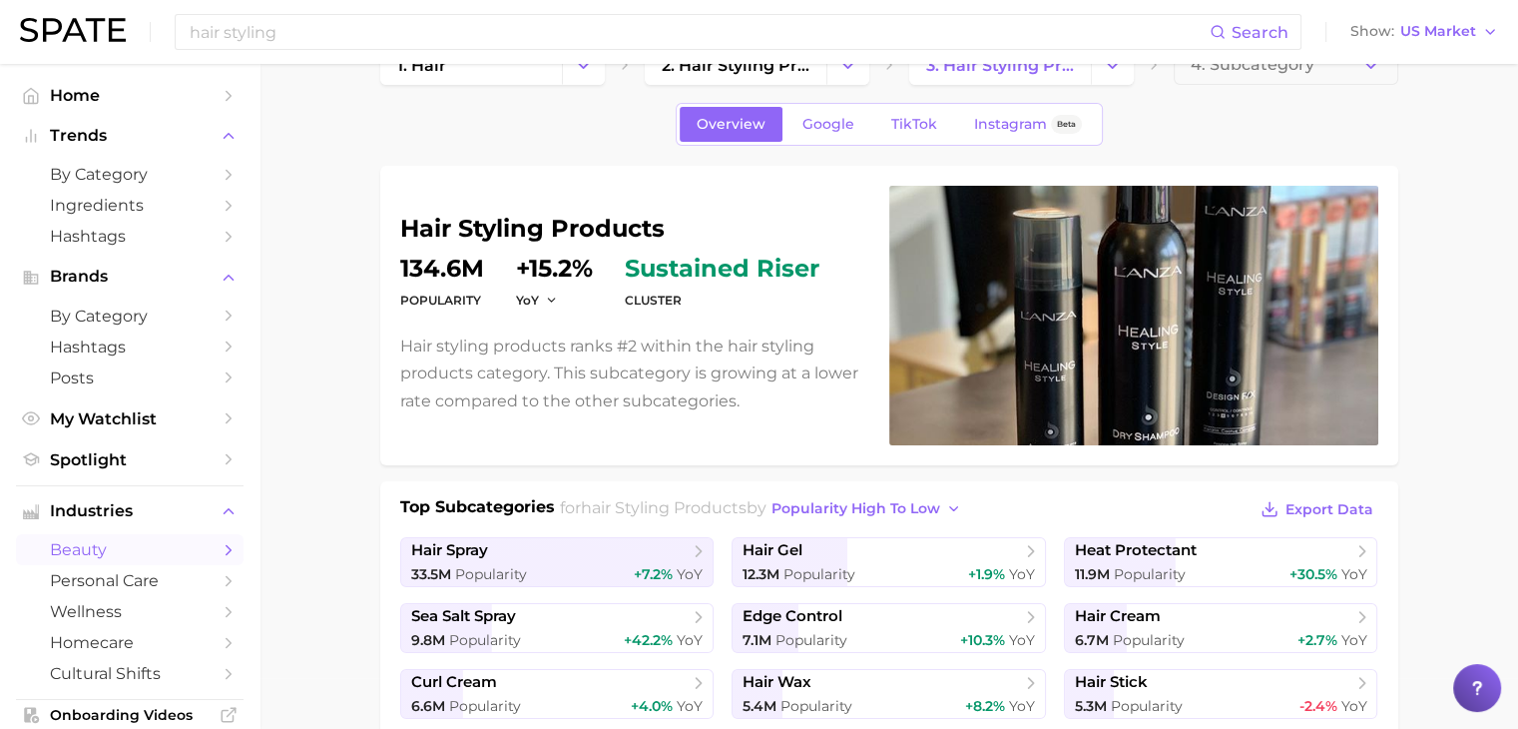
scroll to position [0, 0]
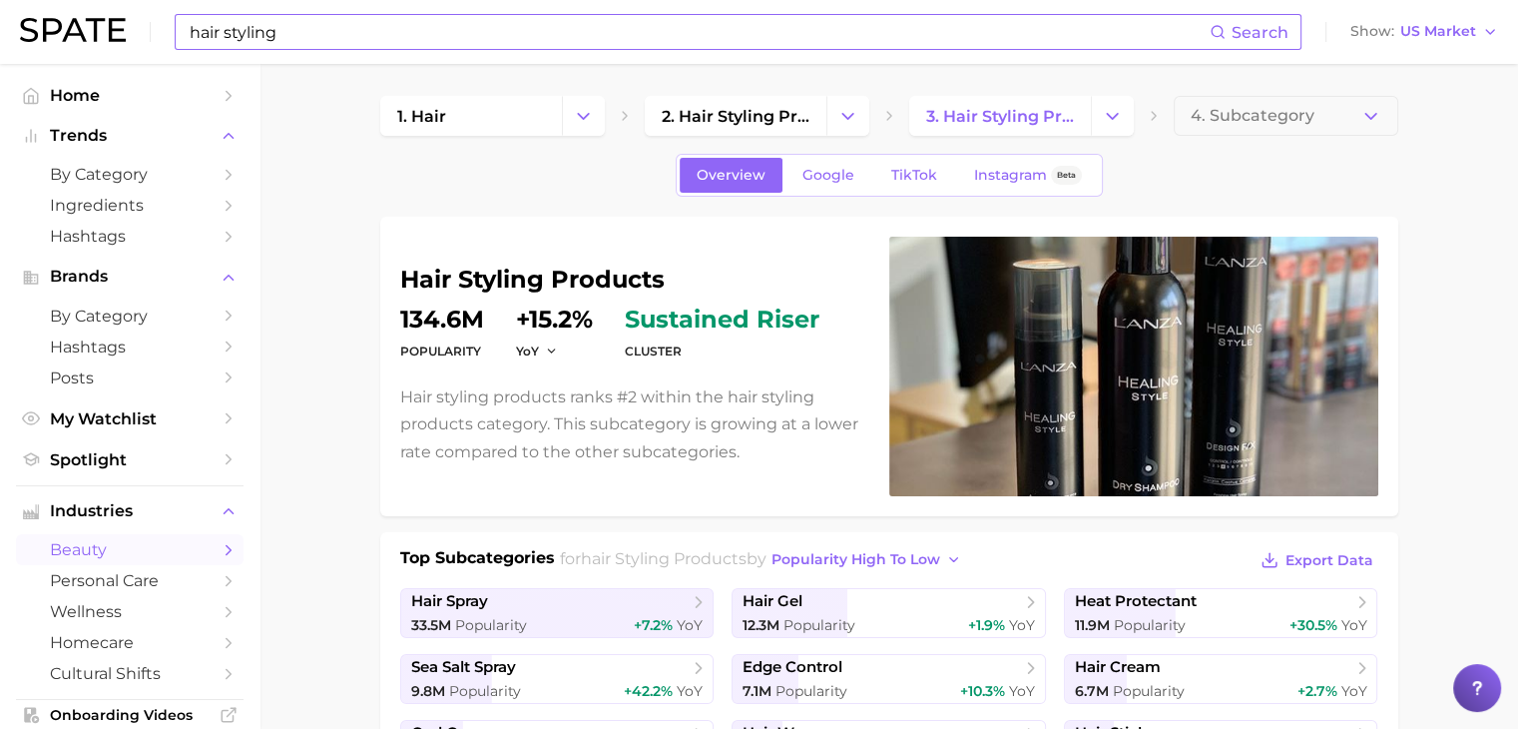
type input "bond"
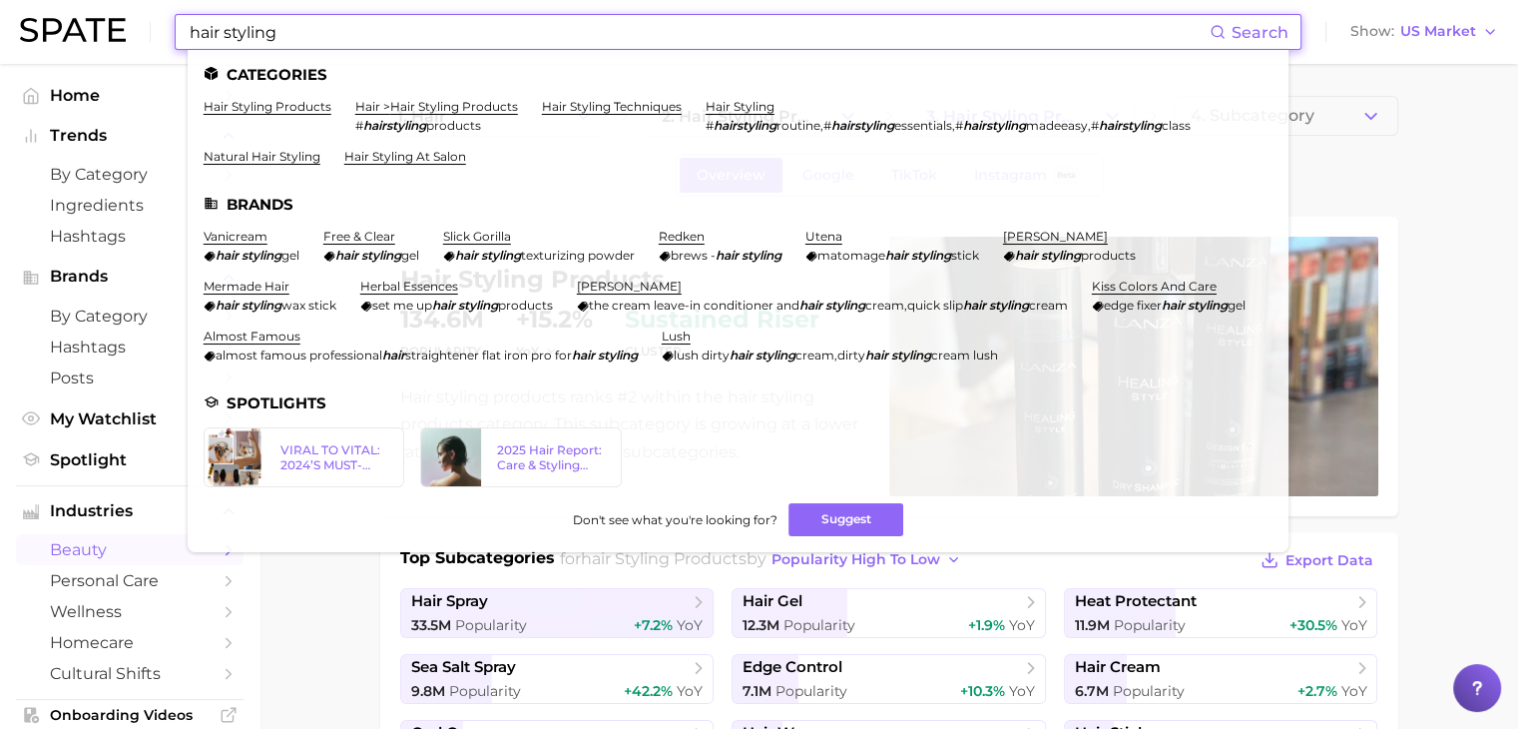
click at [581, 40] on input "hair styling" at bounding box center [699, 32] width 1022 height 34
click at [528, 190] on ul "Categories hair styling products hair > hair styling products # hairstyling pro…" at bounding box center [738, 301] width 1101 height 502
click at [764, 105] on link "hair styling" at bounding box center [740, 106] width 69 height 15
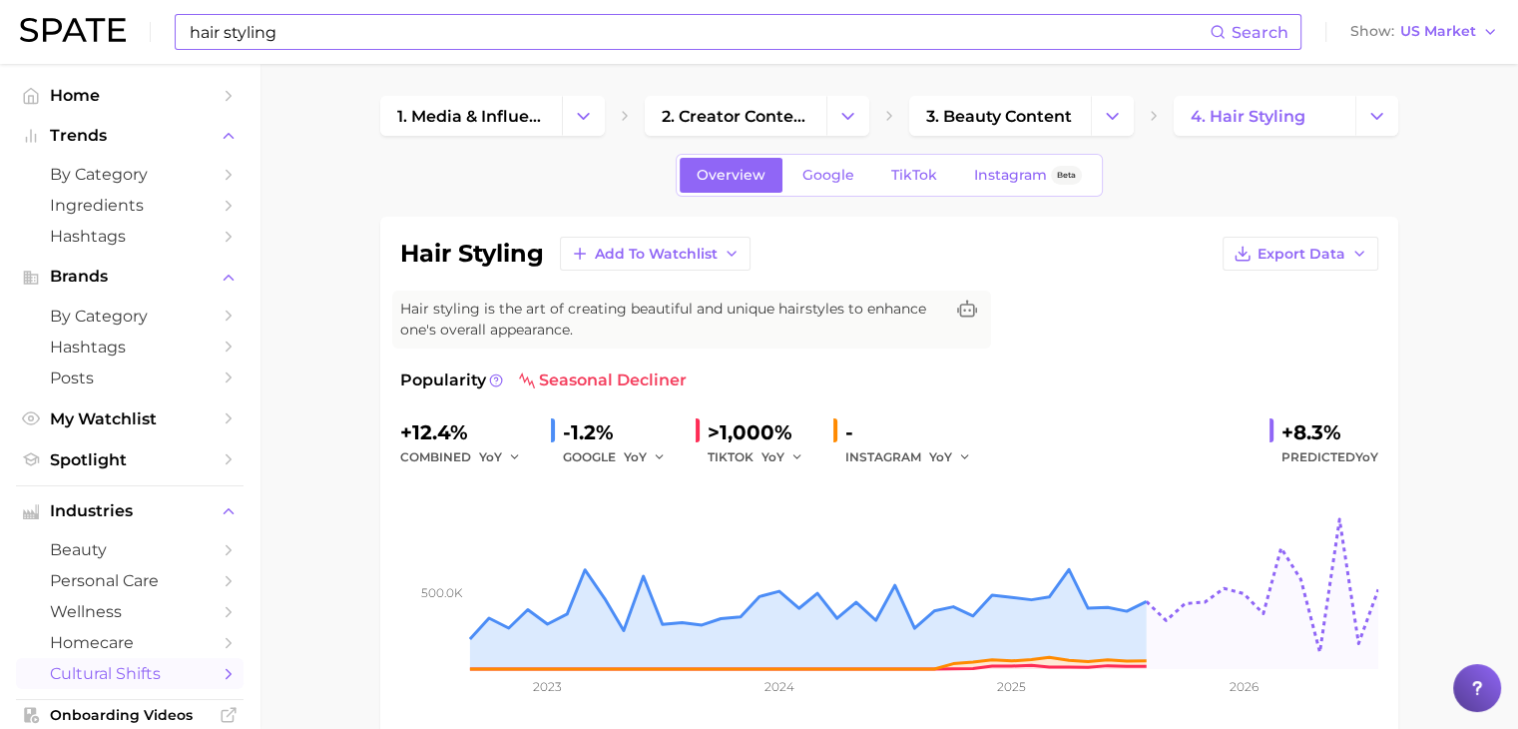
click at [736, 35] on input "hair styling" at bounding box center [699, 32] width 1022 height 34
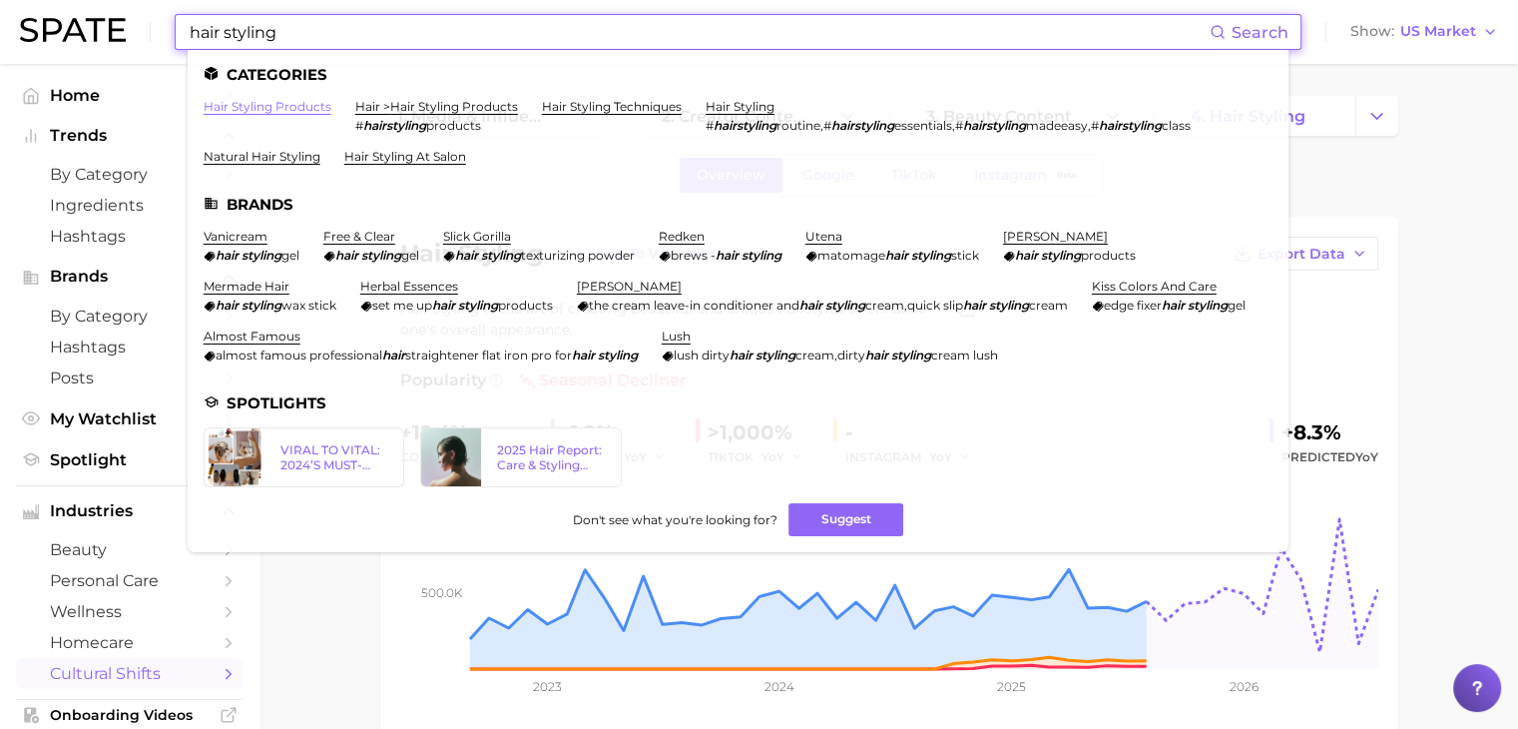
click at [299, 111] on link "hair styling products" at bounding box center [268, 106] width 128 height 15
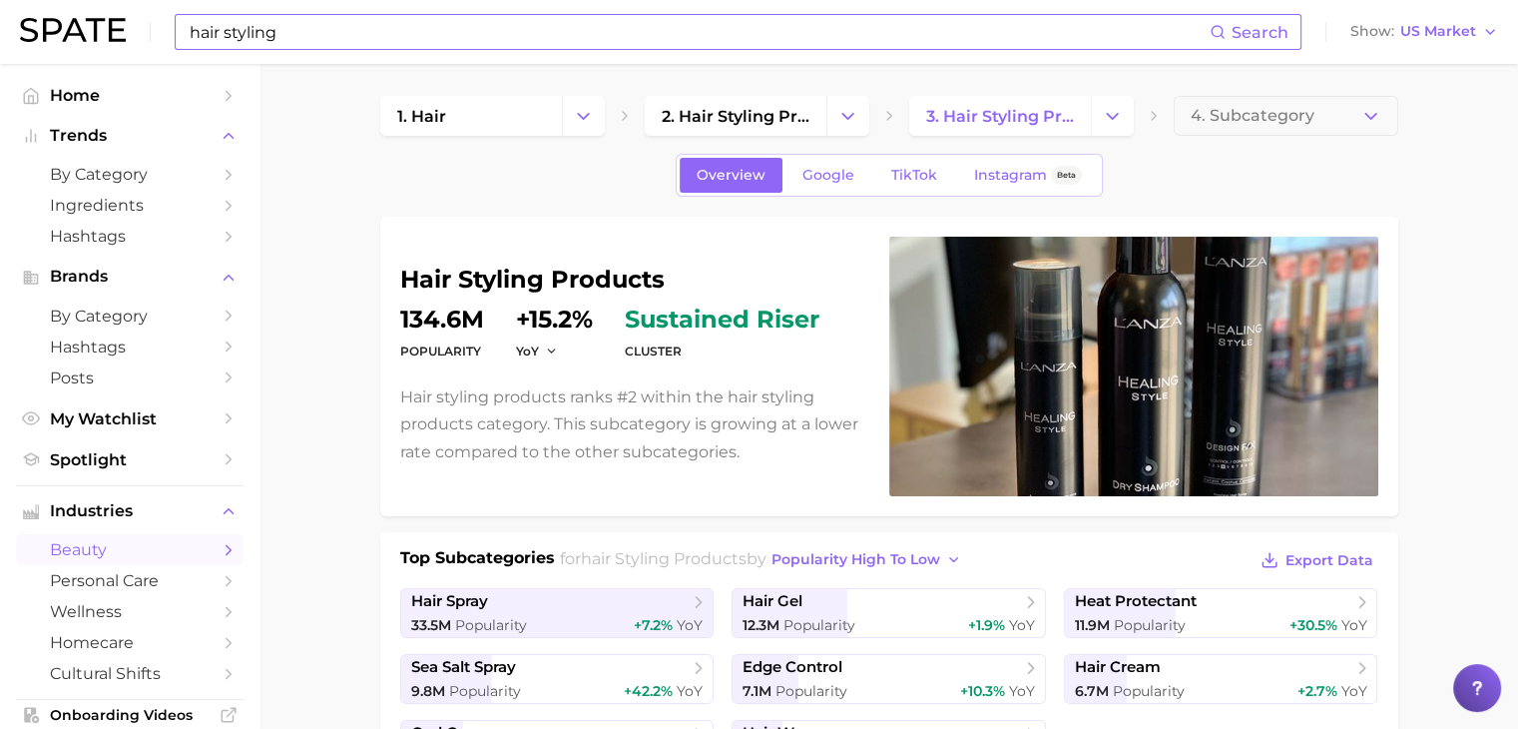
click at [363, 39] on input "hair styling" at bounding box center [699, 32] width 1022 height 34
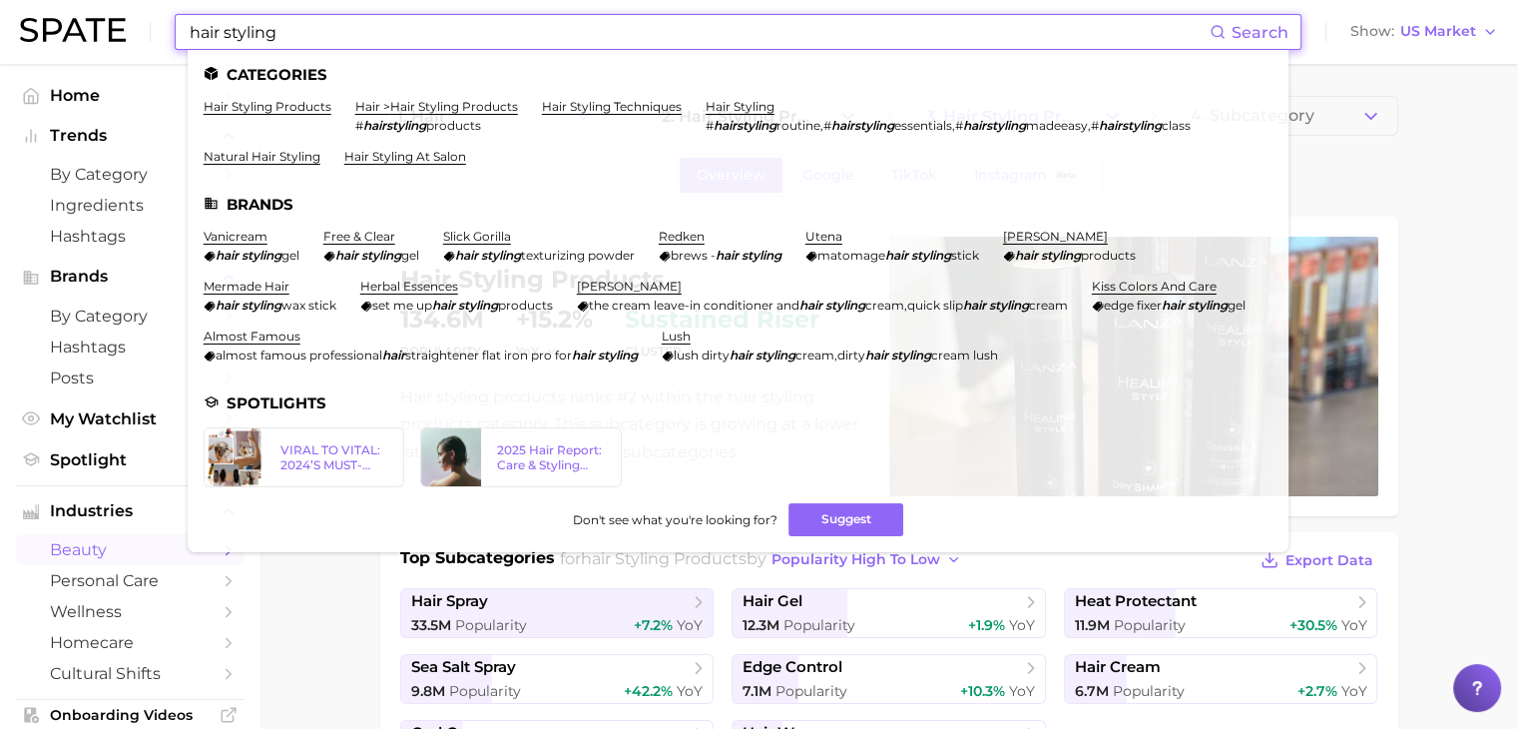
drag, startPoint x: 363, startPoint y: 39, endPoint x: 160, endPoint y: 41, distance: 203.6
click at [160, 41] on div "hair styling Search Categories hair styling products hair > hair styling produc…" at bounding box center [759, 32] width 1478 height 64
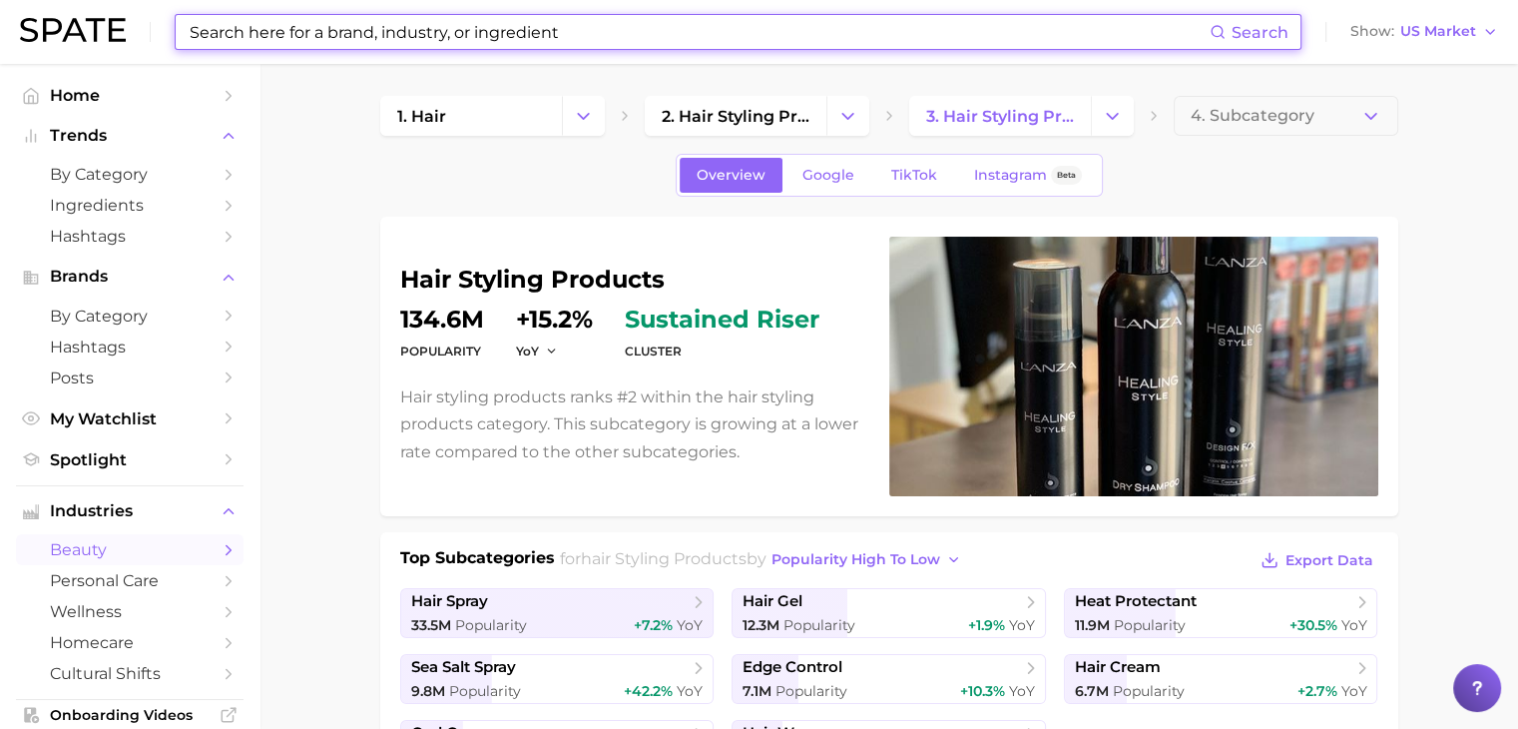
drag, startPoint x: 902, startPoint y: 0, endPoint x: 1132, endPoint y: 85, distance: 244.7
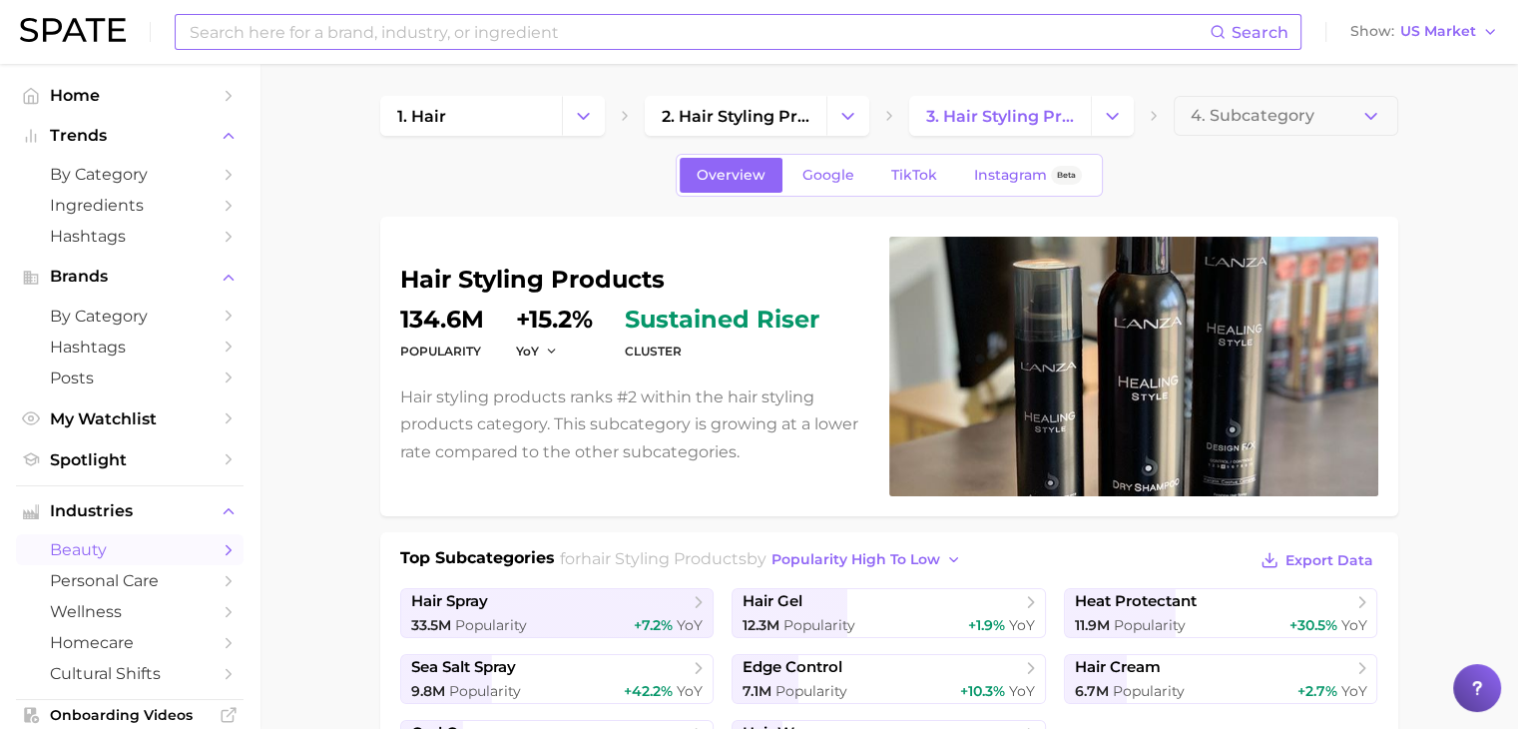
click at [914, 31] on input at bounding box center [699, 32] width 1022 height 34
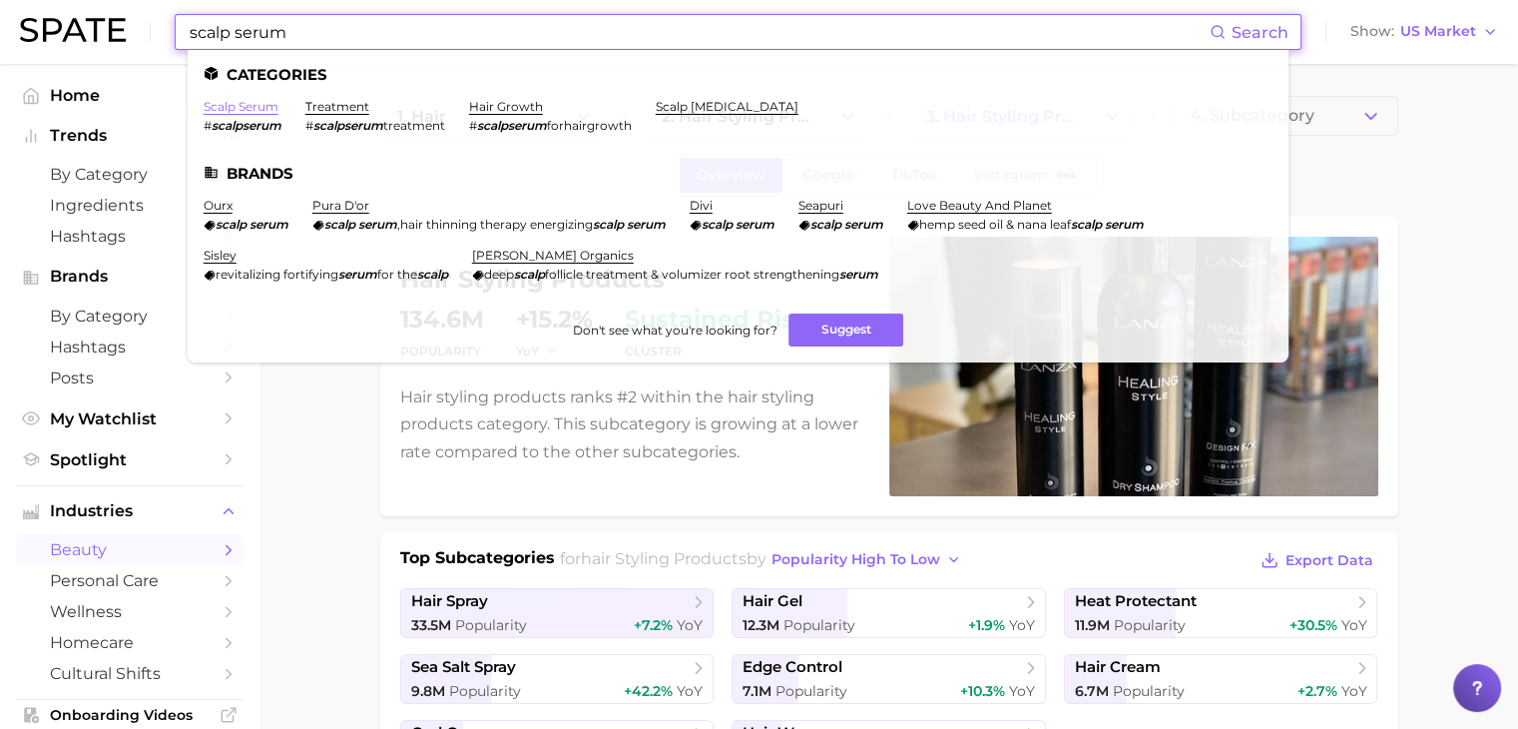
type input "scalp serum"
click at [273, 109] on link "scalp serum" at bounding box center [241, 106] width 75 height 15
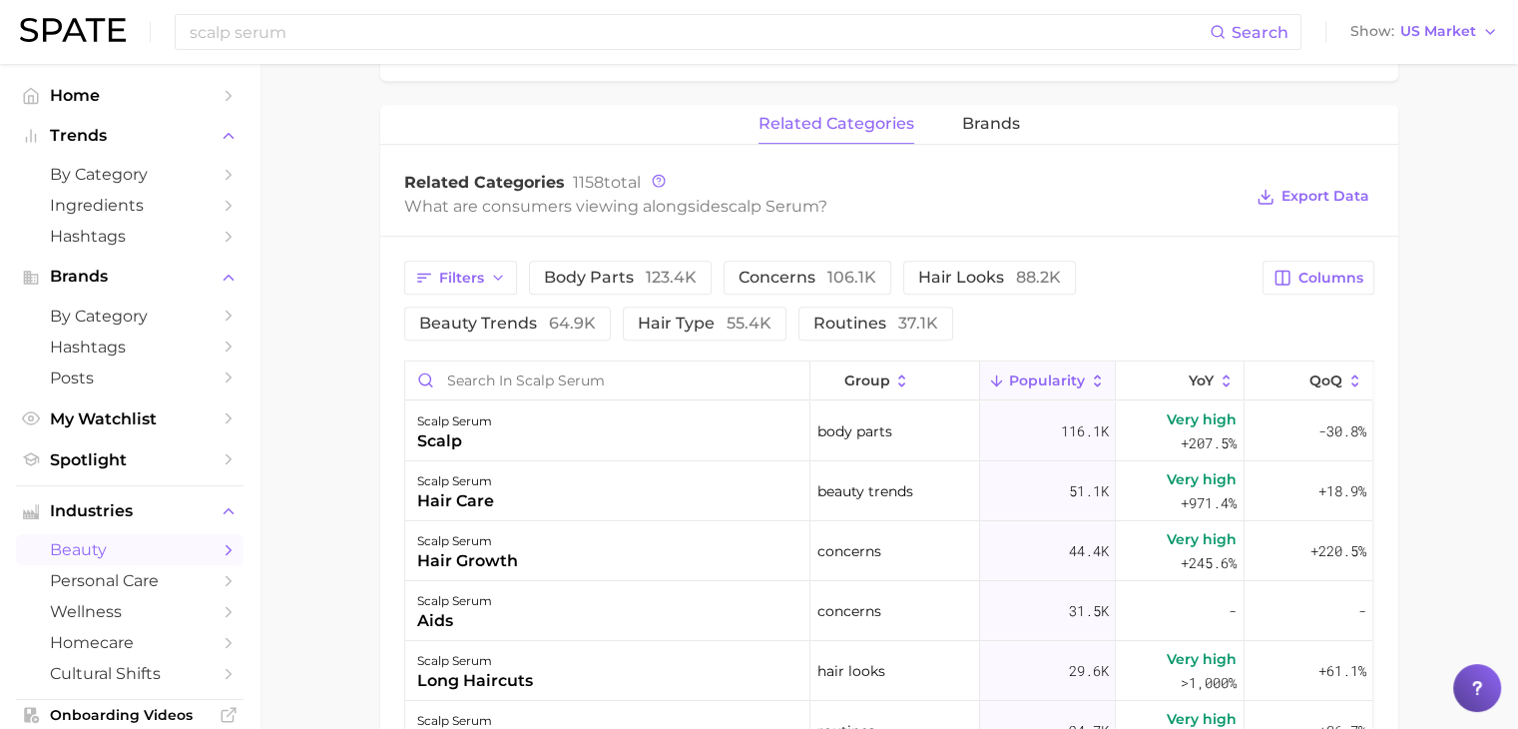
scroll to position [886, 0]
click at [552, 388] on input "Search in scalp serum" at bounding box center [607, 380] width 404 height 38
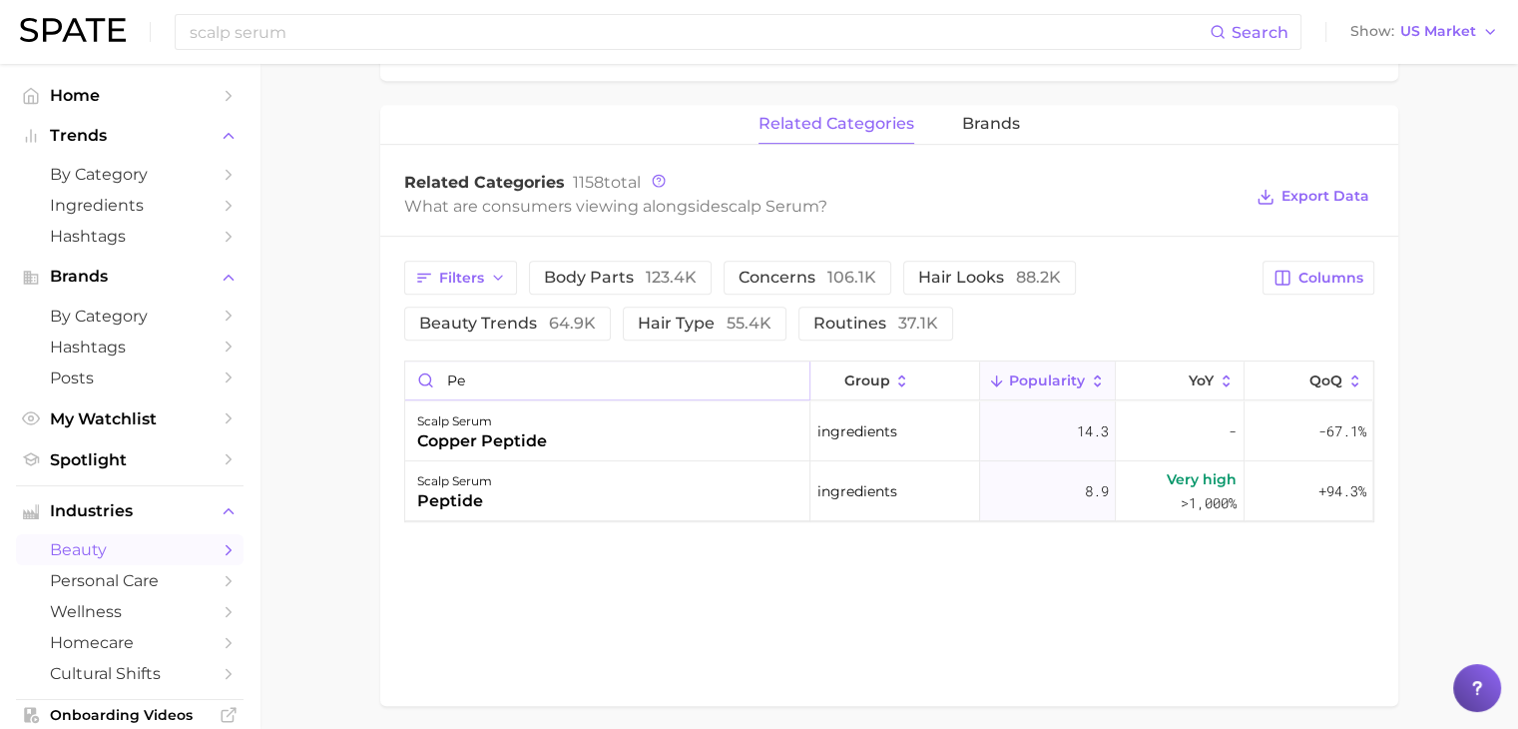
type input "p"
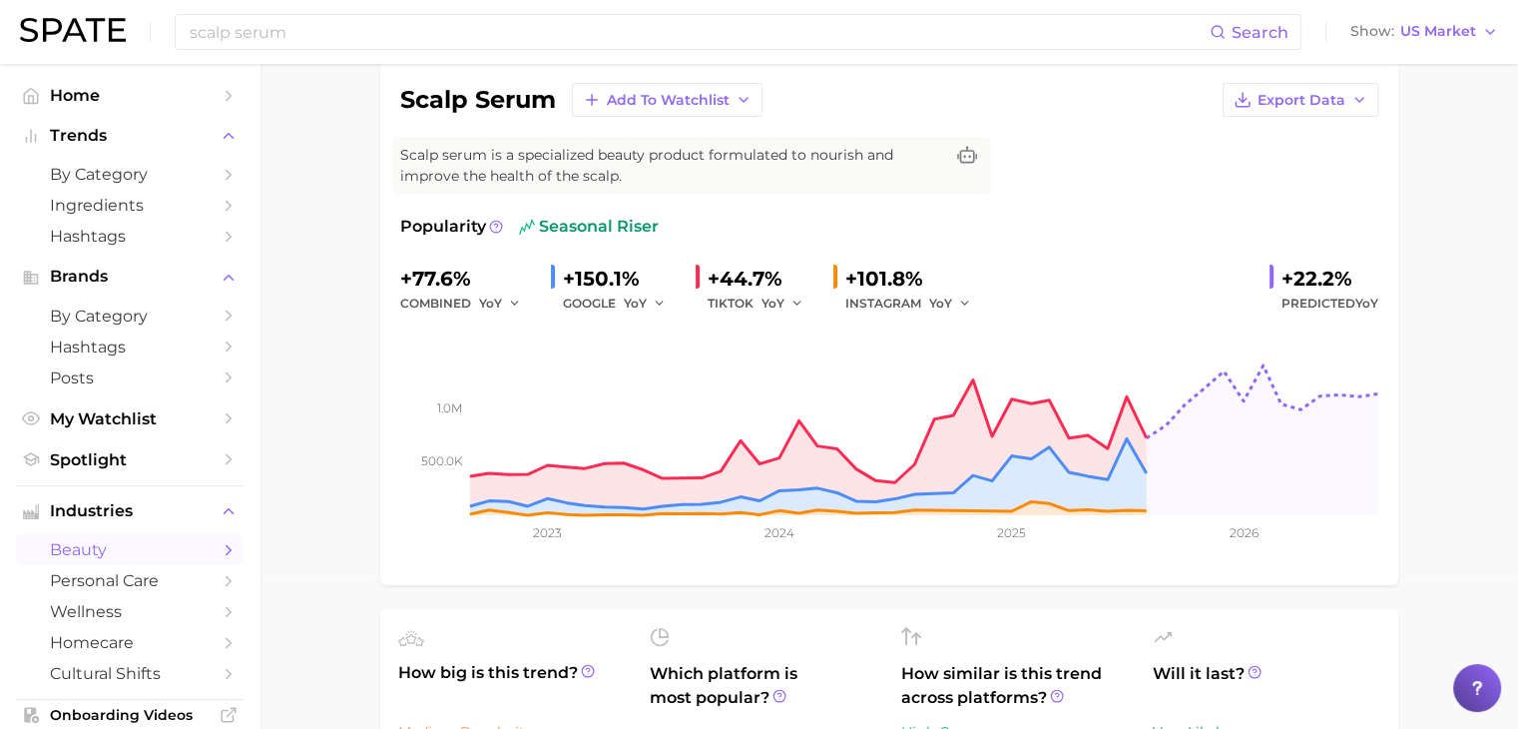
scroll to position [0, 0]
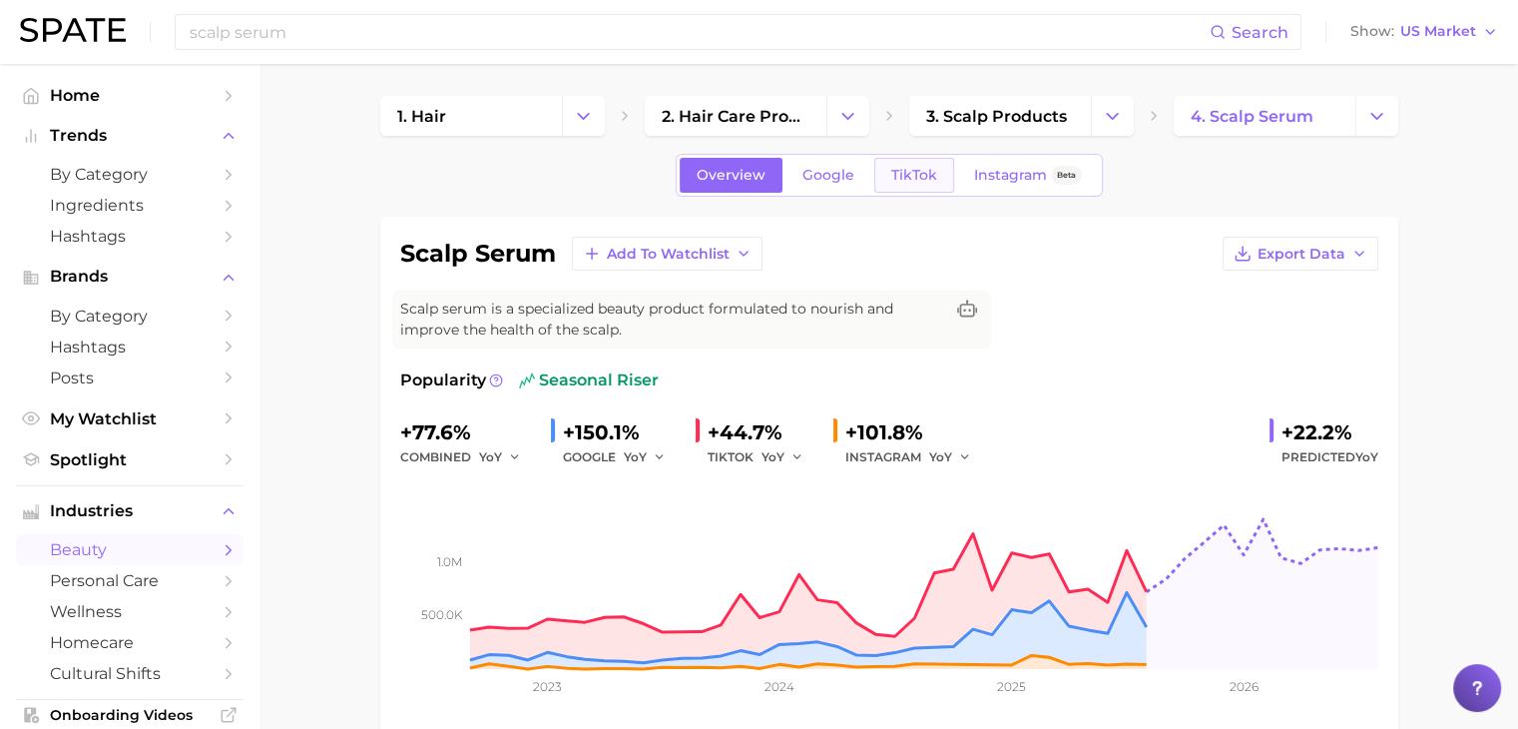
type input "[MEDICAL_DATA]"
click at [924, 169] on span "TikTok" at bounding box center [914, 175] width 46 height 17
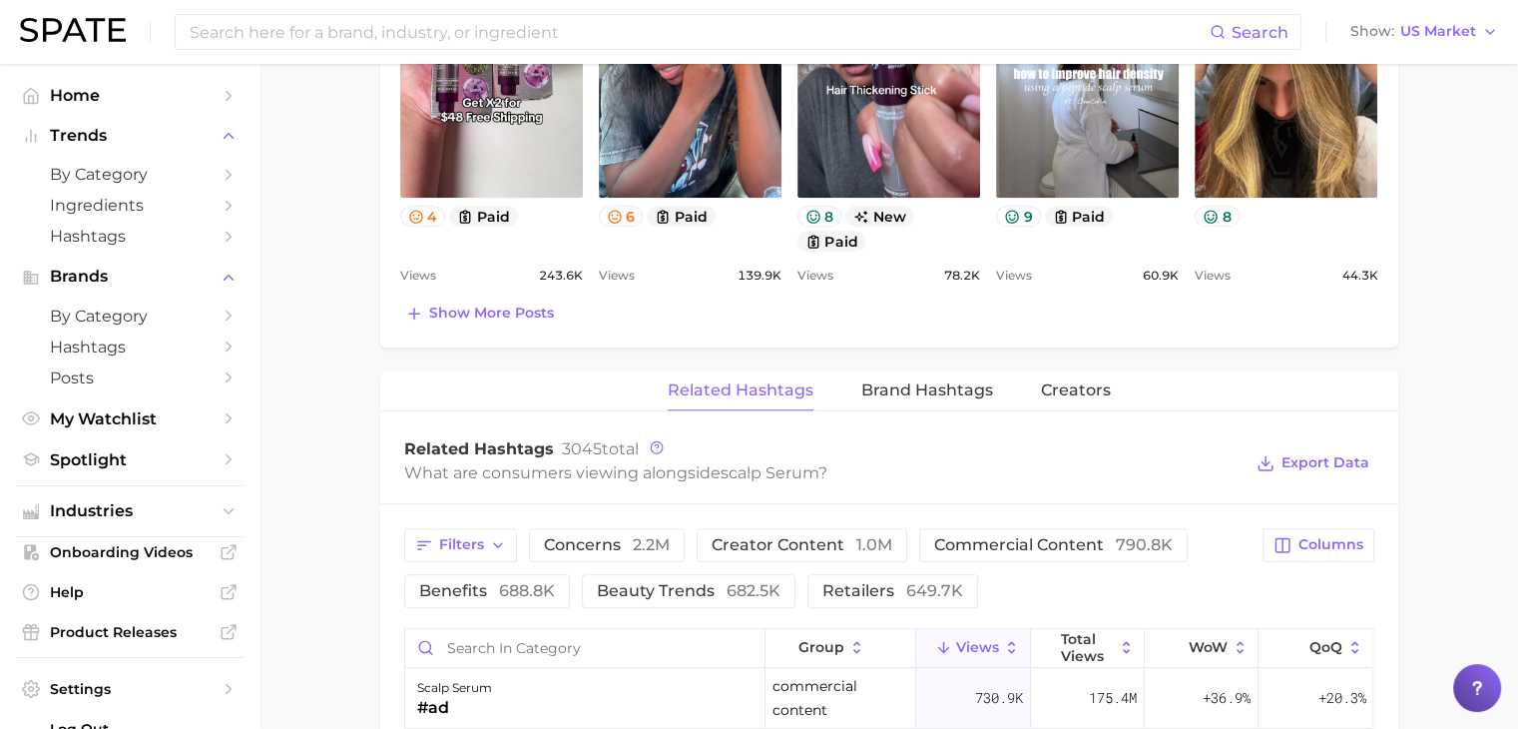
scroll to position [1425, 0]
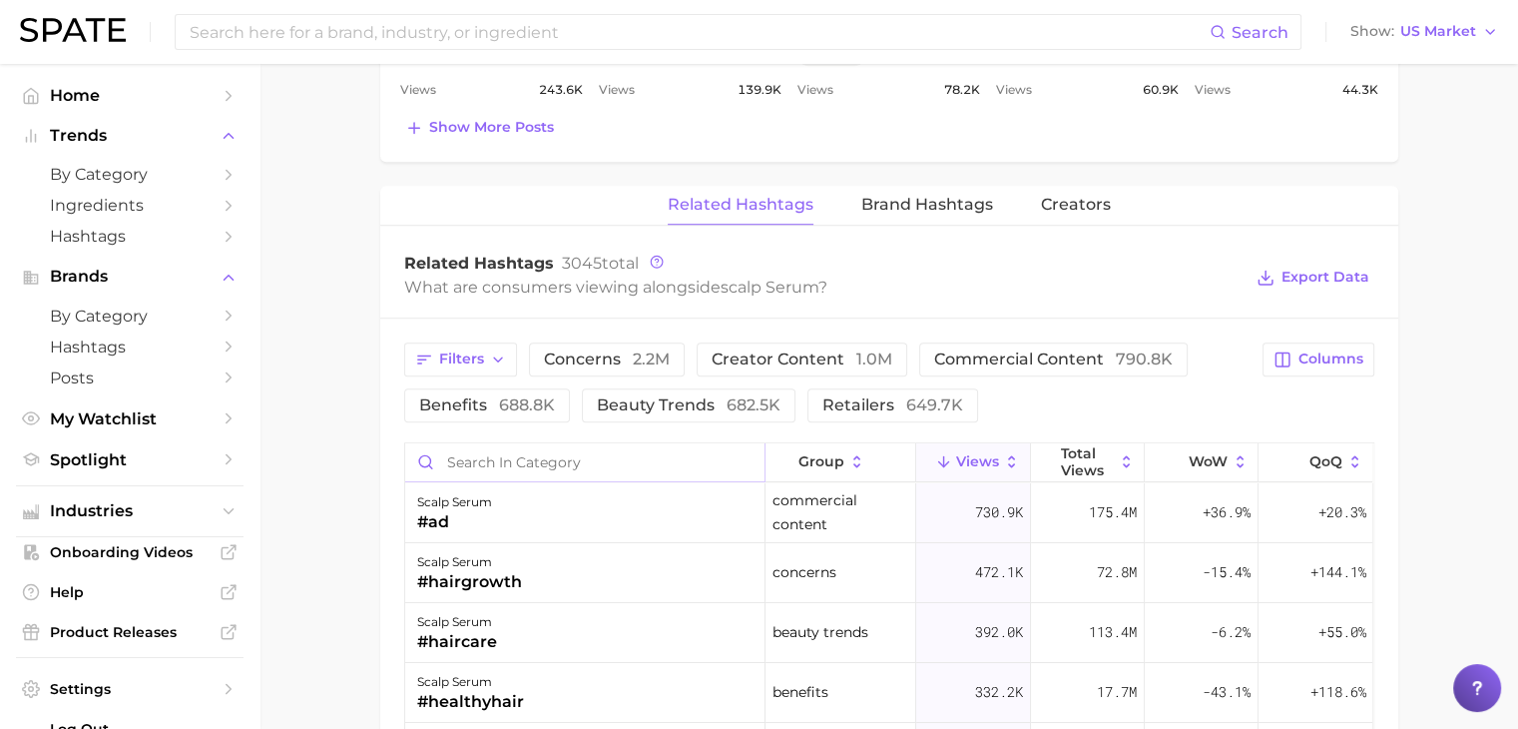
click at [640, 462] on input "Search in category" at bounding box center [584, 462] width 359 height 38
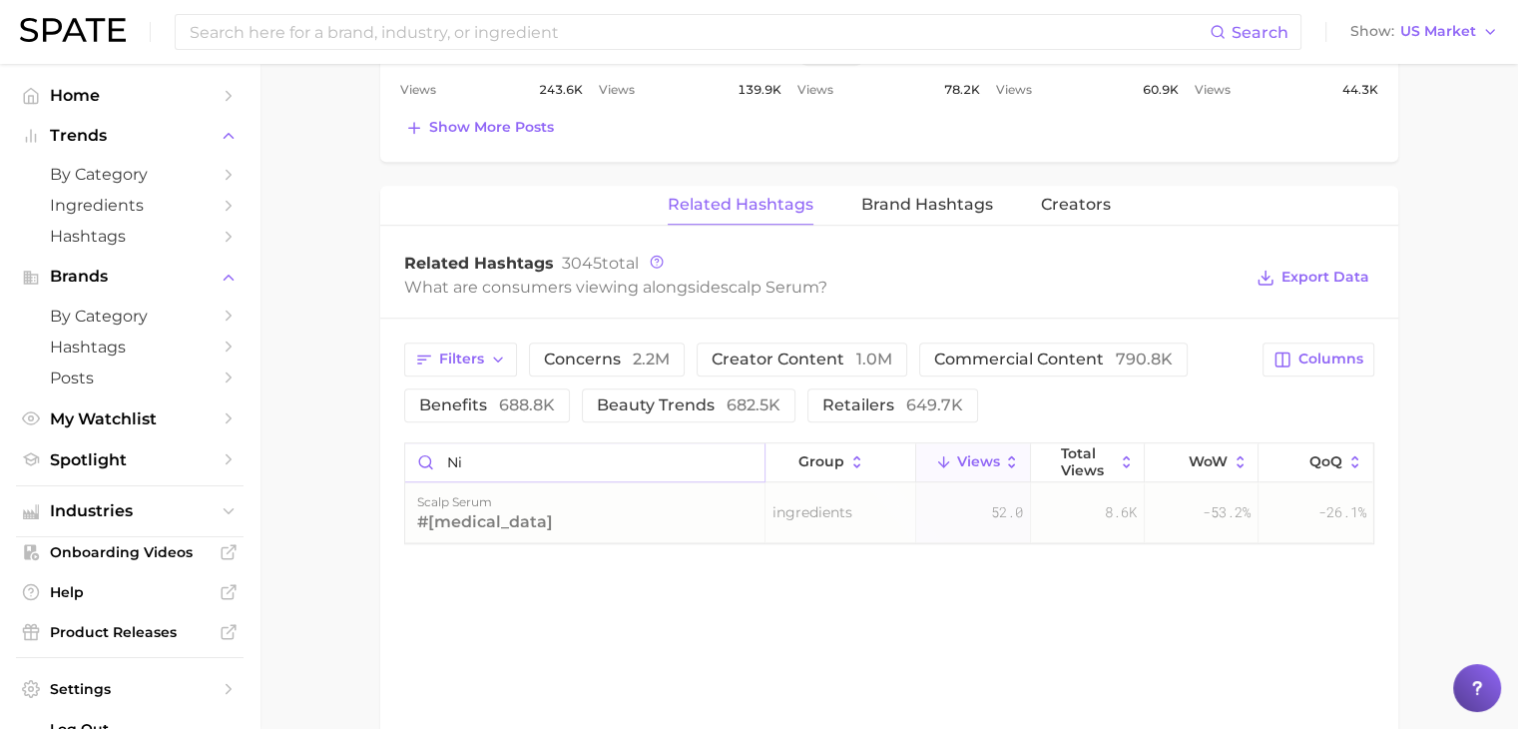
type input "n"
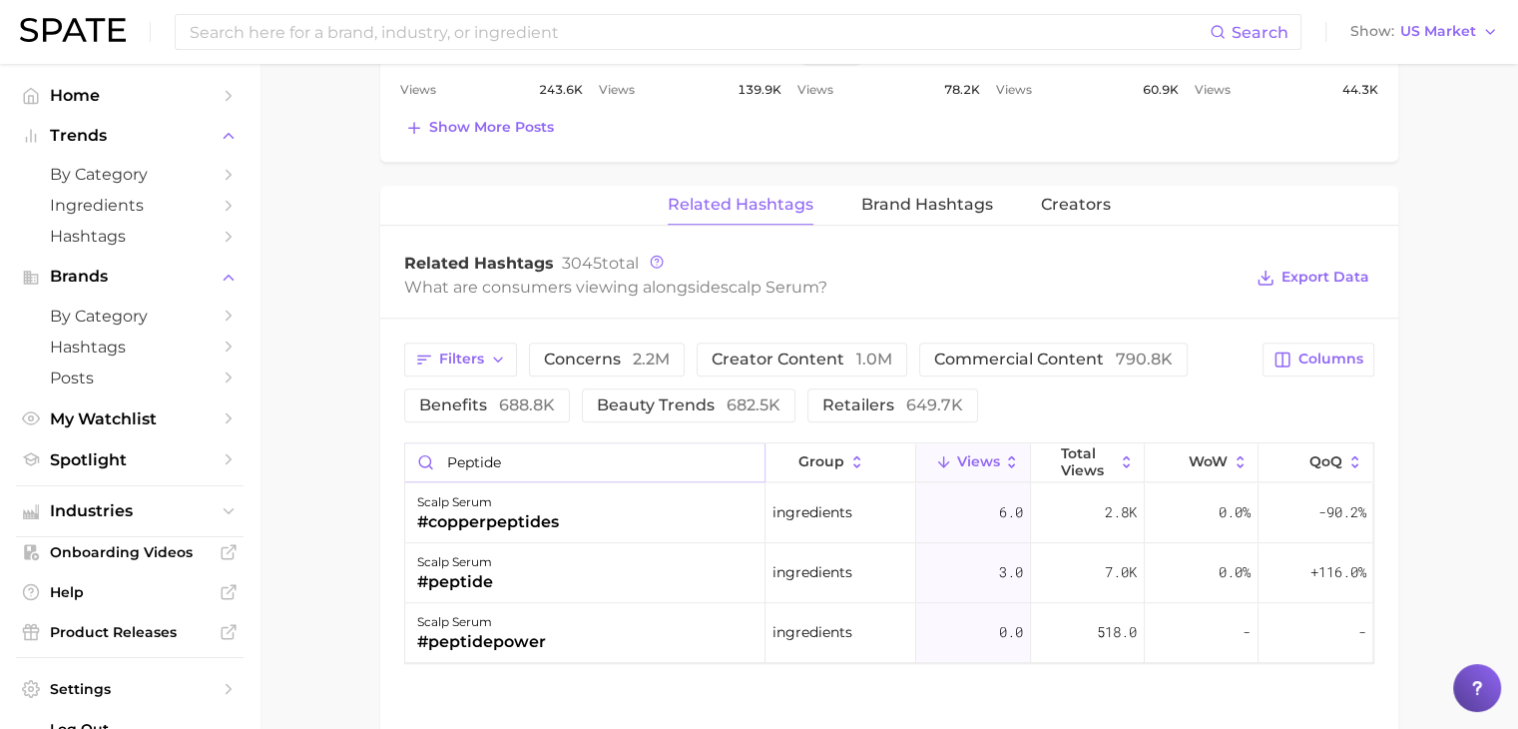
type input "peptide"
click at [511, 195] on div "Related Hashtags Brand Hashtags Creators" at bounding box center [889, 206] width 1018 height 40
click at [603, 39] on input at bounding box center [699, 32] width 1022 height 34
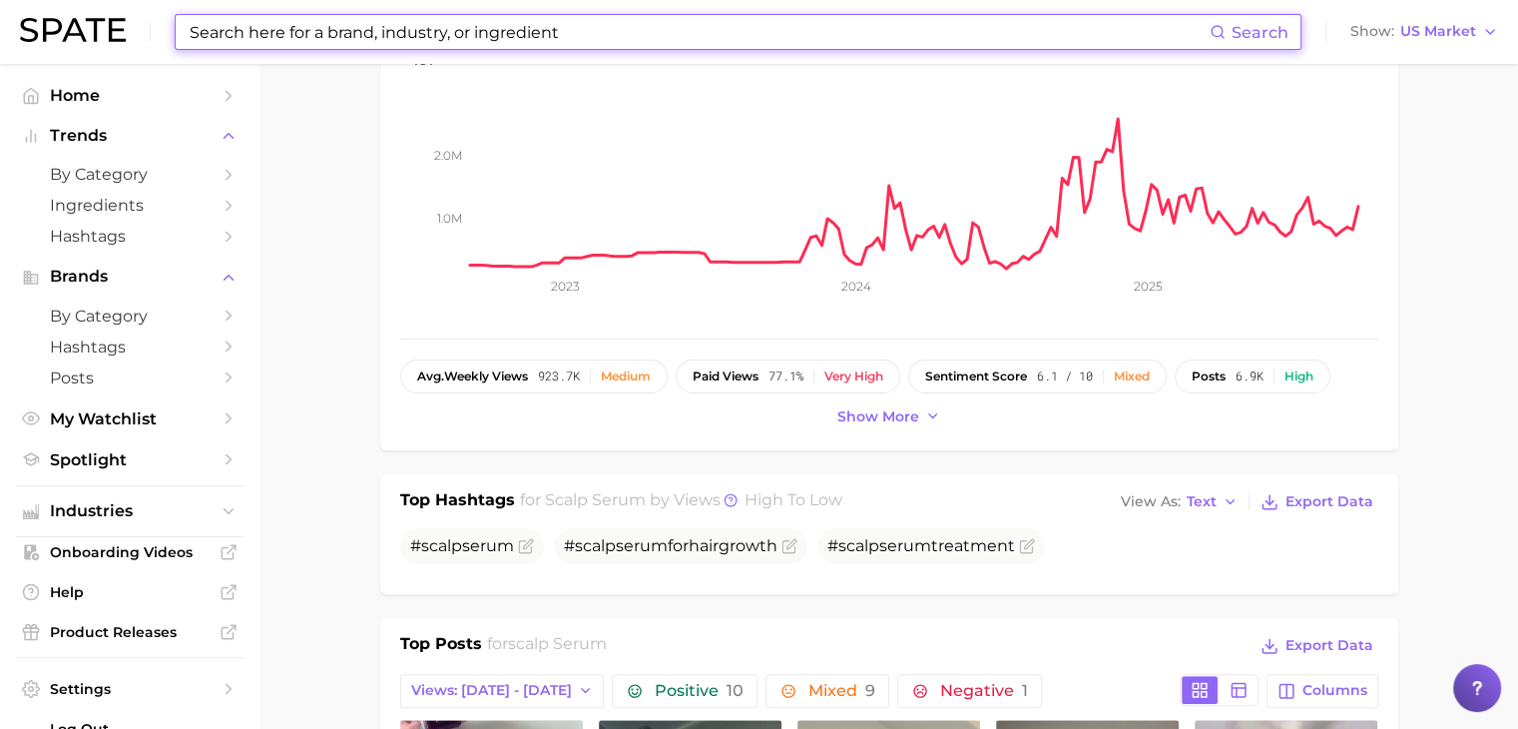
scroll to position [503, 0]
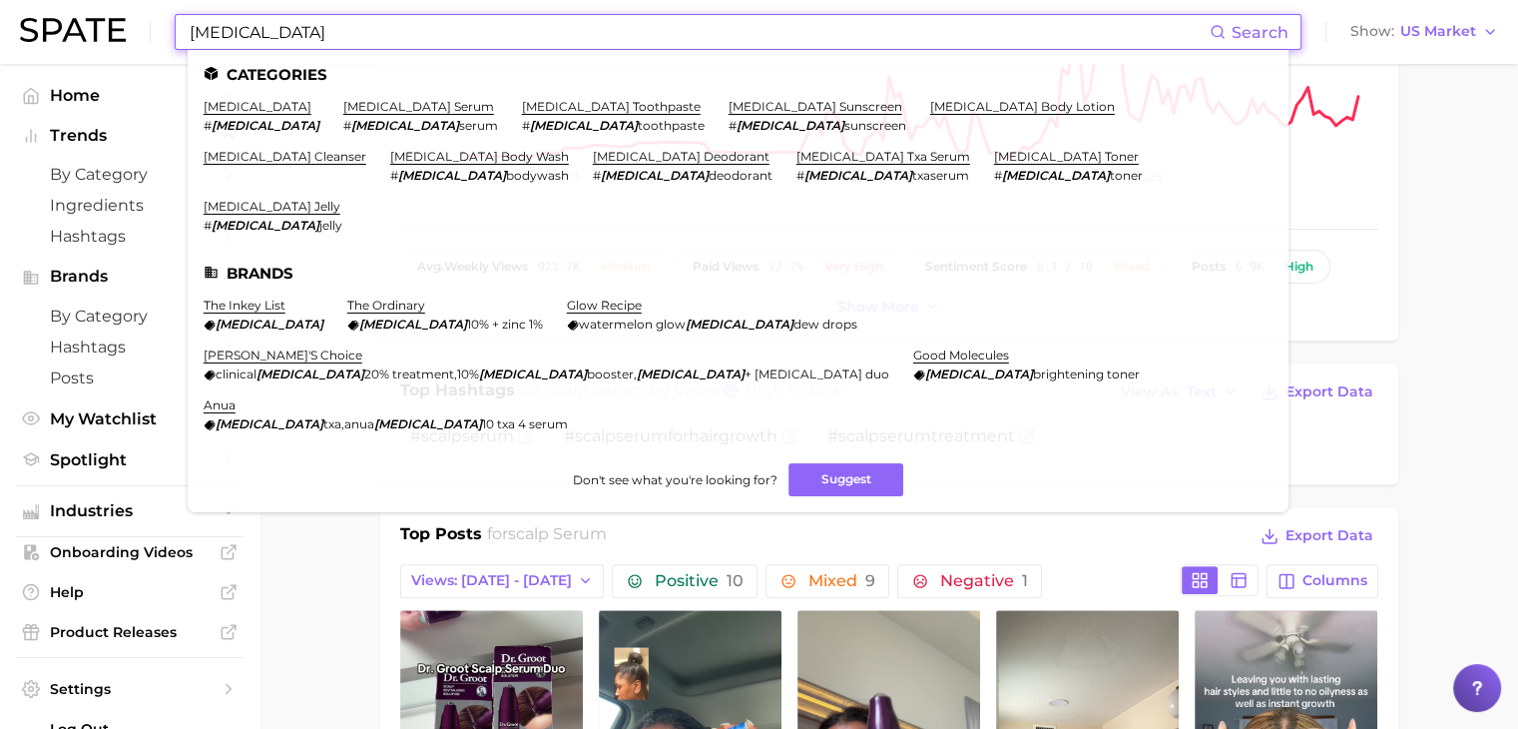
drag, startPoint x: 343, startPoint y: 27, endPoint x: 113, endPoint y: 18, distance: 230.7
click at [113, 18] on div "[MEDICAL_DATA] Search Categories [MEDICAL_DATA] # [MEDICAL_DATA] [MEDICAL_DATA]…" at bounding box center [759, 32] width 1478 height 64
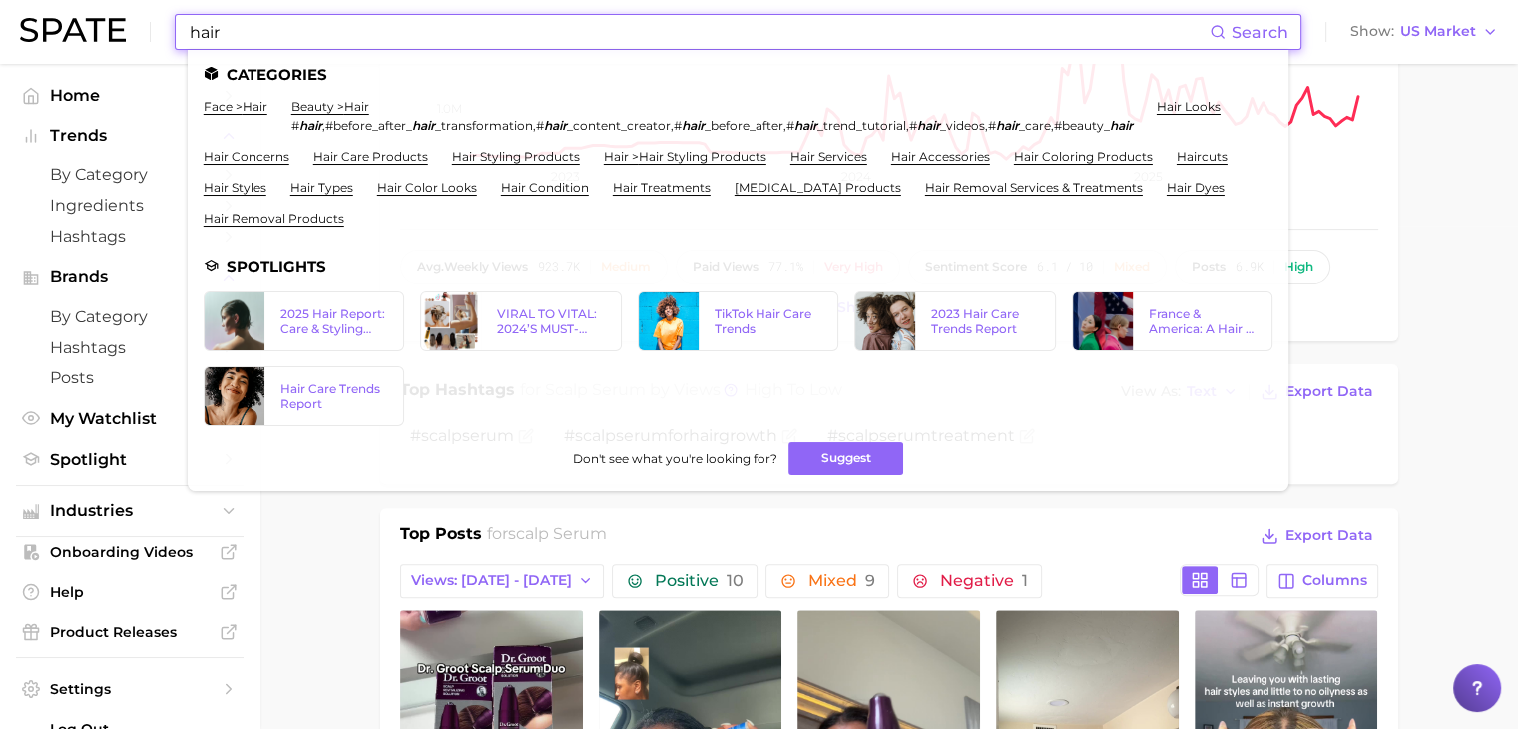
type input "hair"
